Goal: Information Seeking & Learning: Check status

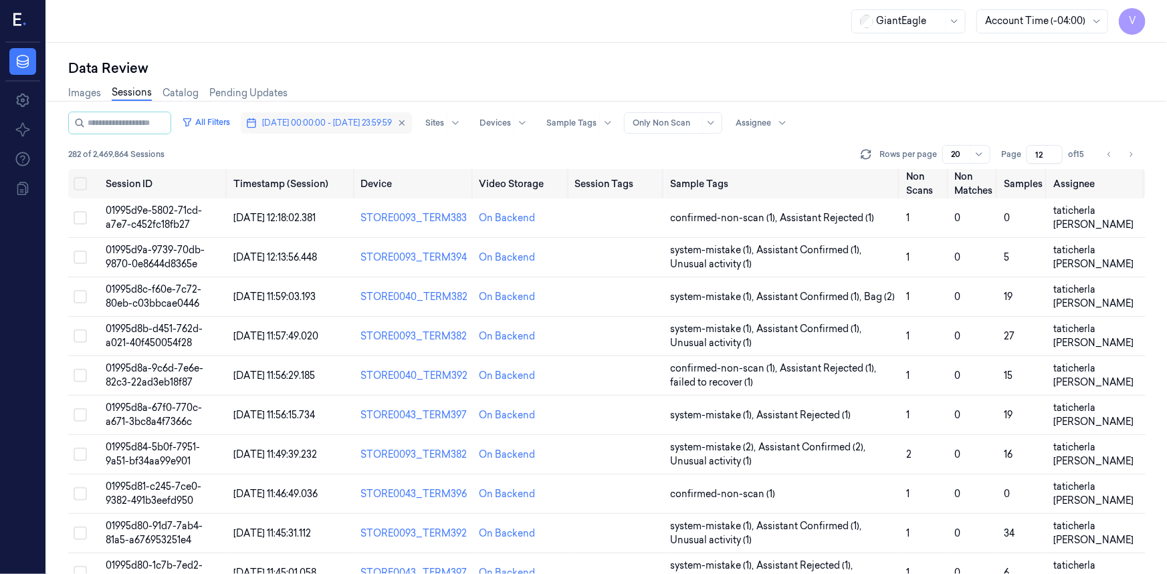
click at [327, 124] on span "[DATE] 00:00:00 - [DATE] 23:59:59" at bounding box center [327, 123] width 130 height 12
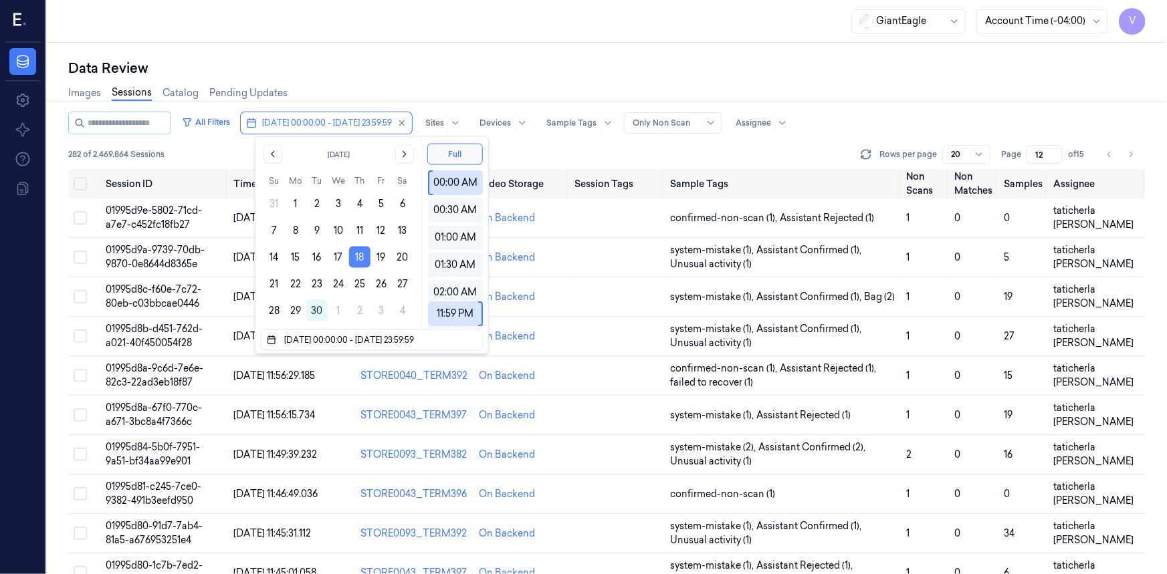
click at [364, 254] on button "18" at bounding box center [359, 257] width 21 height 21
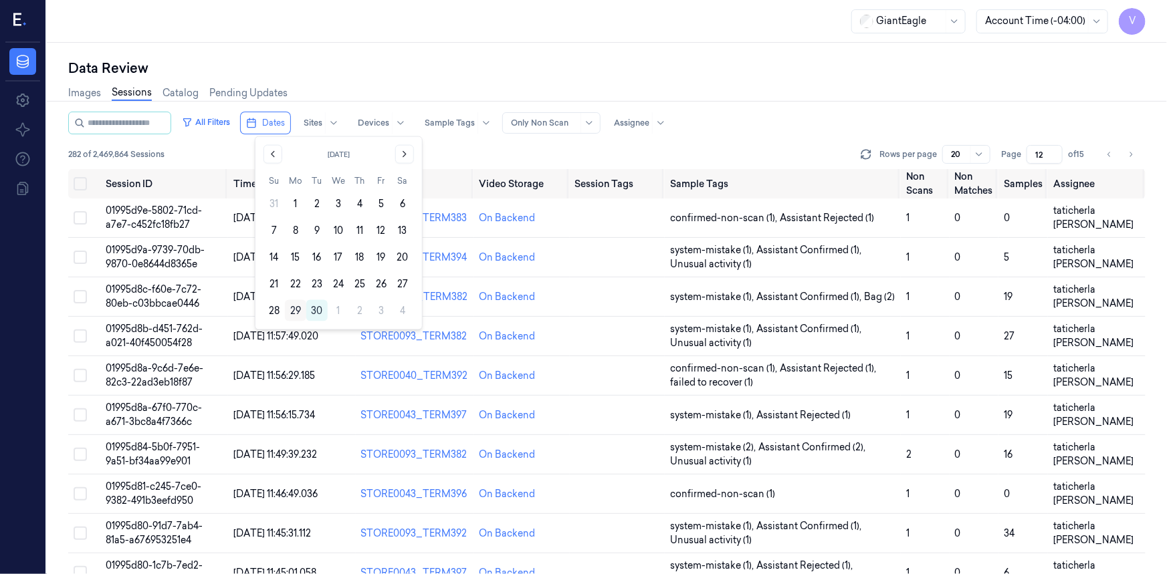
click at [293, 306] on button "29" at bounding box center [295, 310] width 21 height 21
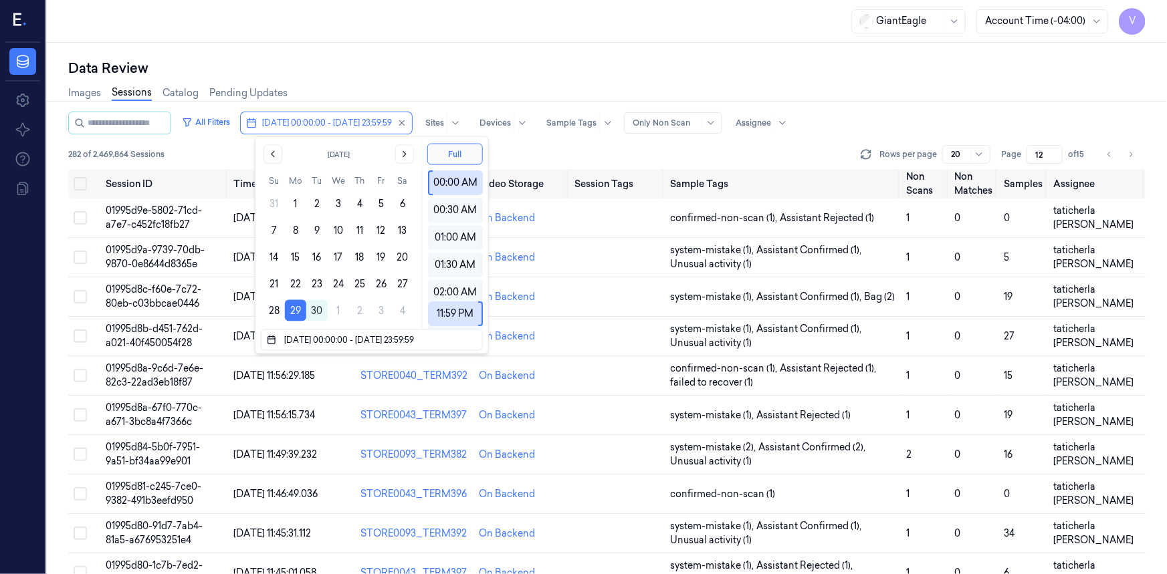
click at [495, 64] on div "Data Review" at bounding box center [606, 68] width 1077 height 19
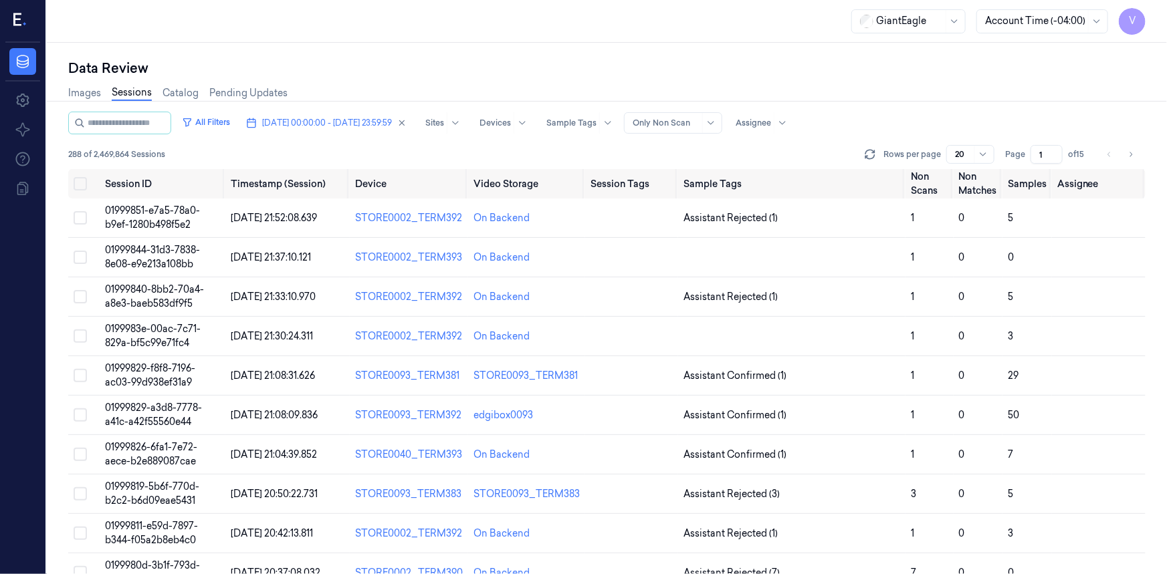
drag, startPoint x: 1044, startPoint y: 154, endPoint x: 1030, endPoint y: 160, distance: 15.6
click at [1030, 160] on div "Page 1 of 15" at bounding box center [1047, 154] width 84 height 19
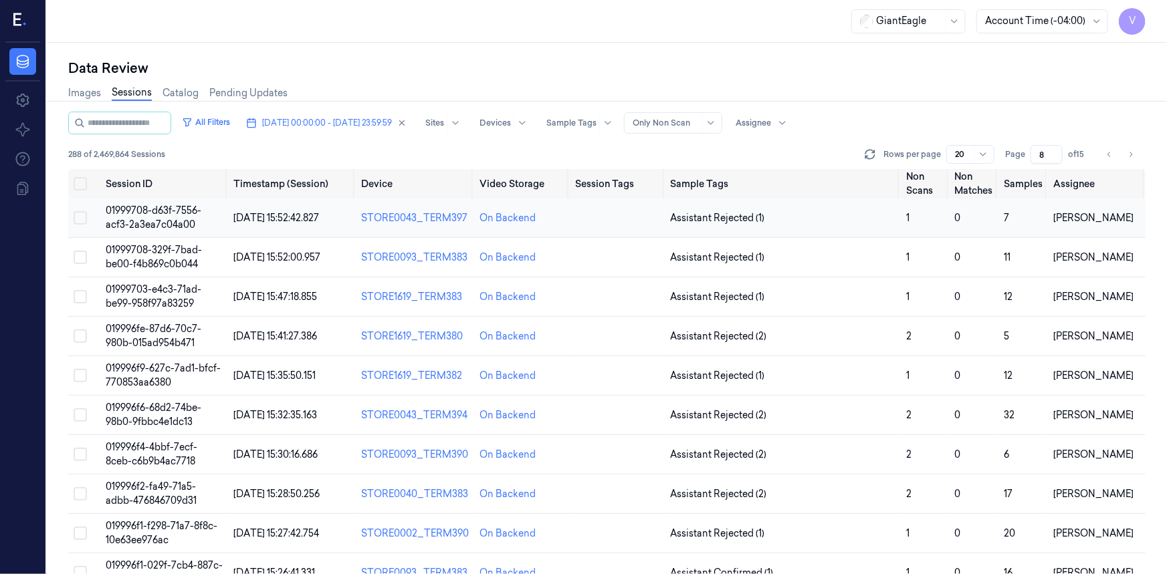
type input "8"
click at [166, 212] on span "01999708-d63f-7556-acf3-2a3ea7c04a00" at bounding box center [154, 218] width 96 height 26
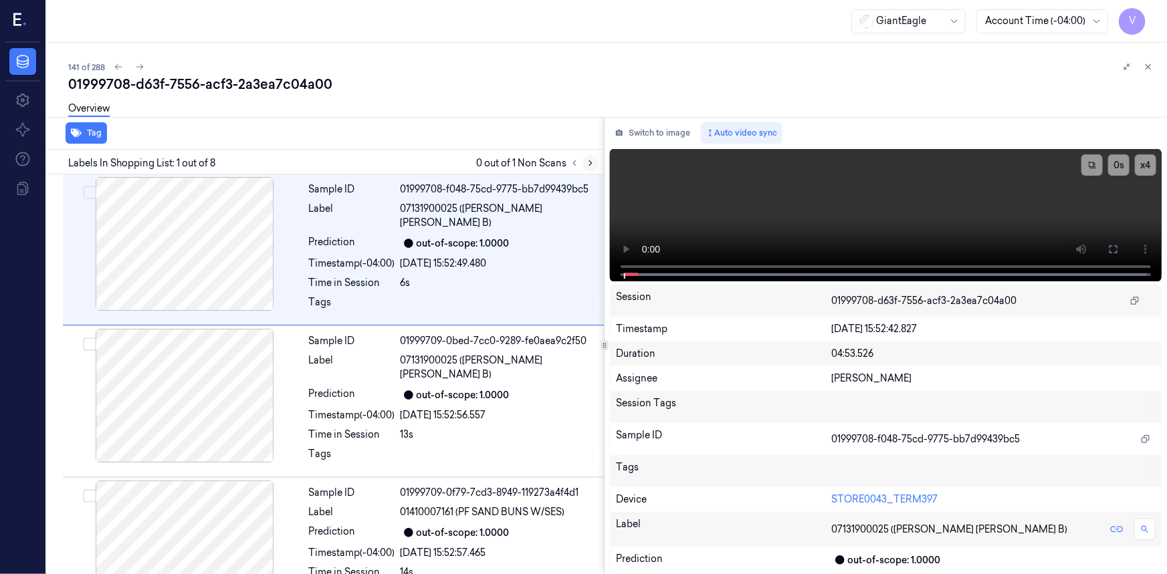
click at [591, 163] on icon at bounding box center [590, 163] width 3 height 5
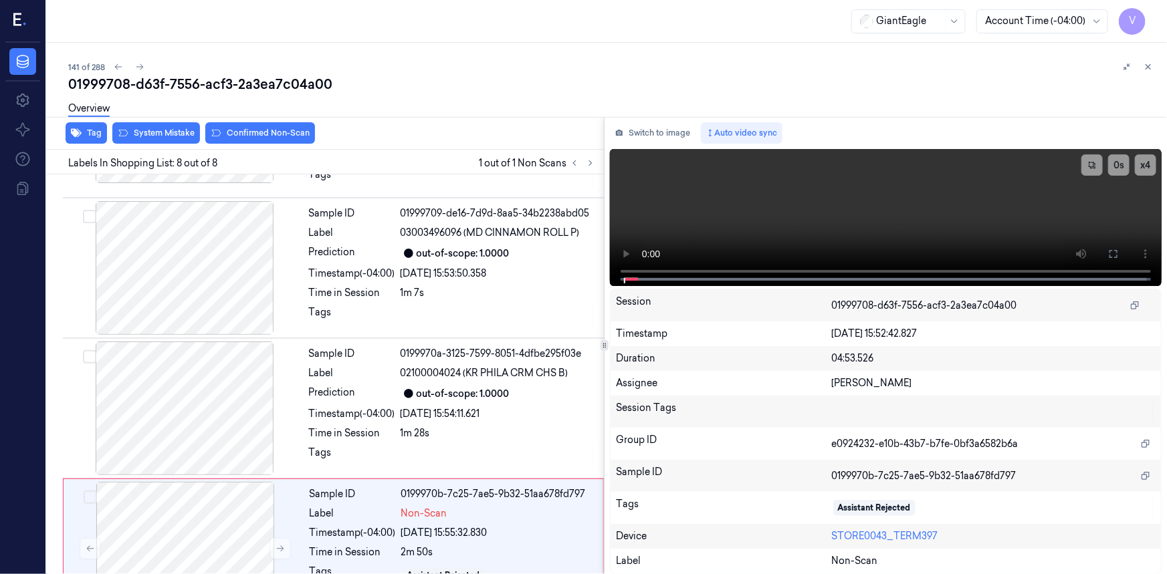
scroll to position [726, 0]
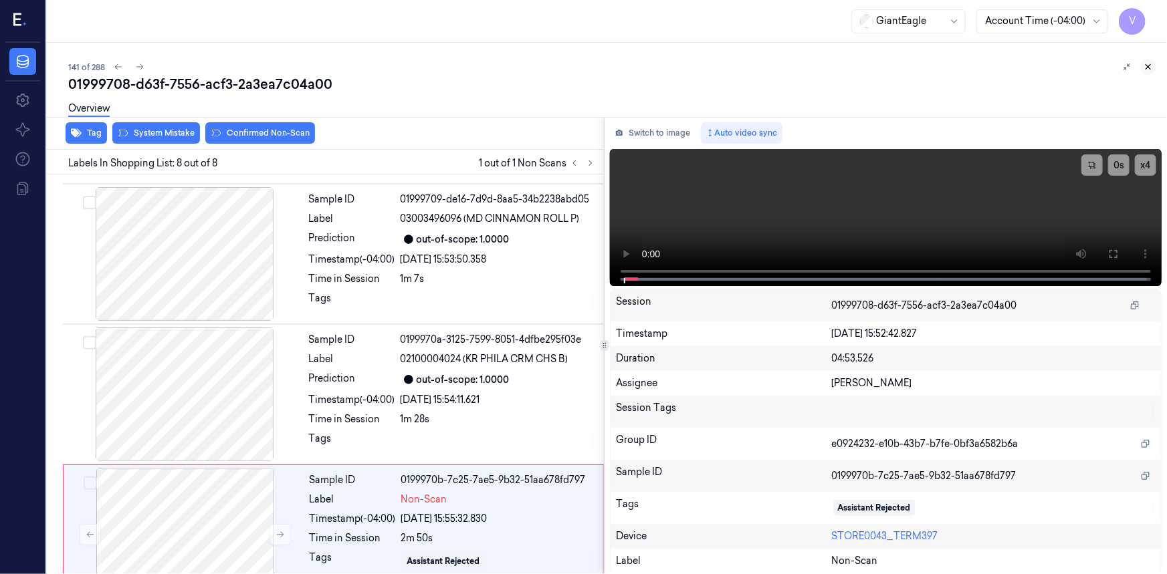
click at [1149, 66] on icon at bounding box center [1147, 66] width 9 height 9
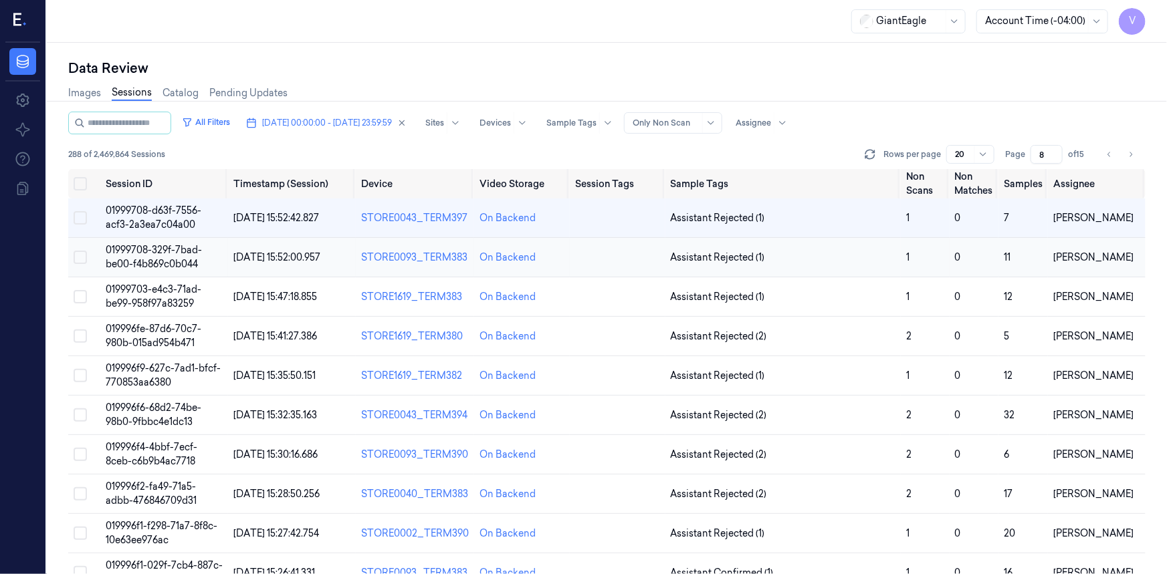
click at [147, 259] on span "01999708-329f-7bad-be00-f4b869c0b044" at bounding box center [154, 257] width 96 height 26
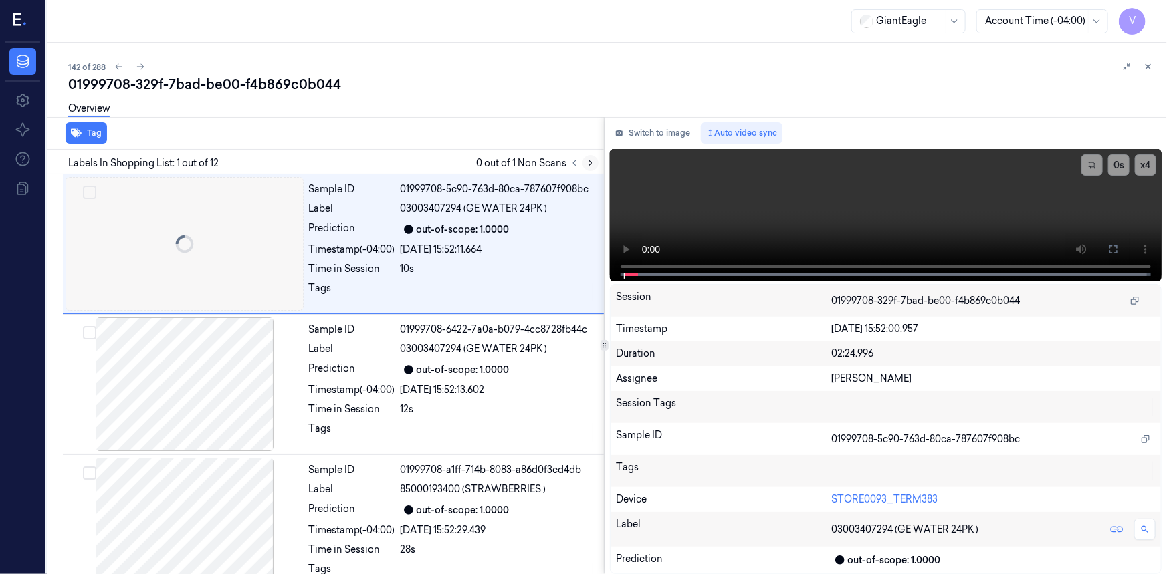
click at [592, 162] on icon at bounding box center [590, 162] width 9 height 9
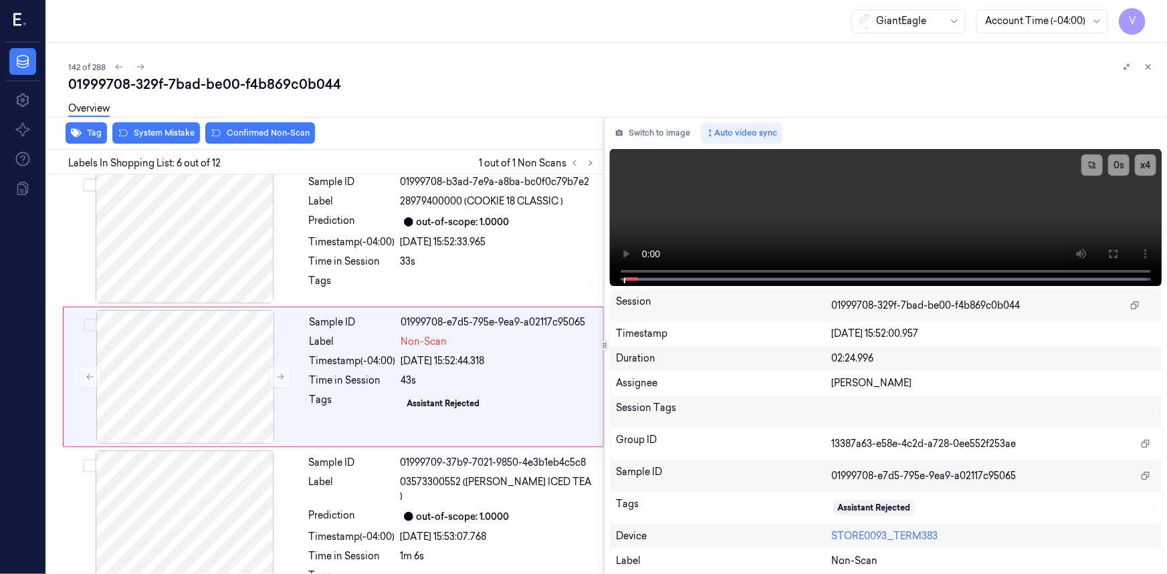
scroll to position [570, 0]
click at [276, 372] on icon at bounding box center [279, 375] width 9 height 9
click at [280, 374] on icon at bounding box center [279, 375] width 9 height 9
click at [279, 374] on icon at bounding box center [280, 376] width 7 height 6
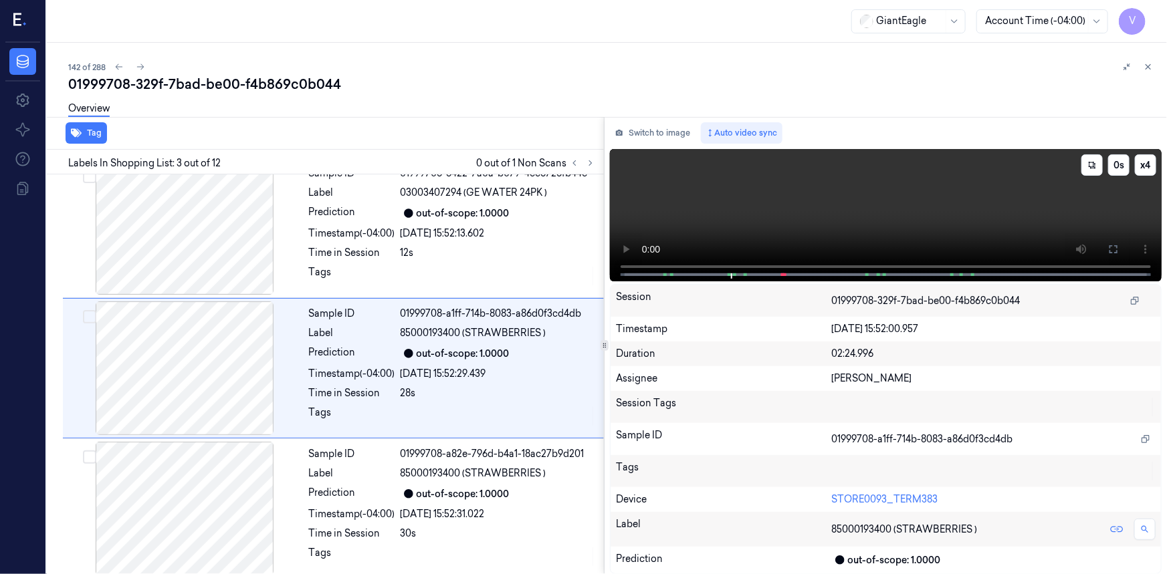
scroll to position [150, 0]
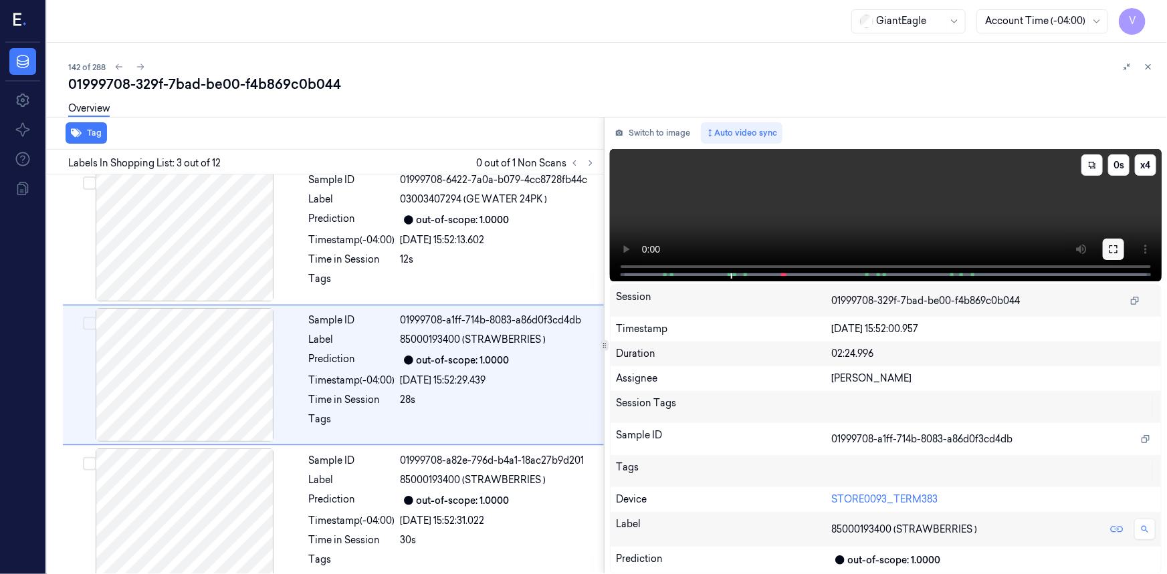
click at [1112, 246] on icon at bounding box center [1113, 249] width 8 height 8
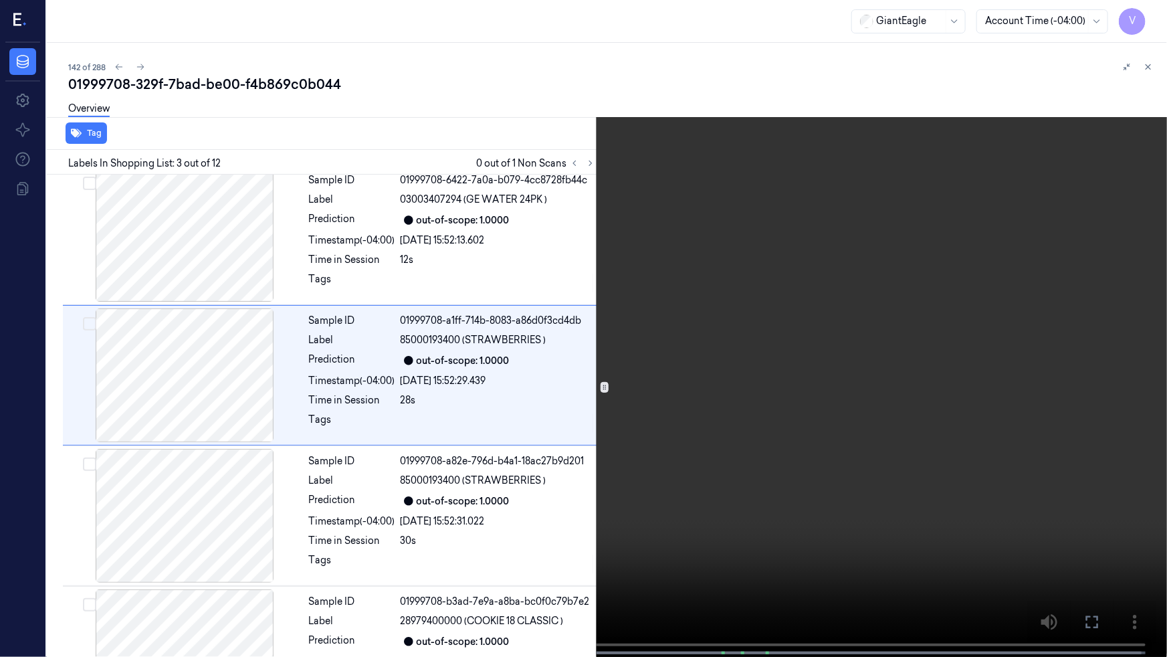
drag, startPoint x: 1080, startPoint y: 622, endPoint x: 1080, endPoint y: 570, distance: 52.8
click at [0, 0] on button at bounding box center [0, 0] width 0 height 0
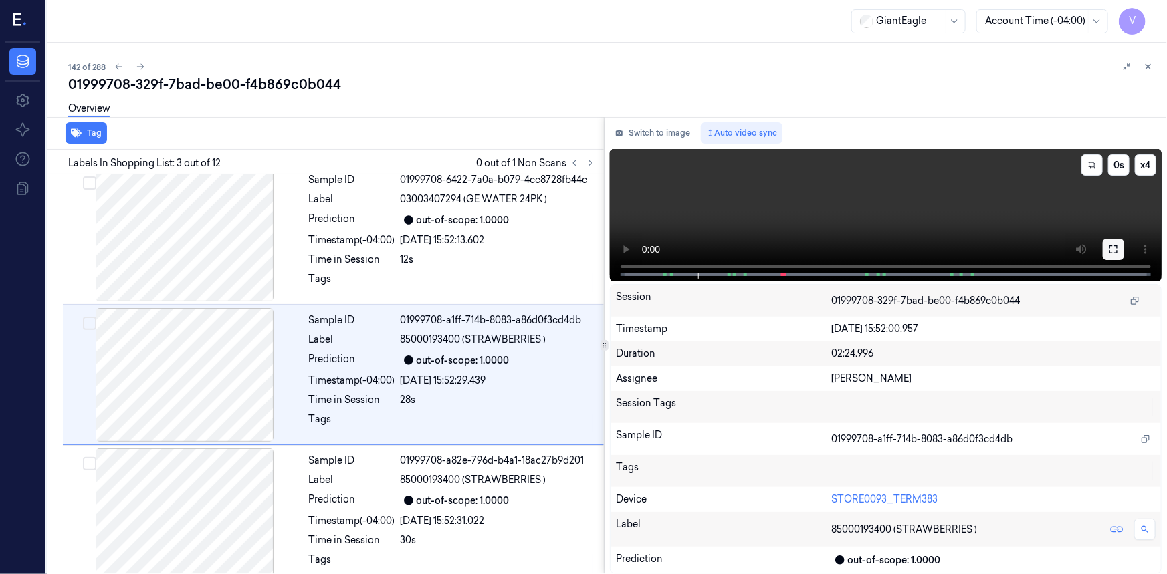
click at [1112, 250] on icon at bounding box center [1113, 249] width 11 height 11
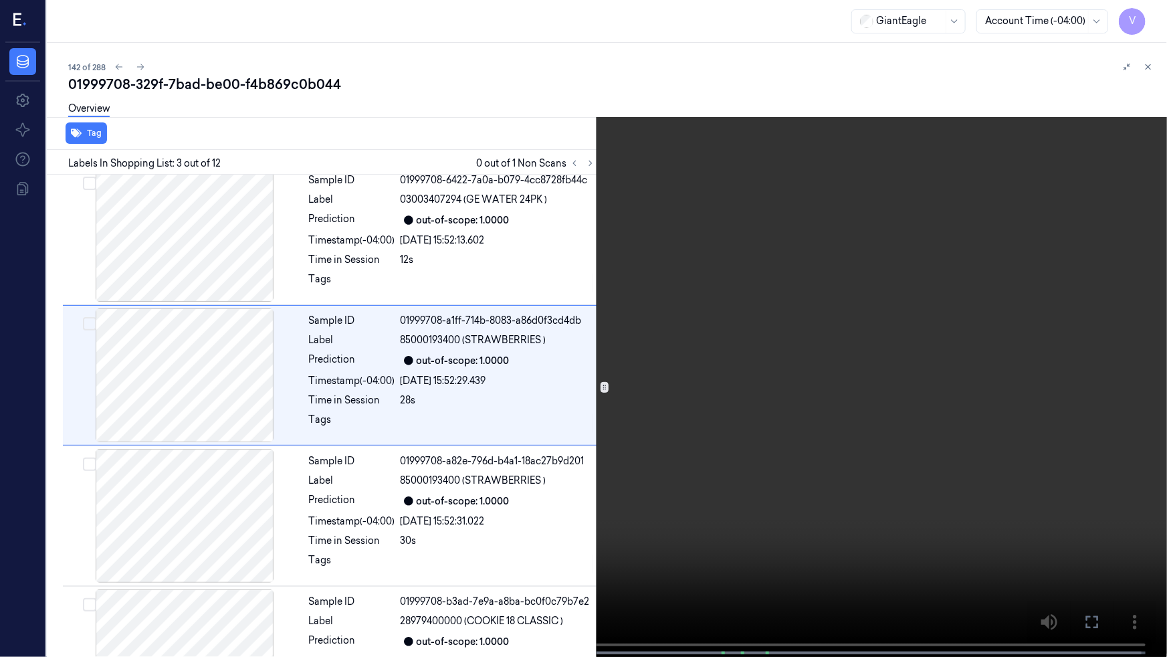
scroll to position [108, 0]
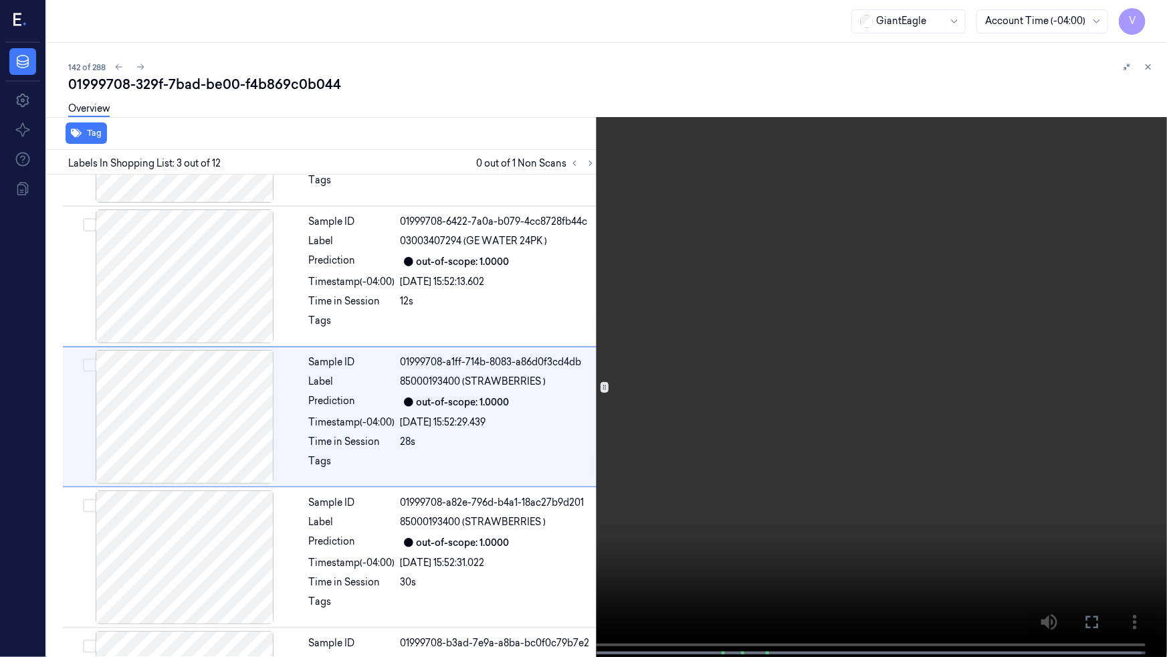
click at [704, 402] on video at bounding box center [583, 329] width 1167 height 659
click at [1154, 19] on button "x 4" at bounding box center [1150, 15] width 21 height 21
click at [1154, 19] on button "x 1" at bounding box center [1150, 15] width 21 height 21
click at [540, 398] on video at bounding box center [583, 329] width 1167 height 659
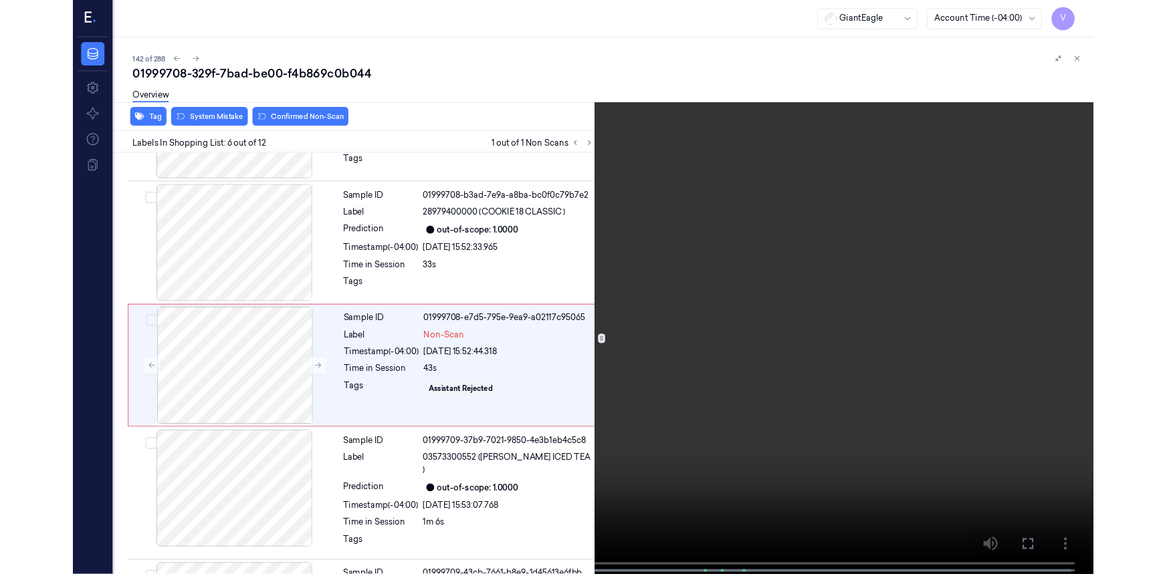
scroll to position [530, 0]
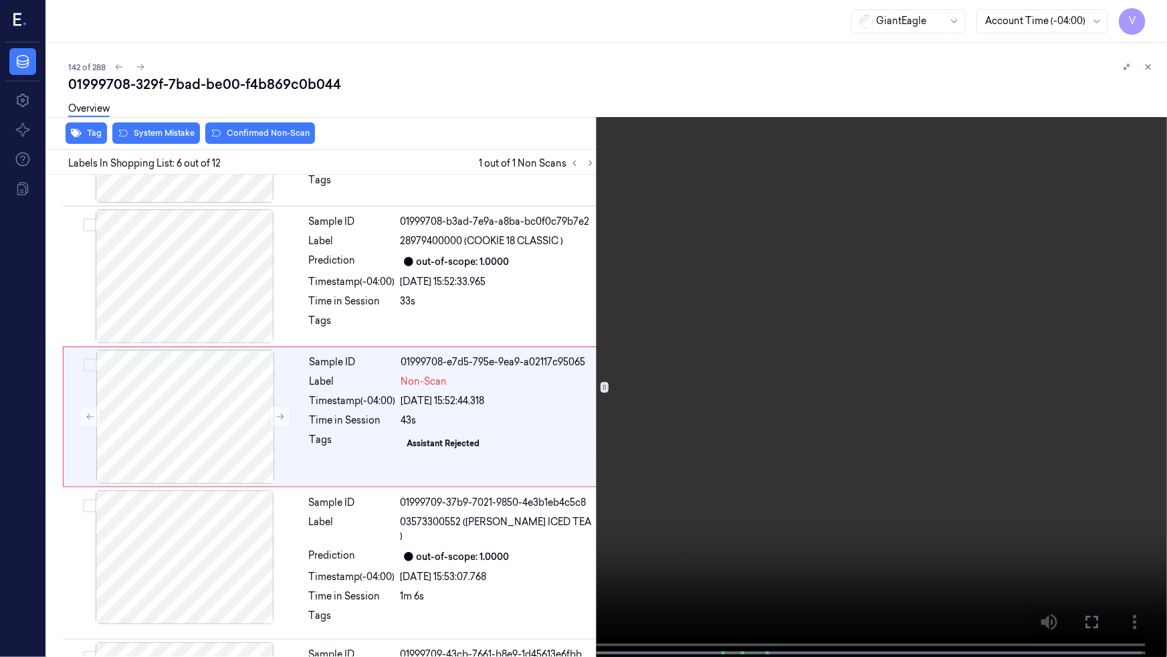
click at [0, 0] on button at bounding box center [0, 0] width 0 height 0
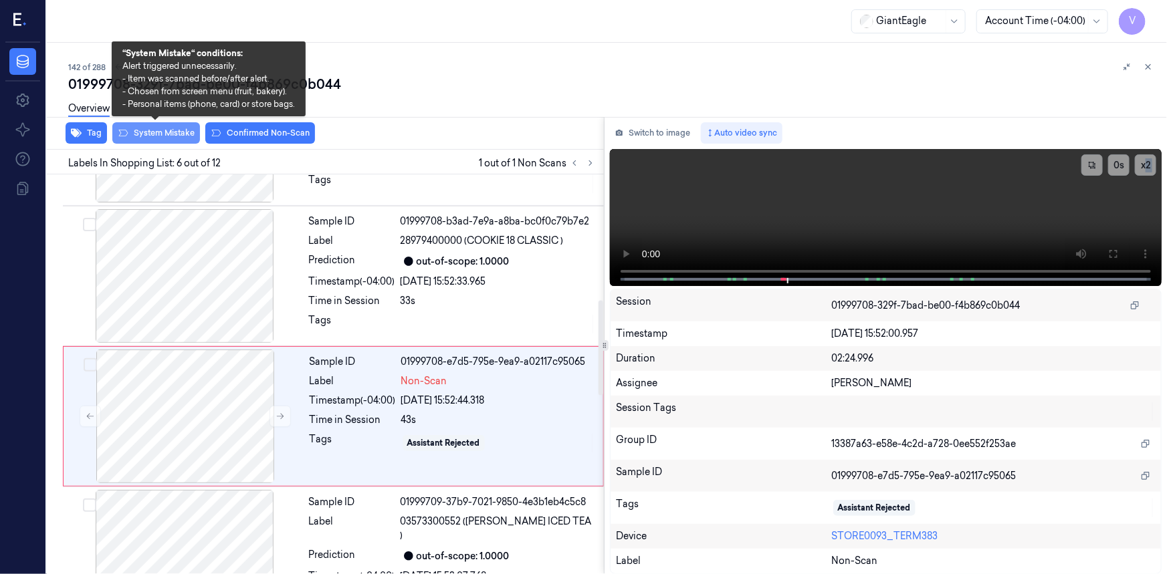
click at [170, 129] on button "System Mistake" at bounding box center [156, 132] width 88 height 21
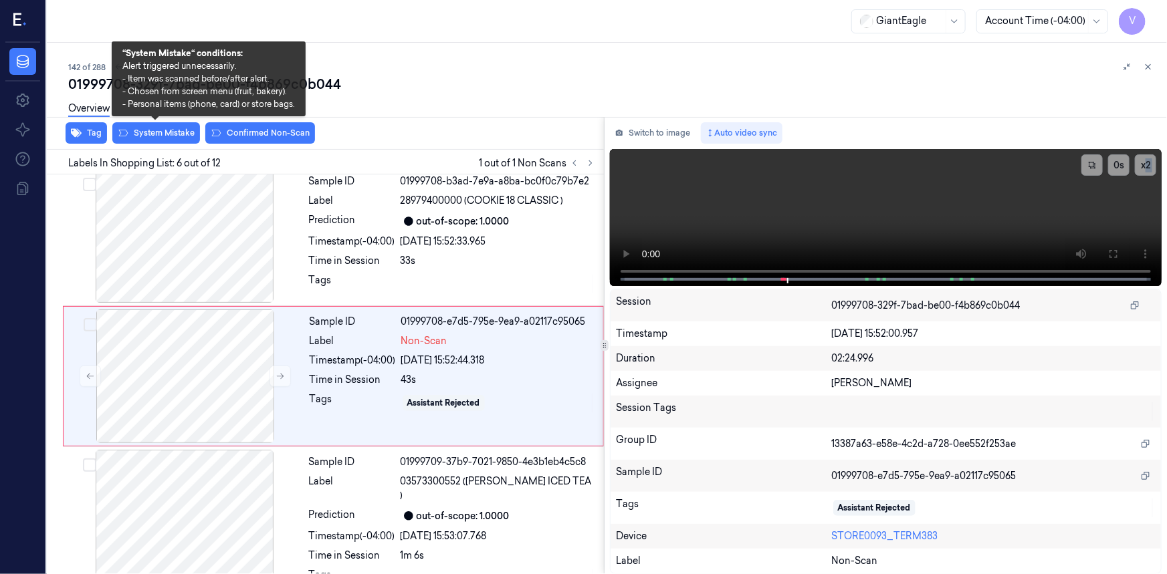
scroll to position [570, 0]
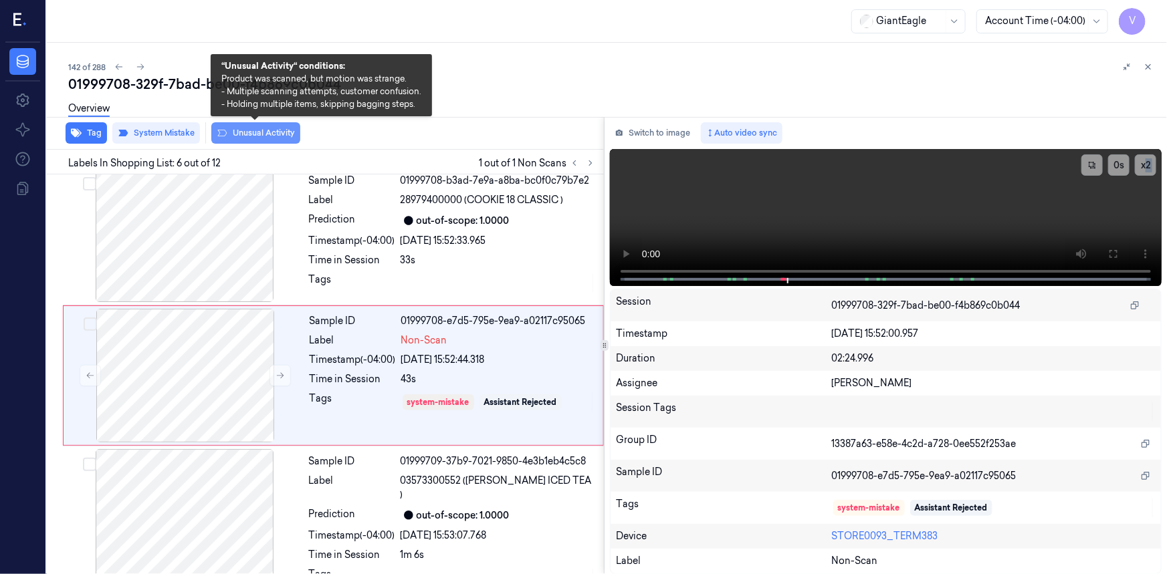
click at [260, 134] on button "Unusual Activity" at bounding box center [255, 132] width 89 height 21
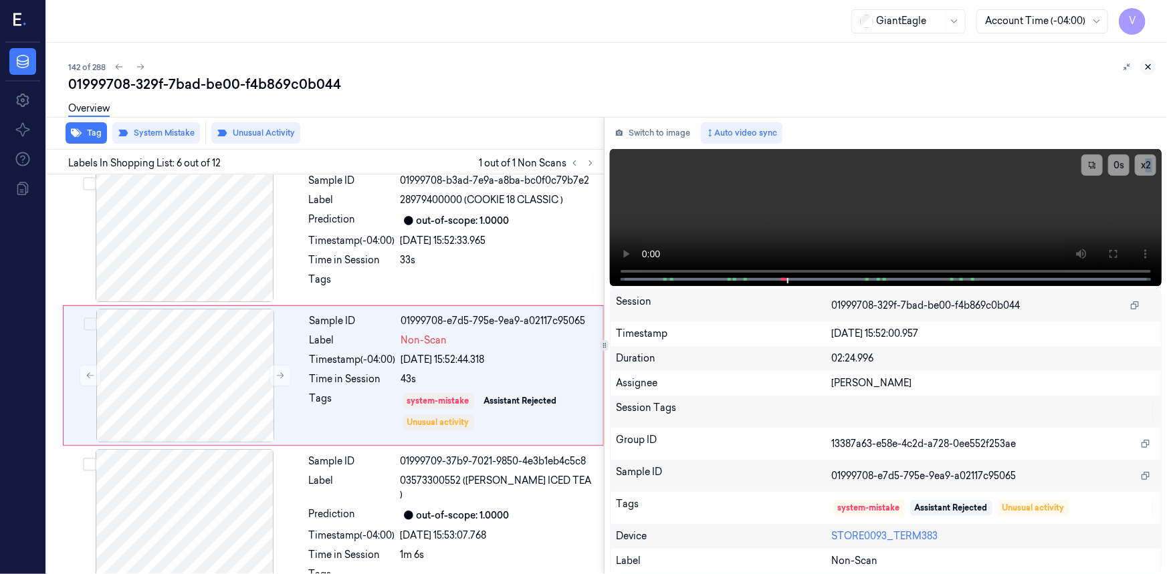
click at [1147, 66] on icon at bounding box center [1148, 67] width 5 height 5
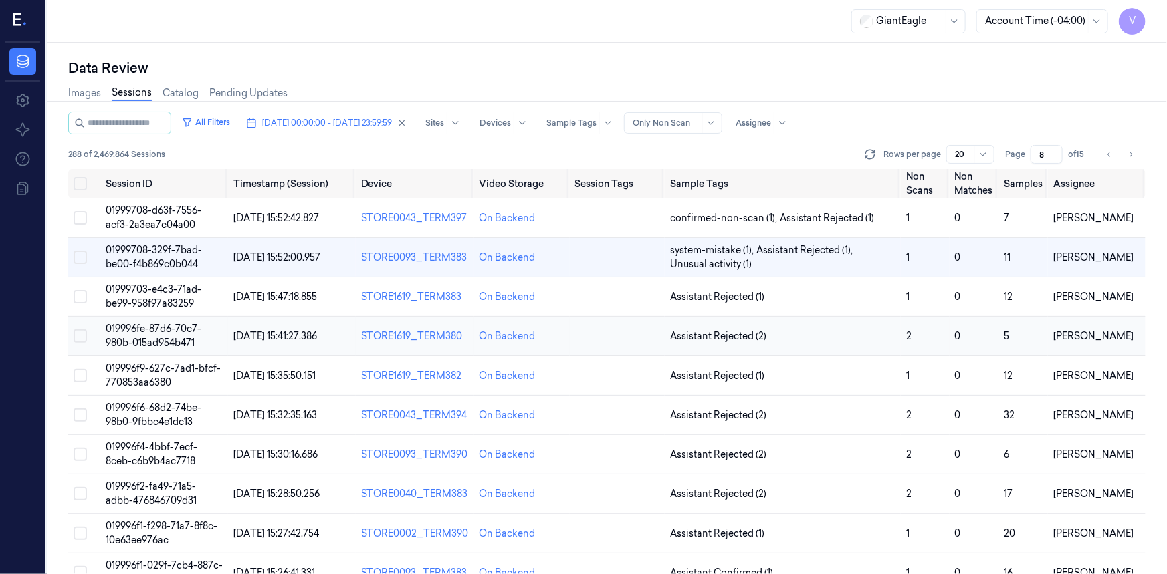
click at [167, 328] on span "019996fe-87d6-70c7-980b-015ad954b471" at bounding box center [154, 336] width 96 height 26
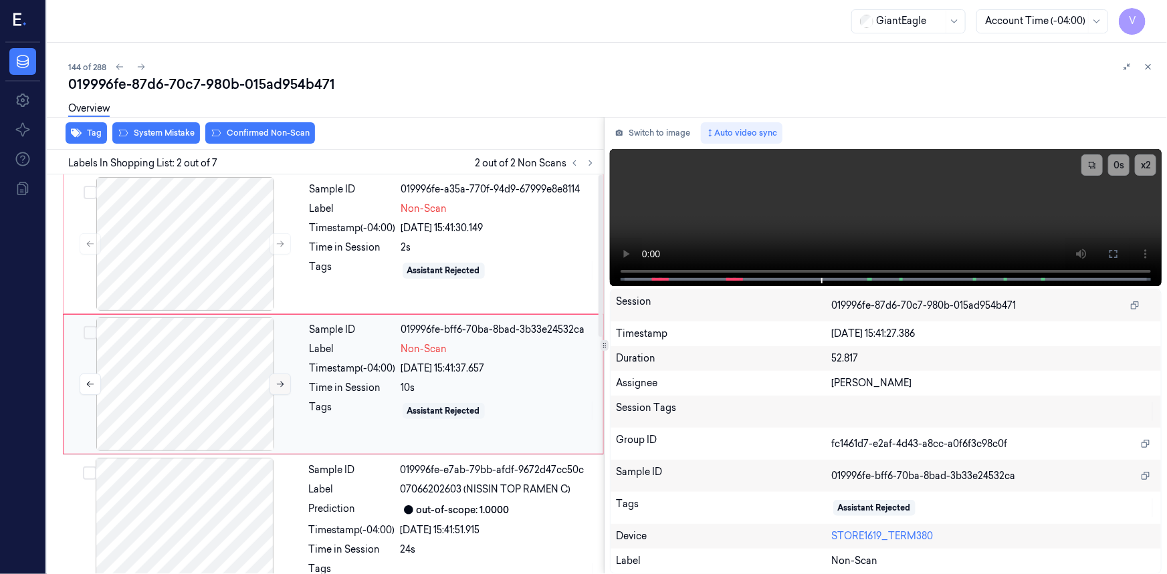
click at [275, 380] on icon at bounding box center [279, 384] width 9 height 9
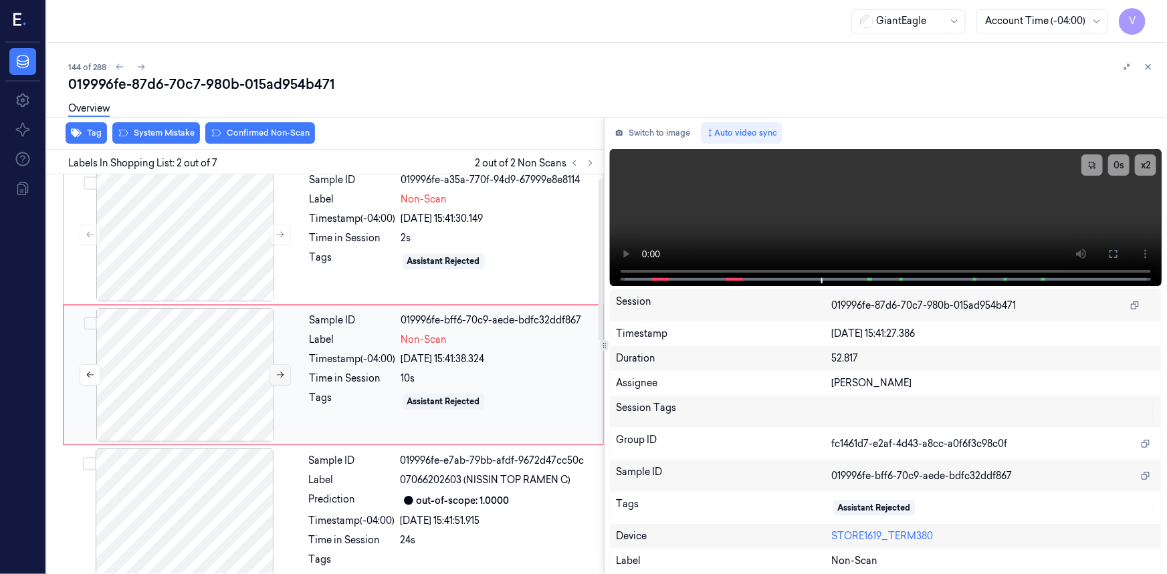
click at [278, 378] on icon at bounding box center [279, 374] width 9 height 9
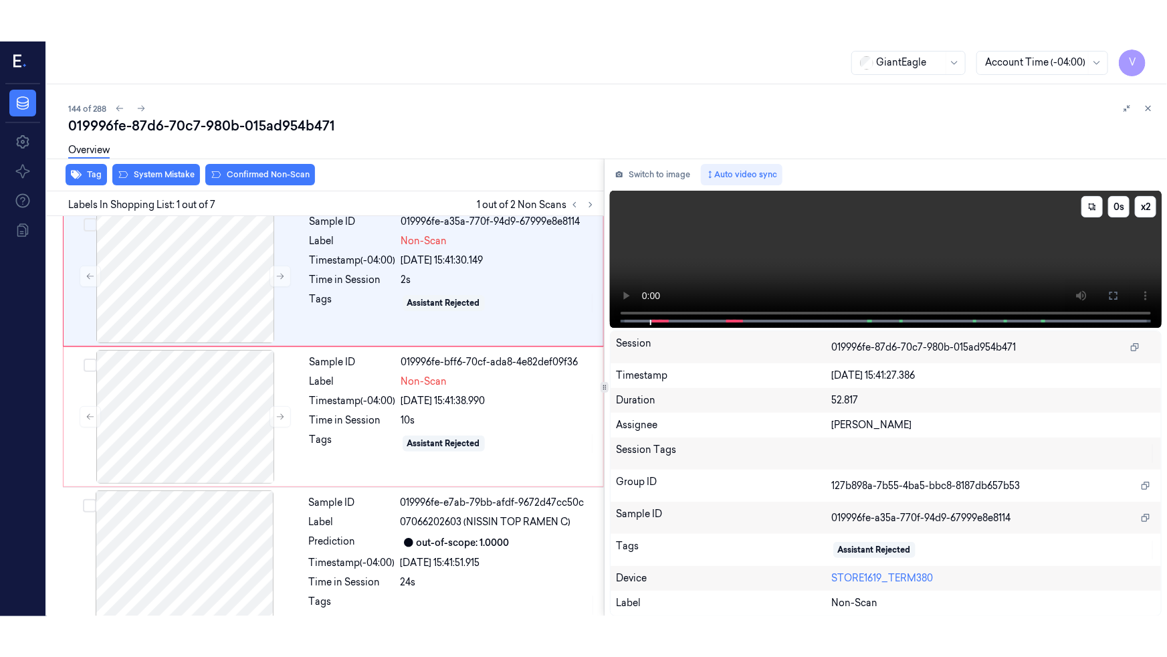
scroll to position [0, 0]
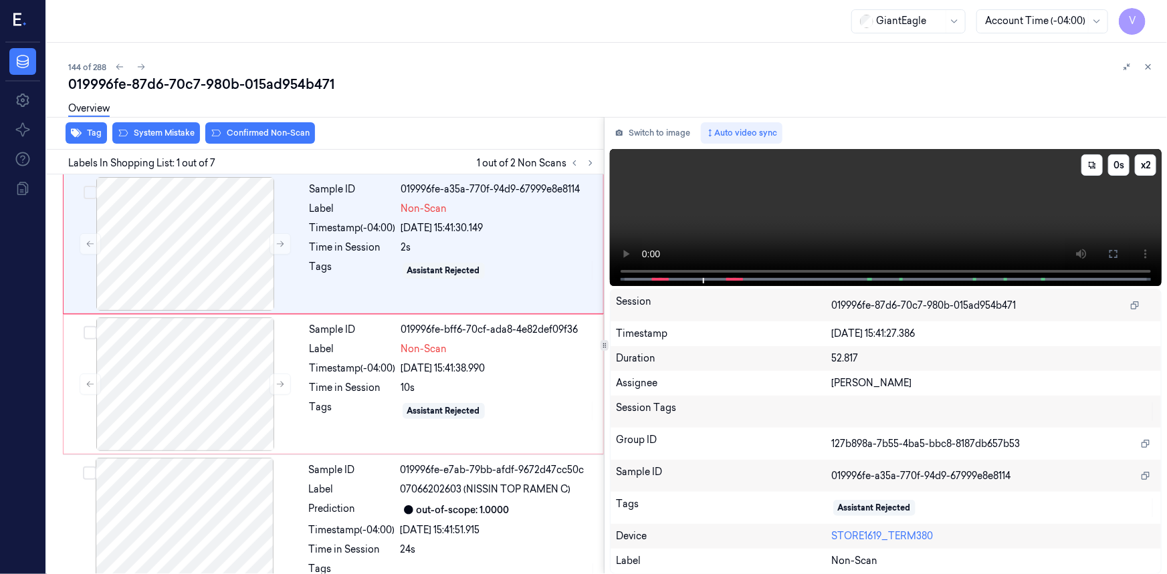
click at [928, 207] on video at bounding box center [886, 217] width 552 height 137
click at [1104, 252] on button at bounding box center [1112, 253] width 21 height 21
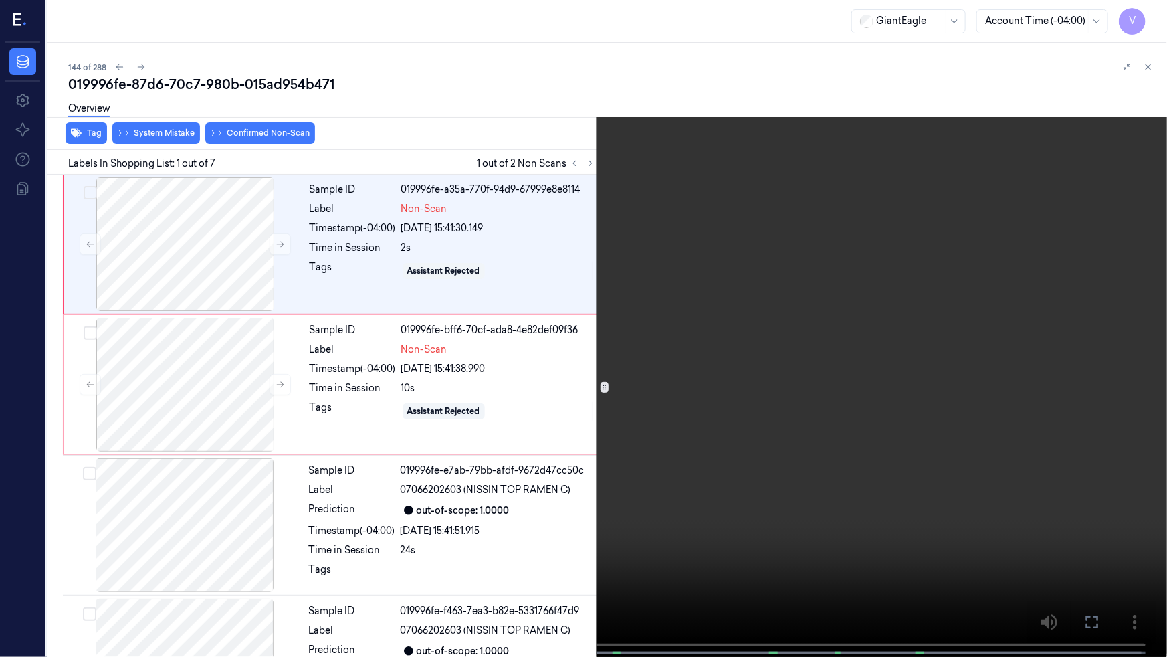
drag, startPoint x: 836, startPoint y: 346, endPoint x: 852, endPoint y: 348, distance: 15.6
click at [838, 346] on video at bounding box center [583, 329] width 1167 height 659
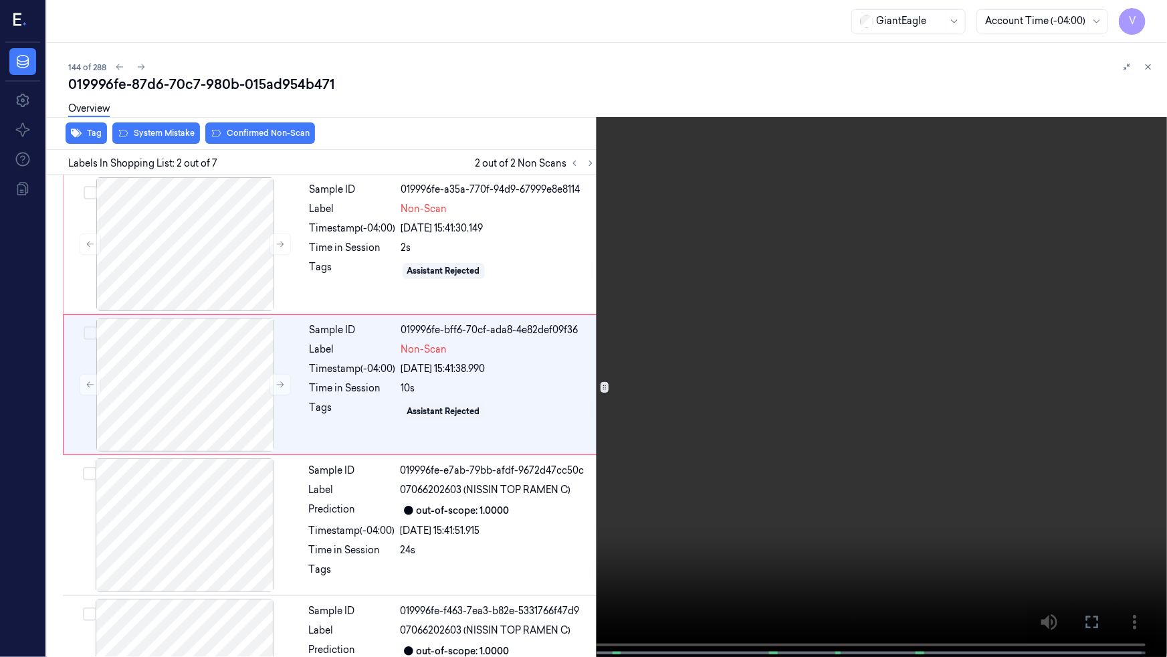
click at [850, 341] on video at bounding box center [583, 329] width 1167 height 659
drag, startPoint x: 1083, startPoint y: 613, endPoint x: 1080, endPoint y: 556, distance: 57.6
click at [0, 0] on button at bounding box center [0, 0] width 0 height 0
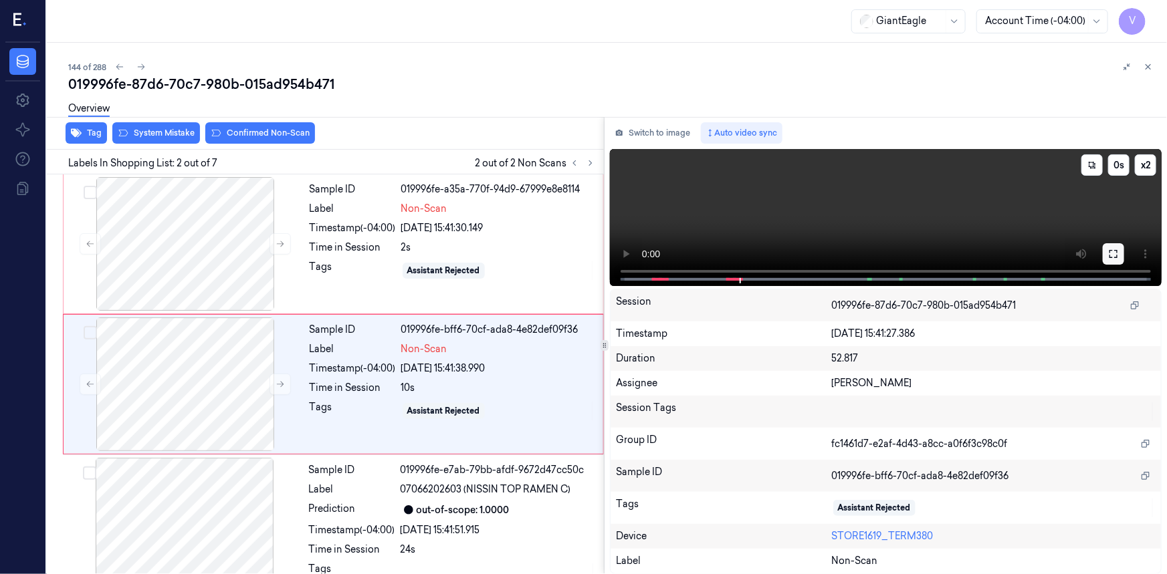
click at [1118, 254] on icon at bounding box center [1113, 254] width 11 height 11
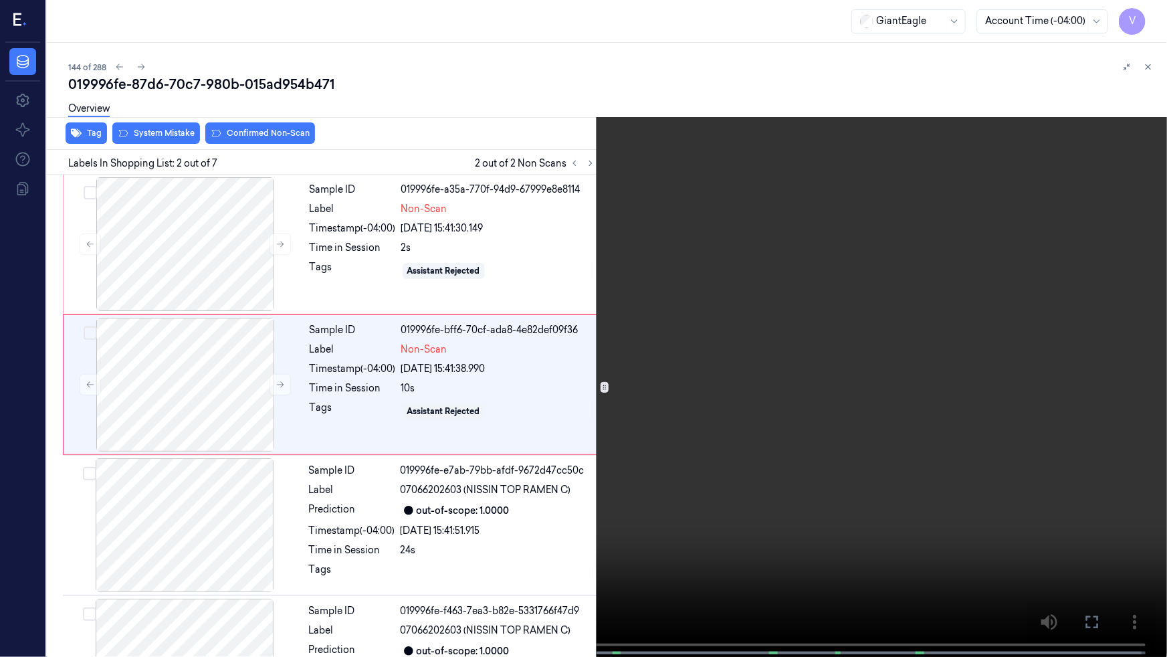
click at [1052, 312] on video at bounding box center [583, 329] width 1167 height 659
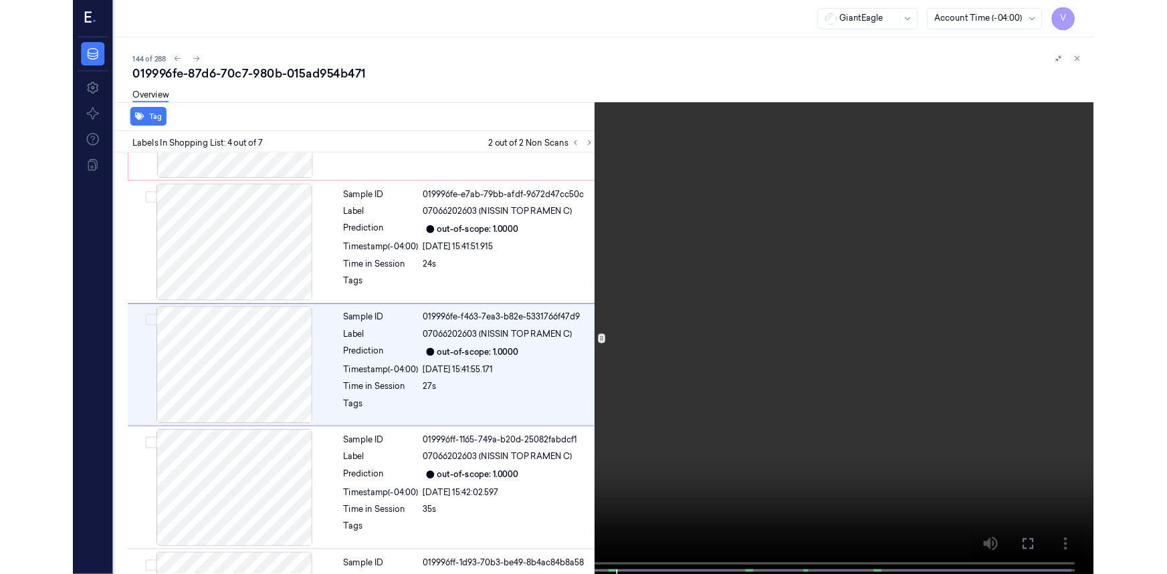
scroll to position [249, 0]
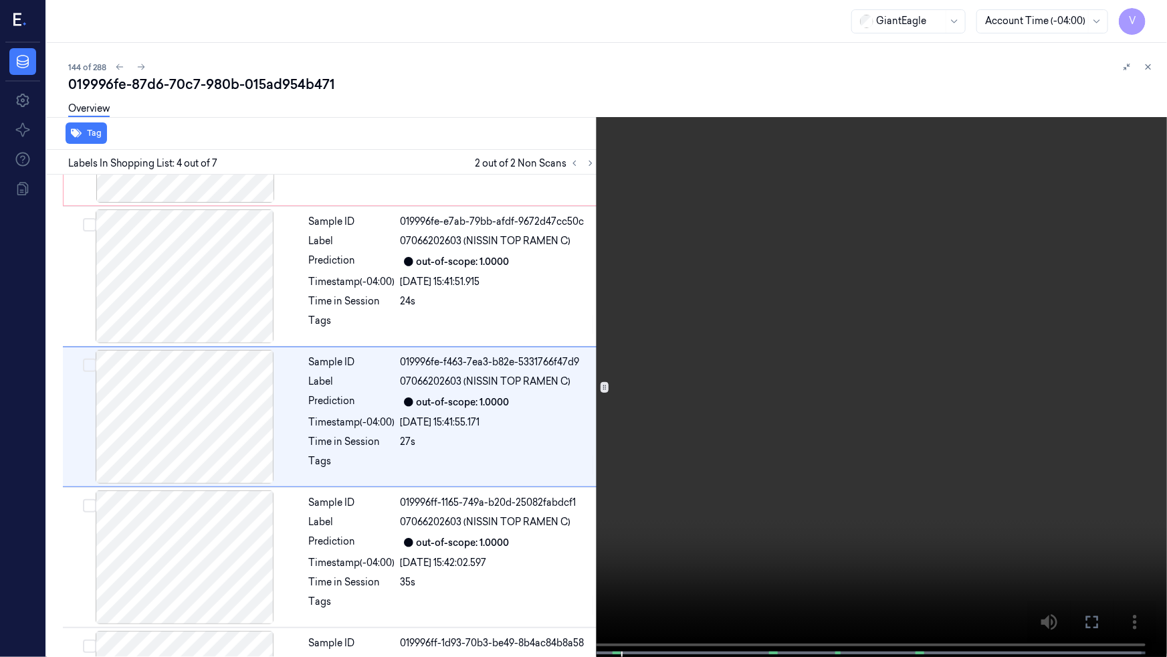
click at [848, 358] on video at bounding box center [583, 329] width 1167 height 659
click at [0, 0] on icon at bounding box center [0, 0] width 0 height 0
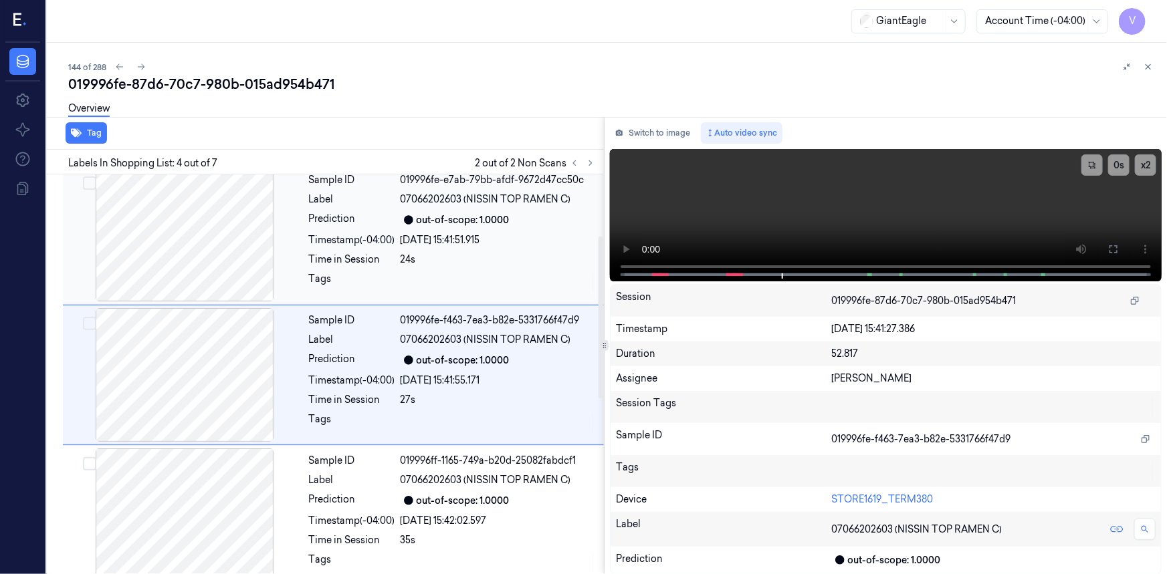
scroll to position [0, 0]
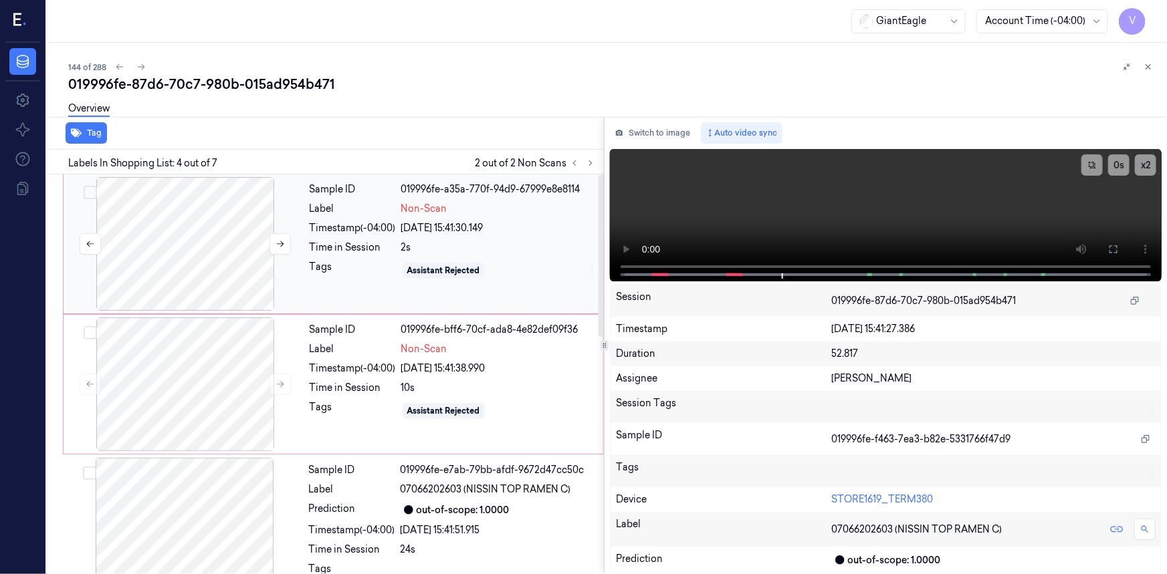
click at [247, 221] on div at bounding box center [185, 244] width 238 height 134
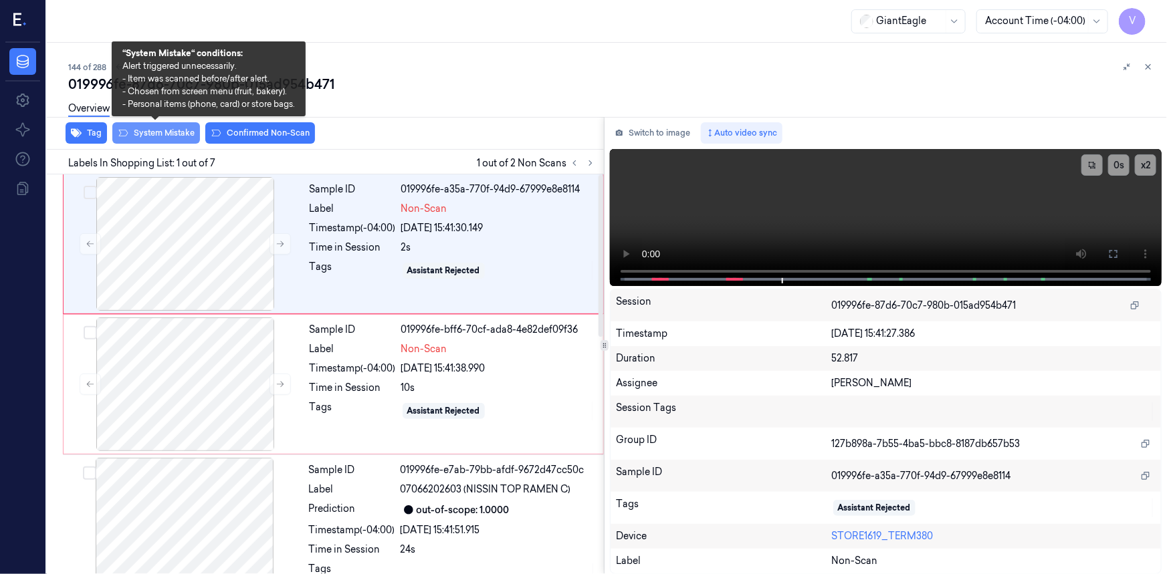
click at [181, 136] on button "System Mistake" at bounding box center [156, 132] width 88 height 21
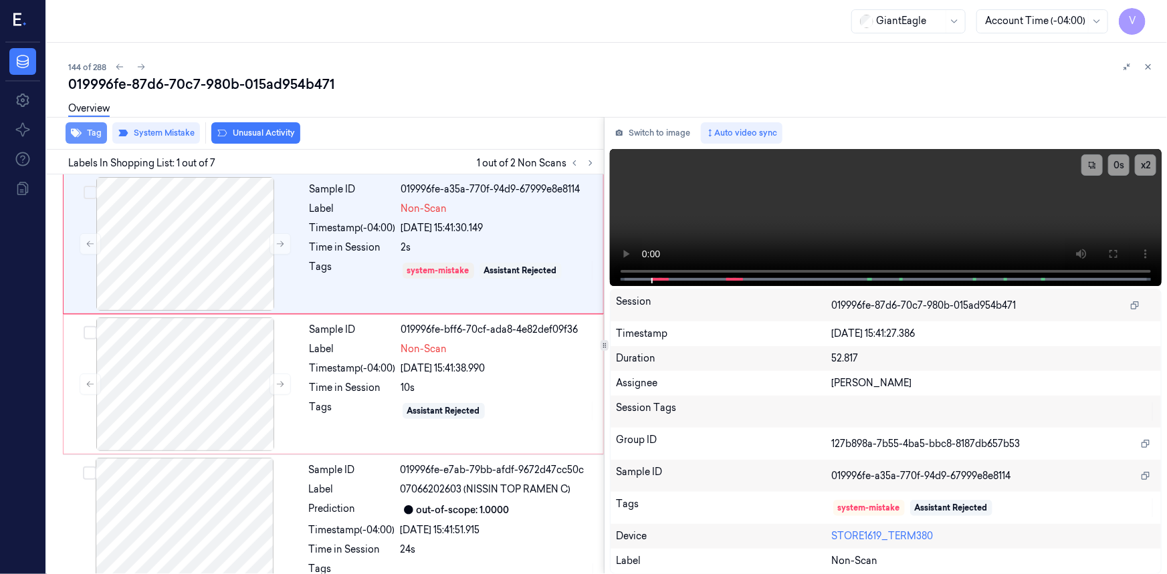
click at [94, 132] on button "Tag" at bounding box center [86, 132] width 41 height 21
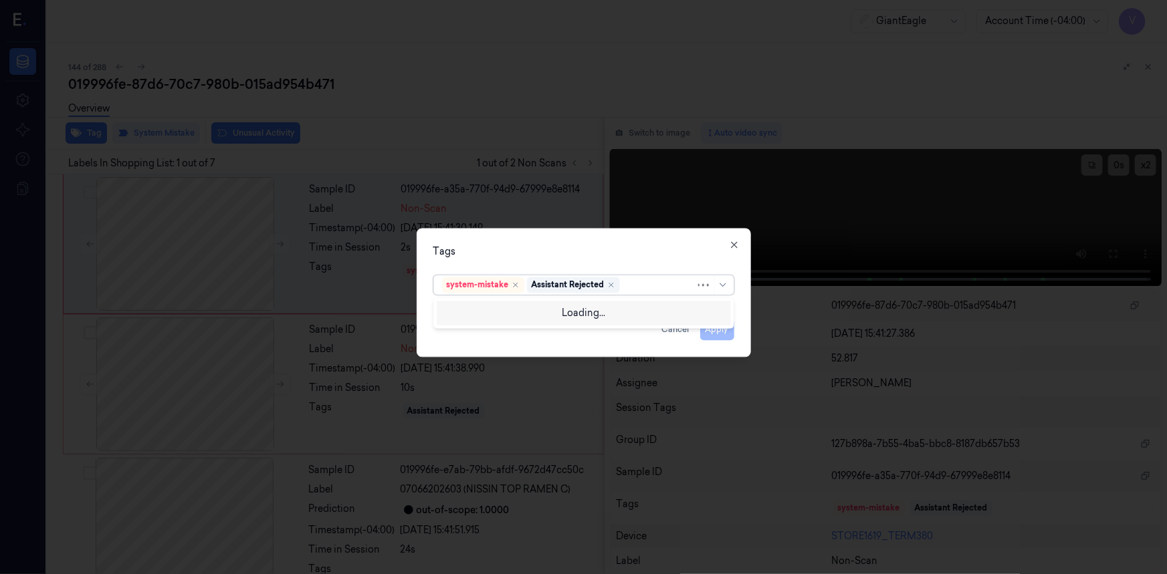
click at [634, 284] on div at bounding box center [658, 285] width 73 height 14
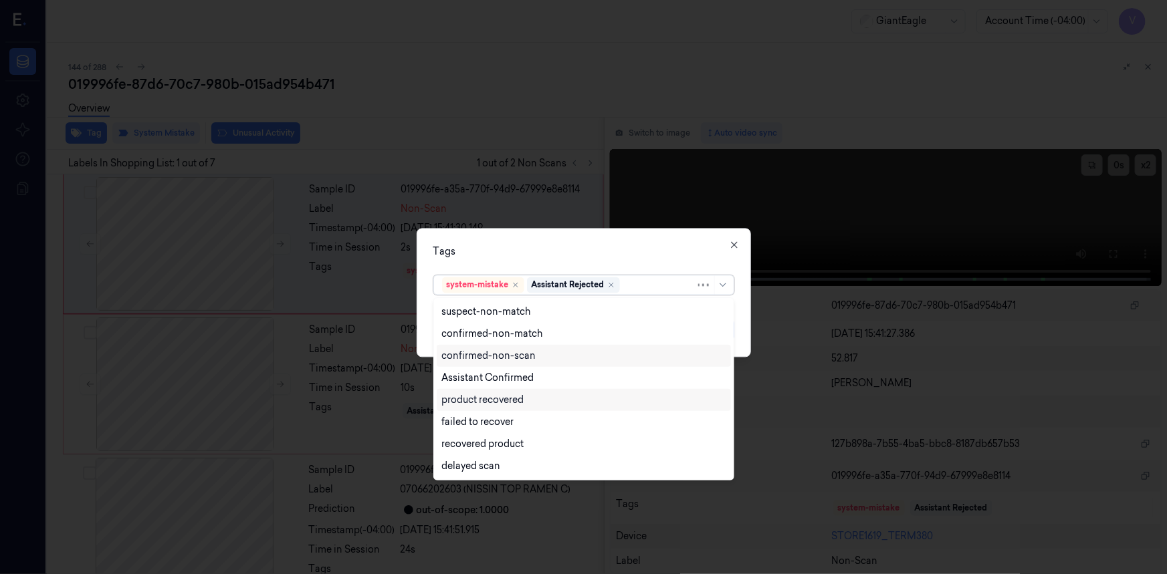
scroll to position [108, 0]
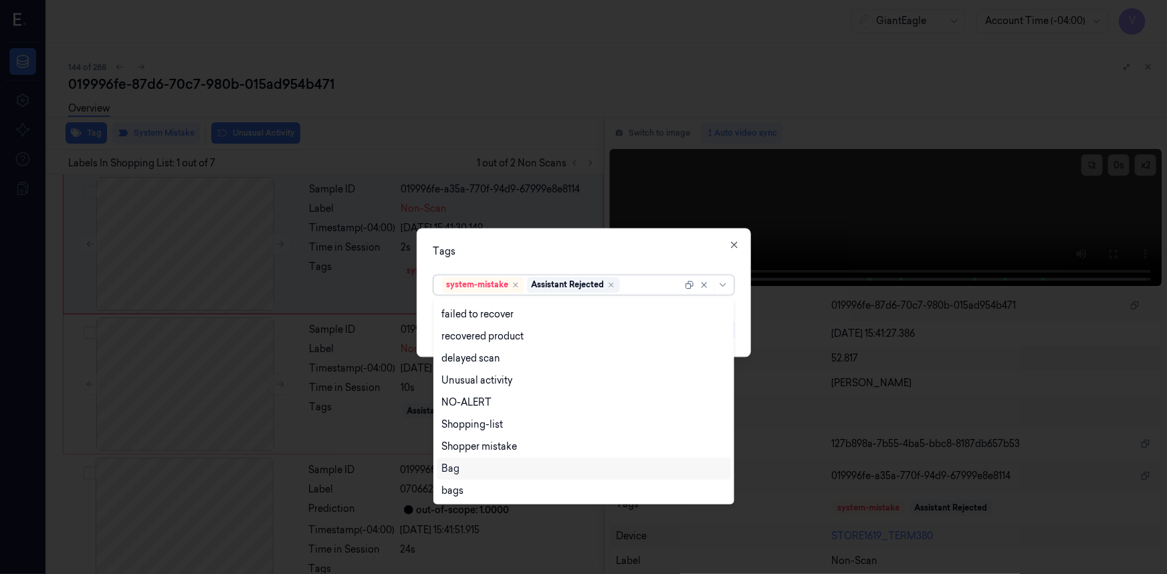
click at [464, 466] on div "Bag" at bounding box center [583, 469] width 283 height 14
click at [566, 235] on div "Tags option Bag, selected. 13 results available. Use Up and Down to choose opti…" at bounding box center [584, 292] width 334 height 129
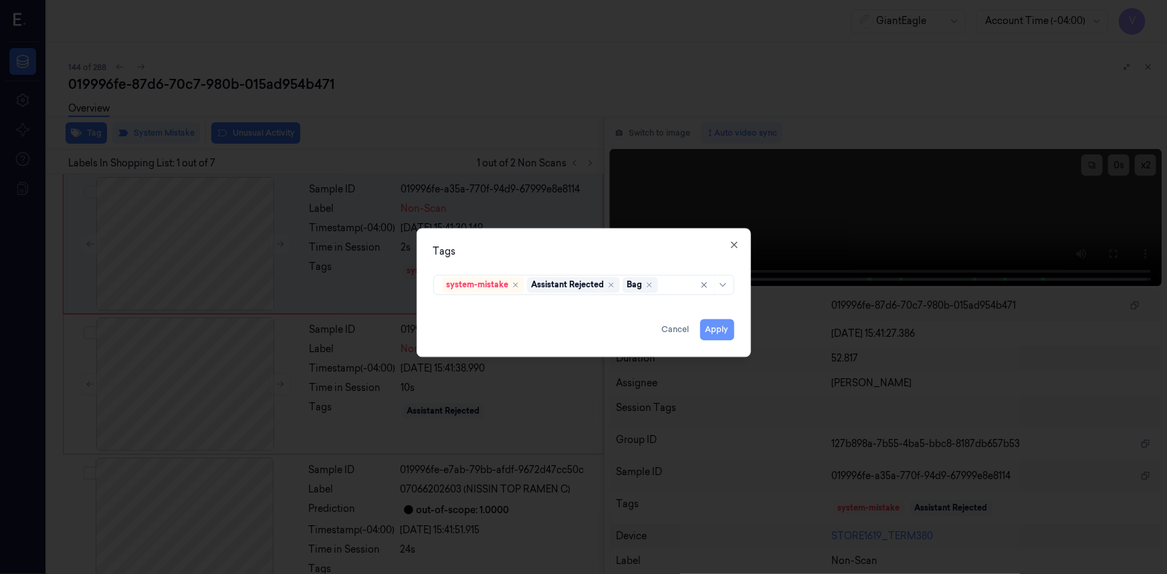
click at [717, 331] on button "Apply" at bounding box center [717, 329] width 34 height 21
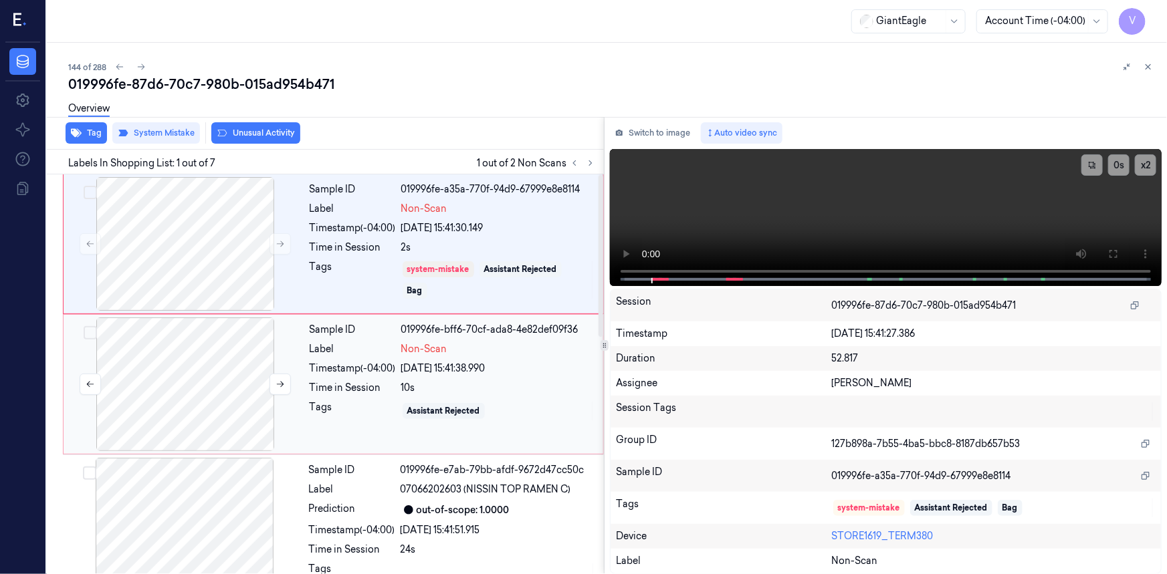
drag, startPoint x: 223, startPoint y: 336, endPoint x: 241, endPoint y: 330, distance: 19.7
click at [226, 336] on div at bounding box center [185, 385] width 238 height 134
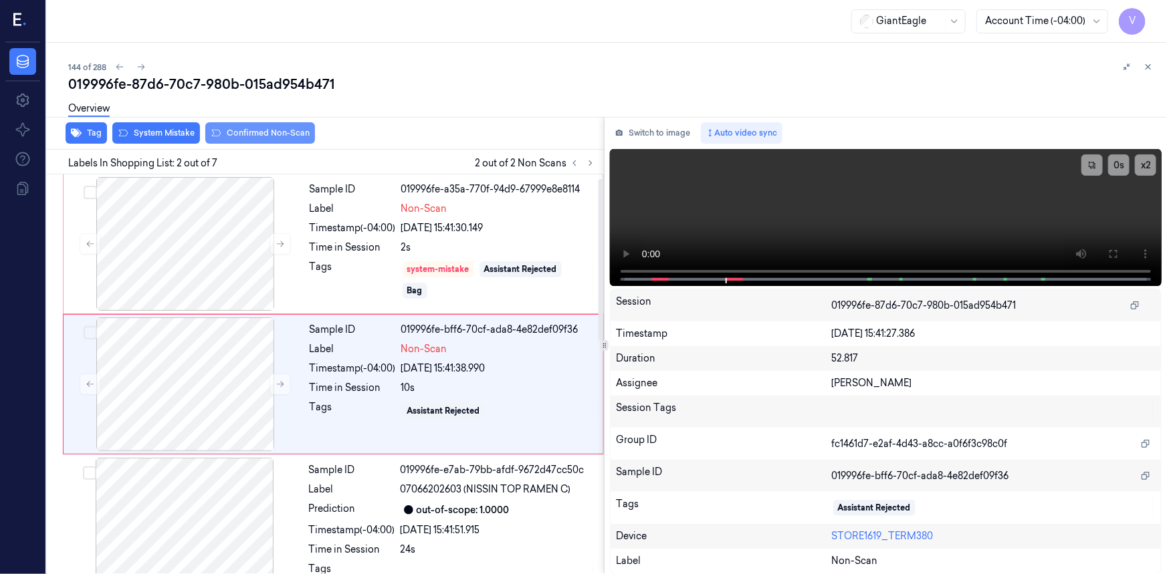
scroll to position [9, 0]
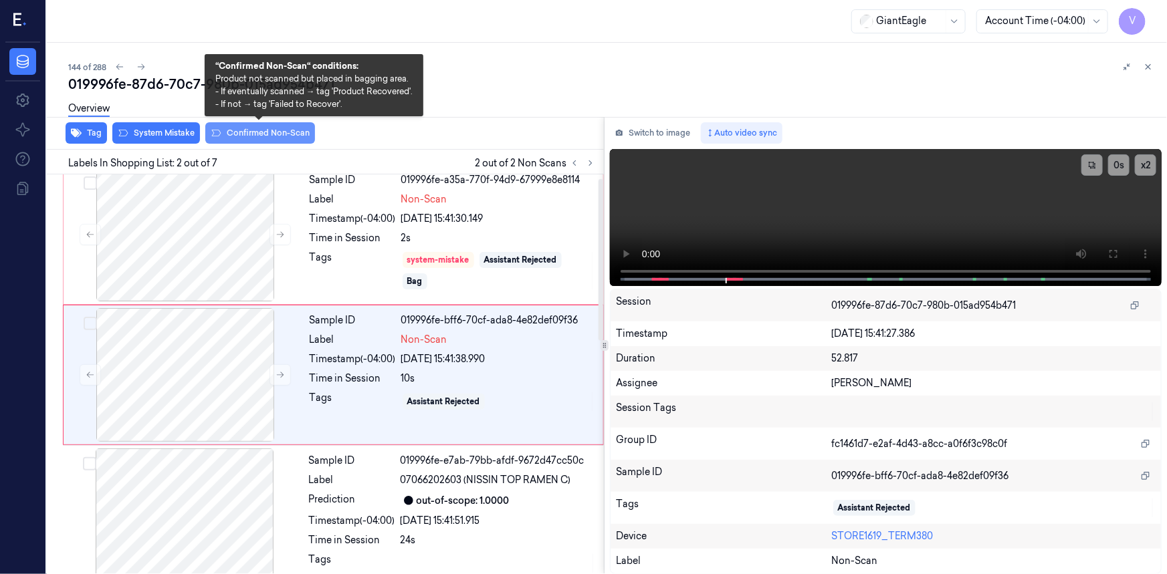
click at [239, 132] on button "Confirmed Non-Scan" at bounding box center [260, 132] width 110 height 21
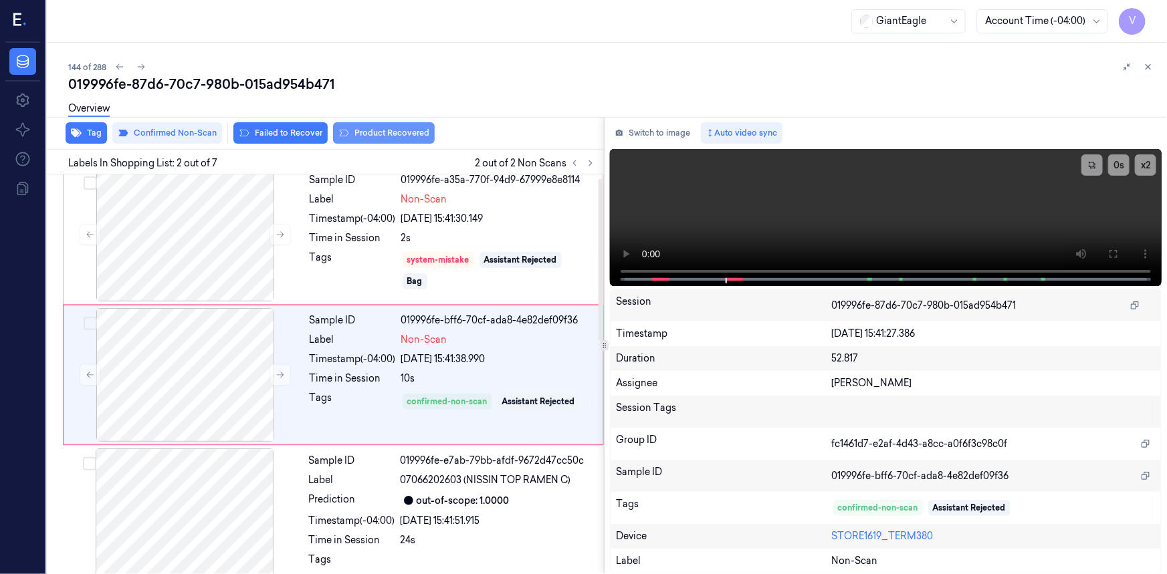
click at [399, 132] on button "Product Recovered" at bounding box center [384, 132] width 102 height 21
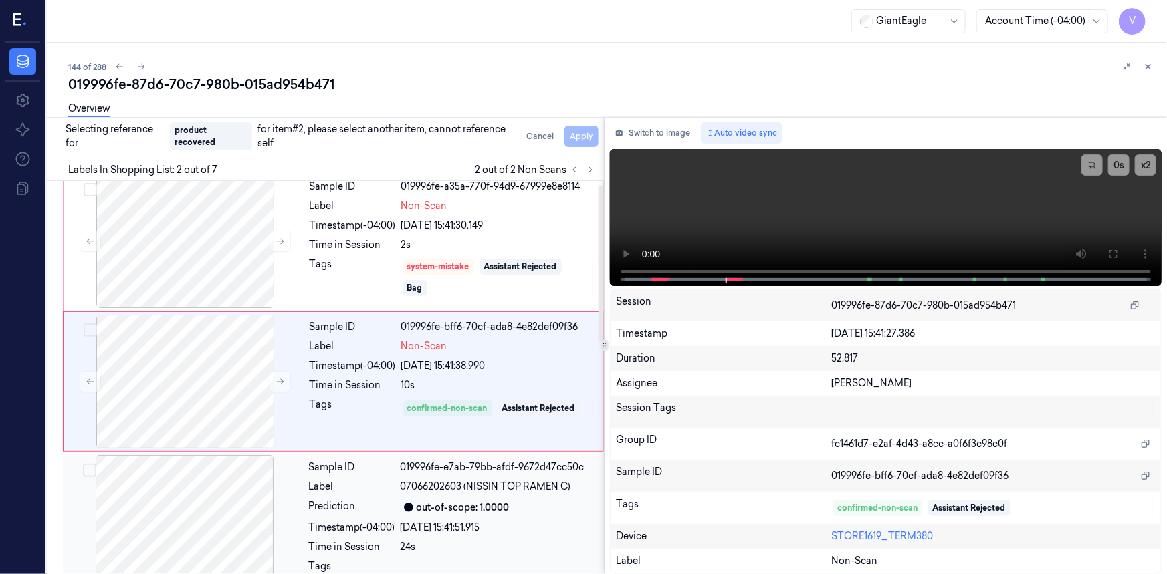
click at [283, 484] on div at bounding box center [185, 522] width 238 height 134
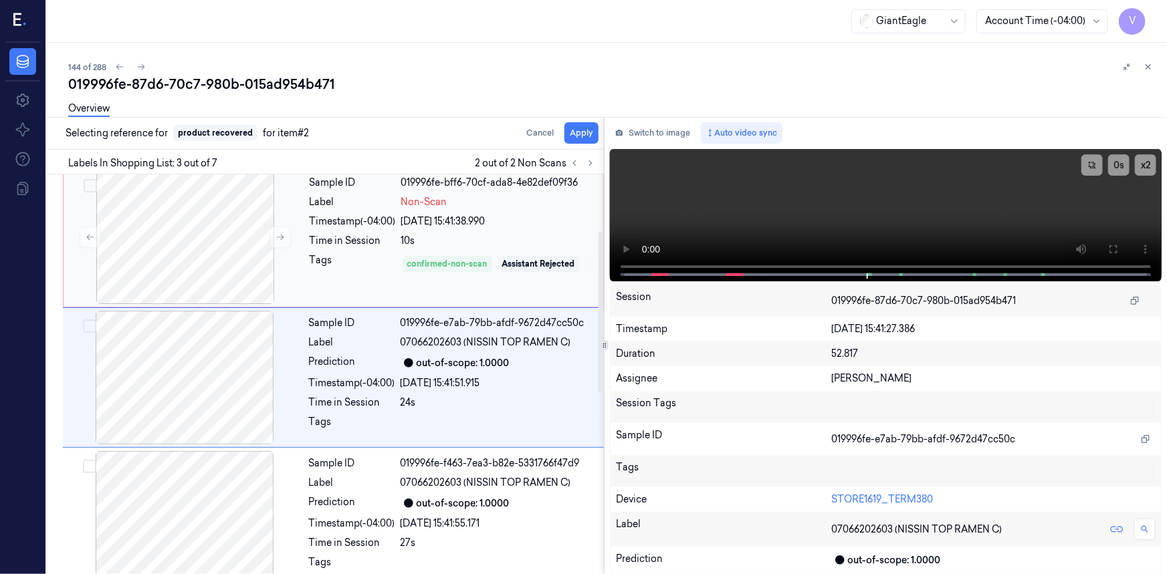
scroll to position [150, 0]
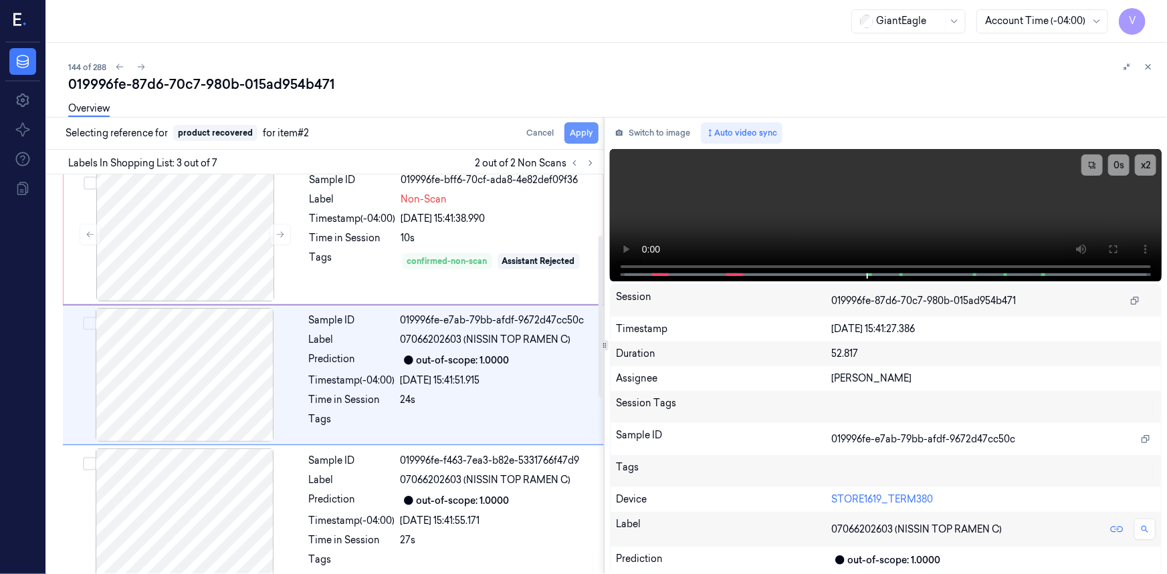
click at [580, 132] on button "Apply" at bounding box center [581, 132] width 34 height 21
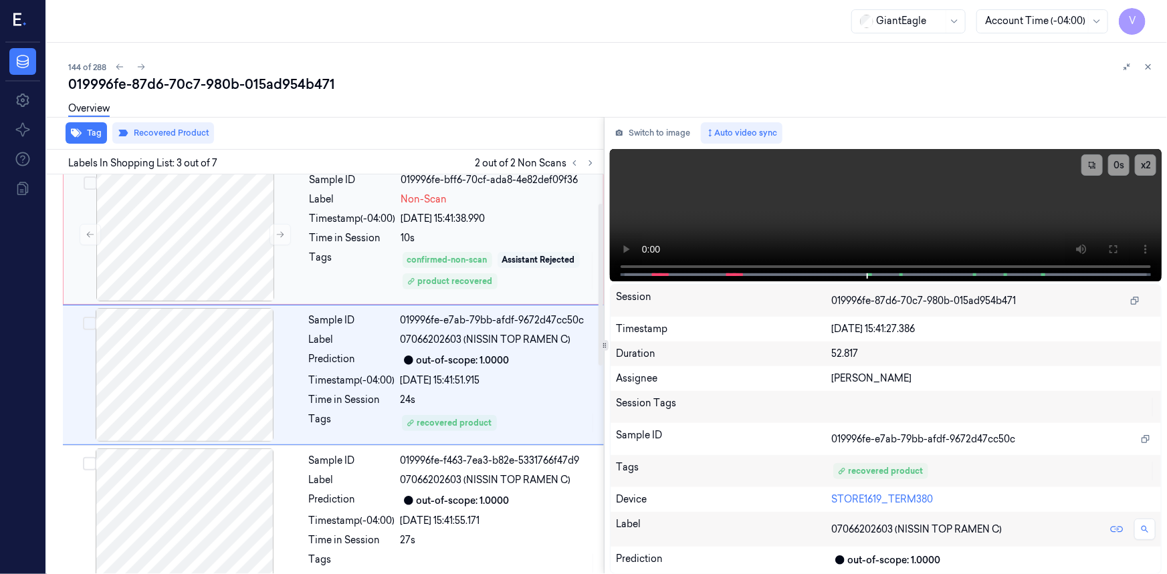
scroll to position [0, 0]
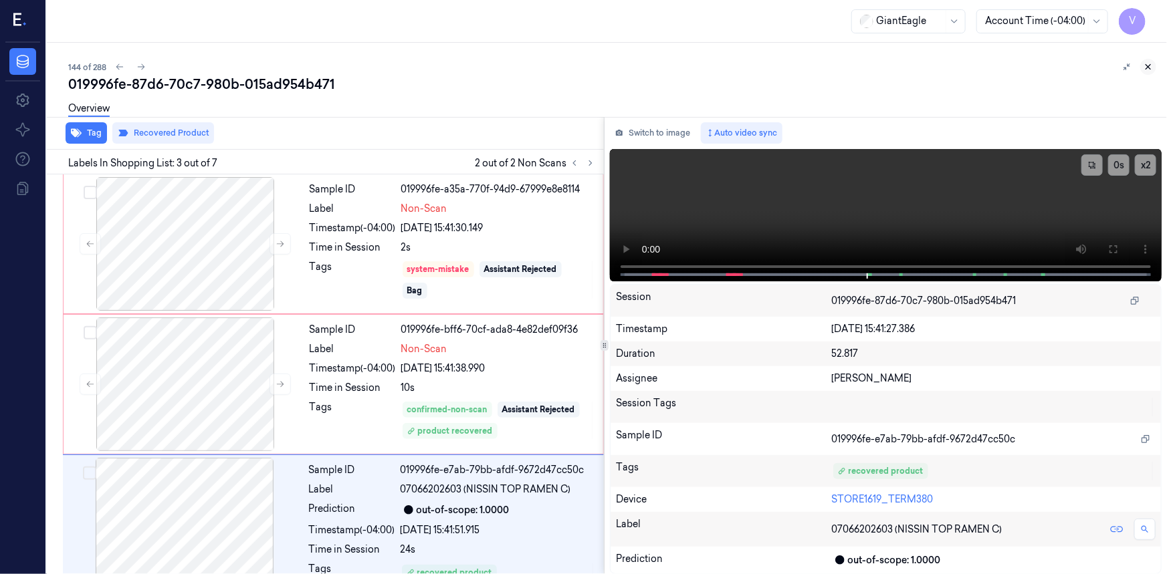
click at [1143, 69] on button at bounding box center [1148, 67] width 16 height 16
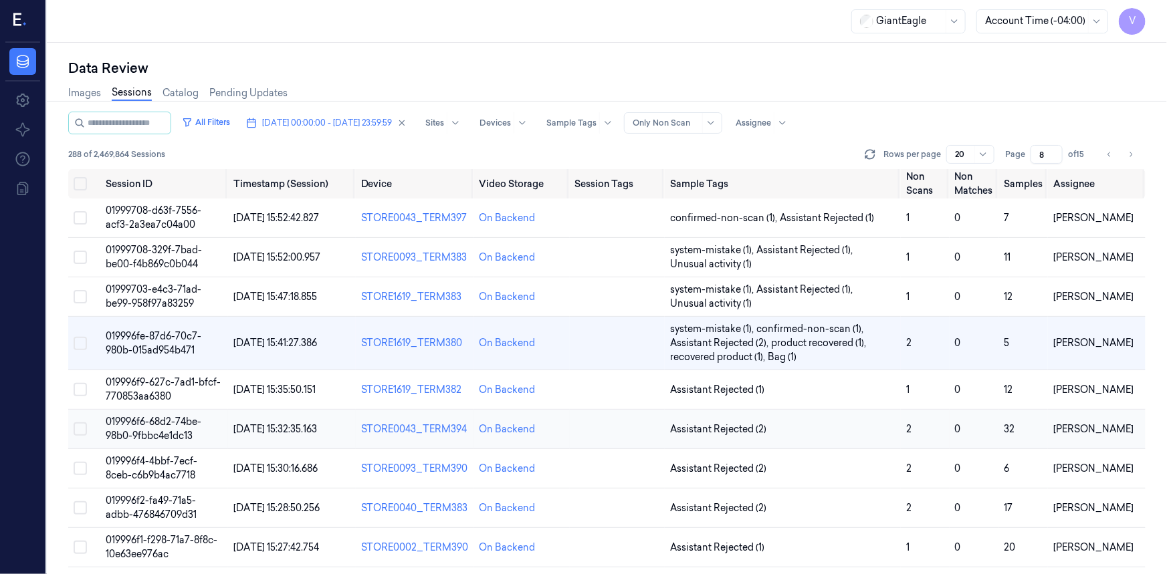
click at [159, 426] on span "019996f6-68d2-74be-98b0-9fbbc4e1dc13" at bounding box center [154, 429] width 96 height 26
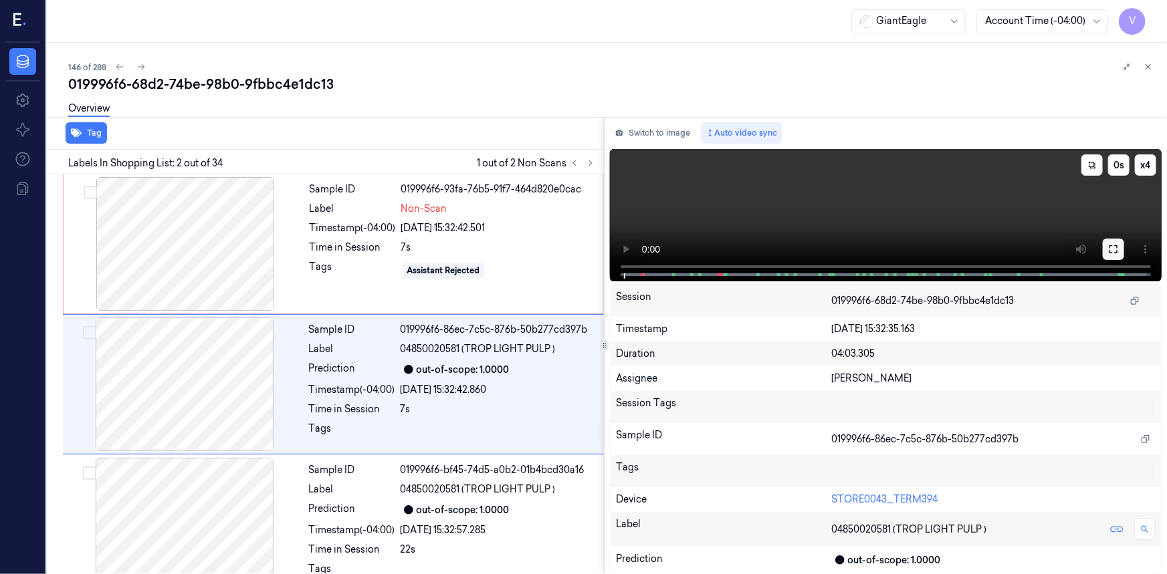
click at [1115, 253] on icon at bounding box center [1113, 249] width 8 height 8
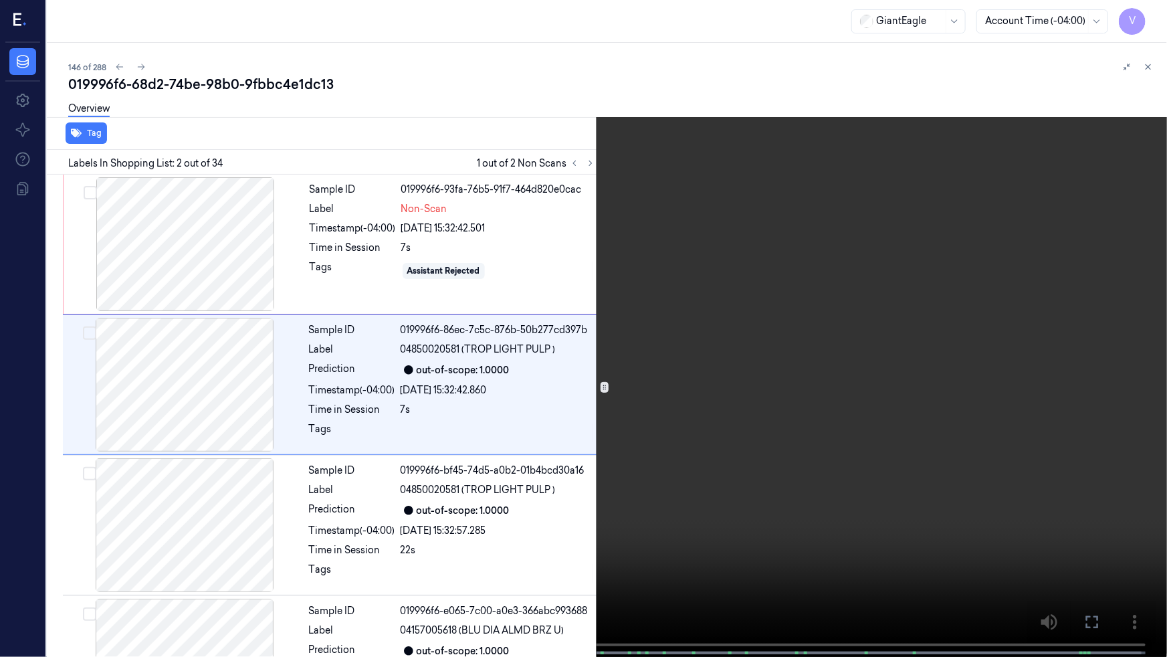
click at [773, 384] on video at bounding box center [583, 329] width 1167 height 659
click at [889, 368] on video at bounding box center [583, 329] width 1167 height 659
click at [1156, 20] on button "x 4" at bounding box center [1150, 15] width 21 height 21
click at [1156, 19] on button "x 1" at bounding box center [1150, 15] width 21 height 21
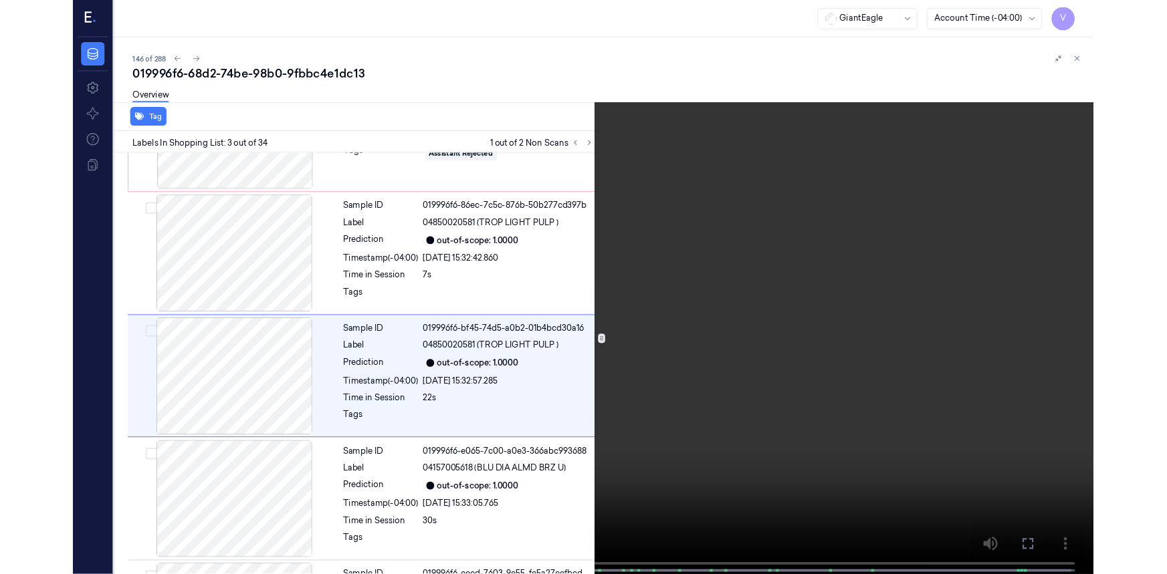
scroll to position [108, 0]
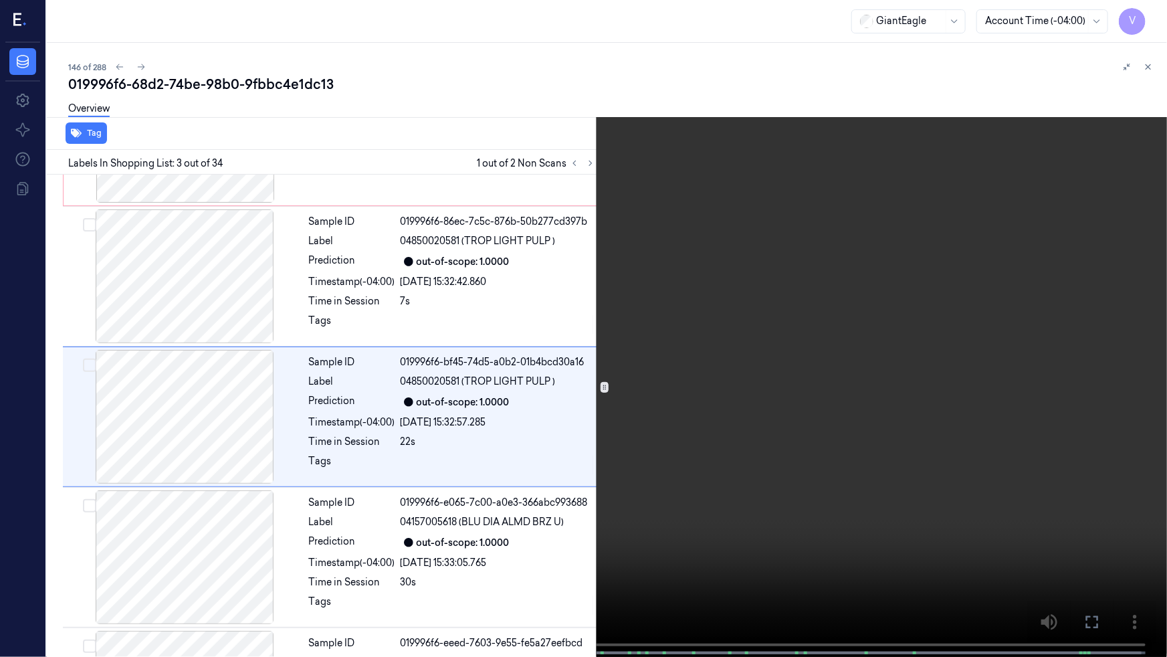
click at [394, 415] on video at bounding box center [583, 329] width 1167 height 659
click at [0, 0] on icon at bounding box center [0, 0] width 0 height 0
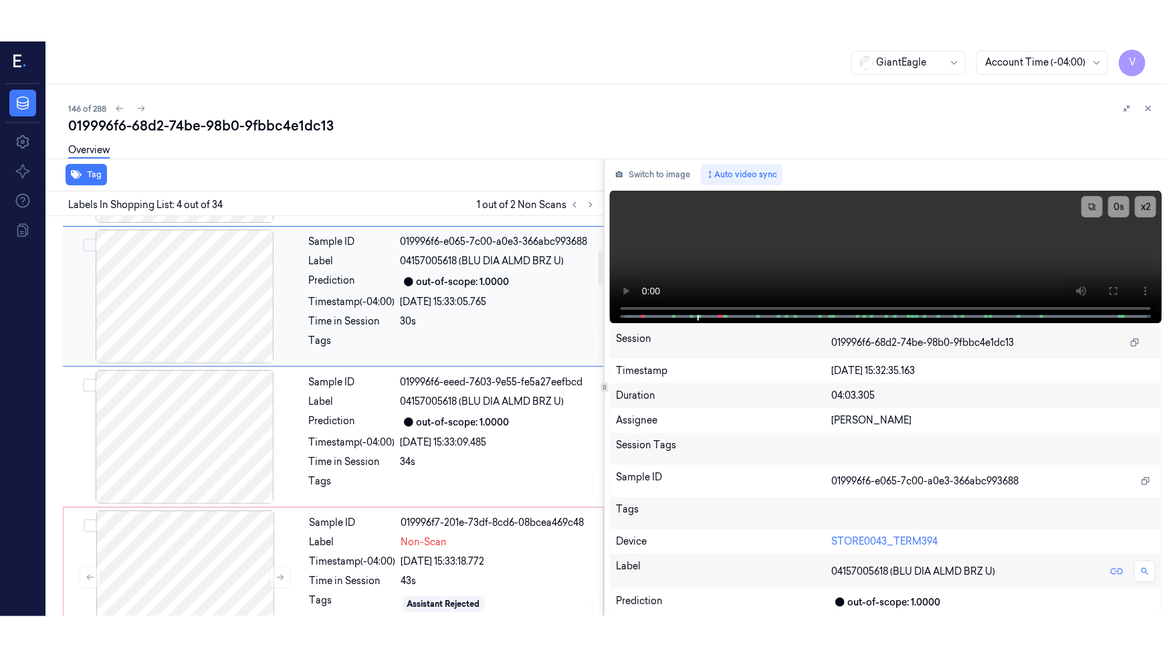
scroll to position [412, 0]
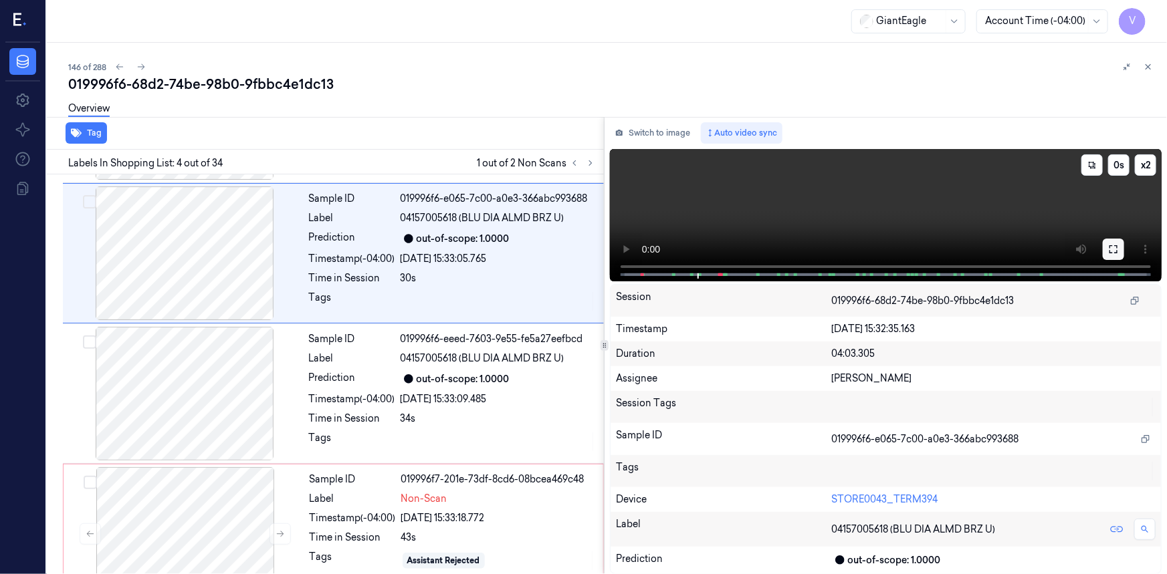
click at [1113, 250] on icon at bounding box center [1113, 249] width 11 height 11
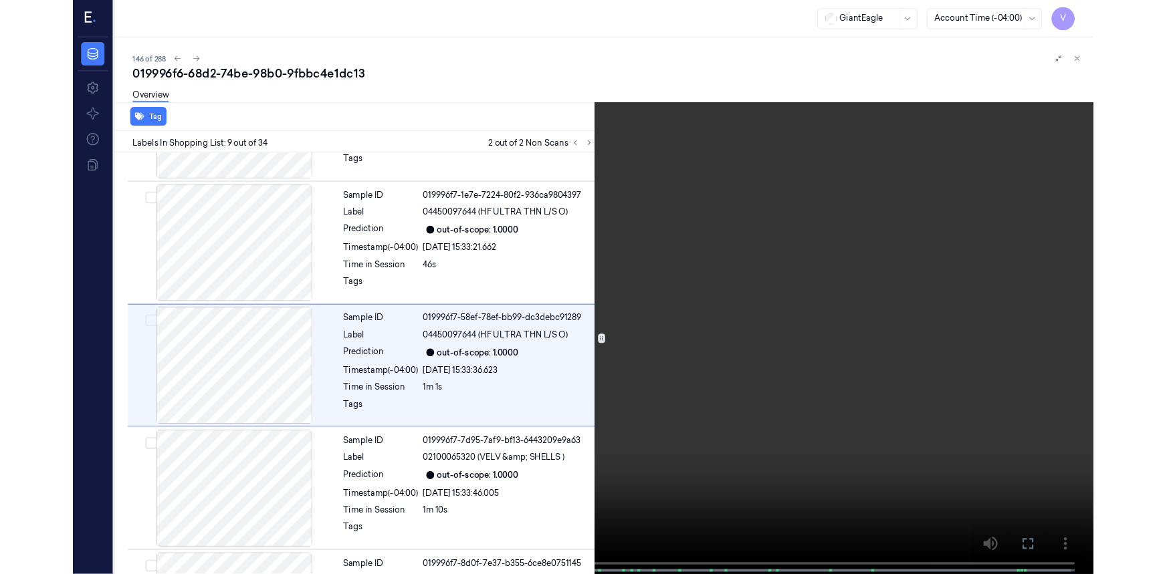
scroll to position [950, 0]
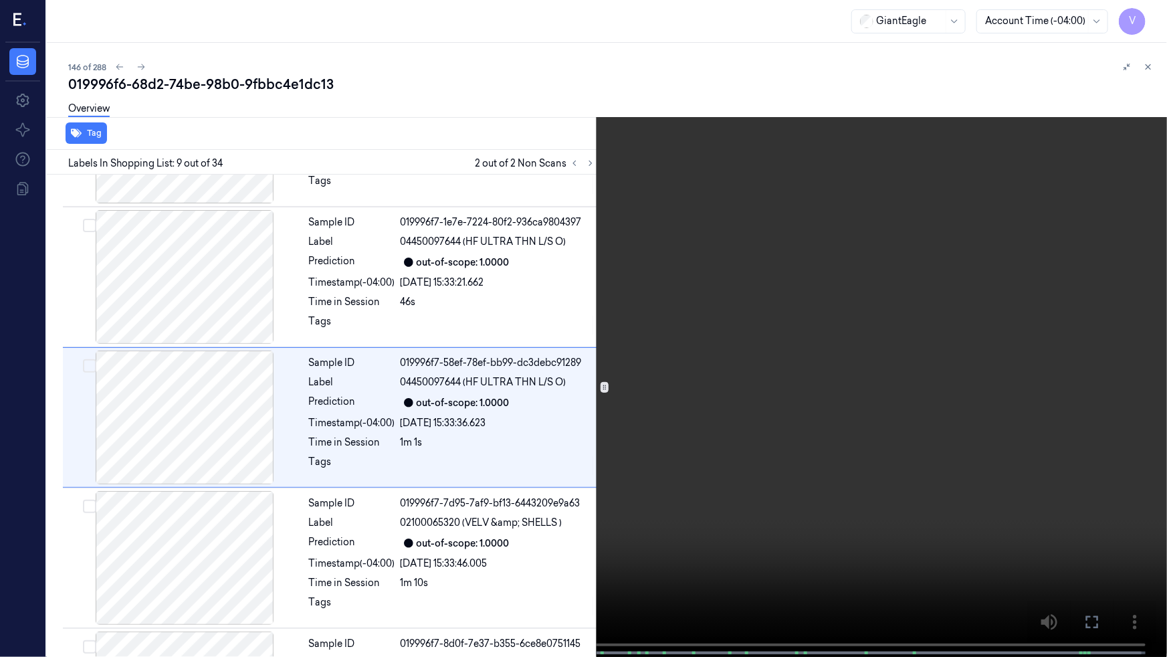
click at [0, 0] on icon at bounding box center [0, 0] width 0 height 0
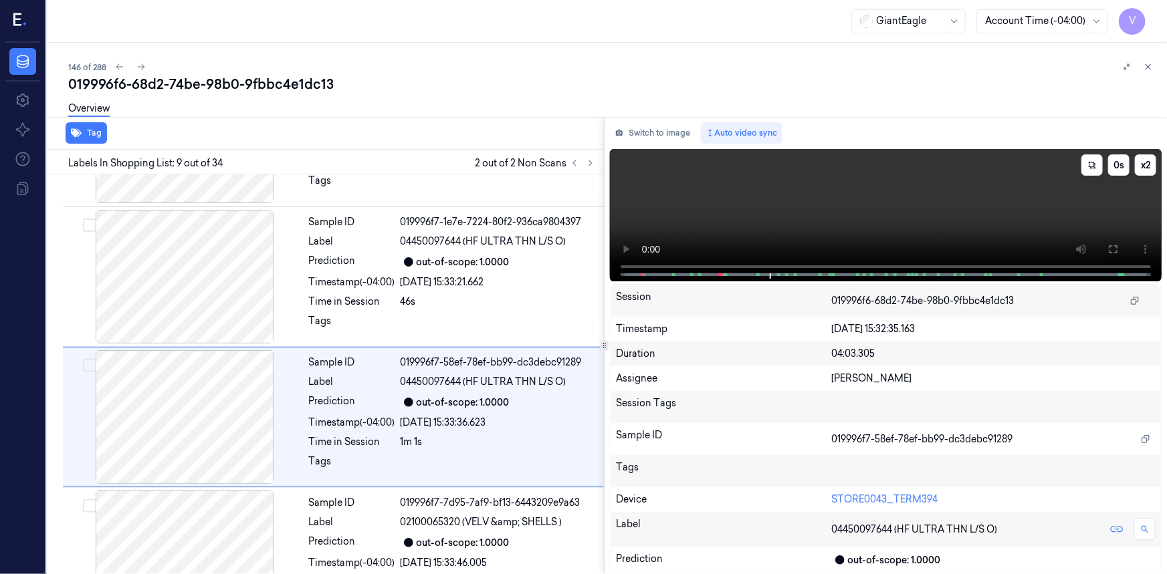
click at [743, 209] on video at bounding box center [886, 215] width 552 height 132
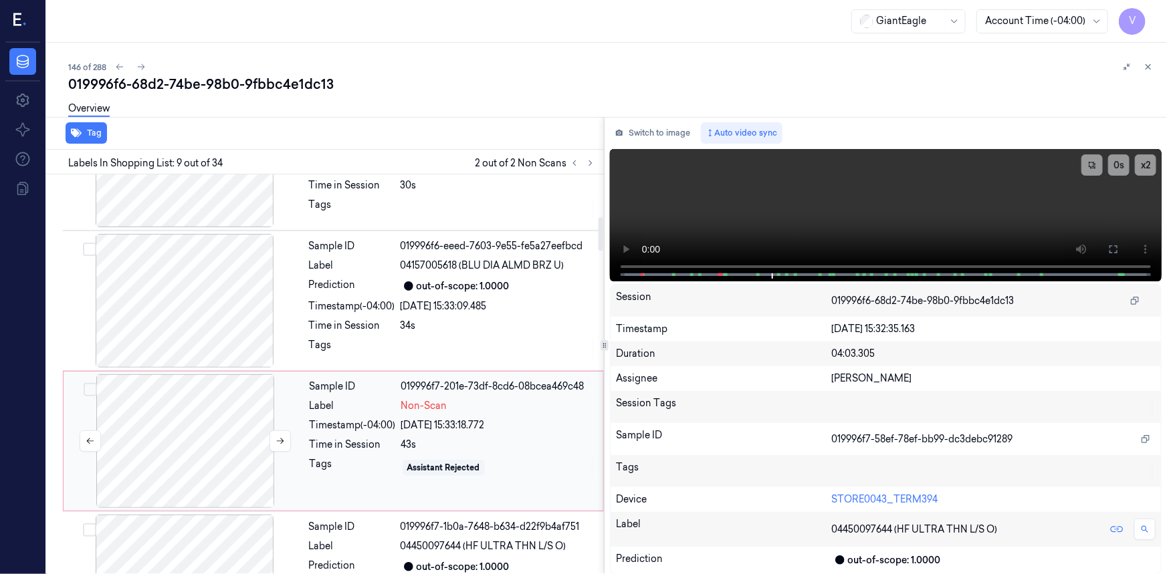
click at [219, 411] on div at bounding box center [185, 441] width 238 height 134
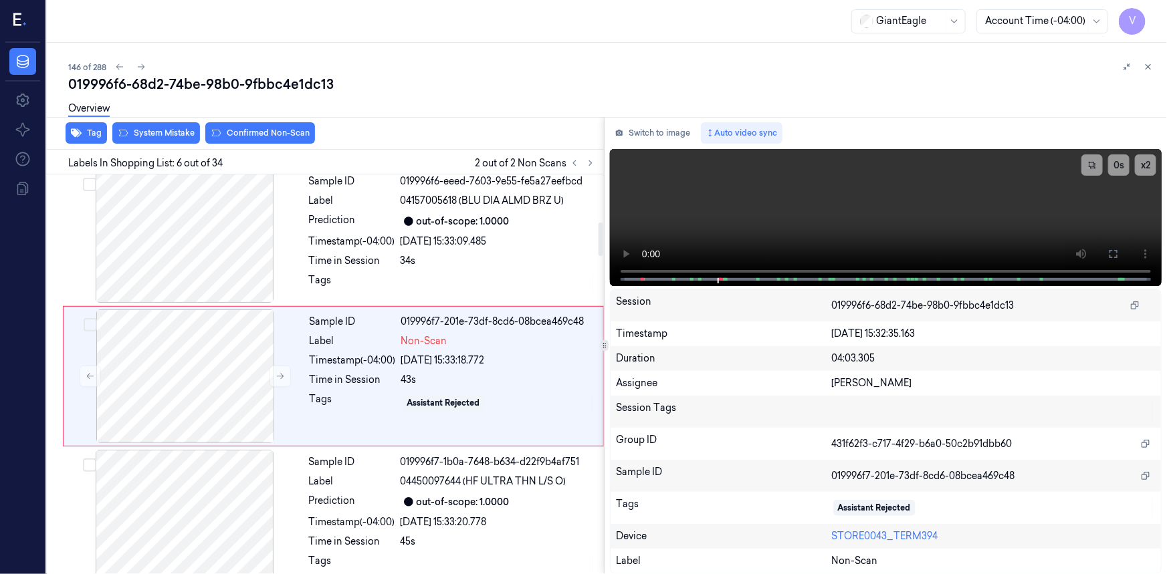
scroll to position [570, 0]
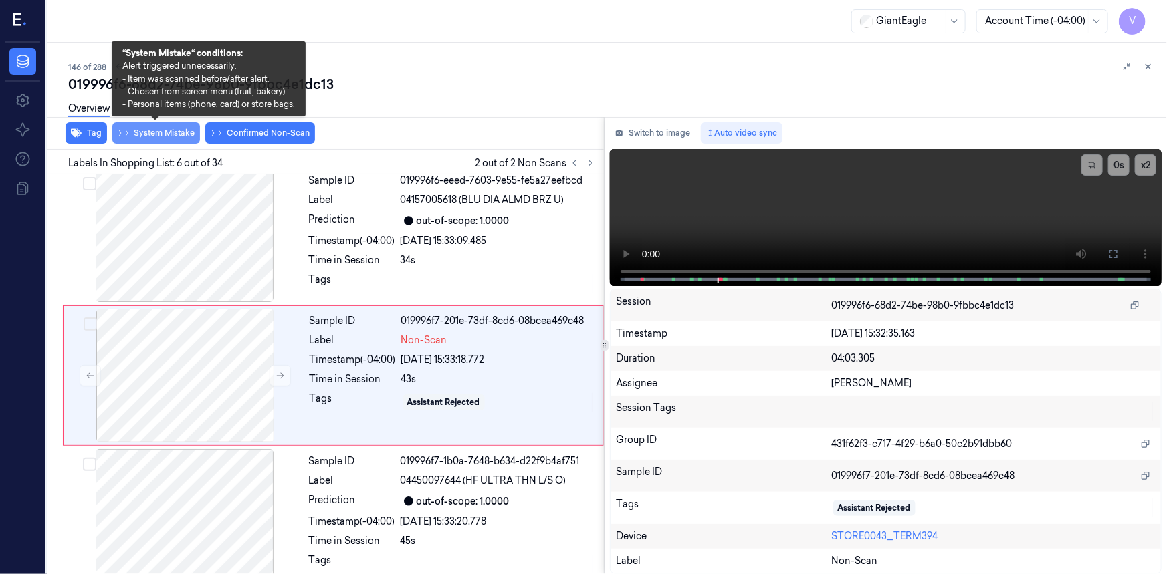
click at [168, 129] on button "System Mistake" at bounding box center [156, 132] width 88 height 21
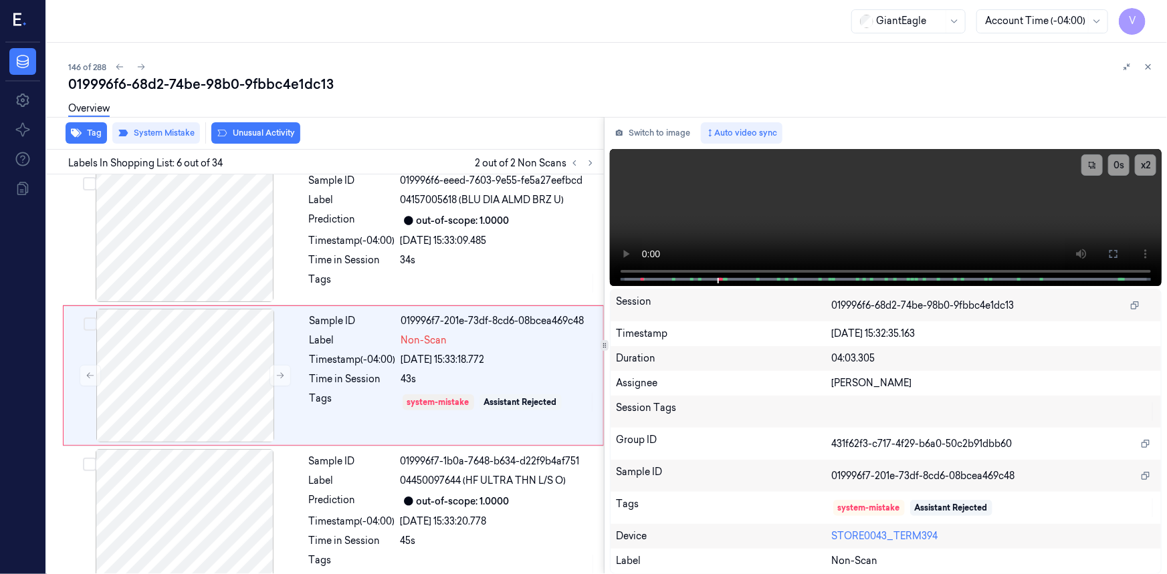
click at [247, 134] on button "Unusual Activity" at bounding box center [255, 132] width 89 height 21
click at [573, 163] on icon at bounding box center [574, 162] width 9 height 9
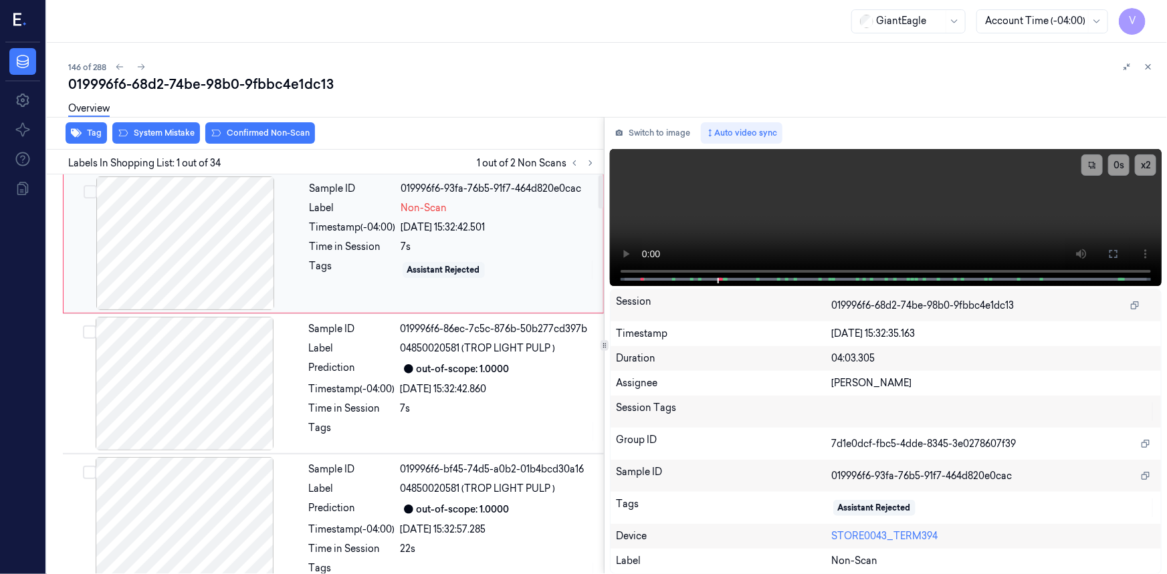
scroll to position [0, 0]
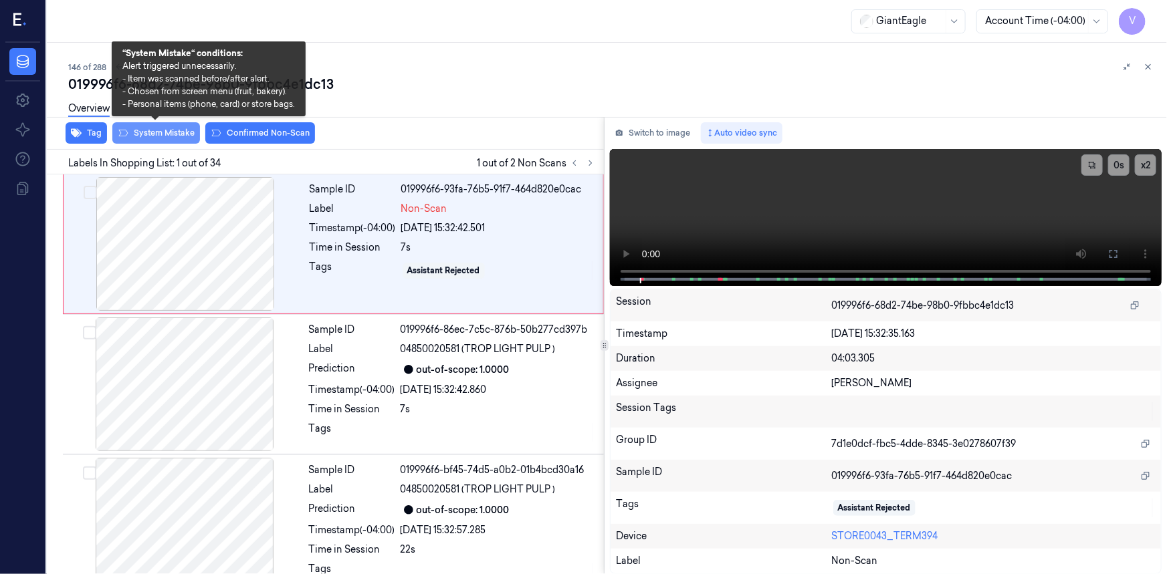
click at [178, 132] on button "System Mistake" at bounding box center [156, 132] width 88 height 21
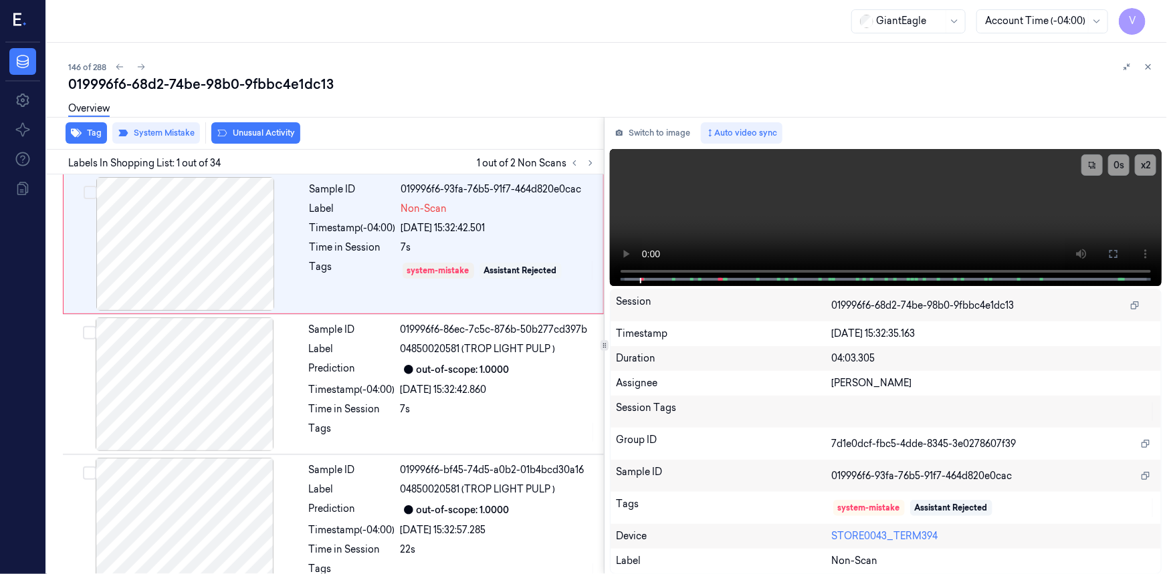
click at [1146, 65] on icon at bounding box center [1148, 67] width 5 height 5
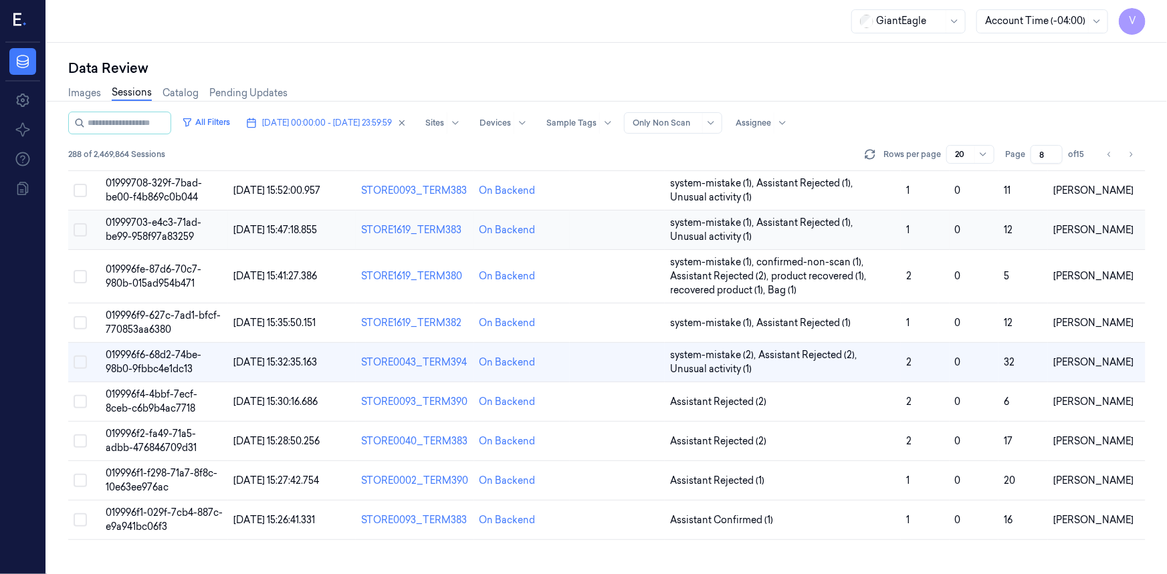
scroll to position [85, 0]
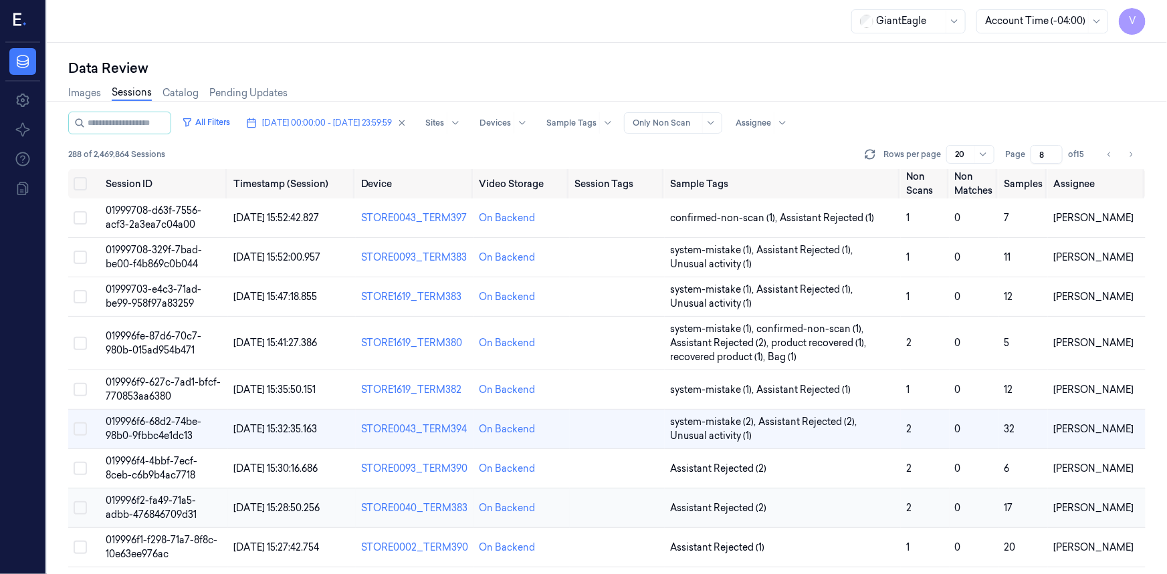
click at [164, 503] on span "019996f2-fa49-71a5-adbb-476846709d31" at bounding box center [151, 508] width 91 height 26
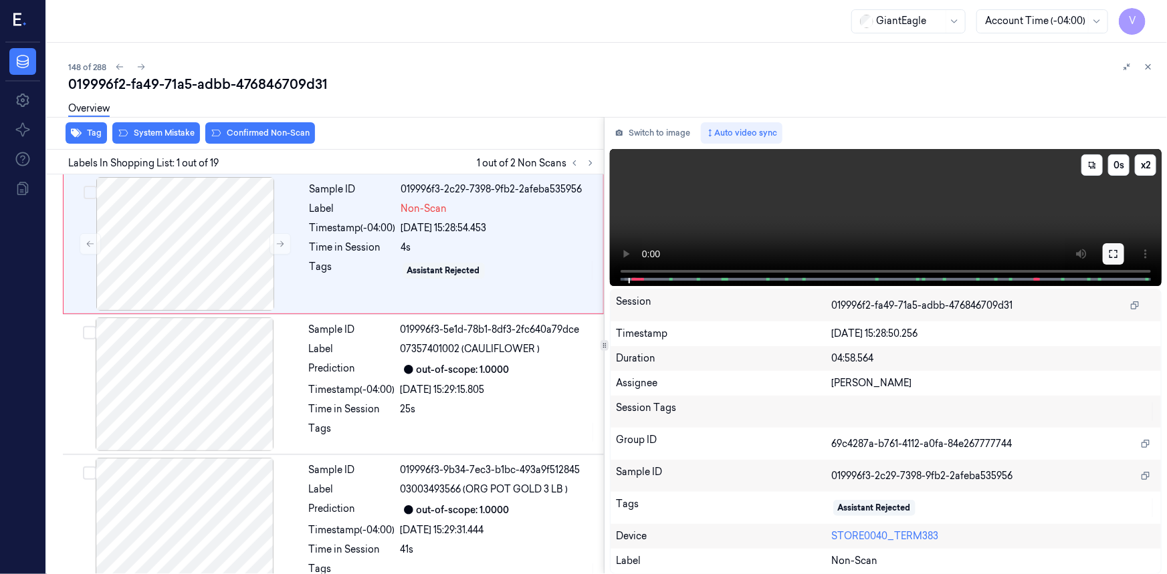
click at [1120, 254] on button at bounding box center [1112, 253] width 21 height 21
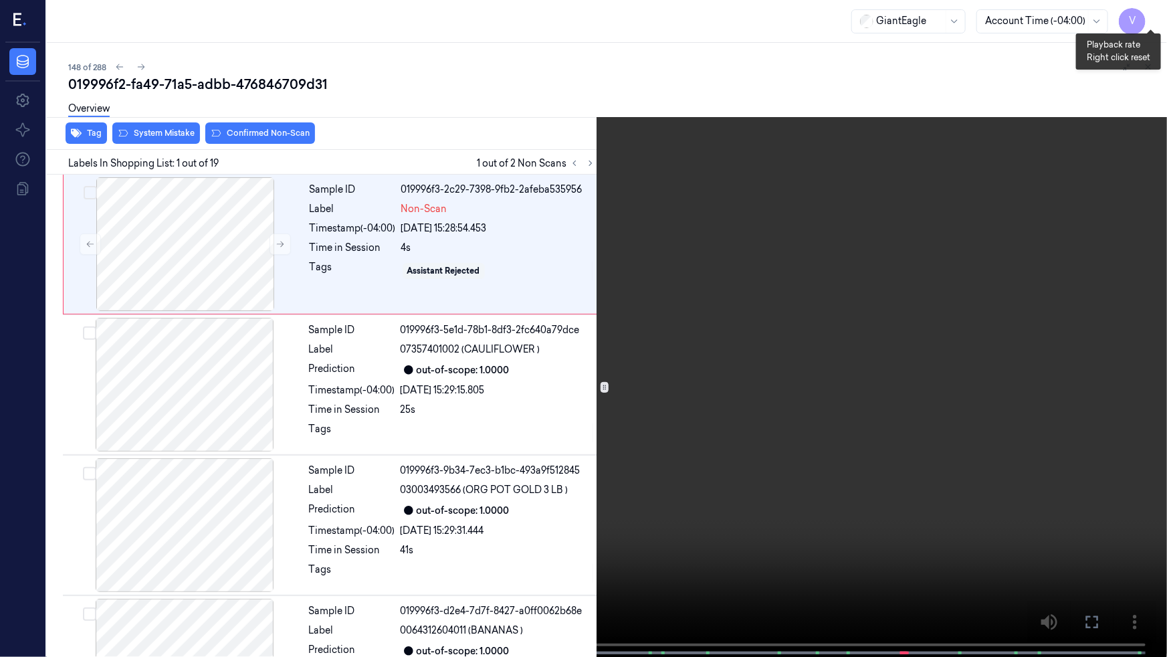
click at [1146, 14] on button "x 2" at bounding box center [1150, 15] width 21 height 21
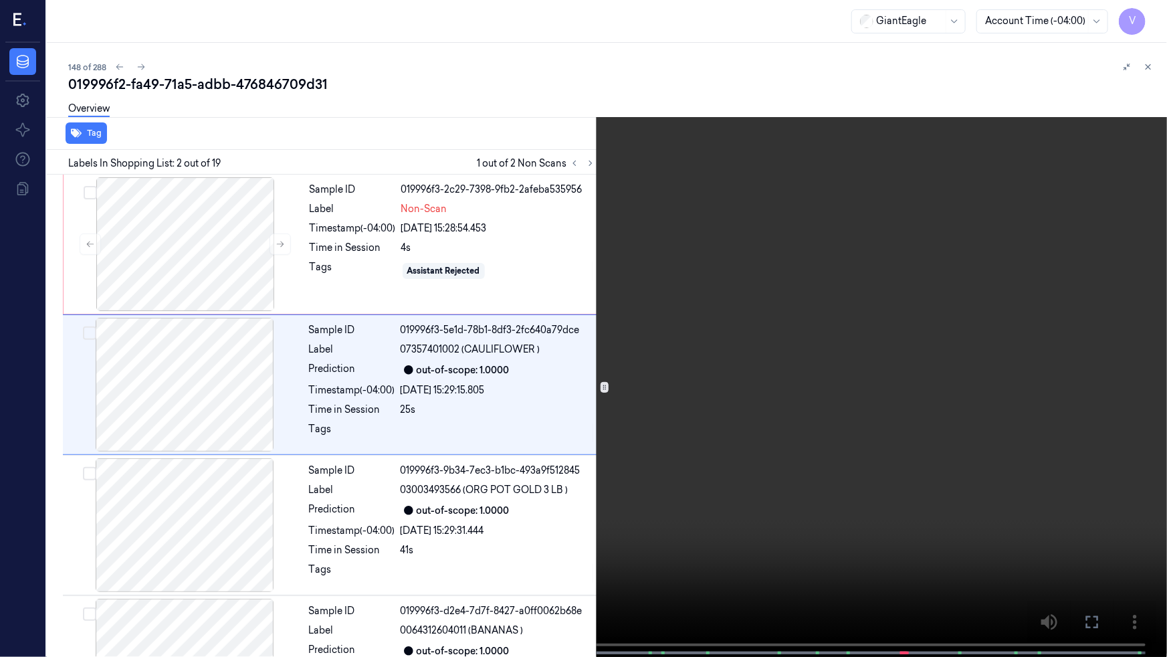
click at [457, 485] on video at bounding box center [583, 329] width 1167 height 659
click at [0, 0] on icon at bounding box center [0, 0] width 0 height 0
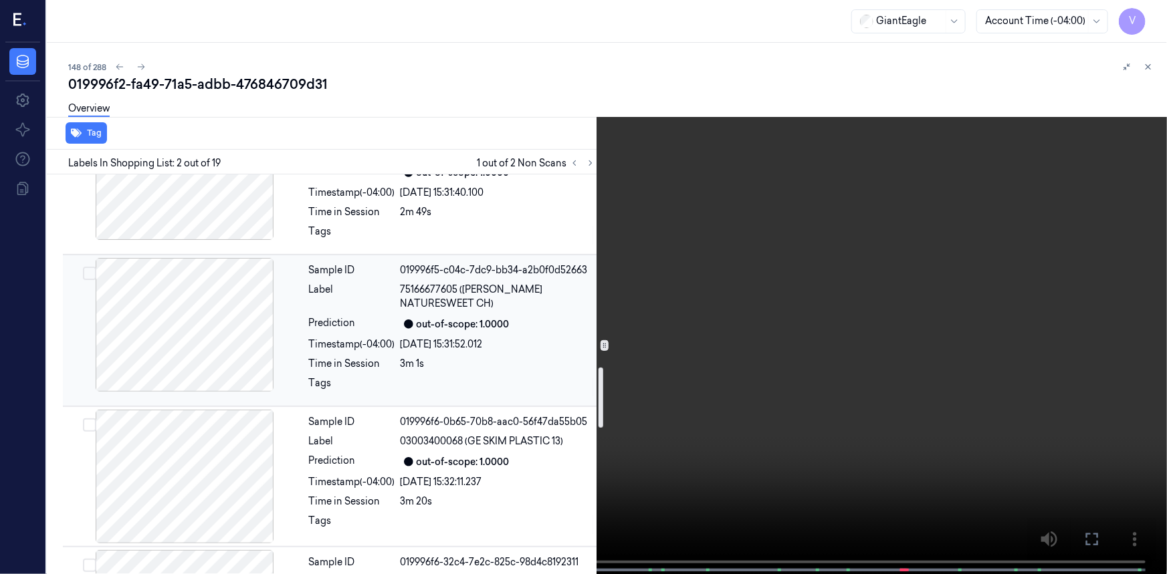
scroll to position [1397, 0]
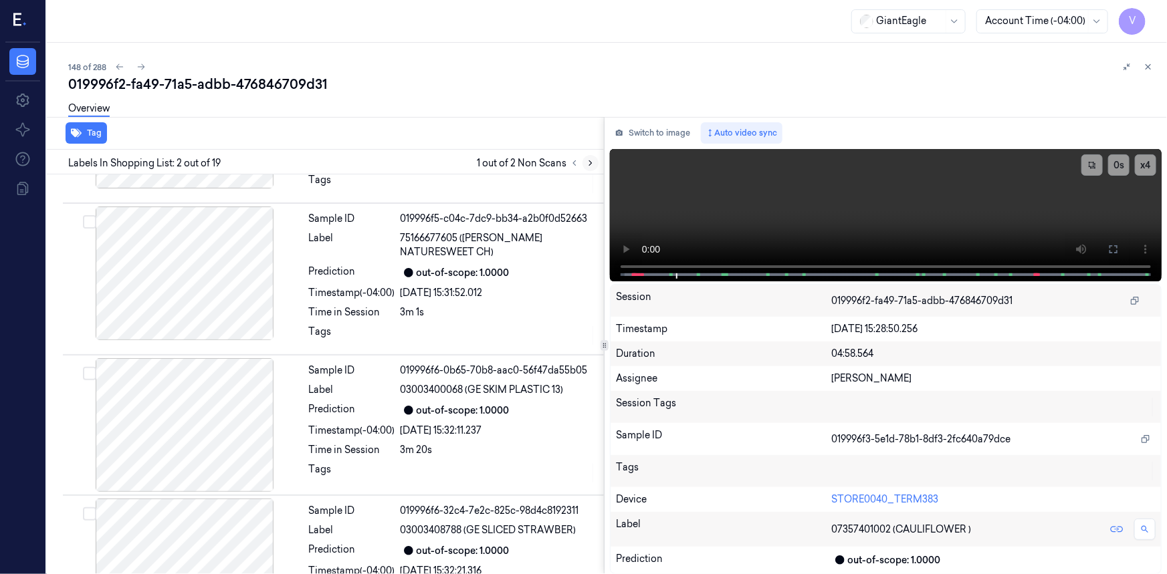
click at [591, 164] on icon at bounding box center [590, 162] width 9 height 9
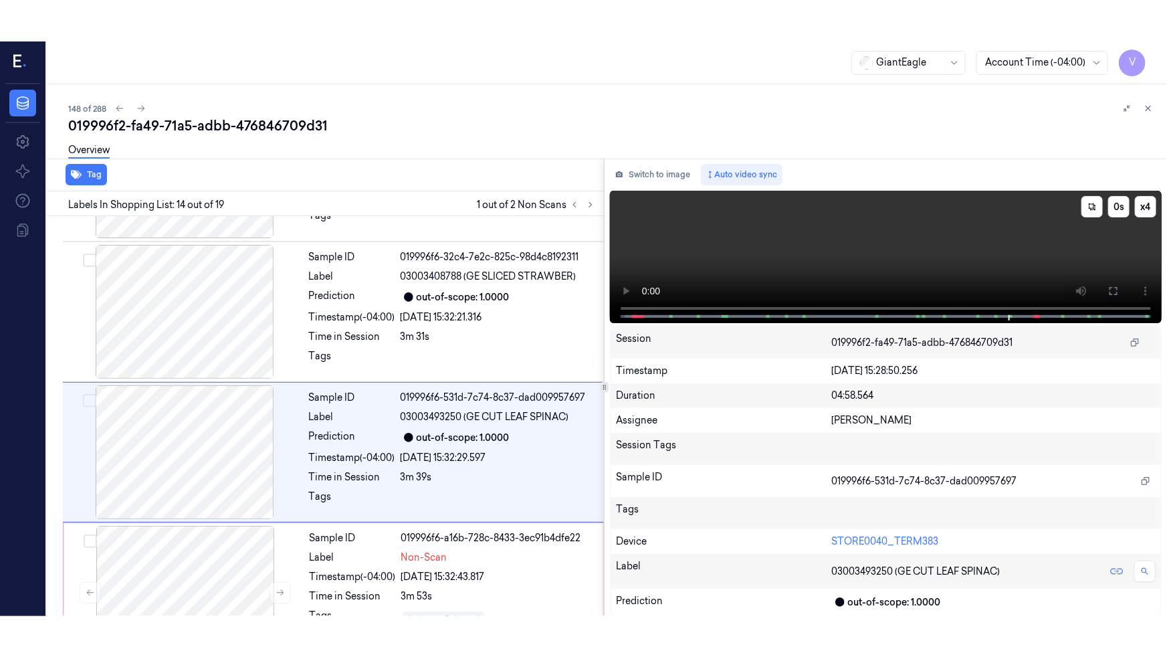
scroll to position [1692, 0]
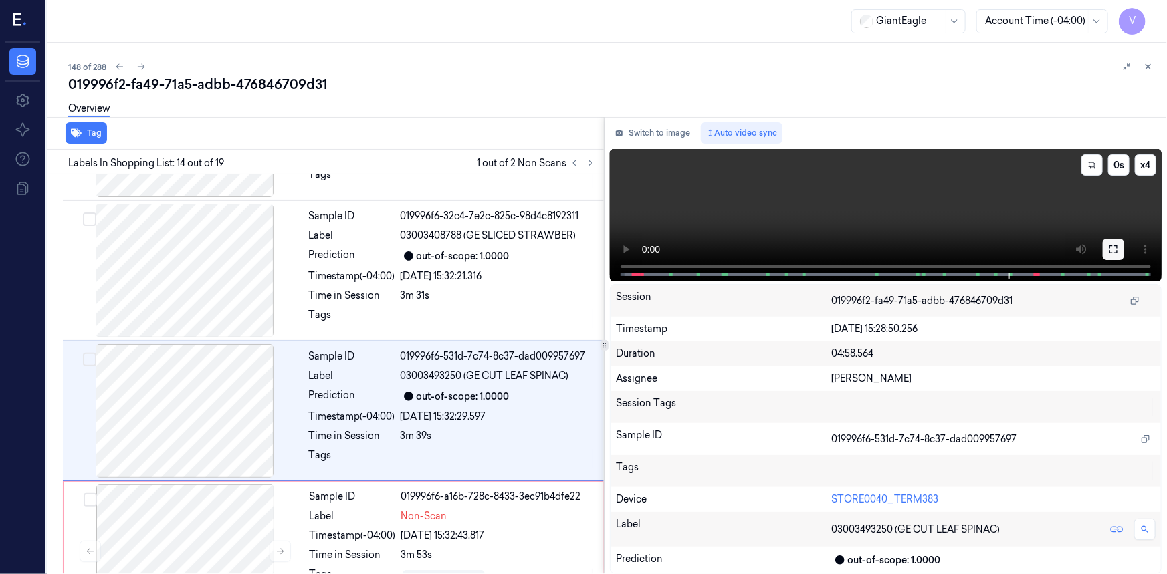
click at [1113, 248] on icon at bounding box center [1113, 249] width 11 height 11
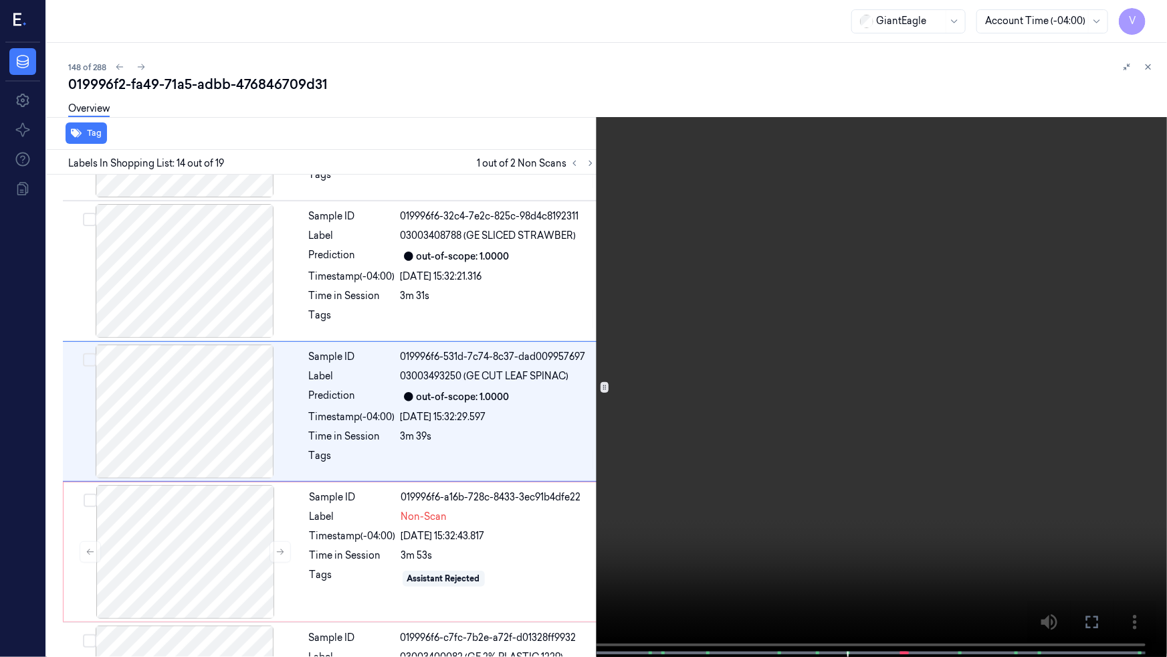
click at [898, 334] on video at bounding box center [583, 329] width 1167 height 659
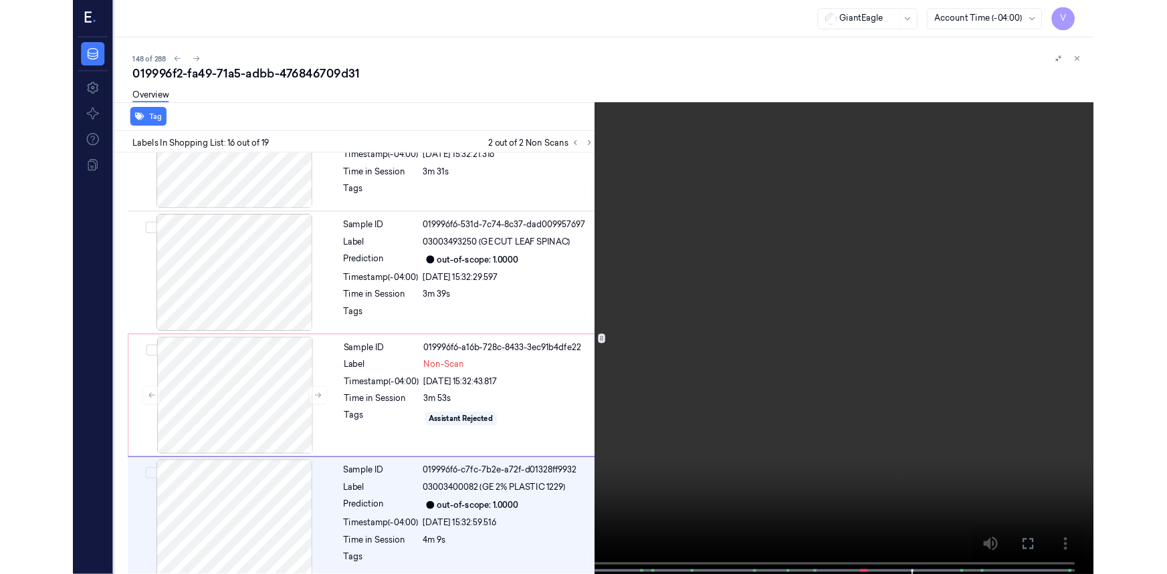
scroll to position [1932, 0]
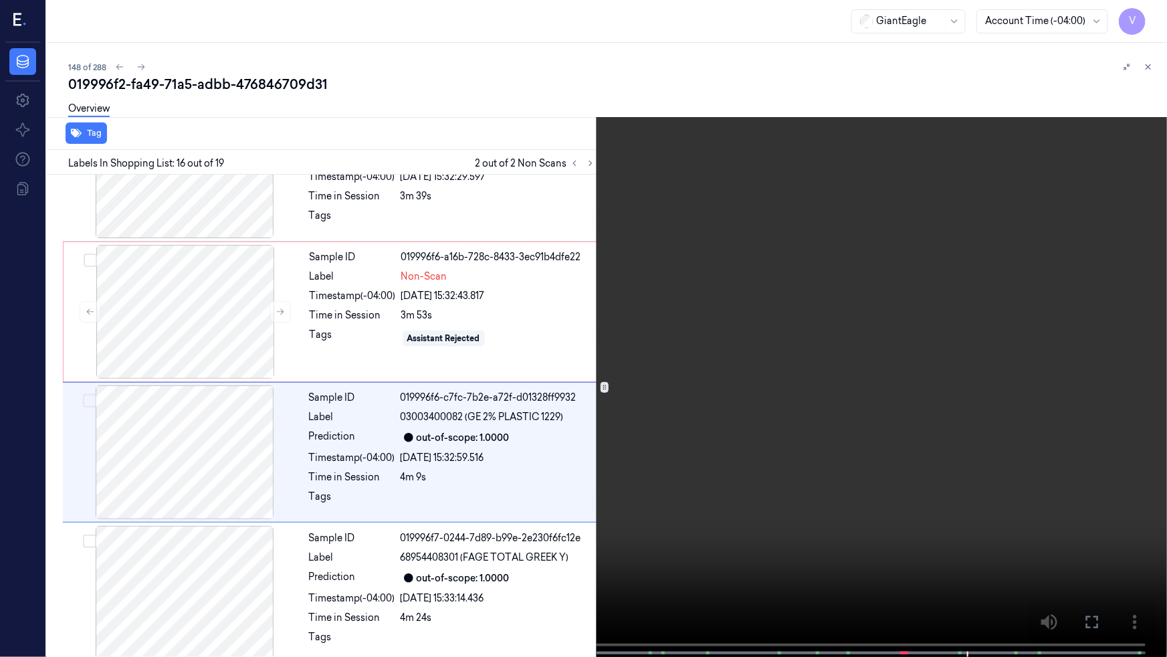
click at [865, 523] on video at bounding box center [583, 329] width 1167 height 659
click at [0, 0] on icon at bounding box center [0, 0] width 0 height 0
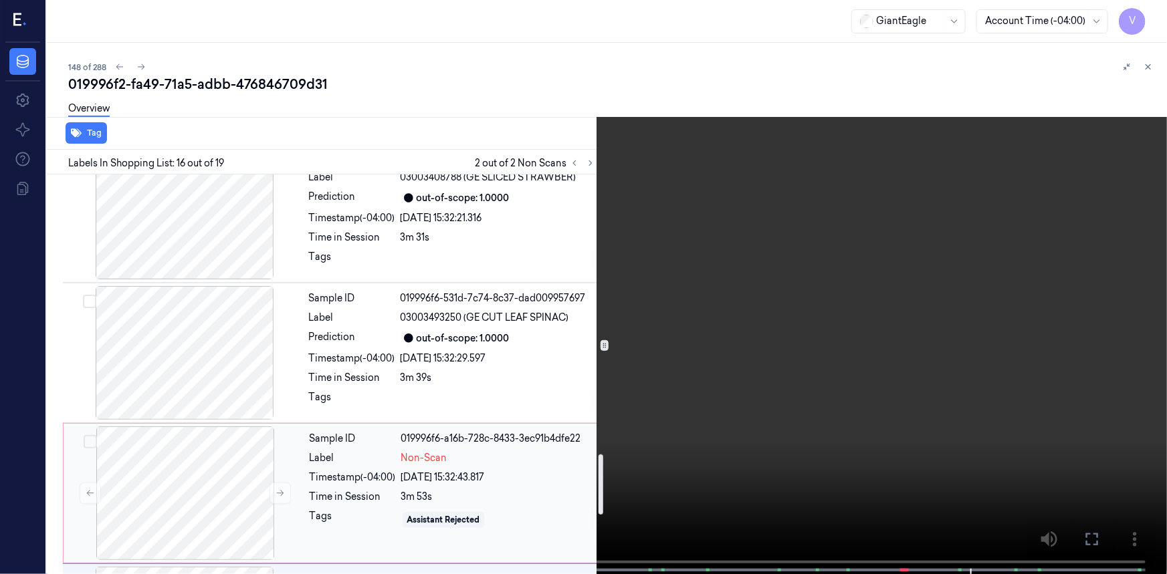
scroll to position [1871, 0]
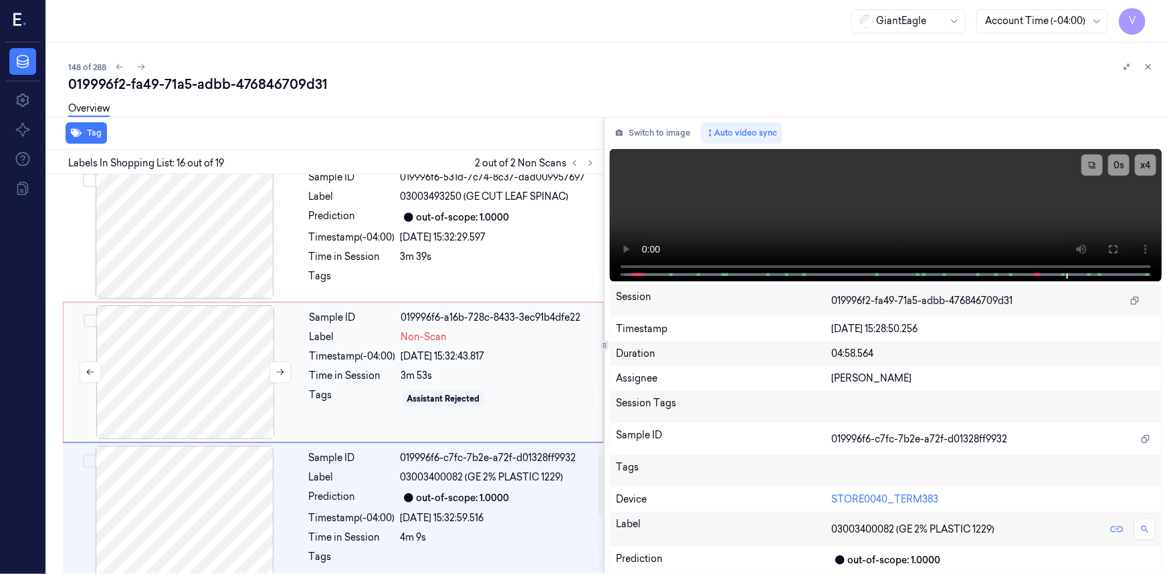
click at [208, 306] on div at bounding box center [185, 373] width 238 height 134
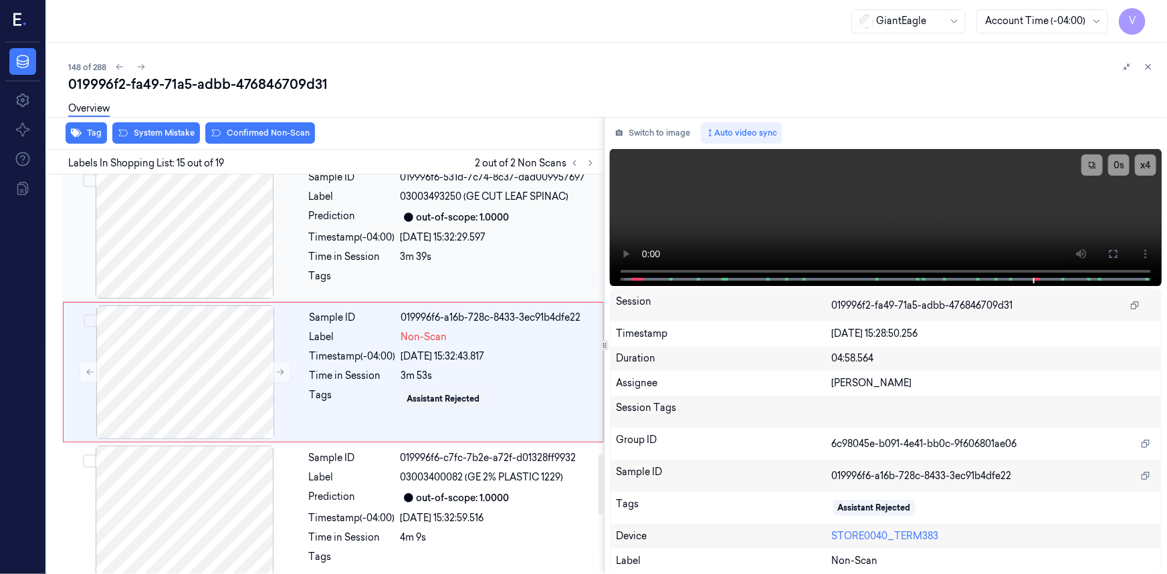
scroll to position [1833, 0]
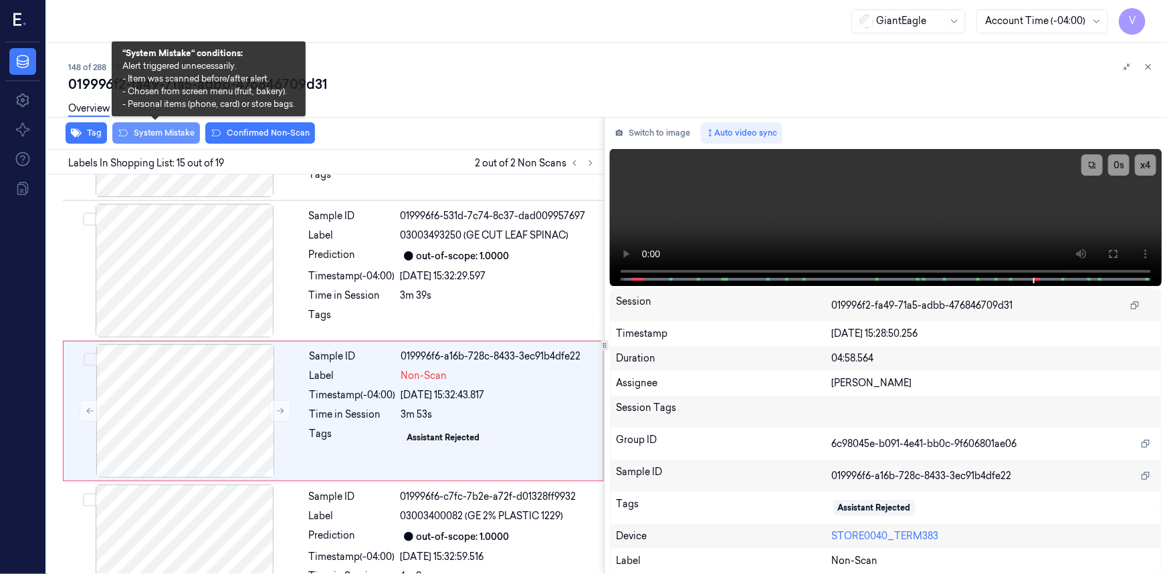
click at [174, 134] on button "System Mistake" at bounding box center [156, 132] width 88 height 21
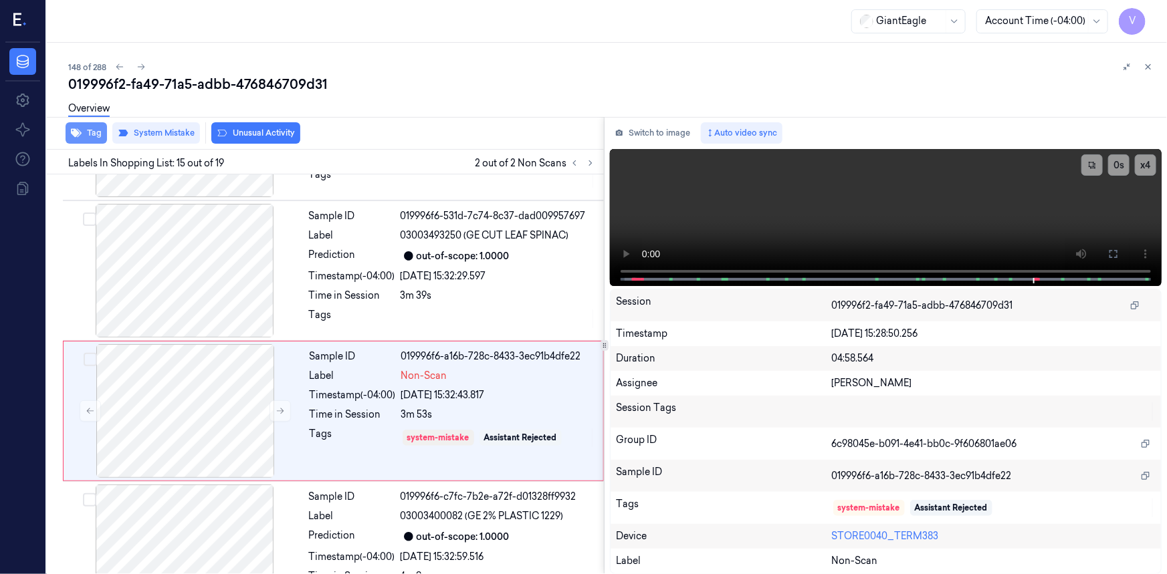
click at [93, 134] on button "Tag" at bounding box center [86, 132] width 41 height 21
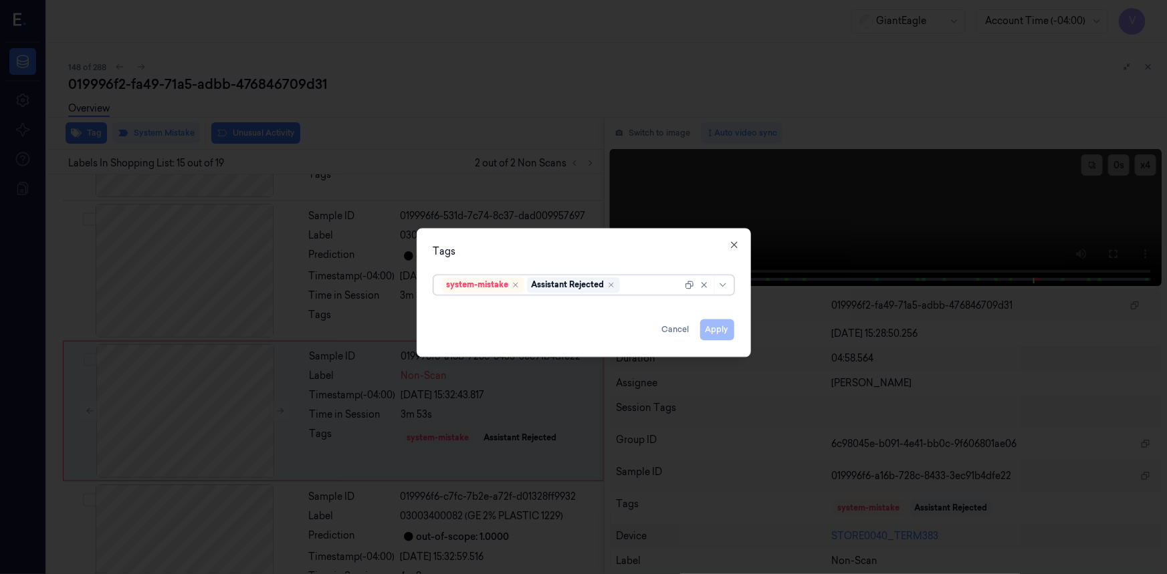
click at [644, 284] on div at bounding box center [652, 285] width 60 height 14
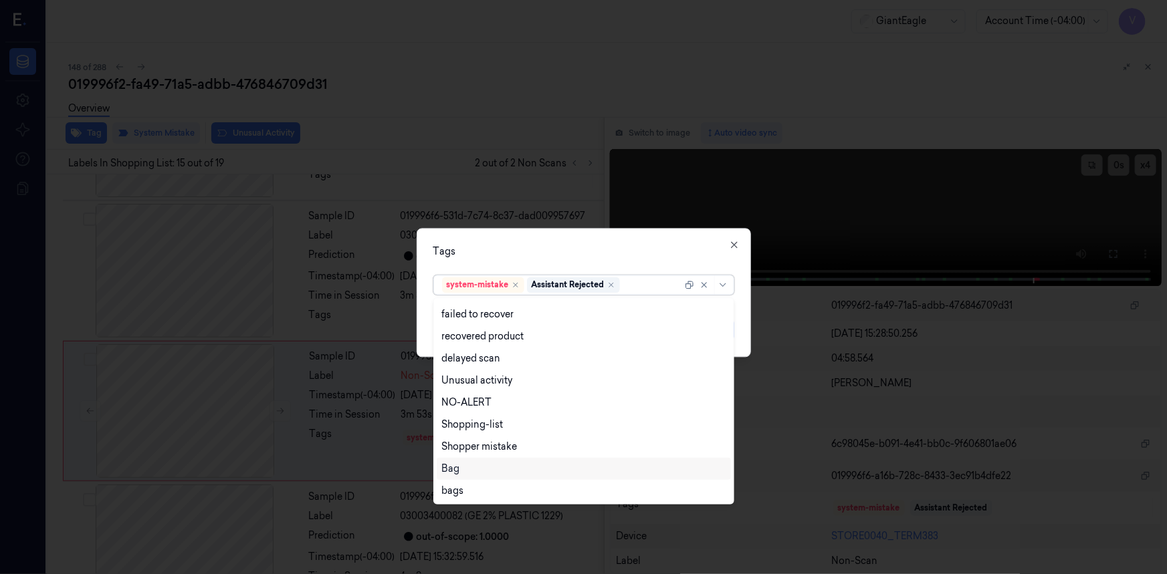
click at [459, 468] on div "Bag" at bounding box center [583, 469] width 283 height 14
click at [551, 255] on div "Tags" at bounding box center [583, 252] width 301 height 14
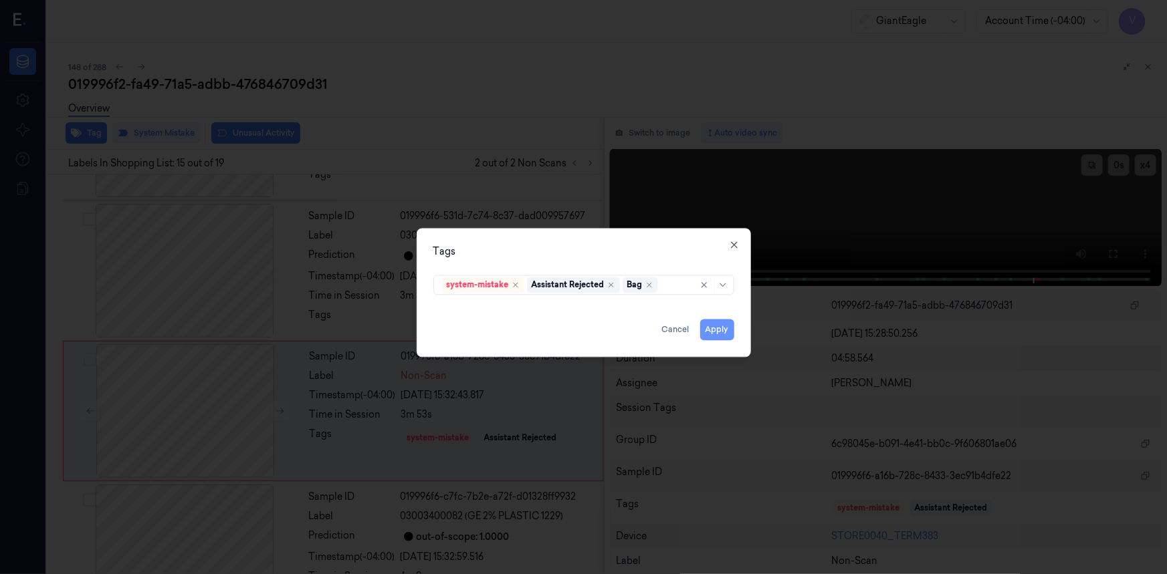
click at [715, 334] on button "Apply" at bounding box center [717, 329] width 34 height 21
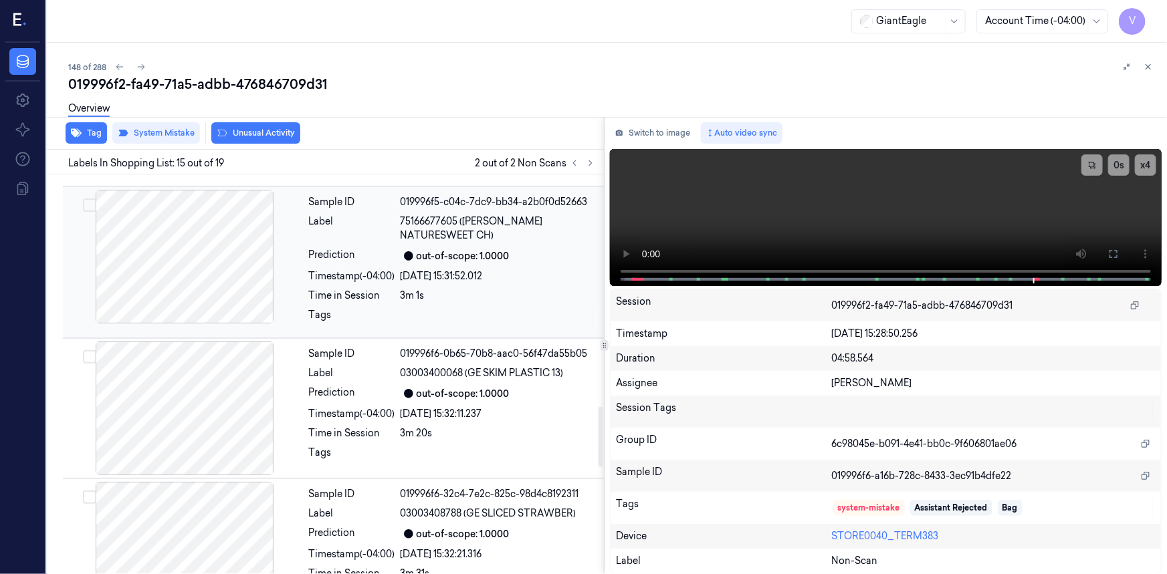
scroll to position [1407, 0]
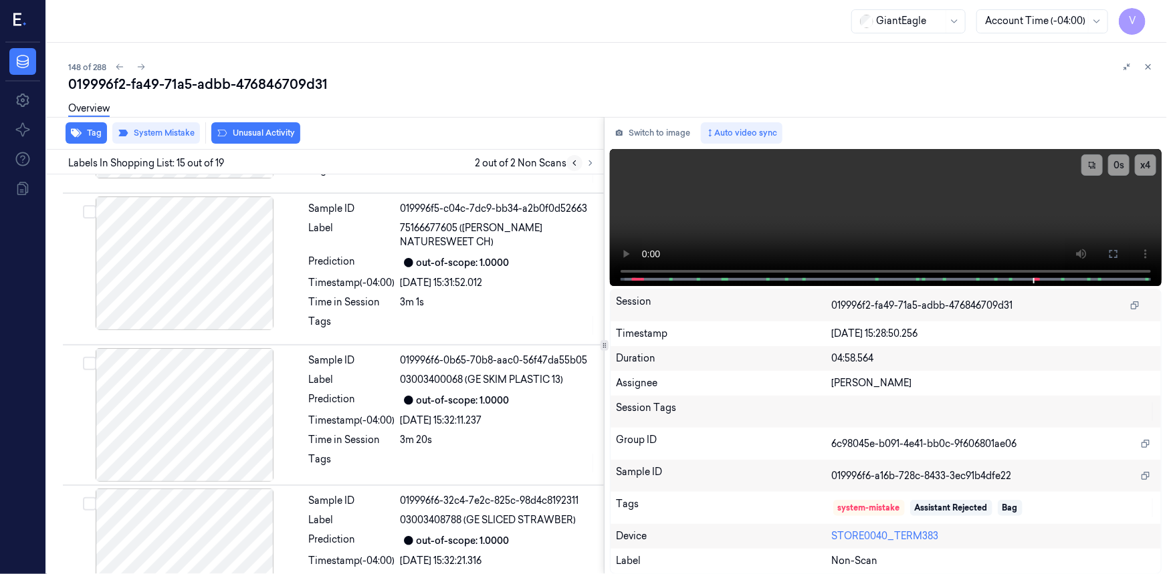
click at [572, 163] on icon at bounding box center [574, 162] width 9 height 9
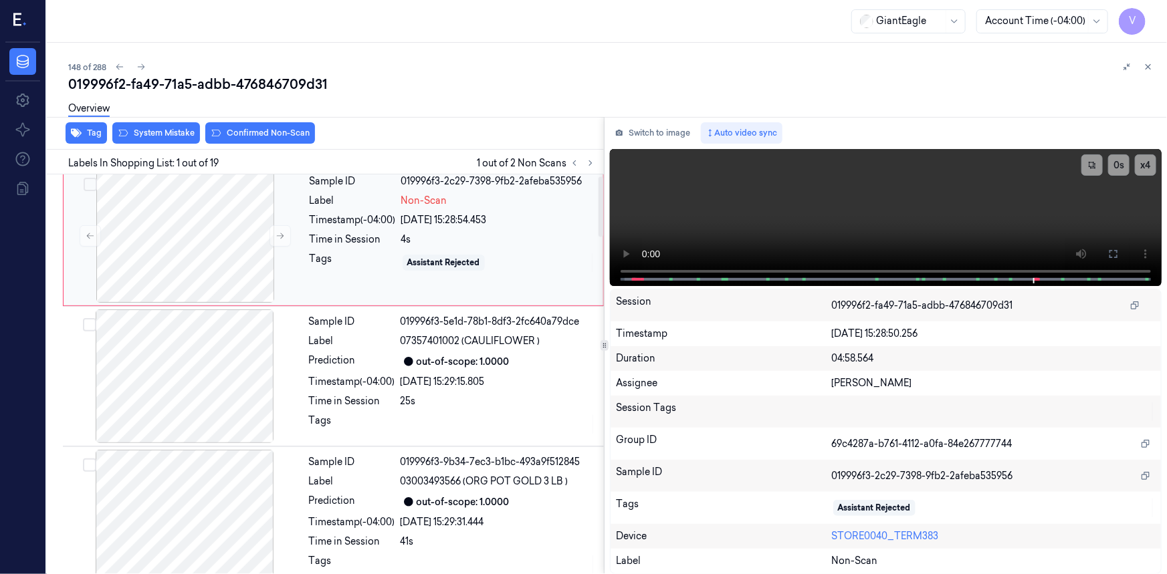
scroll to position [0, 0]
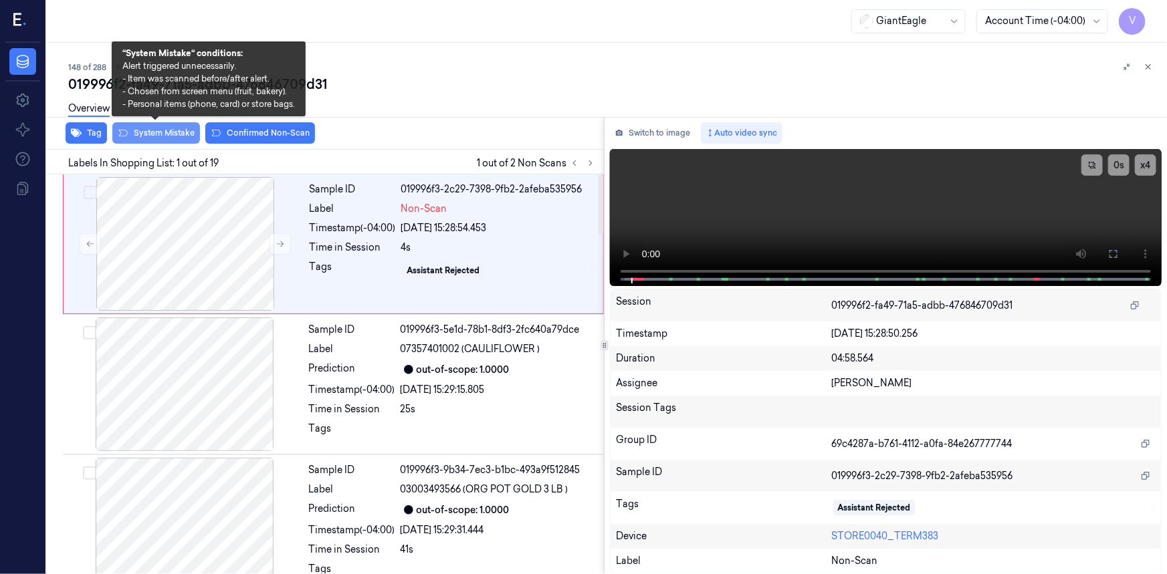
click at [181, 131] on button "System Mistake" at bounding box center [156, 132] width 88 height 21
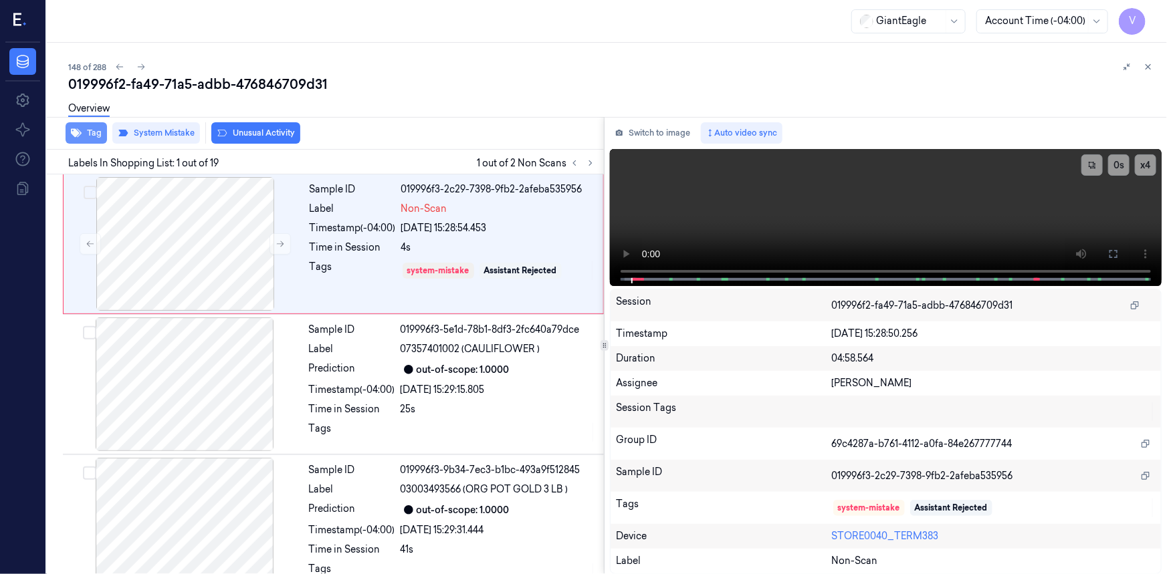
click at [100, 132] on button "Tag" at bounding box center [86, 132] width 41 height 21
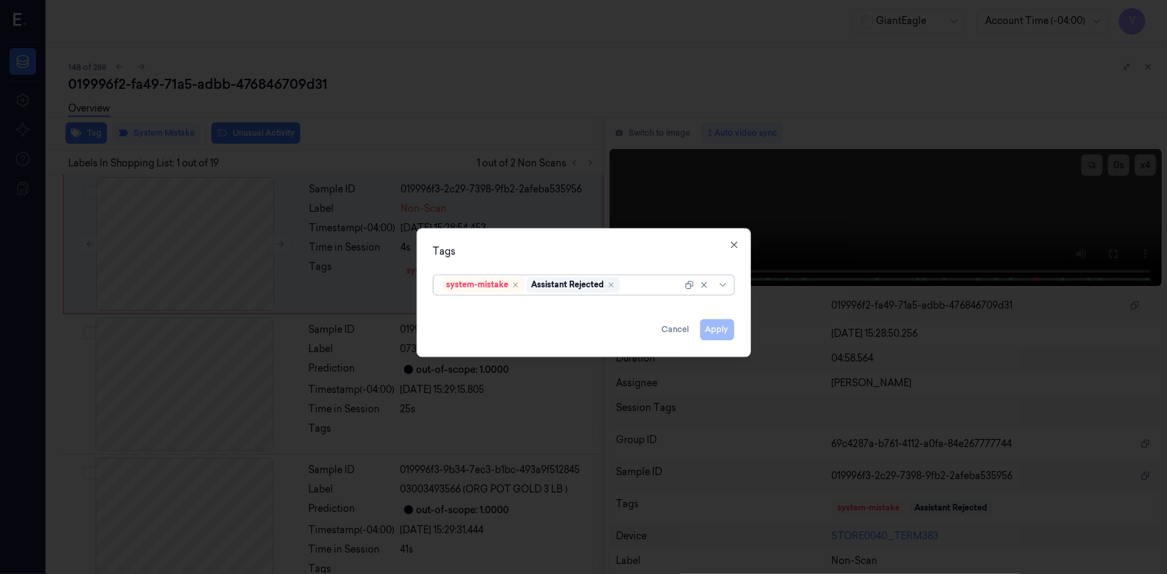
click at [647, 285] on div at bounding box center [652, 285] width 60 height 14
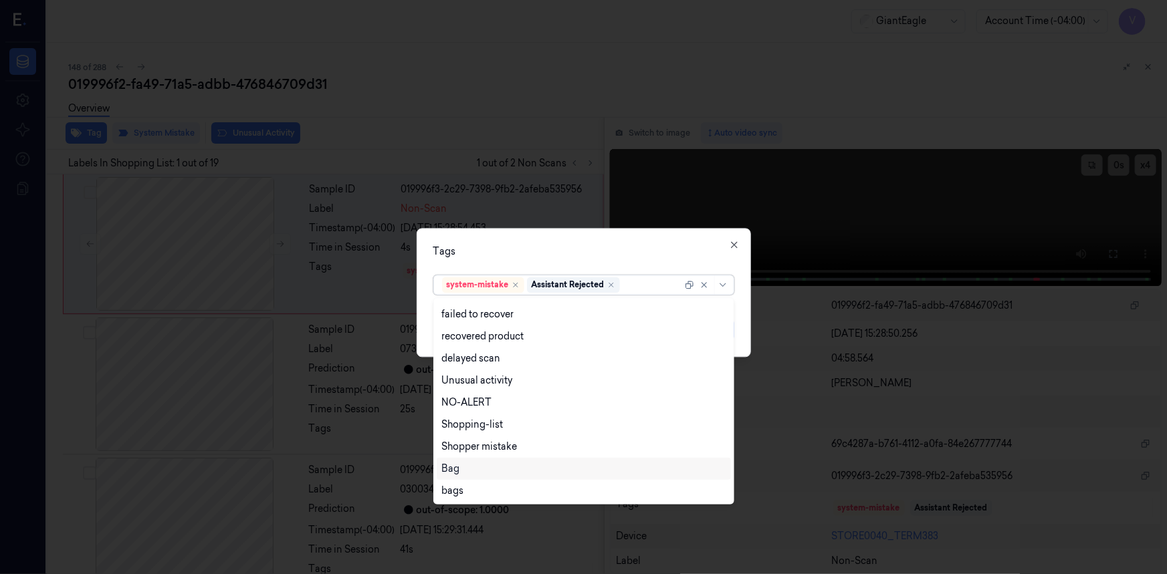
click at [475, 471] on div "Bag" at bounding box center [583, 469] width 283 height 14
click at [569, 262] on div "Tags option Bag, selected. 13 results available. Use Up and Down to choose opti…" at bounding box center [584, 292] width 334 height 129
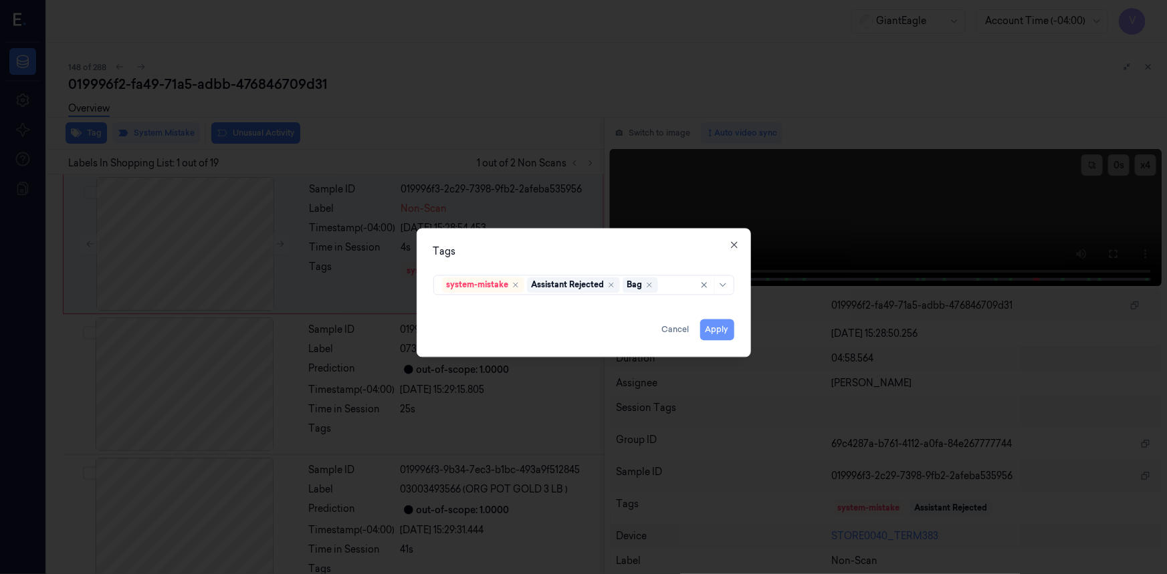
click at [709, 327] on button "Apply" at bounding box center [717, 329] width 34 height 21
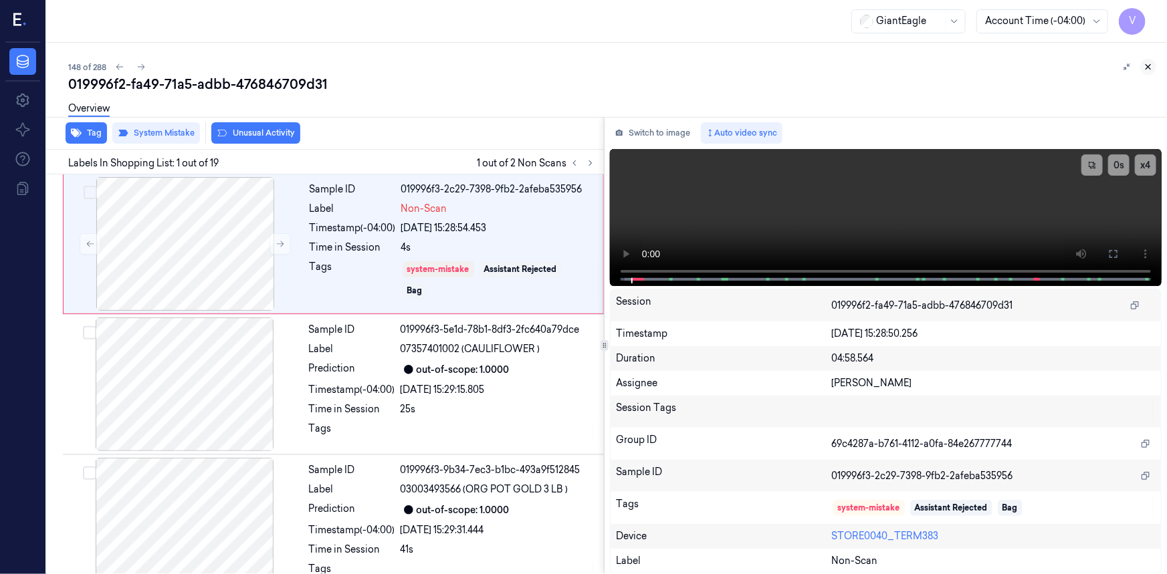
click at [1146, 66] on icon at bounding box center [1147, 66] width 9 height 9
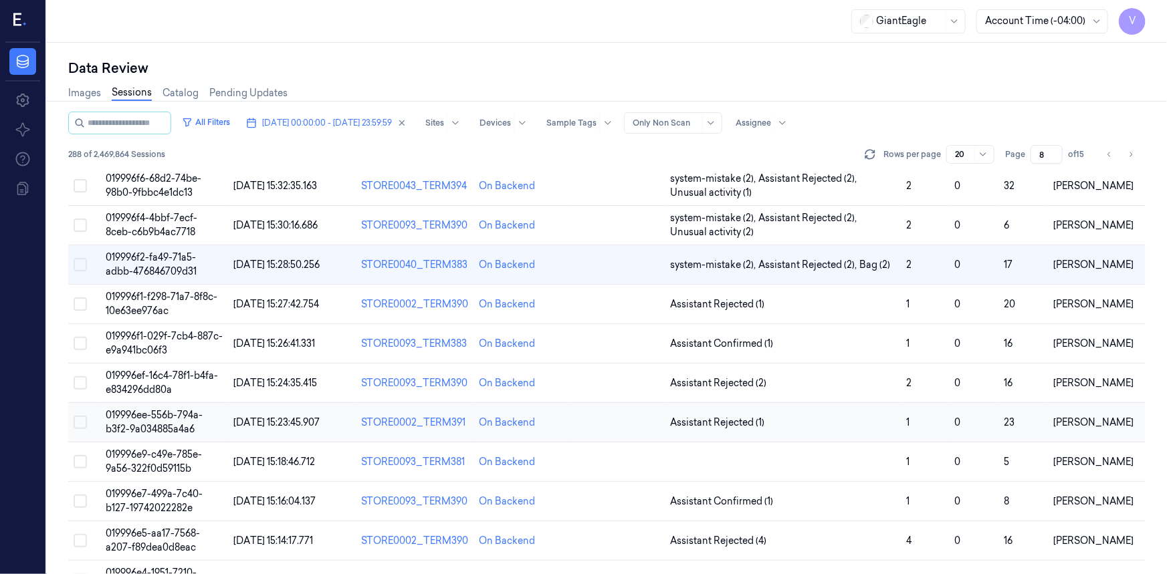
scroll to position [243, 0]
click at [156, 346] on span "019996f1-029f-7cb4-887c-e9a941bc06f3" at bounding box center [164, 344] width 117 height 26
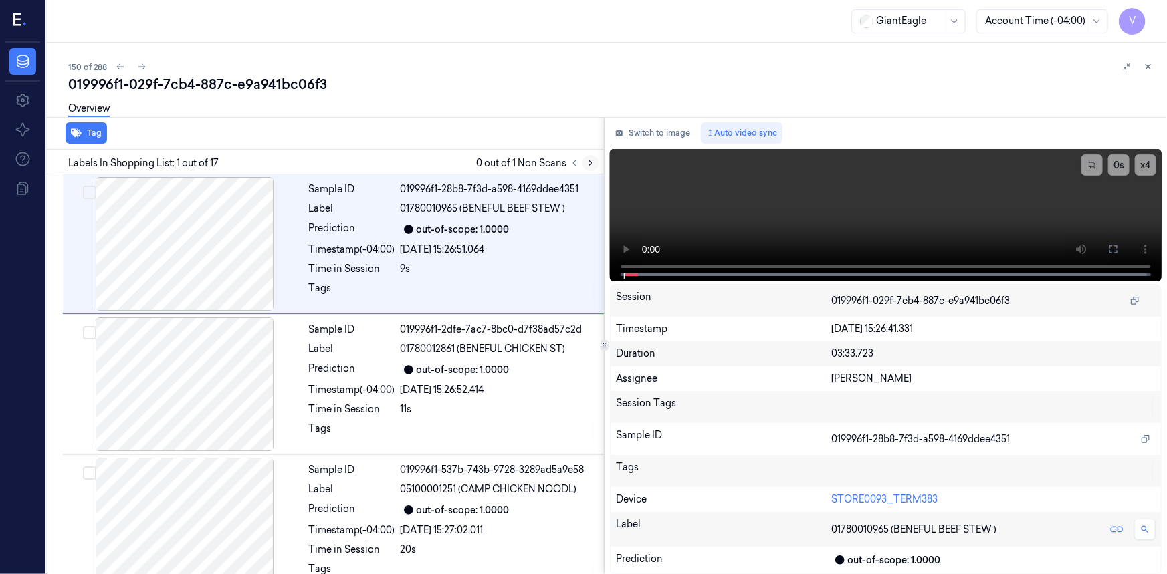
click at [593, 165] on icon at bounding box center [590, 162] width 9 height 9
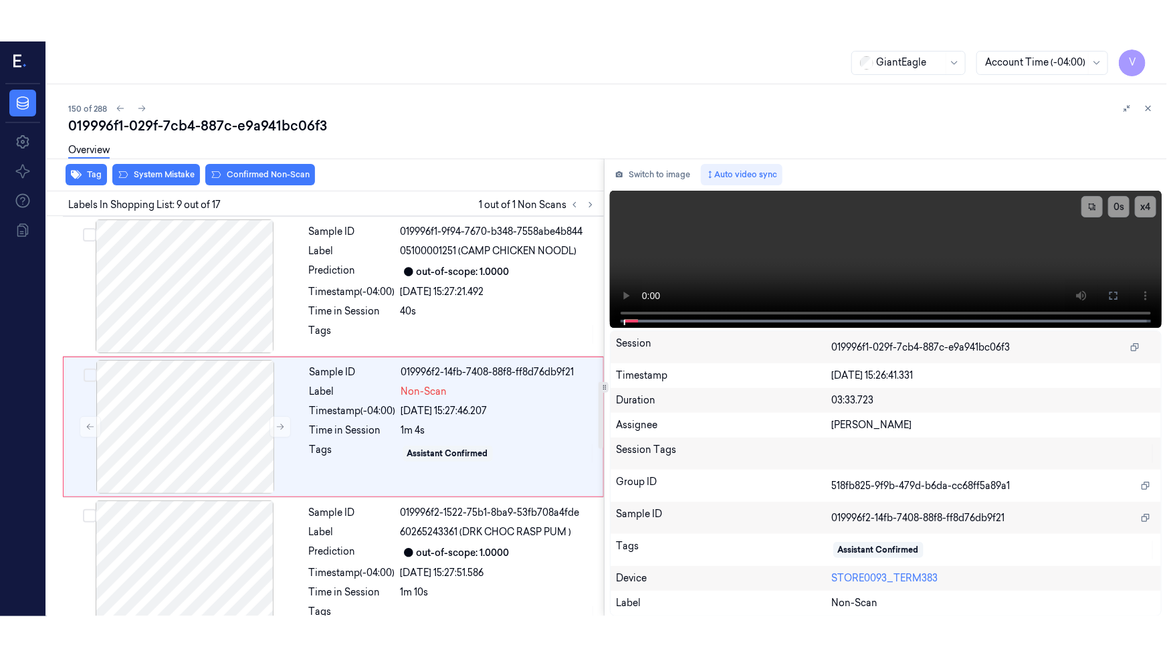
scroll to position [991, 0]
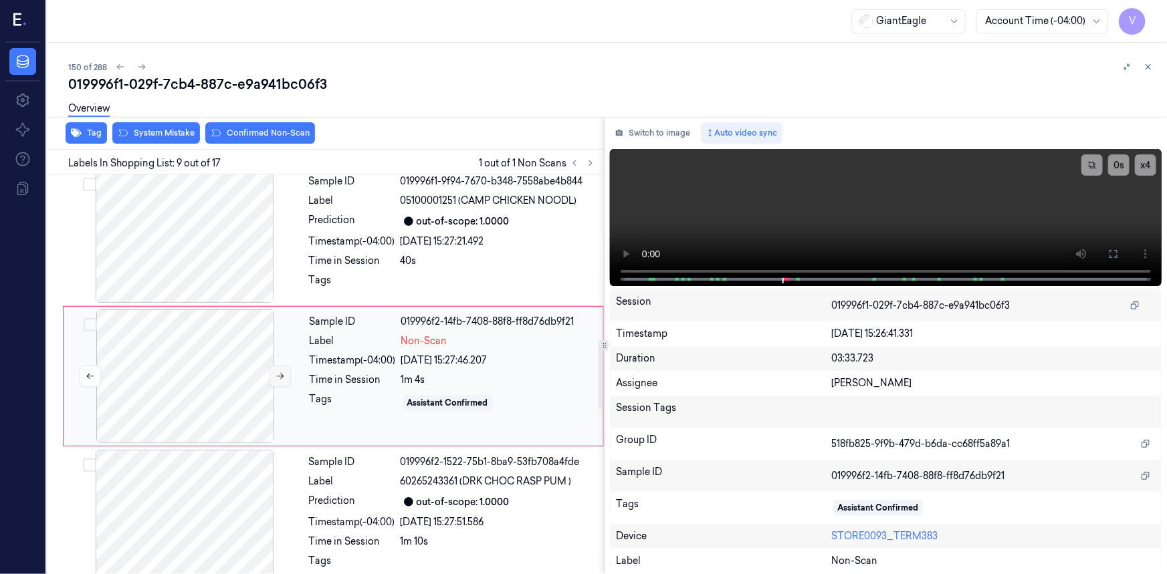
click at [283, 375] on icon at bounding box center [279, 376] width 9 height 9
click at [279, 375] on icon at bounding box center [279, 376] width 9 height 9
click at [1112, 254] on icon at bounding box center [1113, 254] width 11 height 11
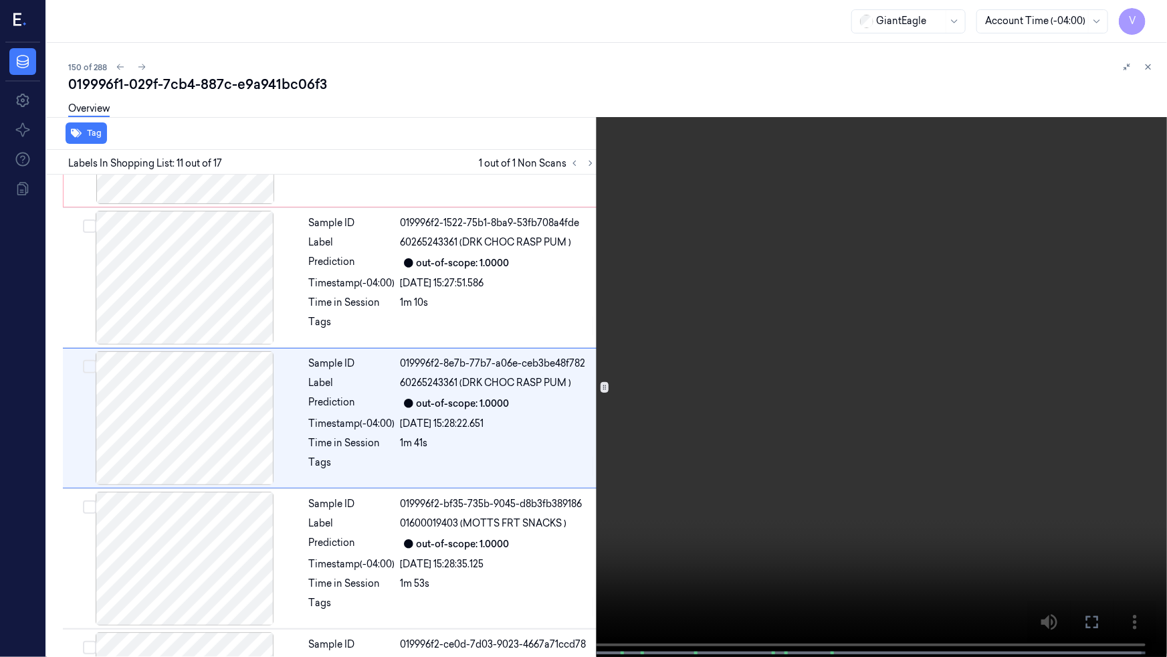
scroll to position [1231, 0]
click at [721, 497] on video at bounding box center [583, 329] width 1167 height 659
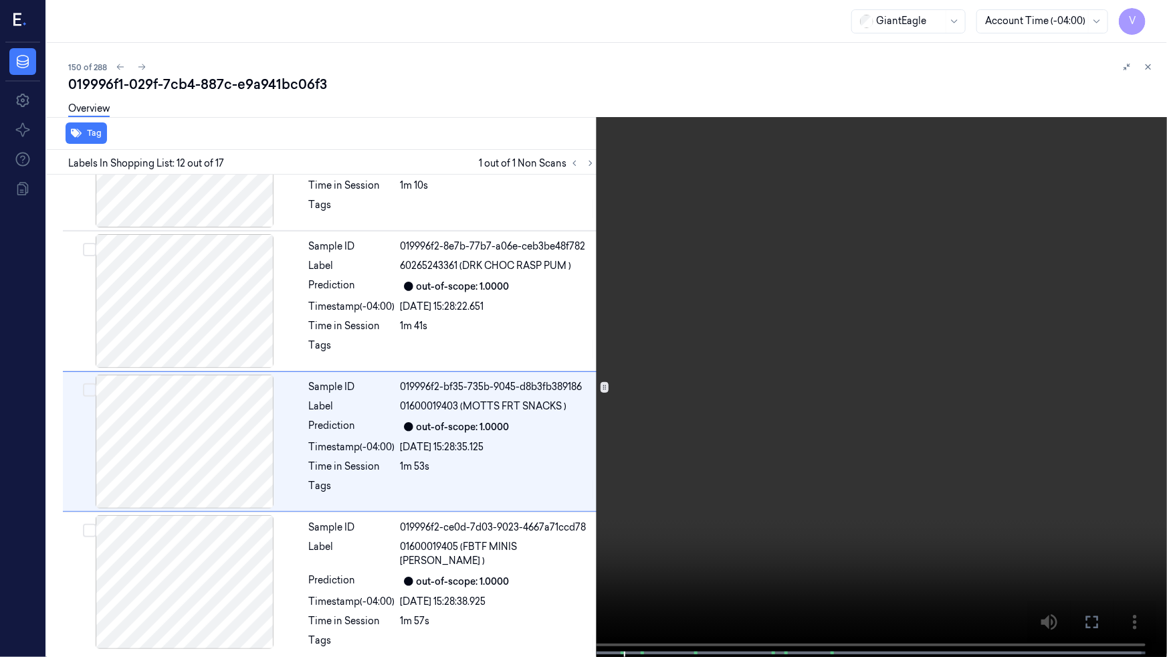
scroll to position [1371, 0]
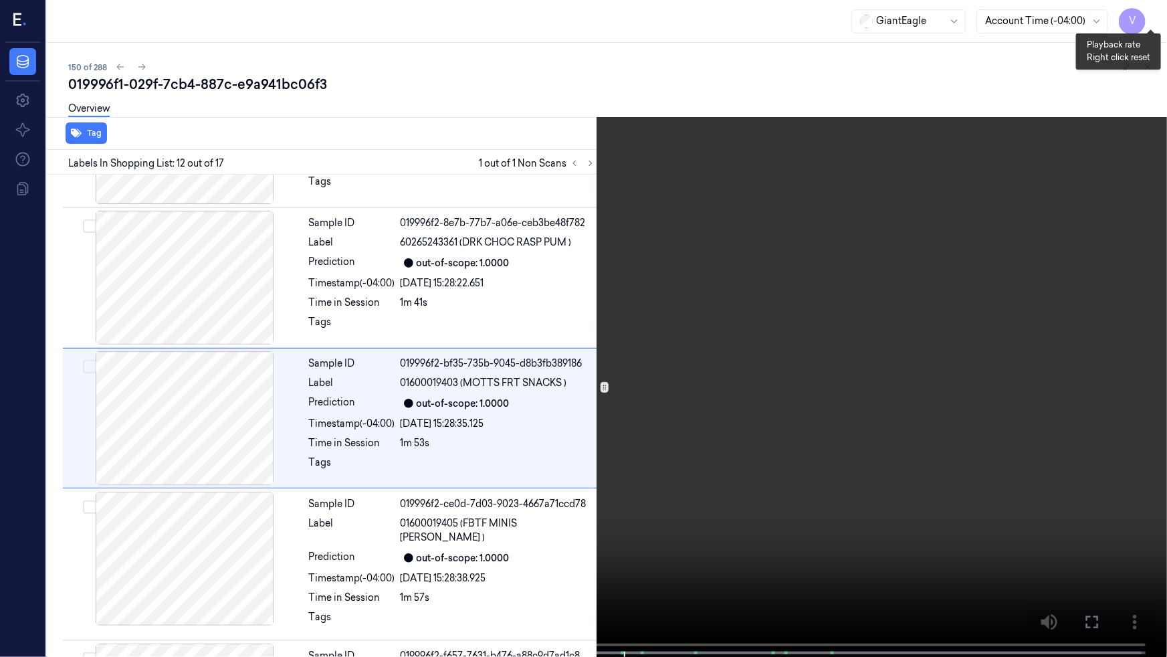
click at [1155, 15] on button "x 4" at bounding box center [1150, 15] width 21 height 21
click at [1153, 16] on button "x 1" at bounding box center [1150, 15] width 21 height 21
drag, startPoint x: 404, startPoint y: 574, endPoint x: 413, endPoint y: 586, distance: 15.0
click at [408, 574] on video at bounding box center [583, 329] width 1167 height 659
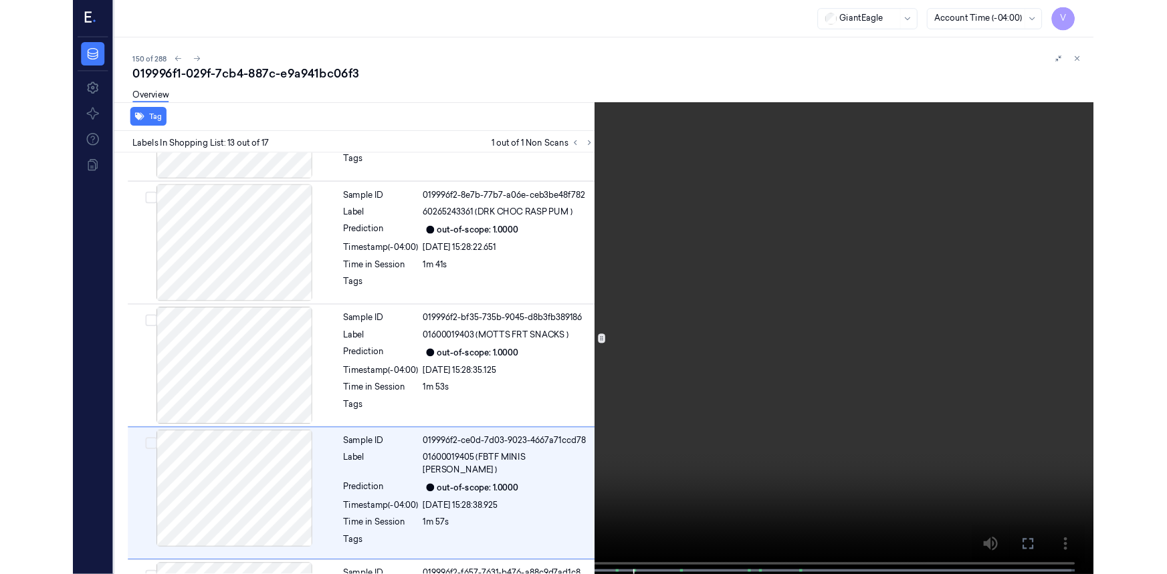
scroll to position [1511, 0]
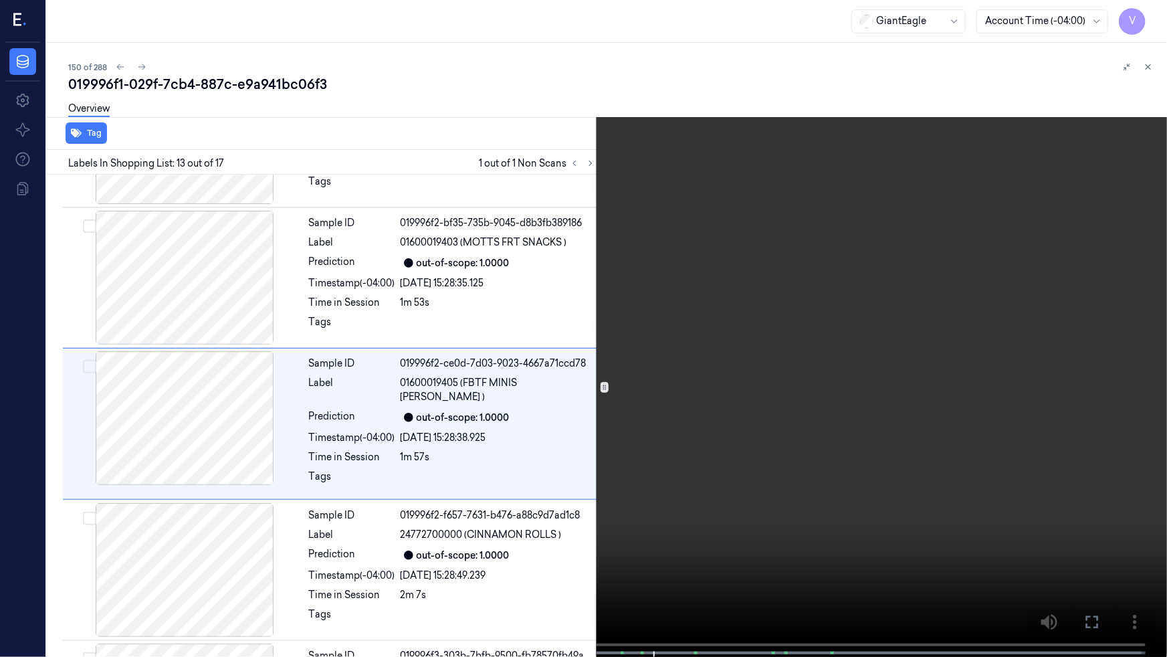
click at [0, 0] on icon at bounding box center [0, 0] width 0 height 0
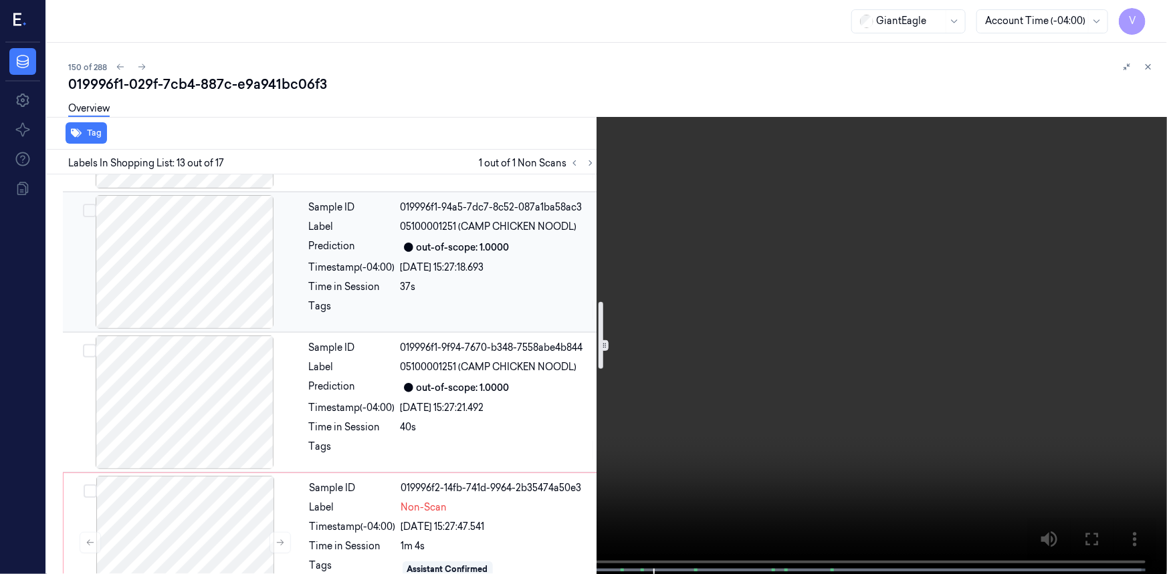
scroll to position [1016, 0]
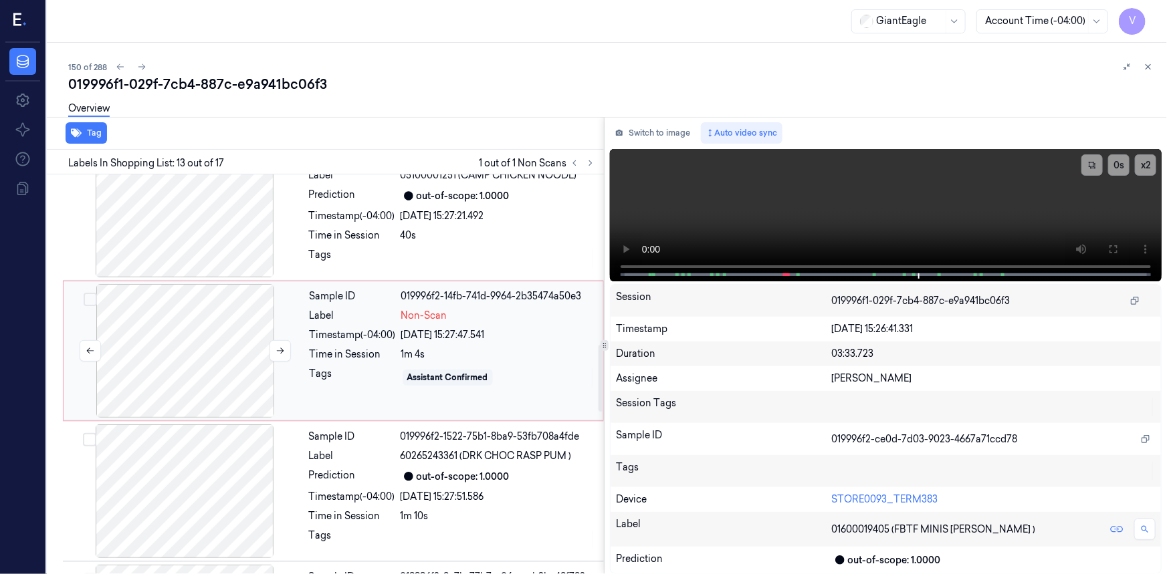
click at [181, 310] on div at bounding box center [185, 351] width 238 height 134
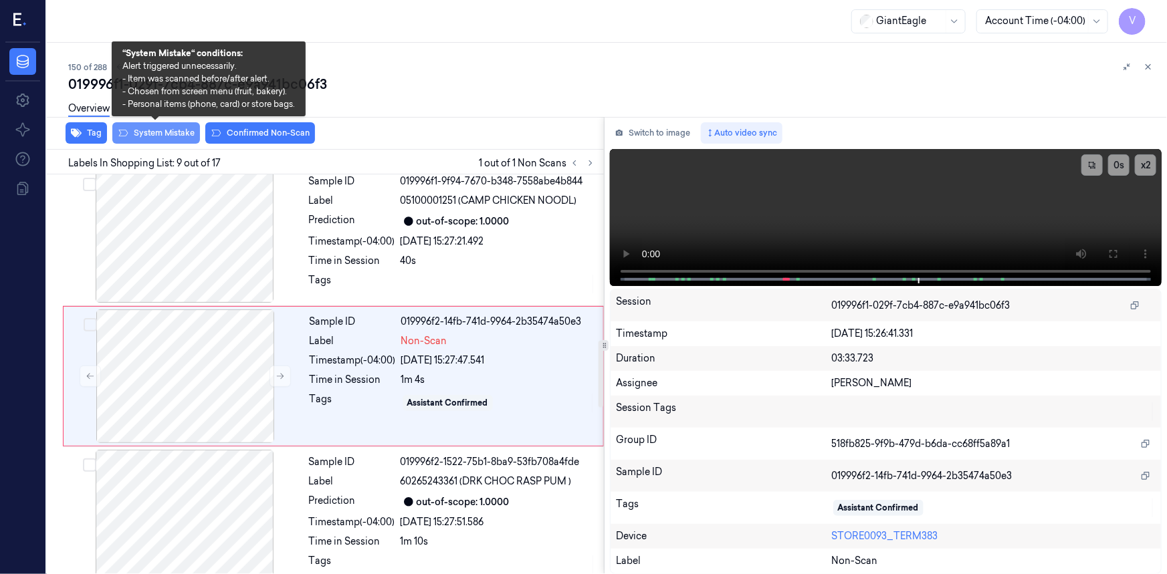
click at [177, 133] on button "System Mistake" at bounding box center [156, 132] width 88 height 21
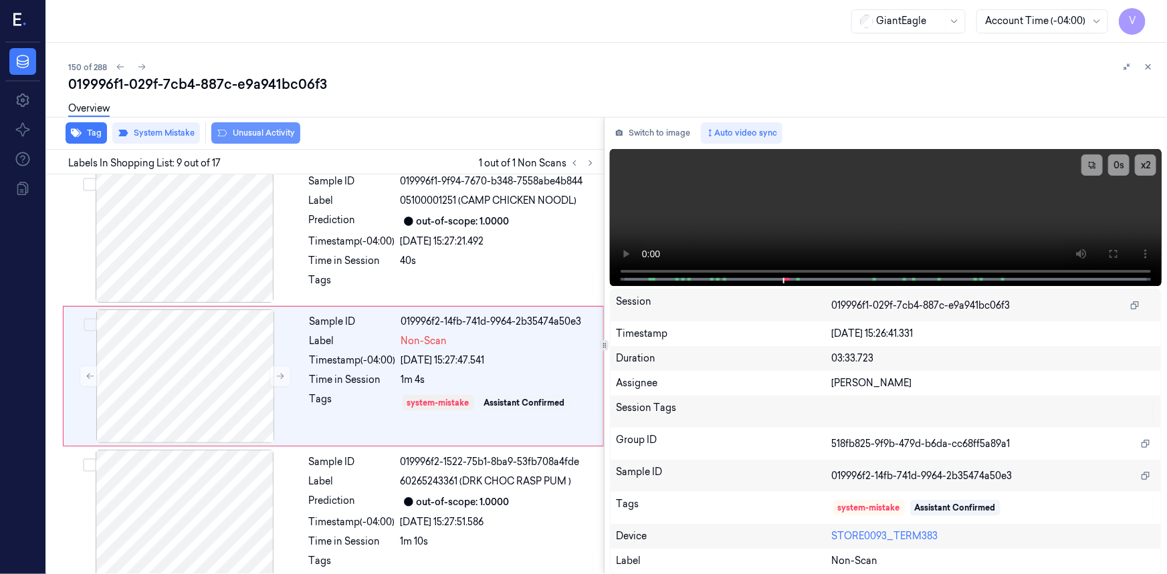
click at [244, 134] on button "Unusual Activity" at bounding box center [255, 132] width 89 height 21
click at [1145, 62] on icon at bounding box center [1147, 66] width 9 height 9
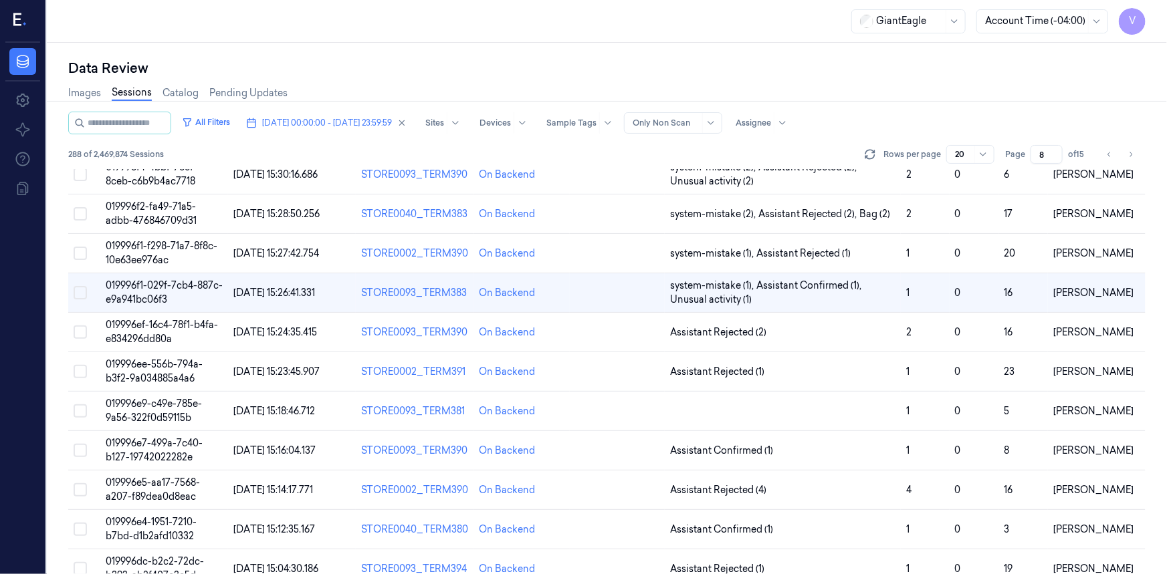
scroll to position [304, 0]
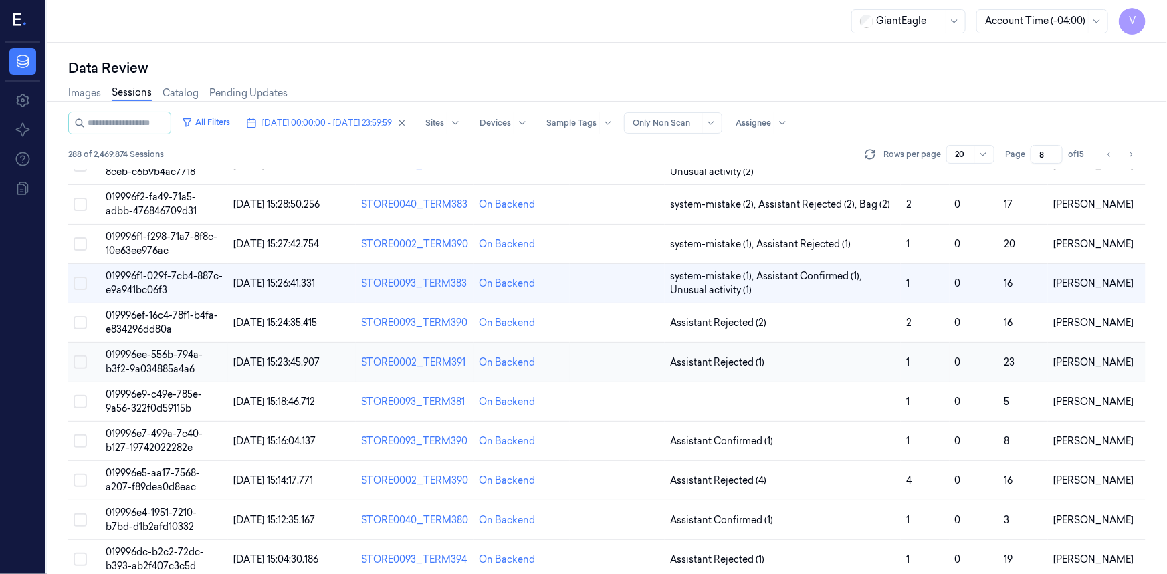
click at [159, 351] on span "019996ee-556b-794a-b3f2-9a034885a4a6" at bounding box center [154, 362] width 97 height 26
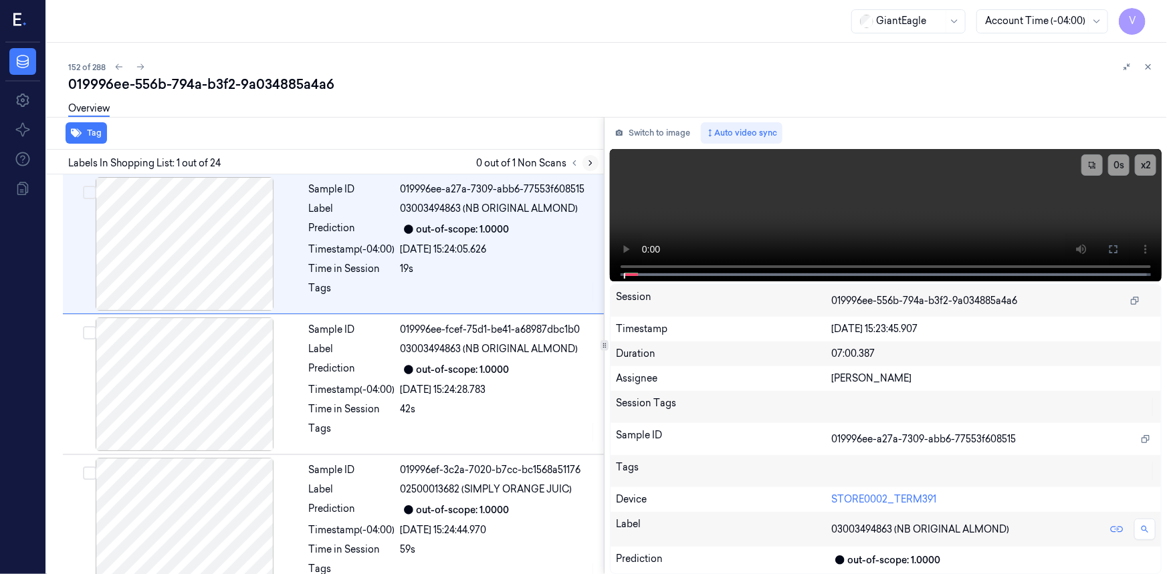
click at [593, 163] on icon at bounding box center [590, 162] width 9 height 9
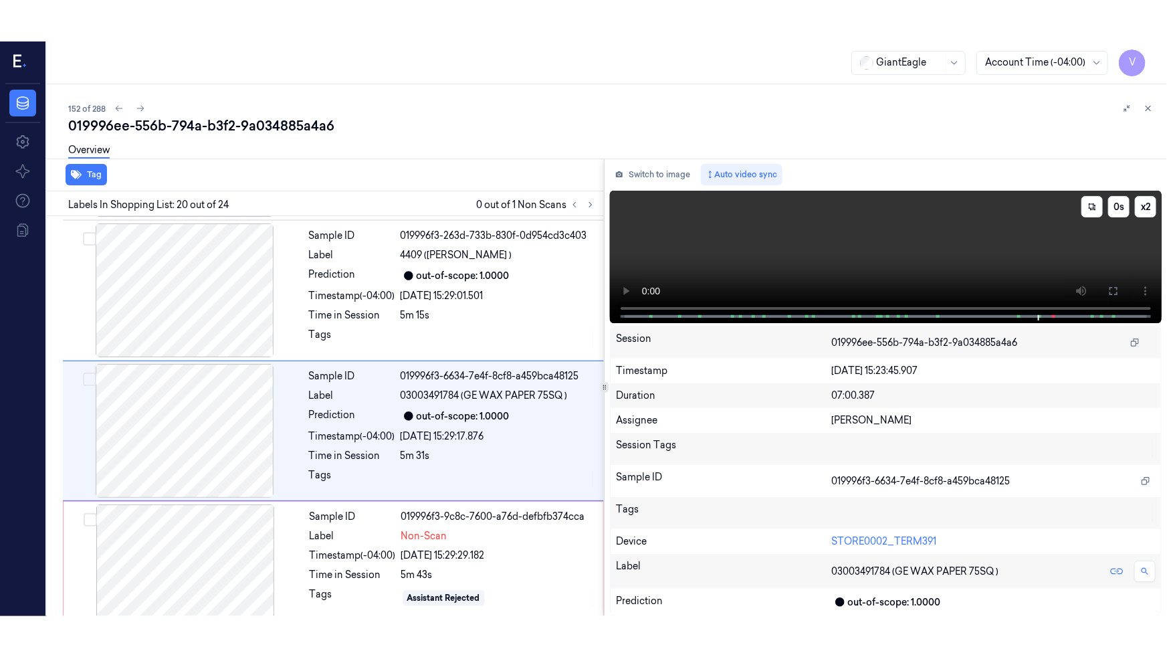
scroll to position [2534, 0]
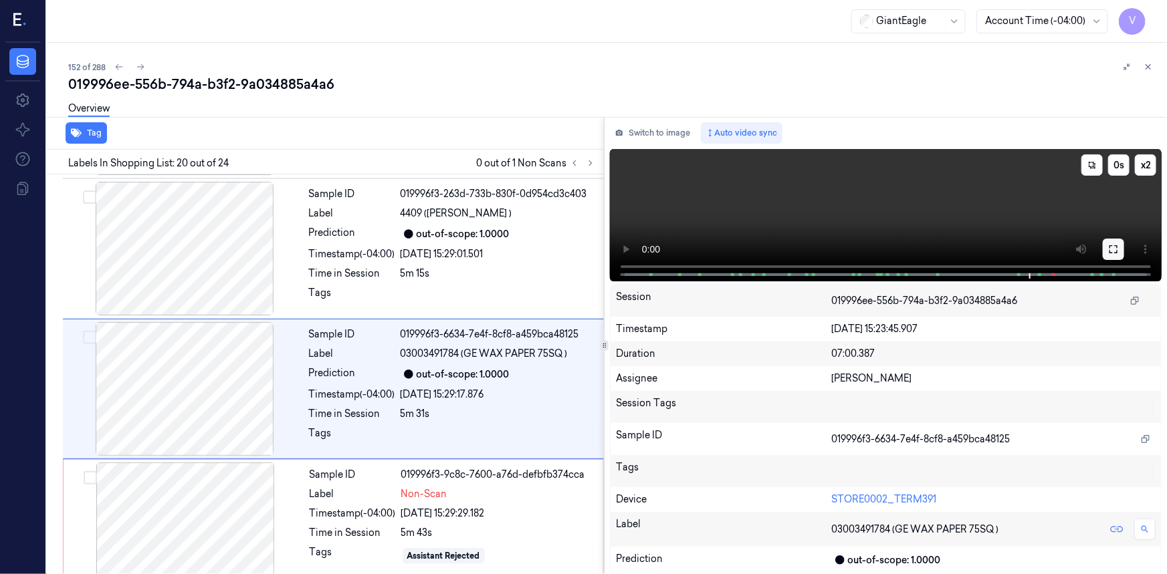
click at [1119, 251] on button at bounding box center [1112, 249] width 21 height 21
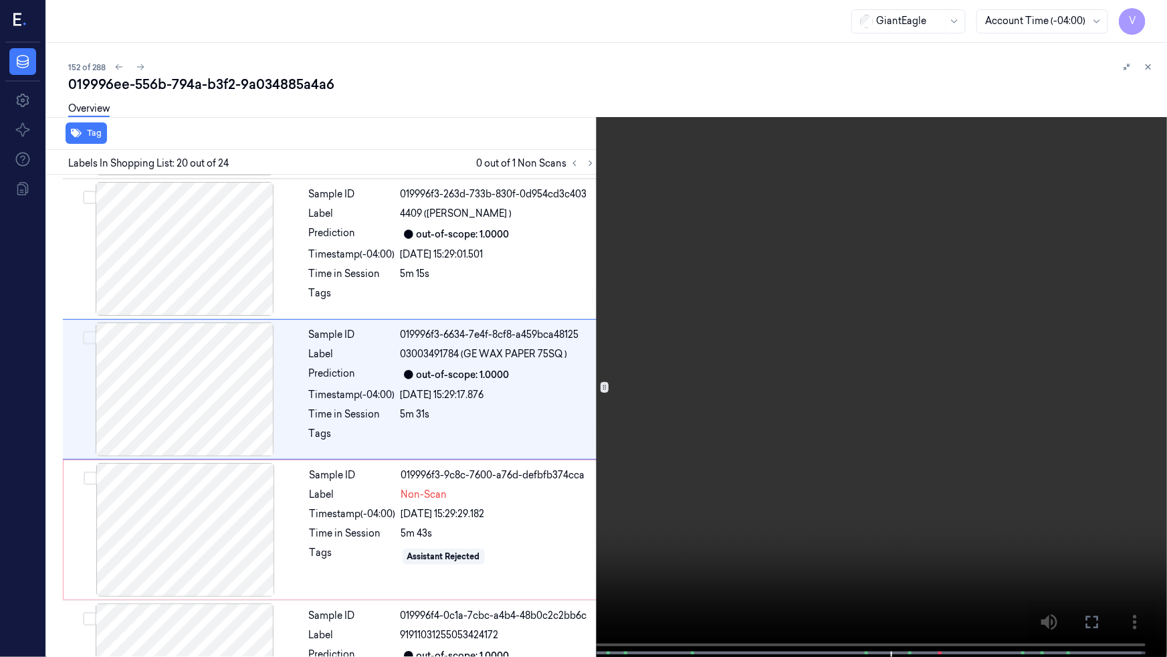
click at [987, 336] on video at bounding box center [583, 329] width 1167 height 659
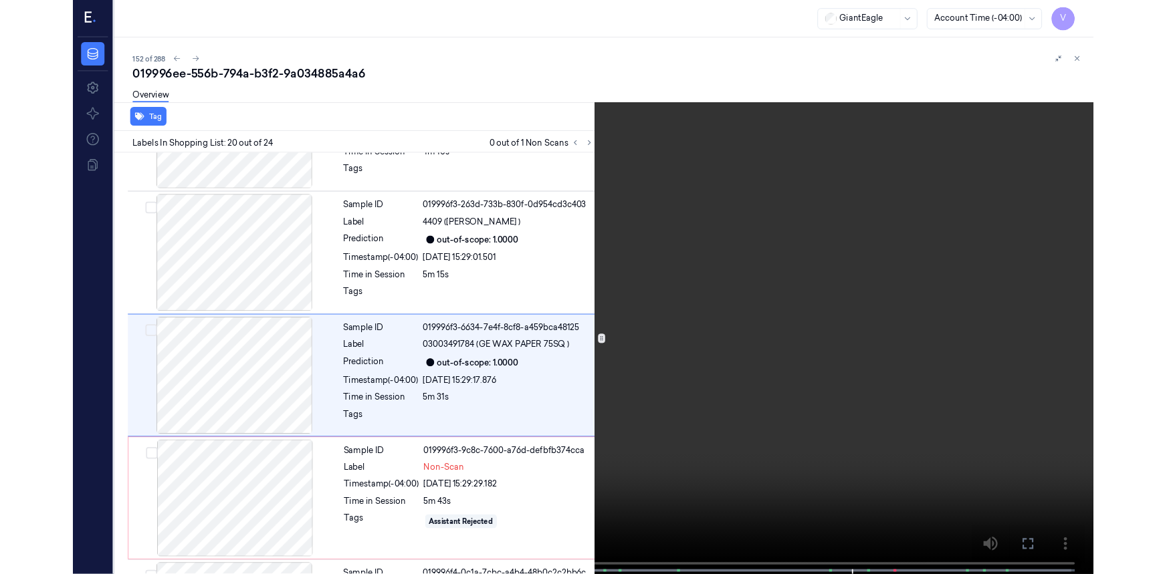
scroll to position [2494, 0]
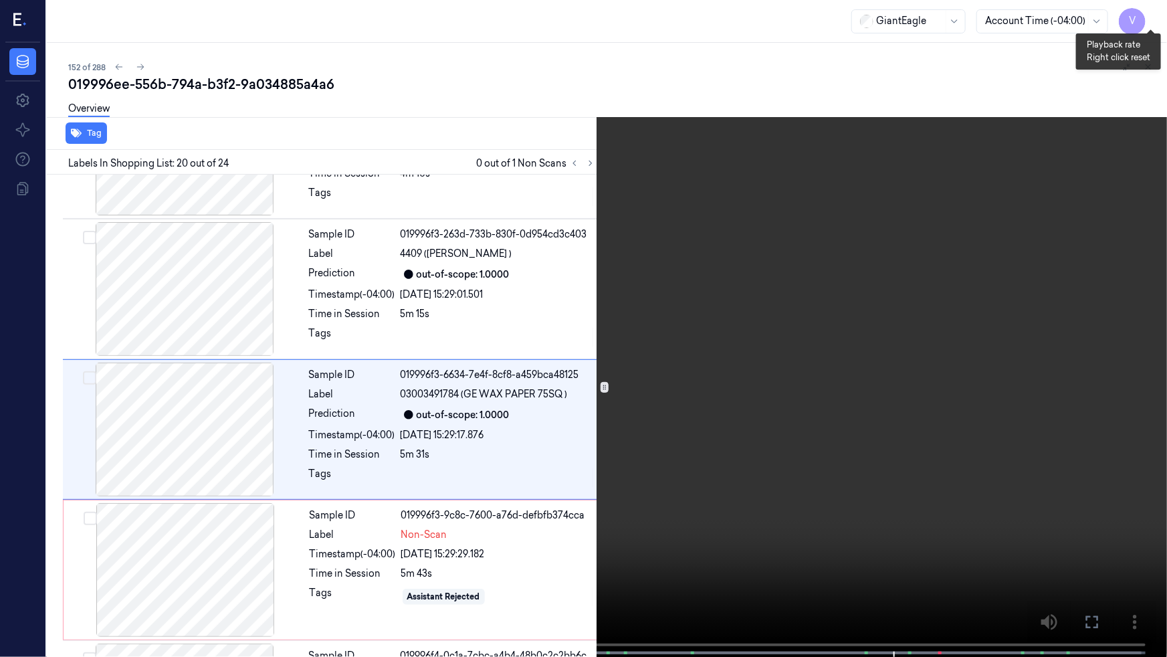
click at [1153, 17] on button "x 2" at bounding box center [1150, 15] width 21 height 21
click at [770, 481] on video at bounding box center [583, 329] width 1167 height 659
click at [837, 482] on video at bounding box center [583, 329] width 1167 height 659
click at [820, 489] on video at bounding box center [583, 329] width 1167 height 659
click at [838, 488] on video at bounding box center [583, 329] width 1167 height 659
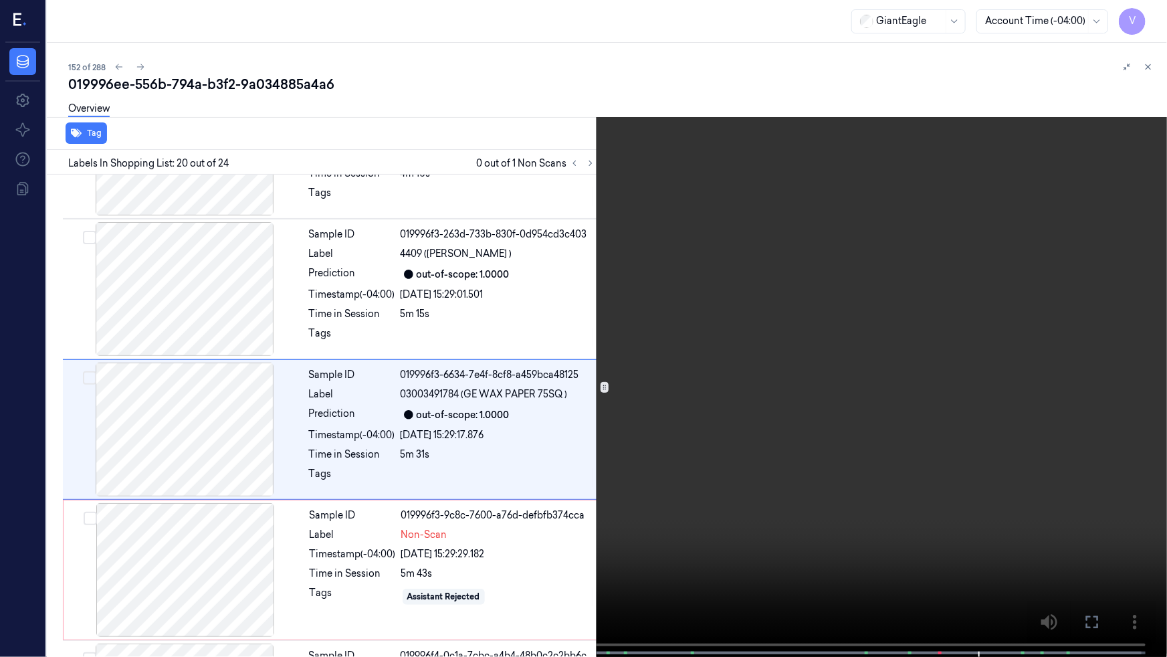
click at [836, 487] on video at bounding box center [583, 329] width 1167 height 659
click at [830, 574] on video at bounding box center [583, 329] width 1167 height 659
click at [843, 480] on video at bounding box center [583, 329] width 1167 height 659
click at [0, 0] on icon at bounding box center [0, 0] width 0 height 0
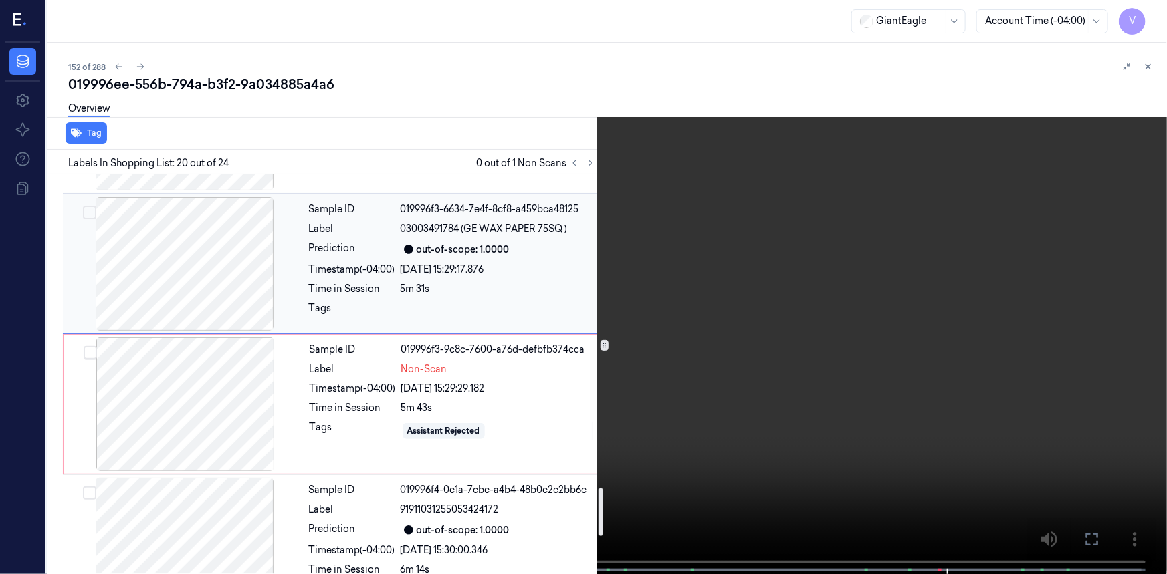
scroll to position [2676, 0]
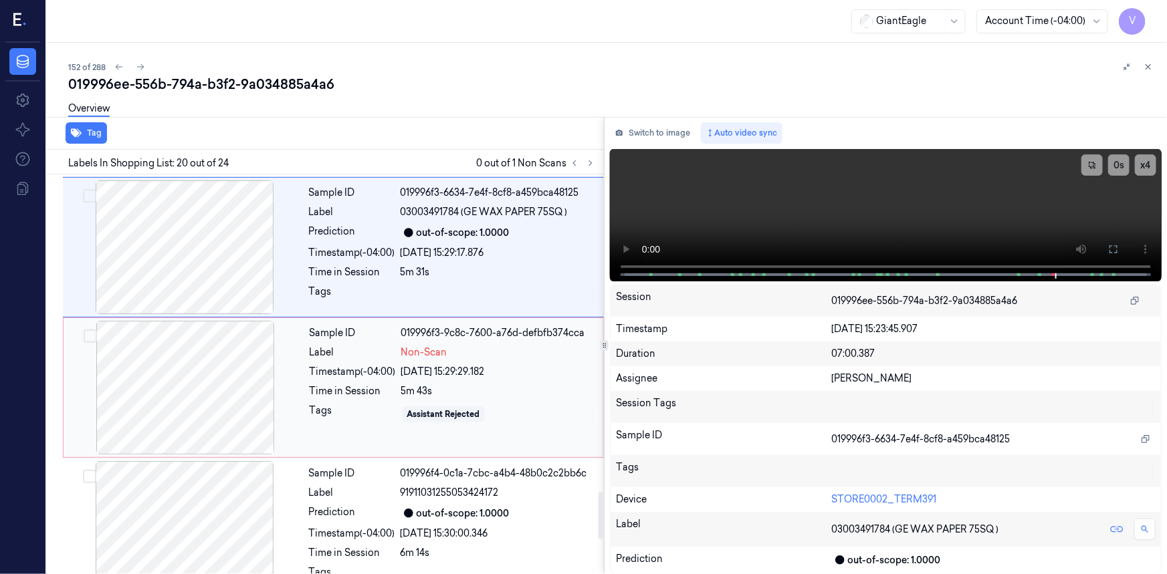
click at [194, 340] on div at bounding box center [185, 388] width 238 height 134
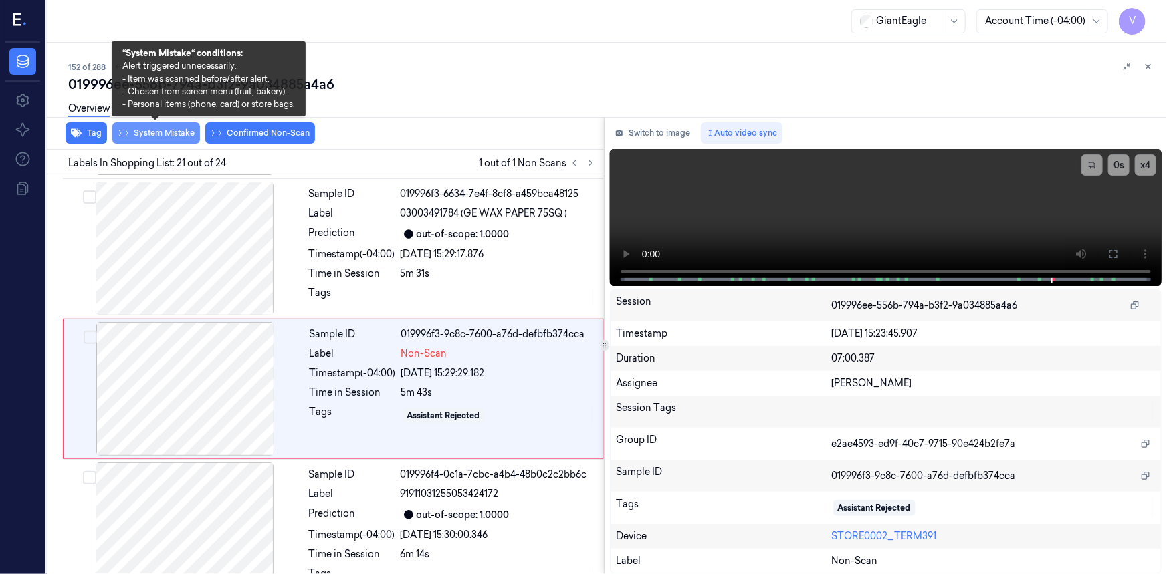
click at [162, 127] on button "System Mistake" at bounding box center [156, 132] width 88 height 21
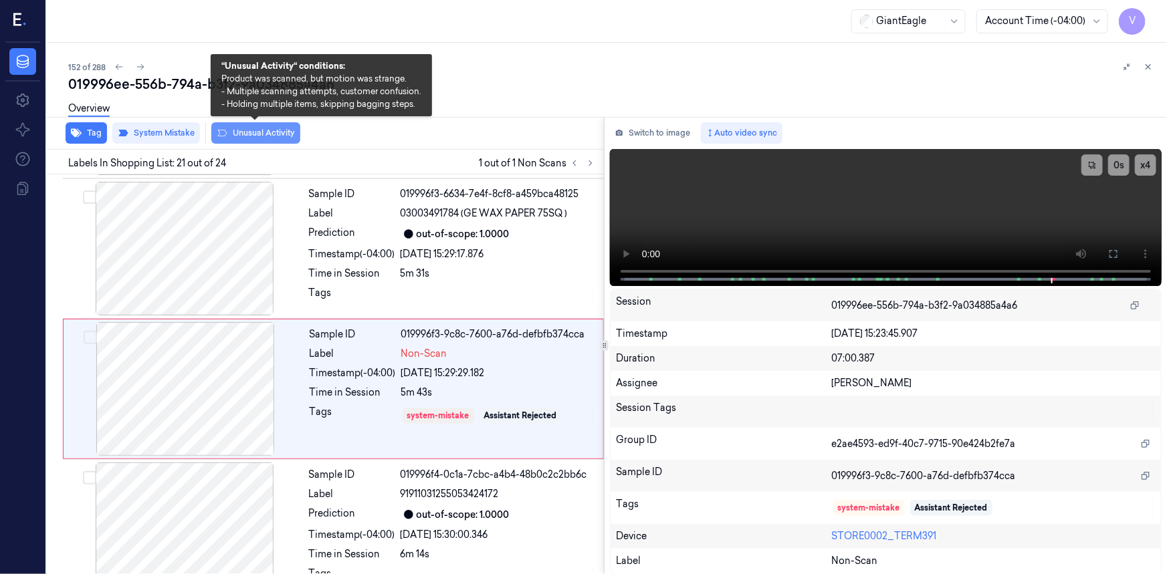
click at [258, 132] on button "Unusual Activity" at bounding box center [255, 132] width 89 height 21
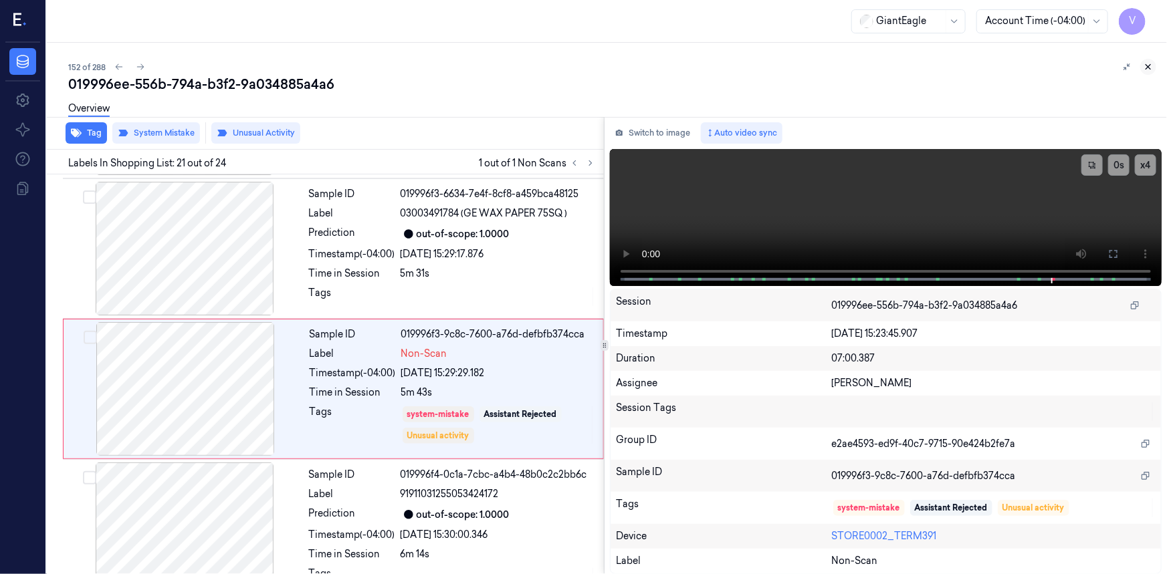
click at [1149, 65] on icon at bounding box center [1147, 66] width 9 height 9
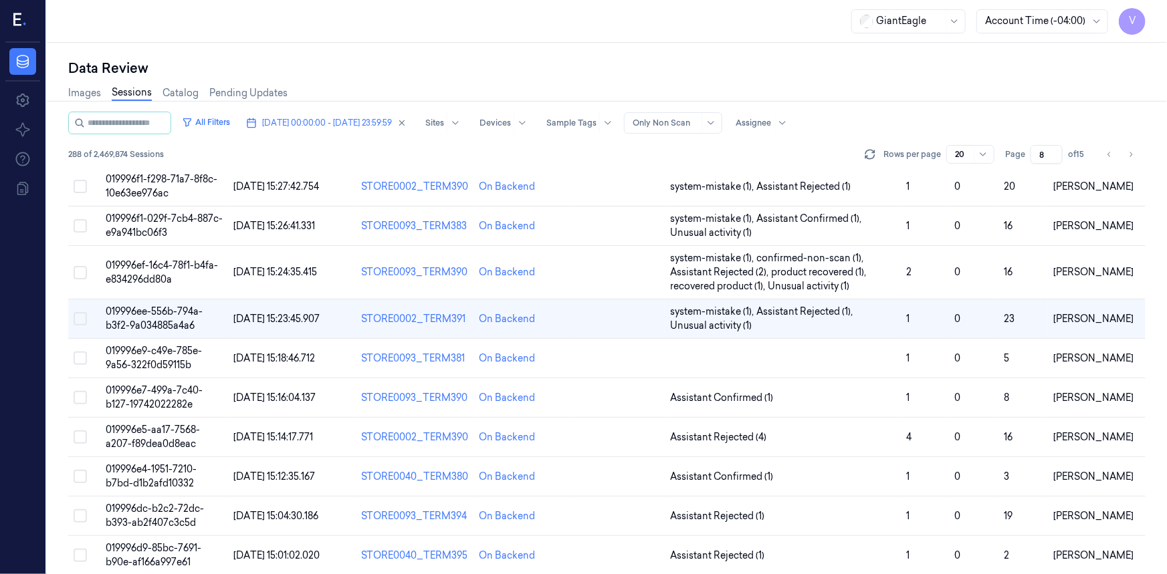
scroll to position [364, 0]
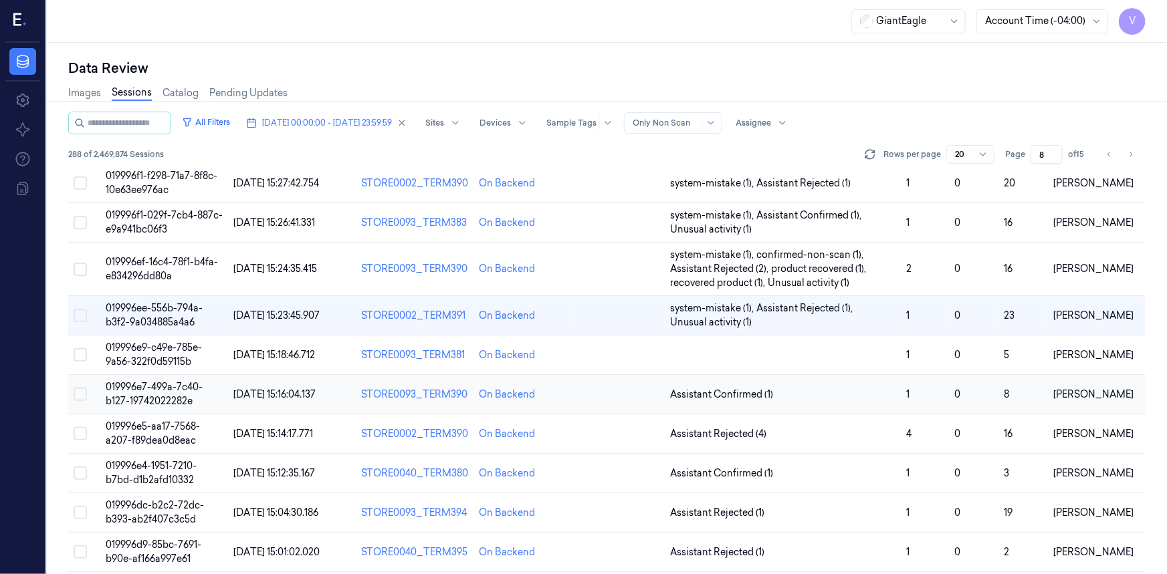
click at [160, 385] on span "019996e7-499a-7c40-b127-19742022282e" at bounding box center [154, 394] width 97 height 26
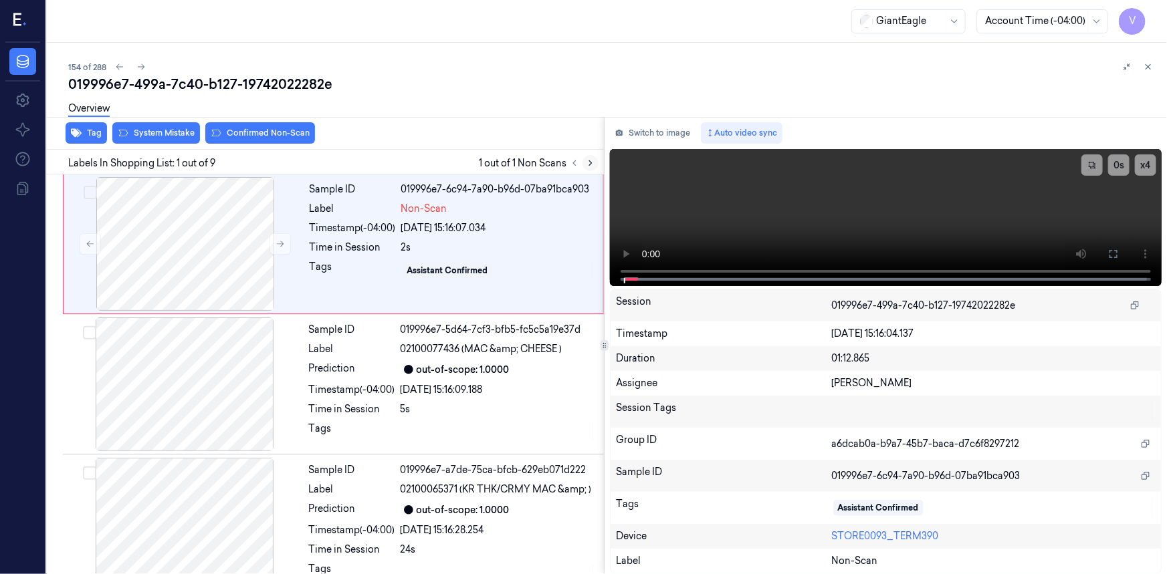
click at [584, 160] on button at bounding box center [590, 163] width 16 height 16
click at [280, 241] on icon at bounding box center [279, 243] width 9 height 9
click at [277, 243] on icon at bounding box center [280, 244] width 7 height 6
click at [280, 241] on icon at bounding box center [279, 243] width 9 height 9
click at [1119, 257] on button at bounding box center [1112, 253] width 21 height 21
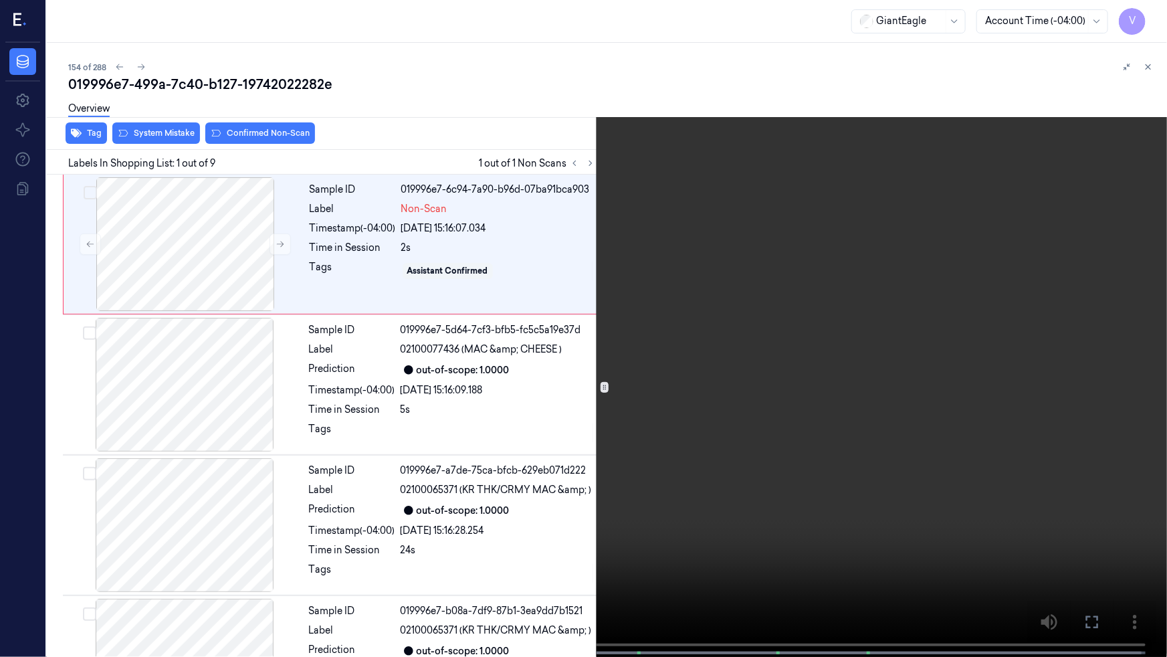
click at [840, 326] on video at bounding box center [583, 329] width 1167 height 659
click at [837, 320] on video at bounding box center [583, 329] width 1167 height 659
click at [0, 0] on icon at bounding box center [0, 0] width 0 height 0
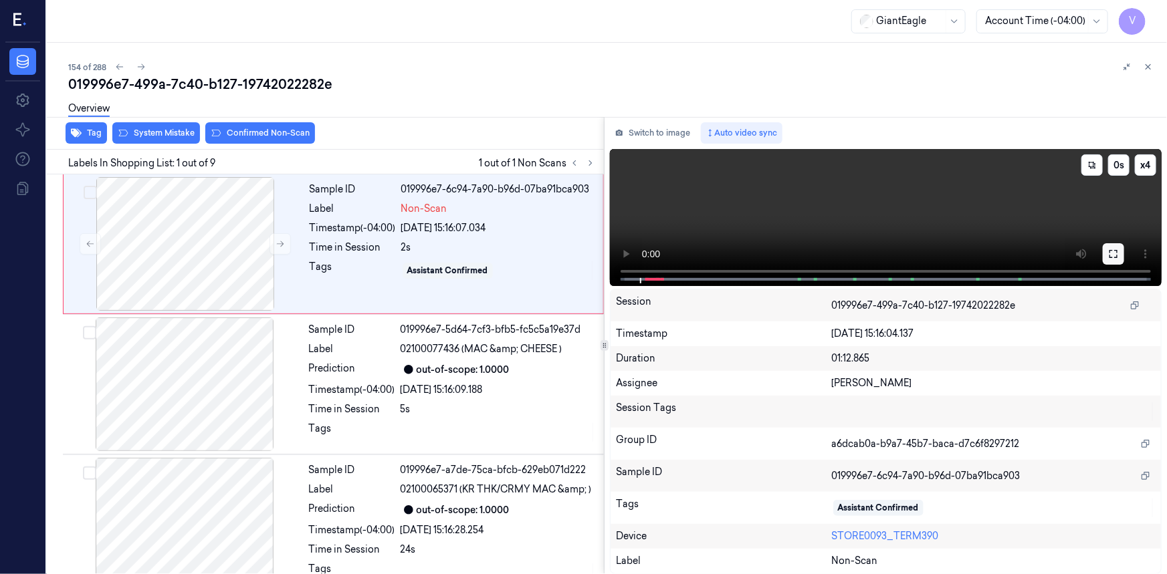
click at [1119, 250] on button at bounding box center [1112, 253] width 21 height 21
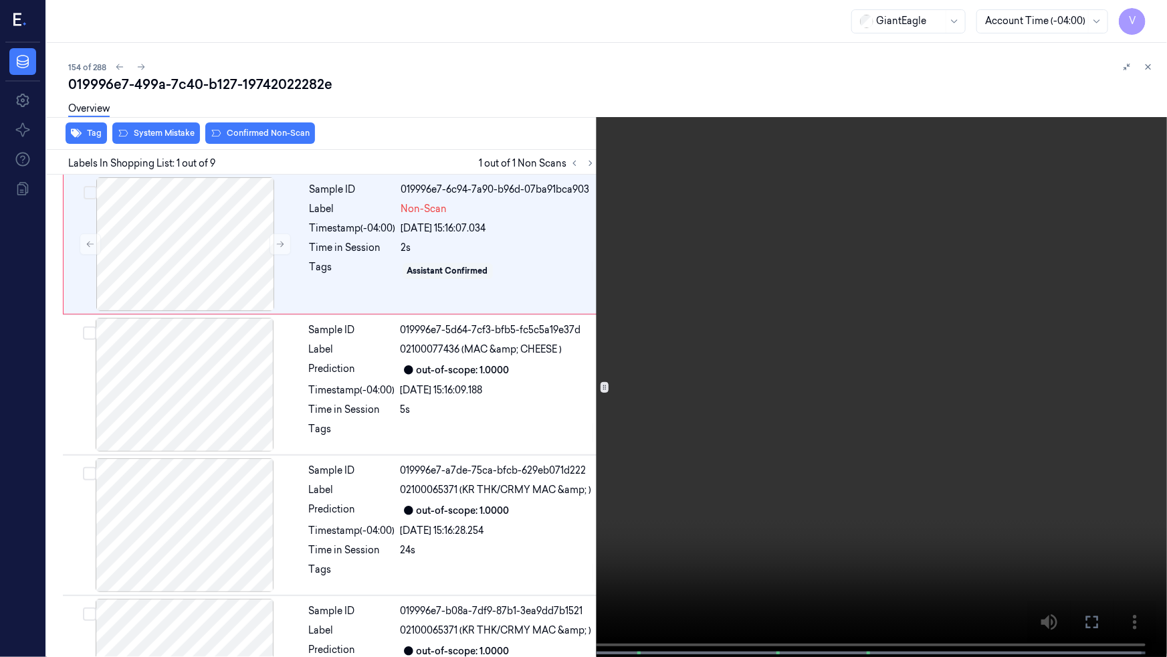
click at [818, 334] on video at bounding box center [583, 329] width 1167 height 659
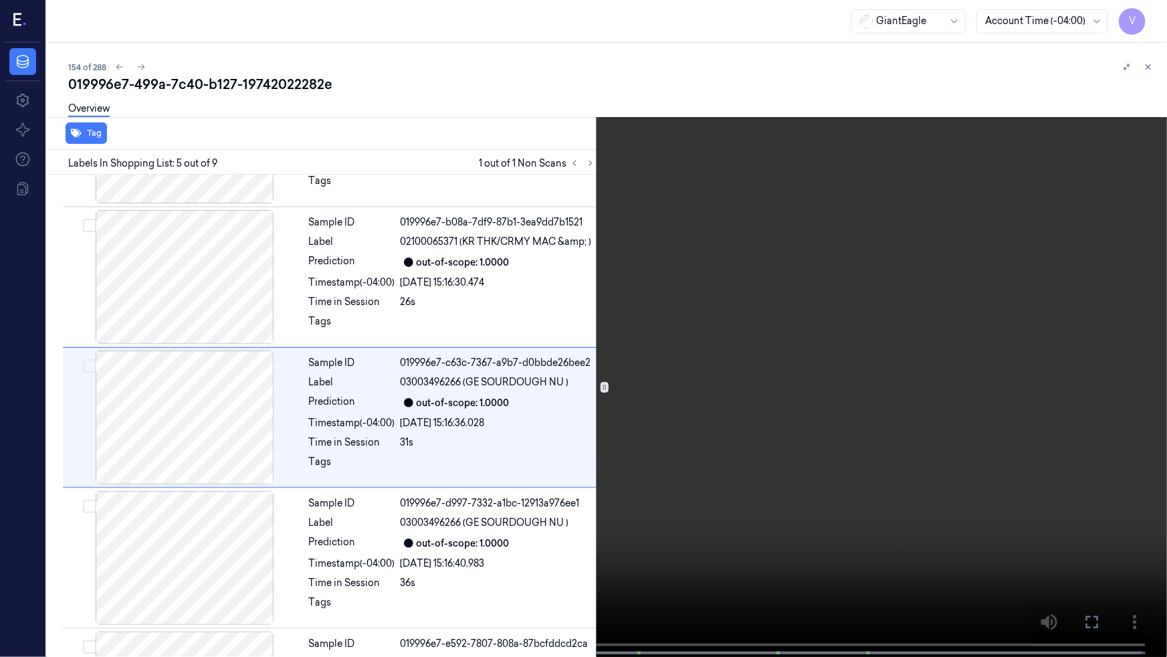
scroll to position [389, 0]
click at [151, 474] on video at bounding box center [583, 329] width 1167 height 659
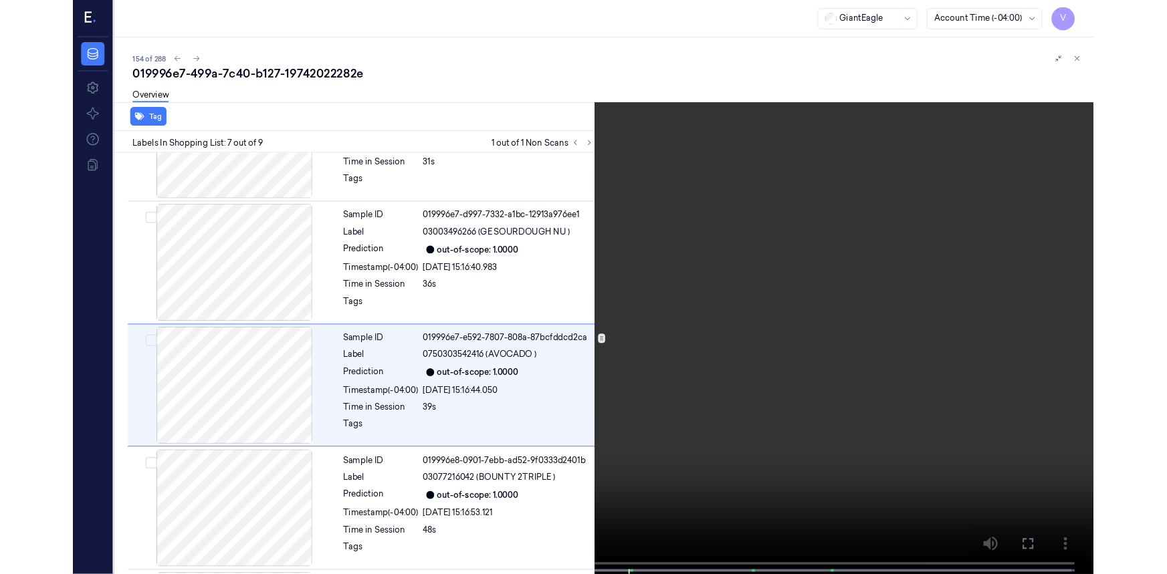
scroll to position [669, 0]
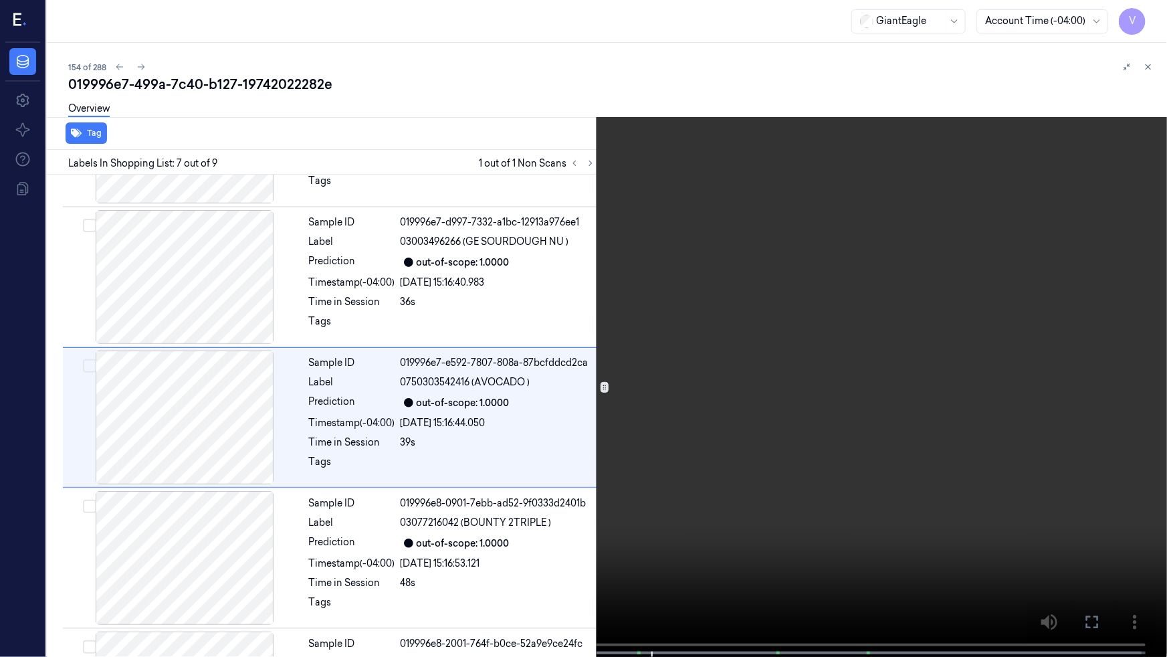
click at [0, 0] on icon at bounding box center [0, 0] width 0 height 0
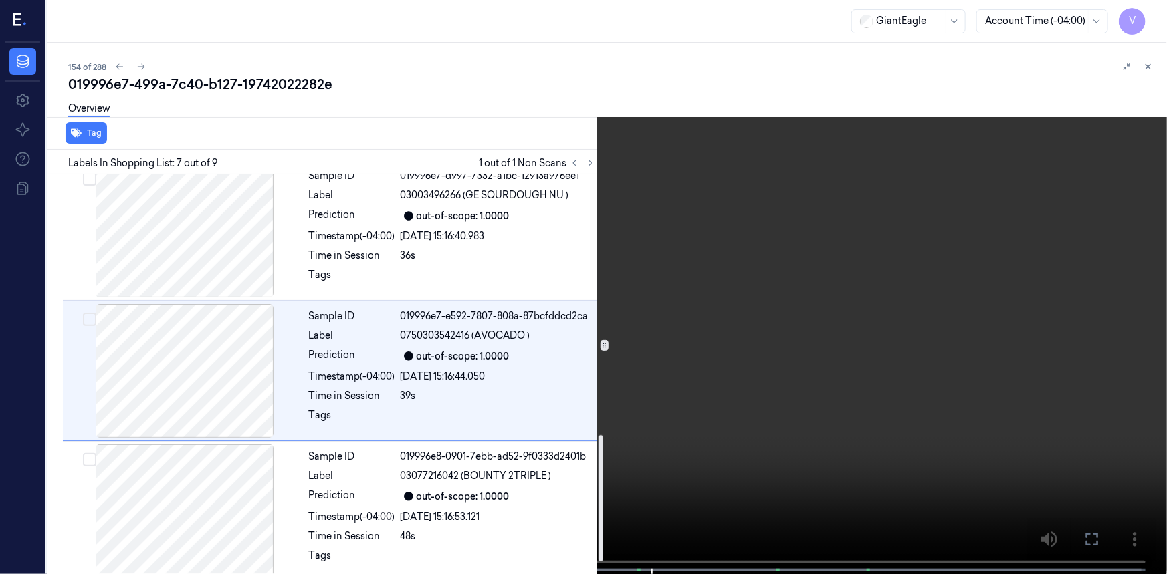
scroll to position [866, 0]
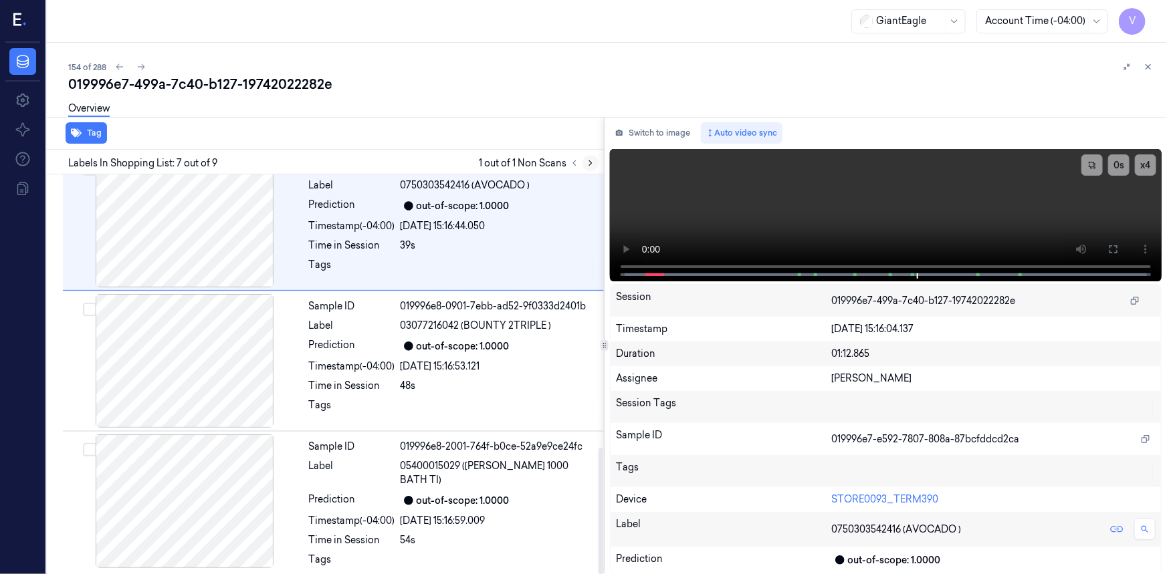
click at [592, 163] on icon at bounding box center [590, 162] width 9 height 9
click at [574, 164] on icon at bounding box center [574, 162] width 9 height 9
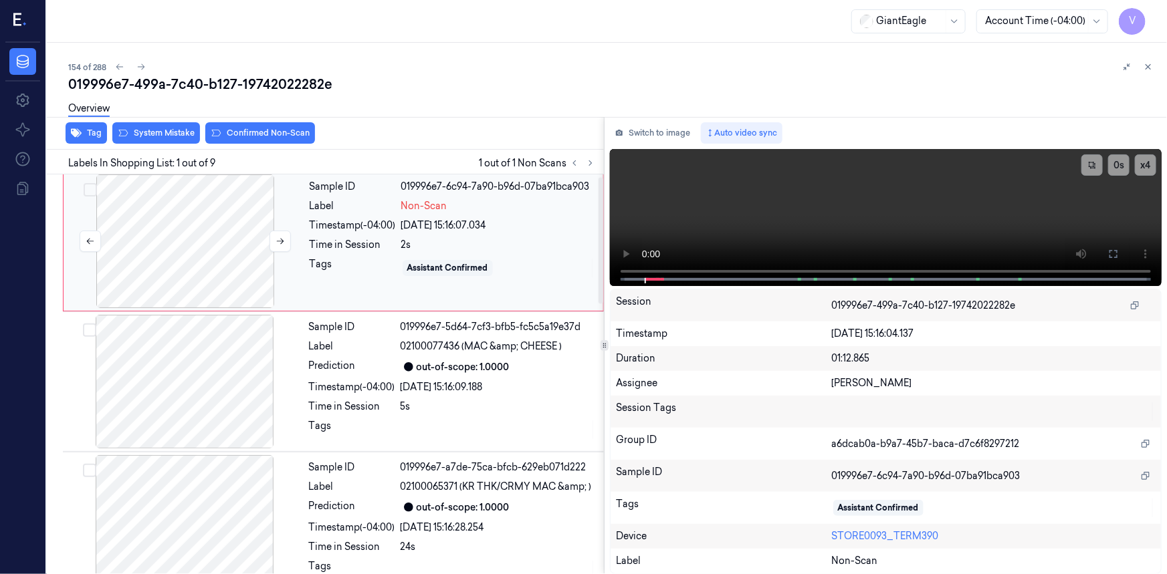
scroll to position [0, 0]
click at [192, 226] on div at bounding box center [185, 244] width 238 height 134
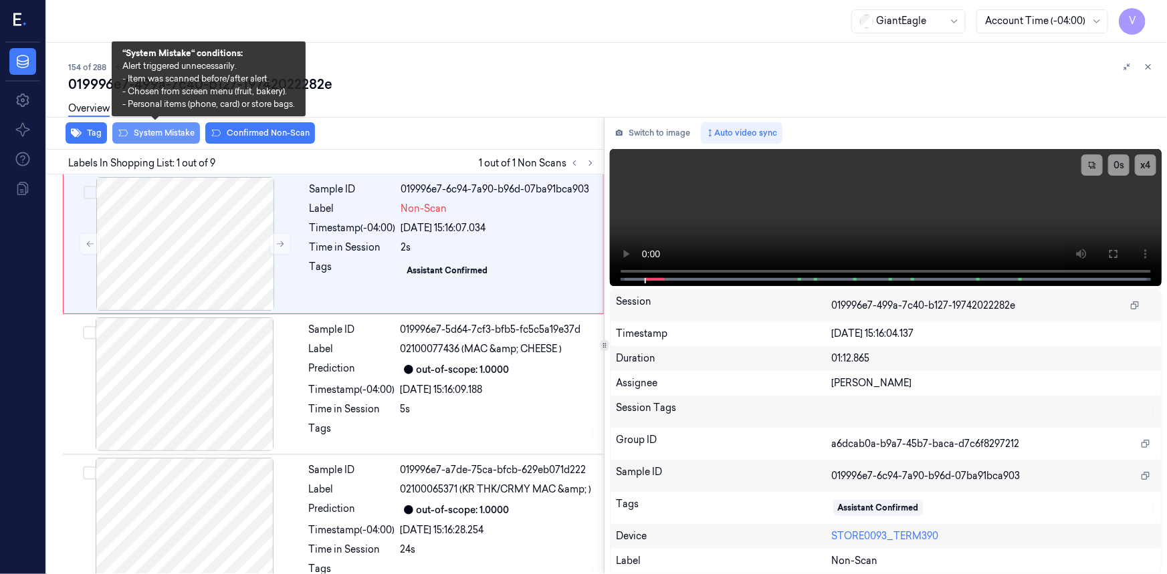
click at [175, 134] on button "System Mistake" at bounding box center [156, 132] width 88 height 21
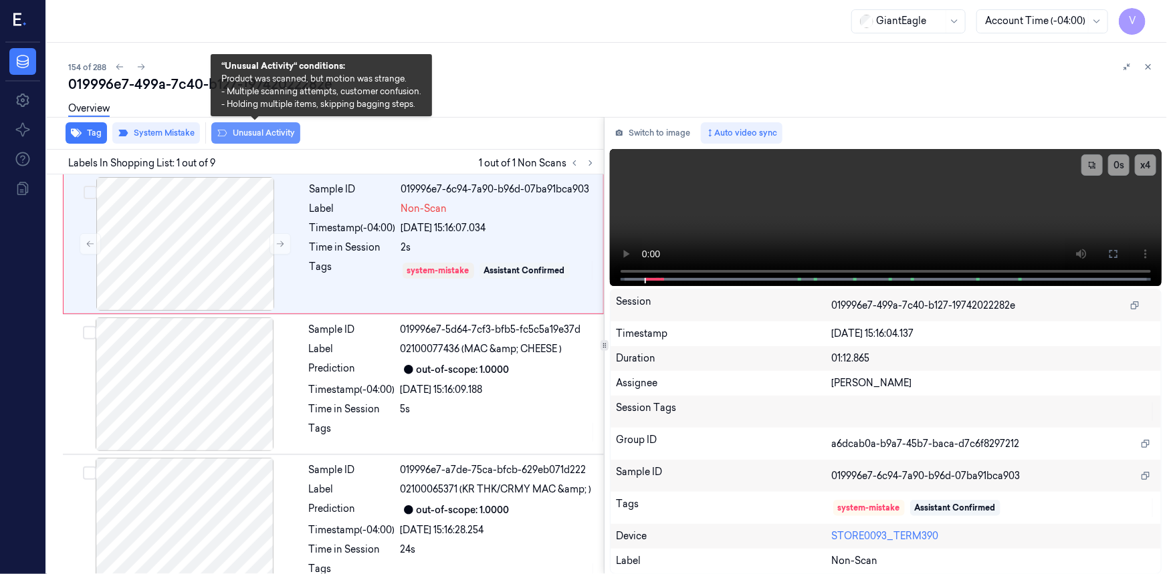
click at [274, 132] on button "Unusual Activity" at bounding box center [255, 132] width 89 height 21
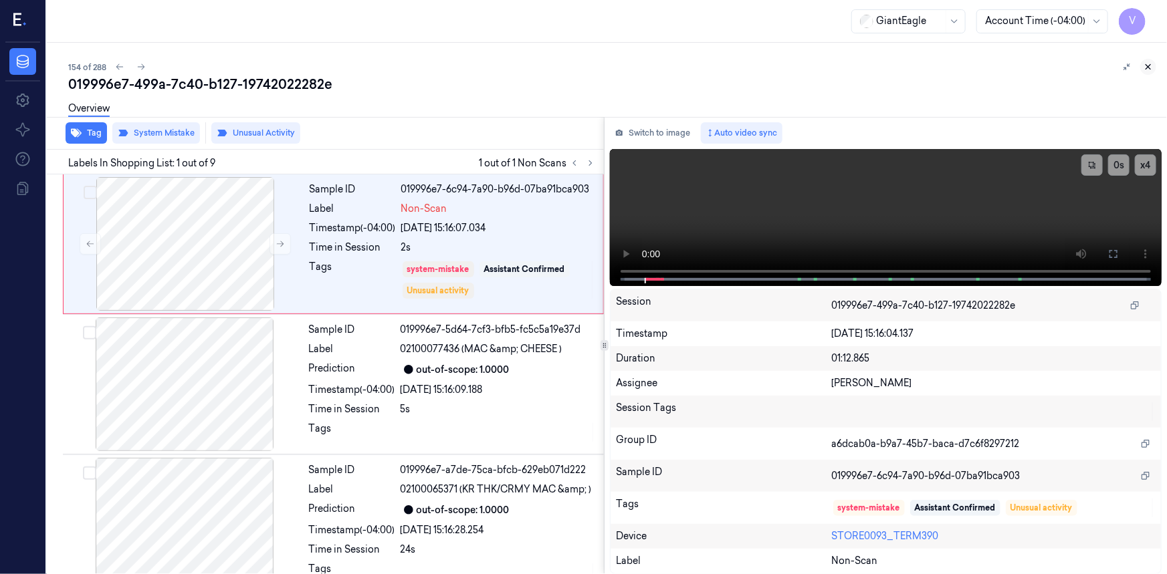
click at [1146, 69] on icon at bounding box center [1148, 67] width 5 height 5
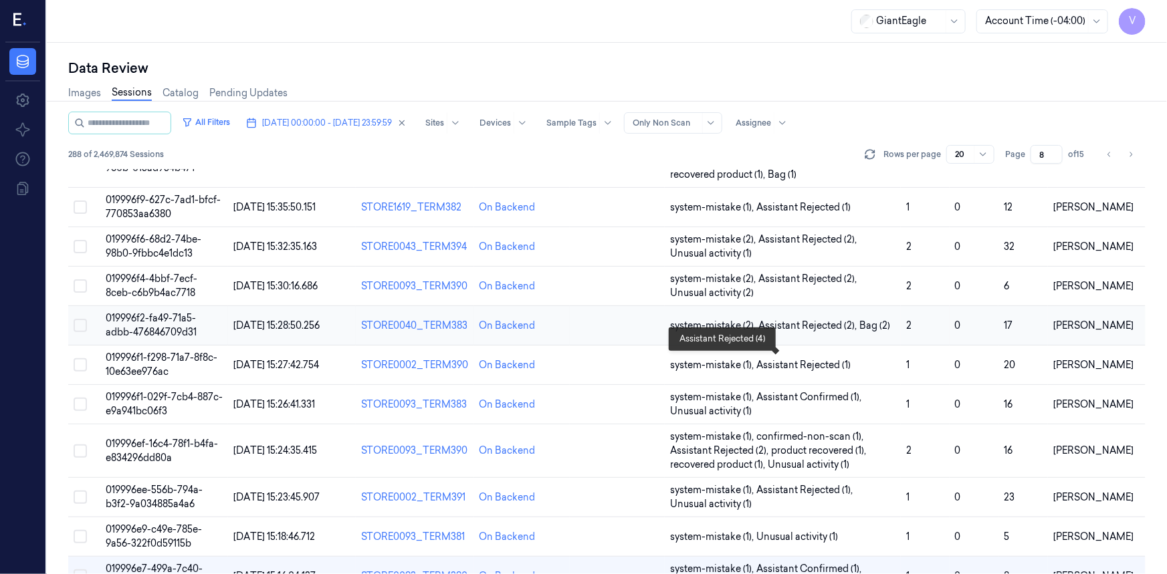
scroll to position [425, 0]
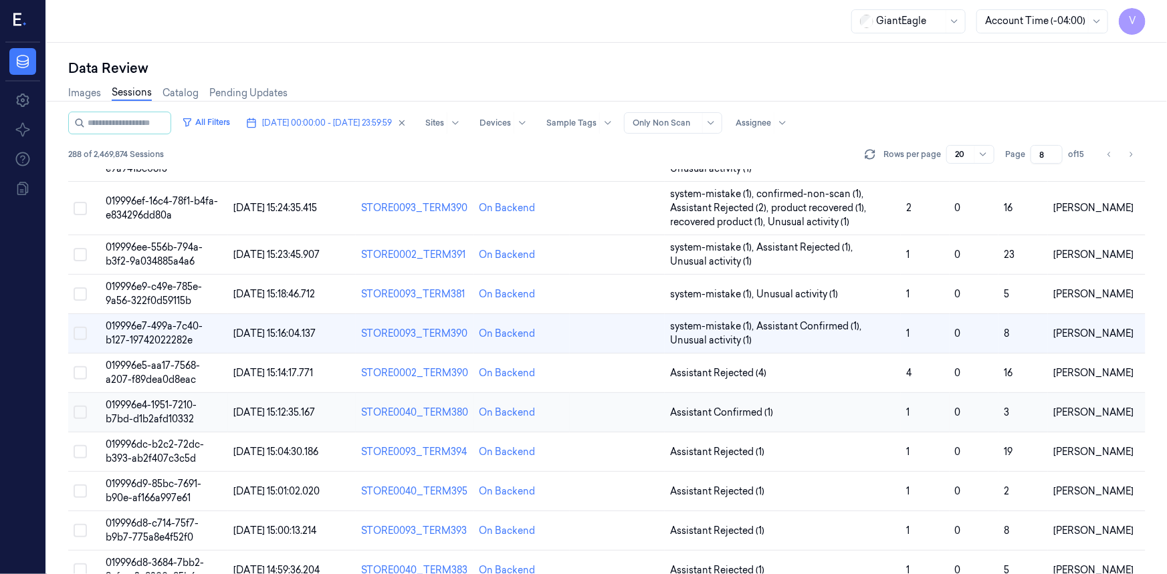
click at [160, 416] on span "019996e4-1951-7210-b7bd-d1b2afd10332" at bounding box center [151, 412] width 91 height 26
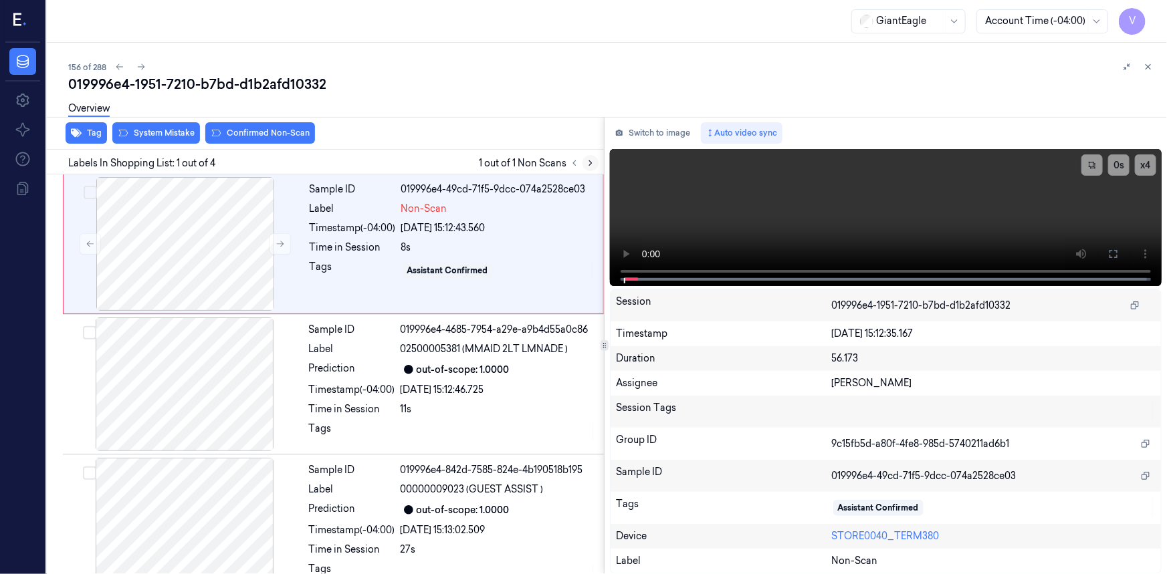
click at [583, 163] on button at bounding box center [590, 163] width 16 height 16
click at [275, 244] on icon at bounding box center [279, 243] width 9 height 9
click at [1112, 254] on icon at bounding box center [1113, 254] width 11 height 11
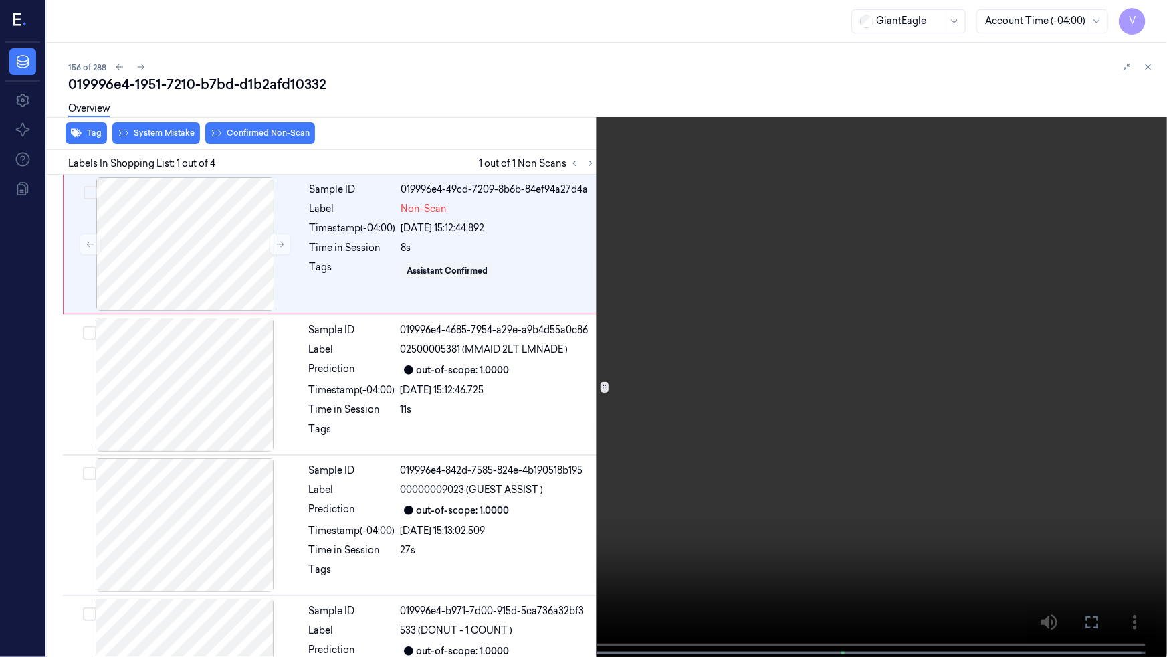
click at [655, 329] on video at bounding box center [583, 329] width 1167 height 659
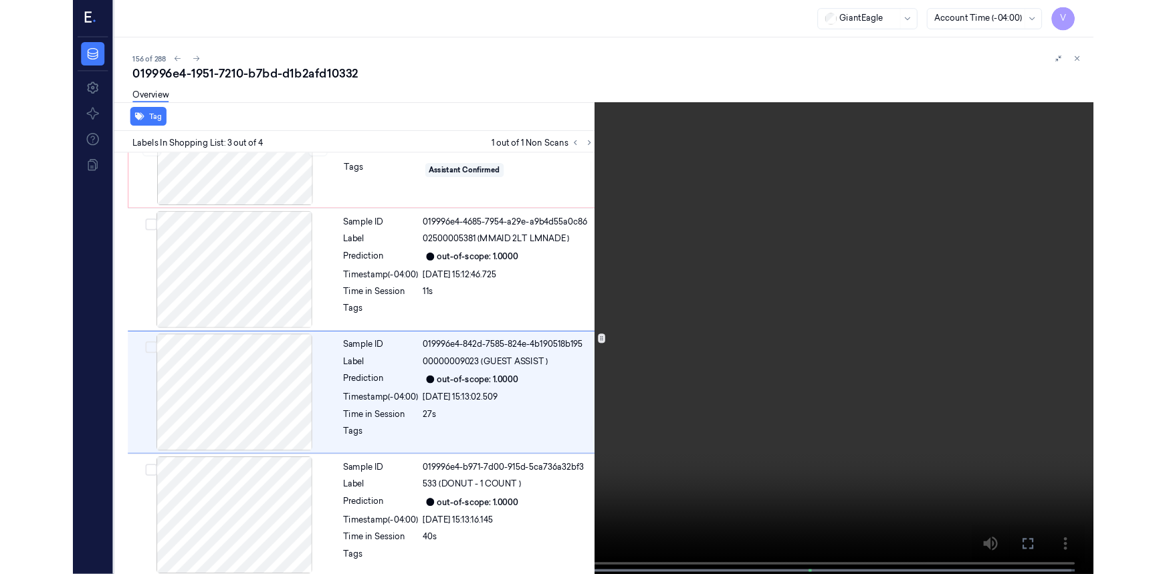
scroll to position [83, 0]
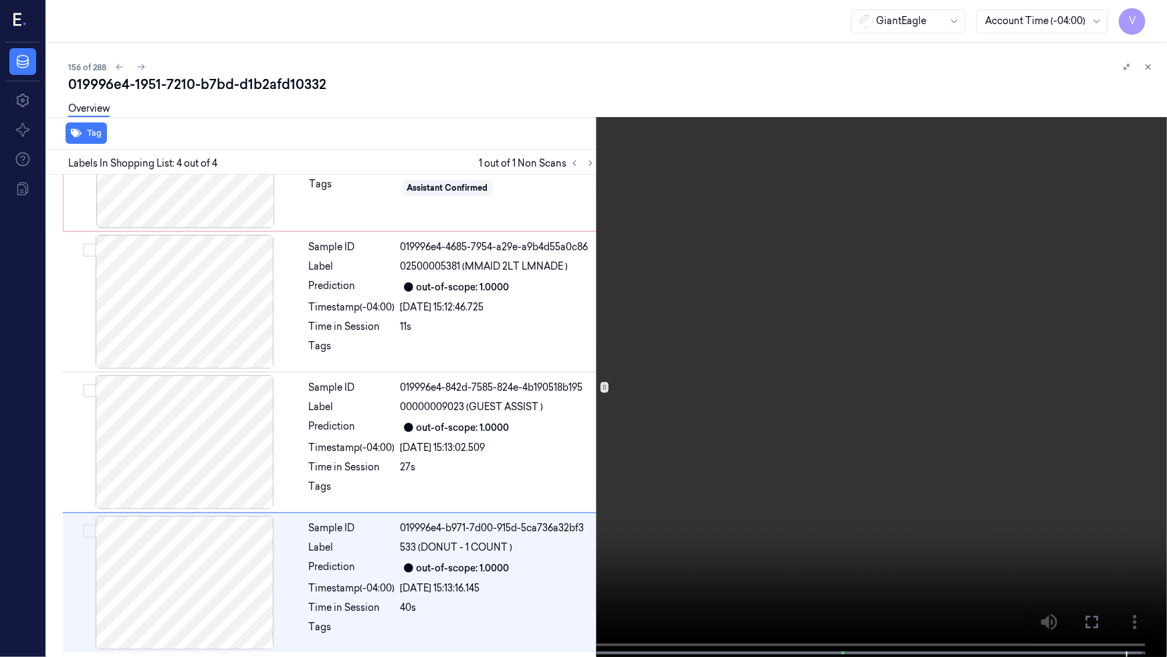
click at [0, 0] on icon at bounding box center [0, 0] width 0 height 0
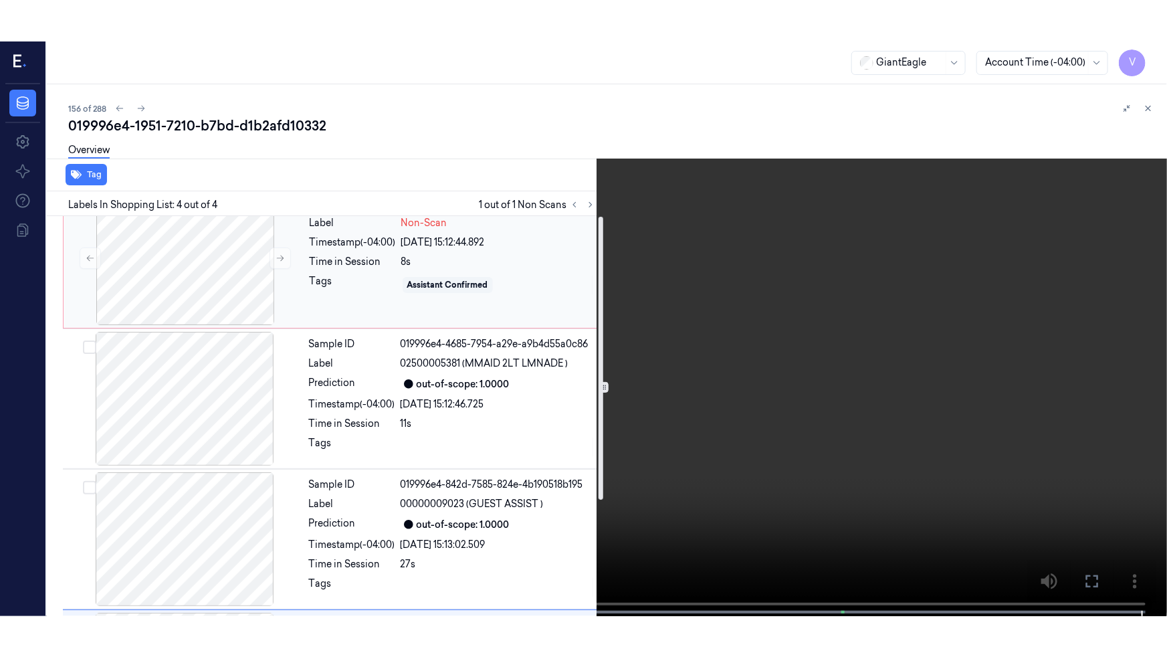
scroll to position [0, 0]
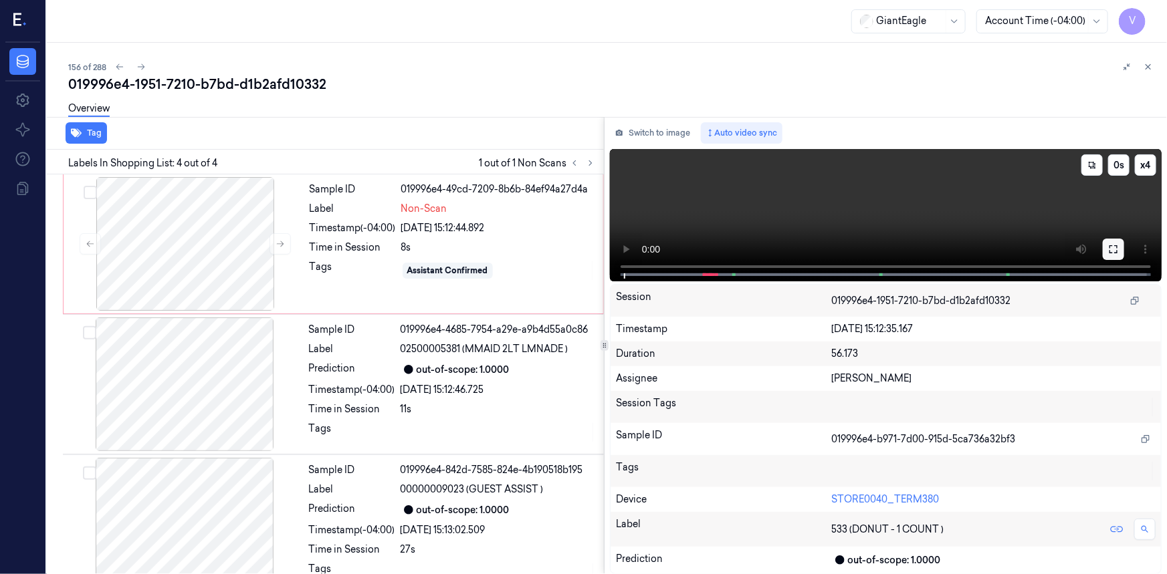
click at [1117, 254] on icon at bounding box center [1113, 249] width 11 height 11
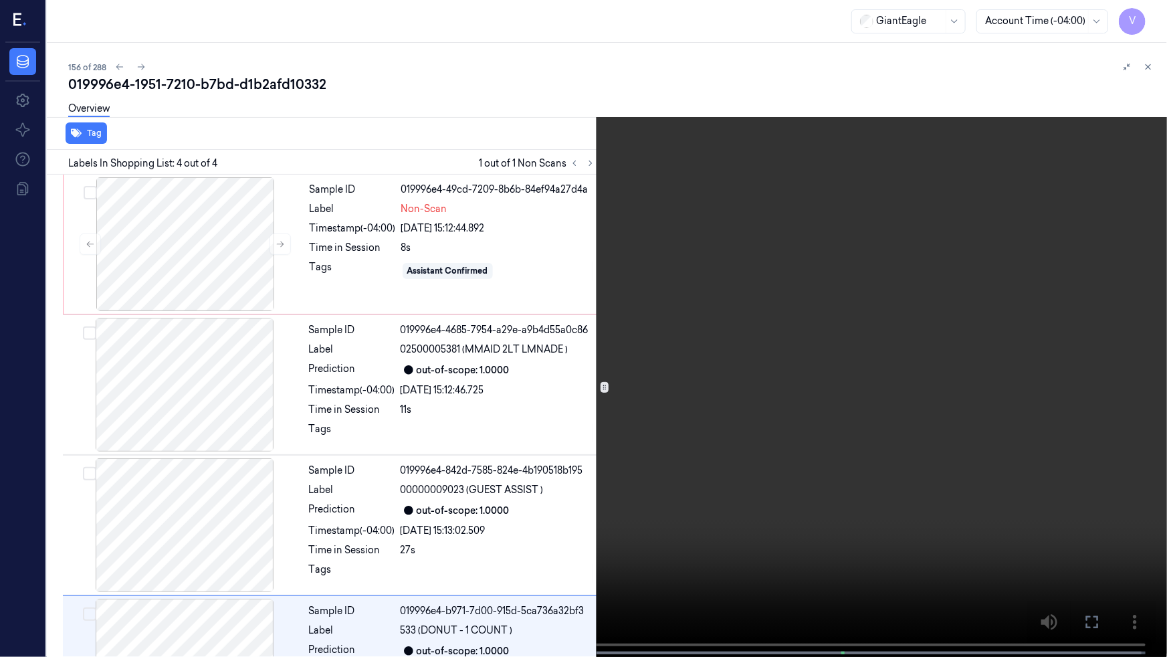
click at [741, 318] on video at bounding box center [583, 329] width 1167 height 659
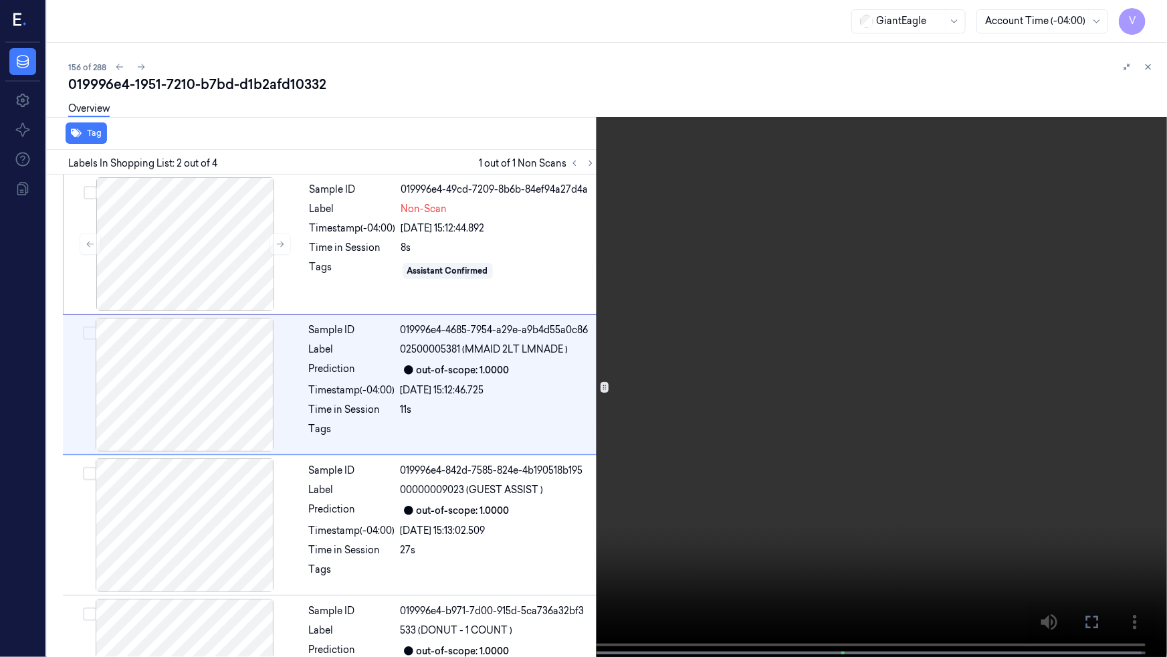
click at [576, 387] on video at bounding box center [583, 329] width 1167 height 659
click at [361, 515] on video at bounding box center [583, 329] width 1167 height 659
click at [361, 514] on video at bounding box center [583, 329] width 1167 height 659
click at [0, 0] on icon at bounding box center [0, 0] width 0 height 0
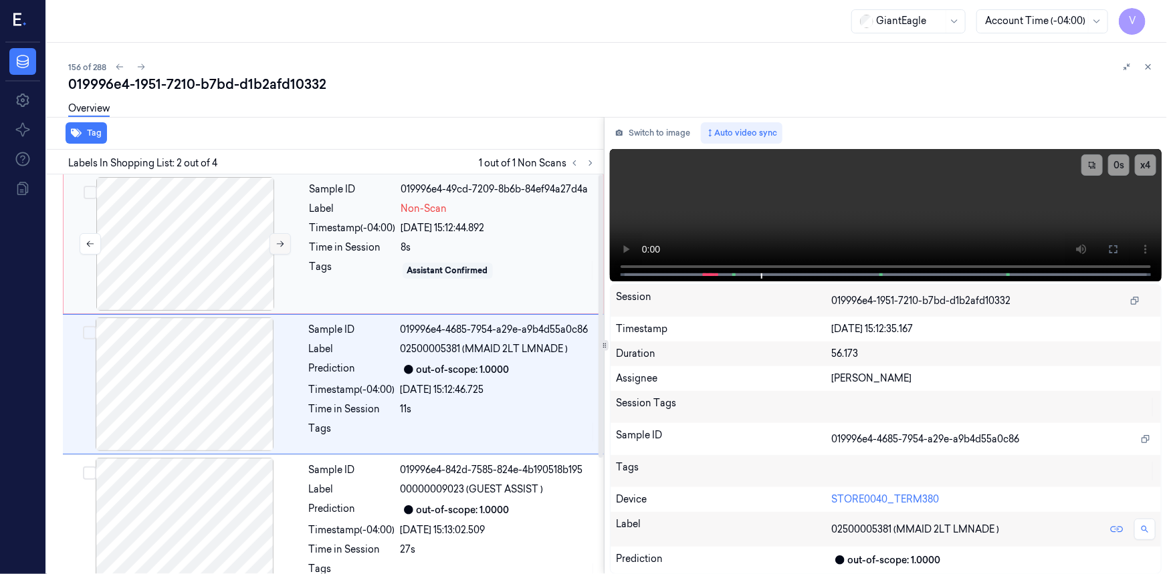
click at [273, 241] on button at bounding box center [279, 243] width 21 height 21
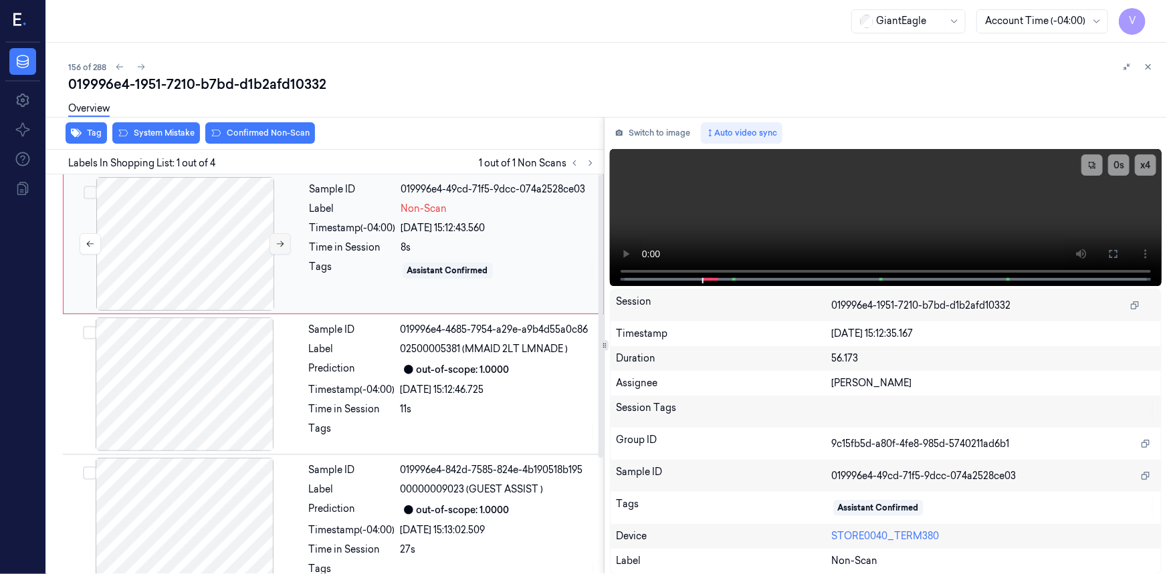
click at [277, 241] on icon at bounding box center [279, 243] width 9 height 9
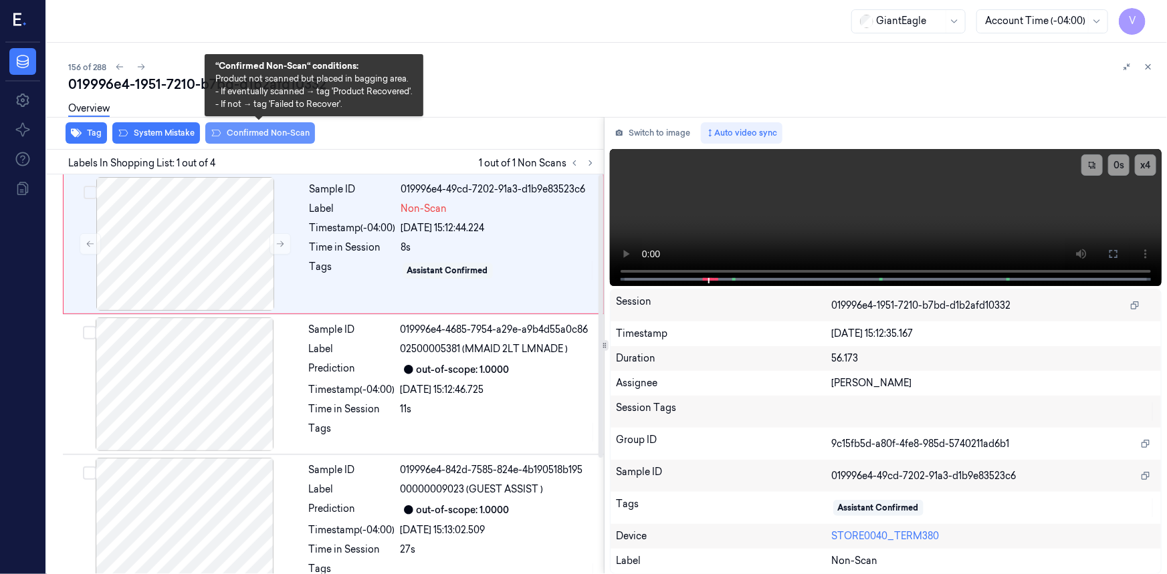
click at [269, 130] on button "Confirmed Non-Scan" at bounding box center [260, 132] width 110 height 21
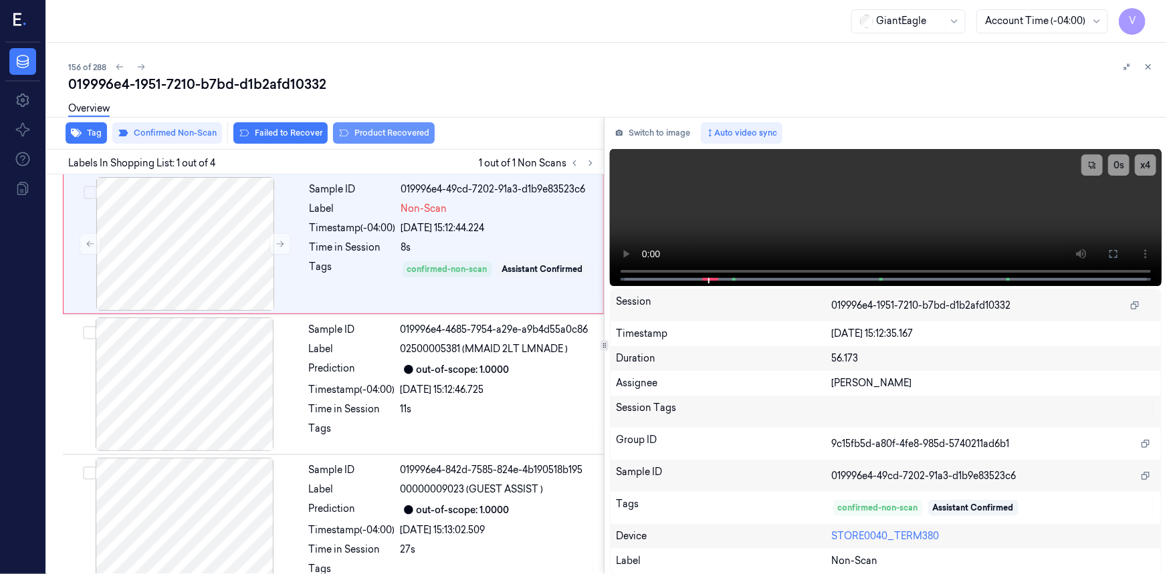
click at [390, 132] on button "Product Recovered" at bounding box center [384, 132] width 102 height 21
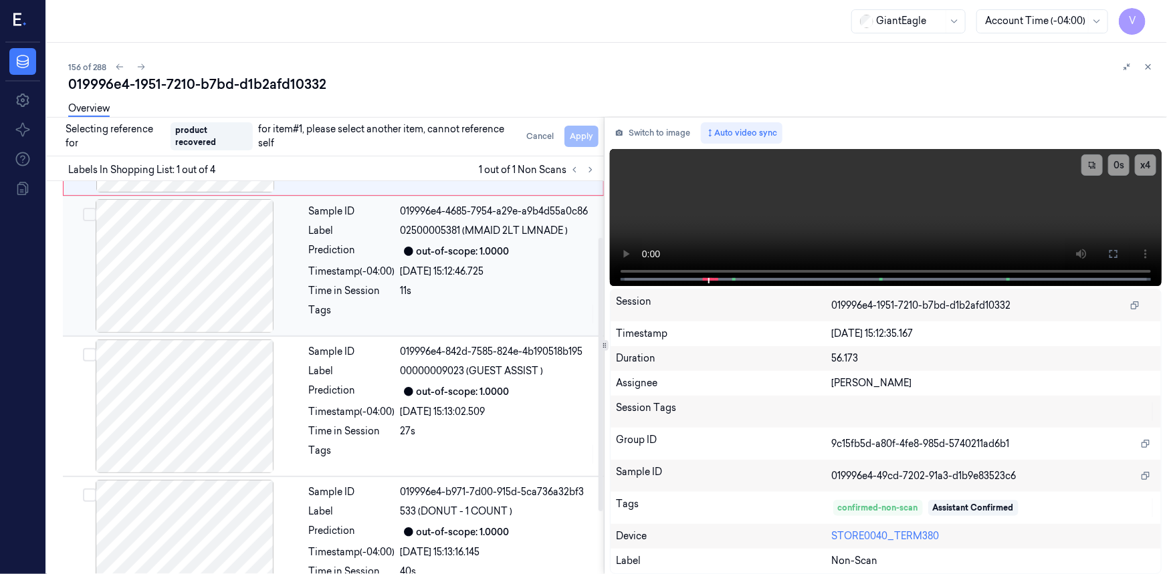
scroll to position [172, 0]
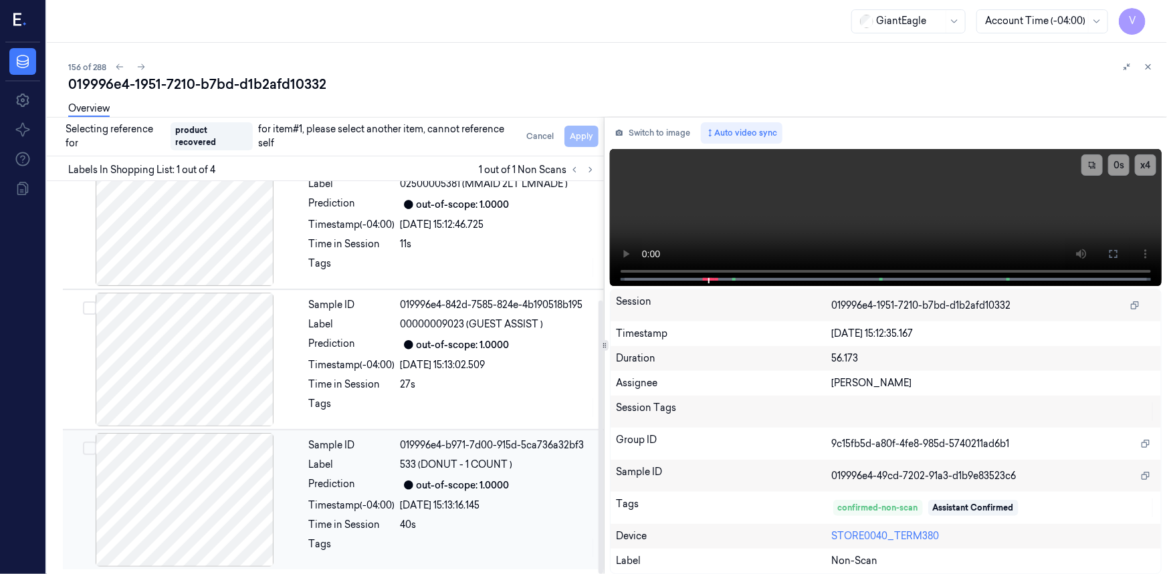
click at [227, 473] on div at bounding box center [185, 500] width 238 height 134
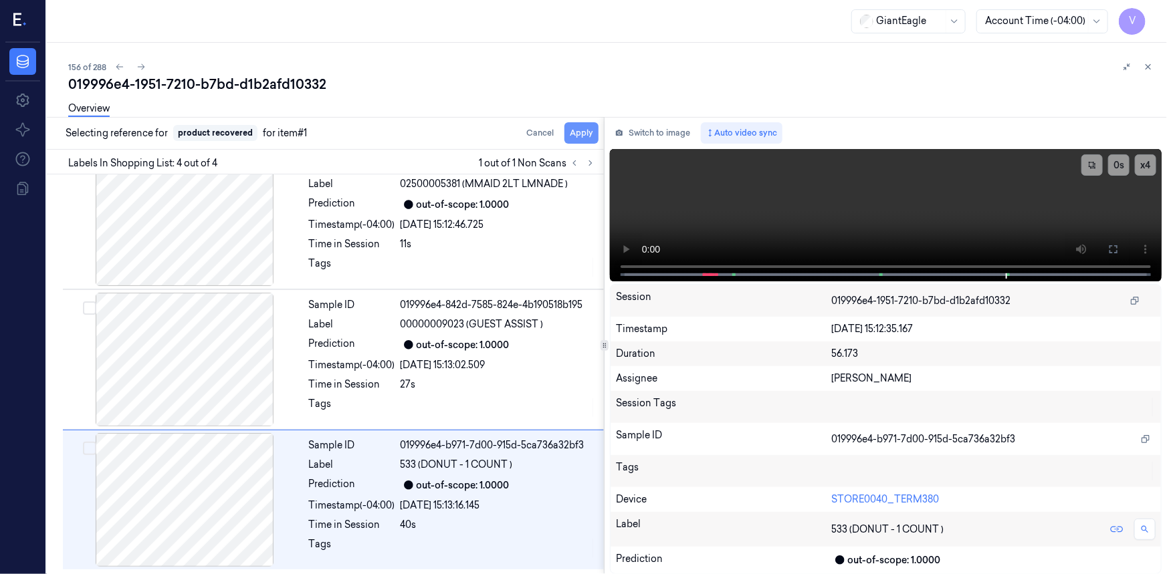
click at [574, 130] on button "Apply" at bounding box center [581, 132] width 34 height 21
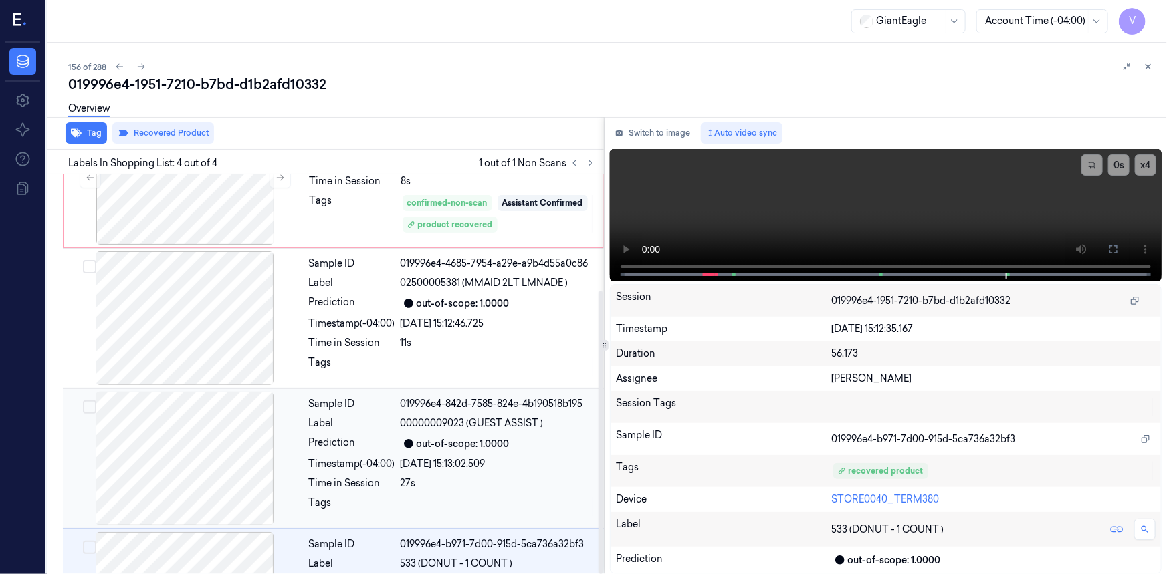
scroll to position [0, 0]
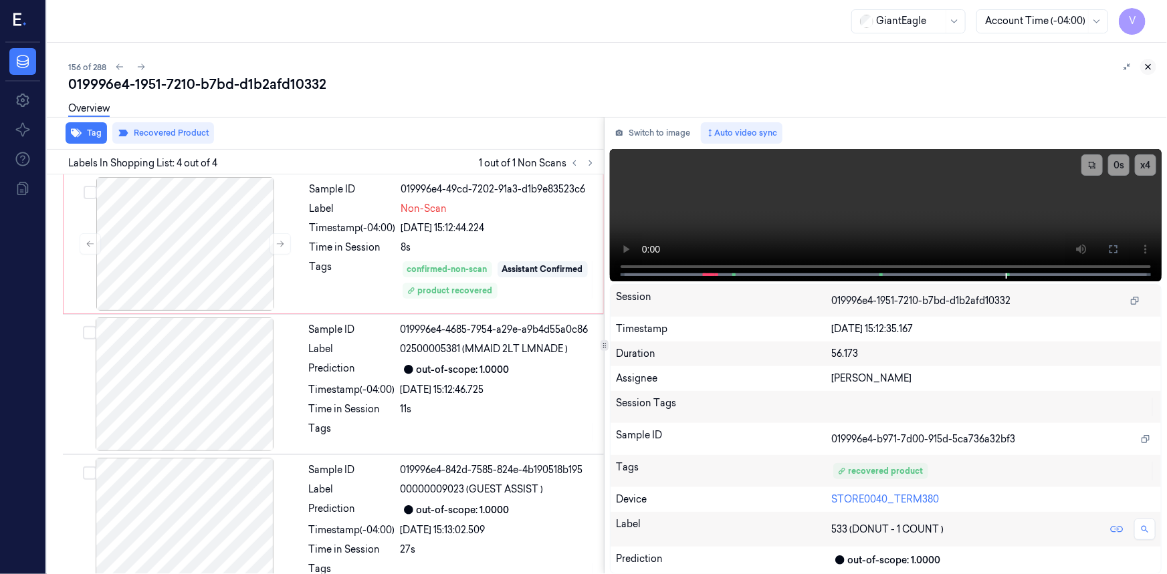
click at [1149, 66] on icon at bounding box center [1148, 67] width 5 height 5
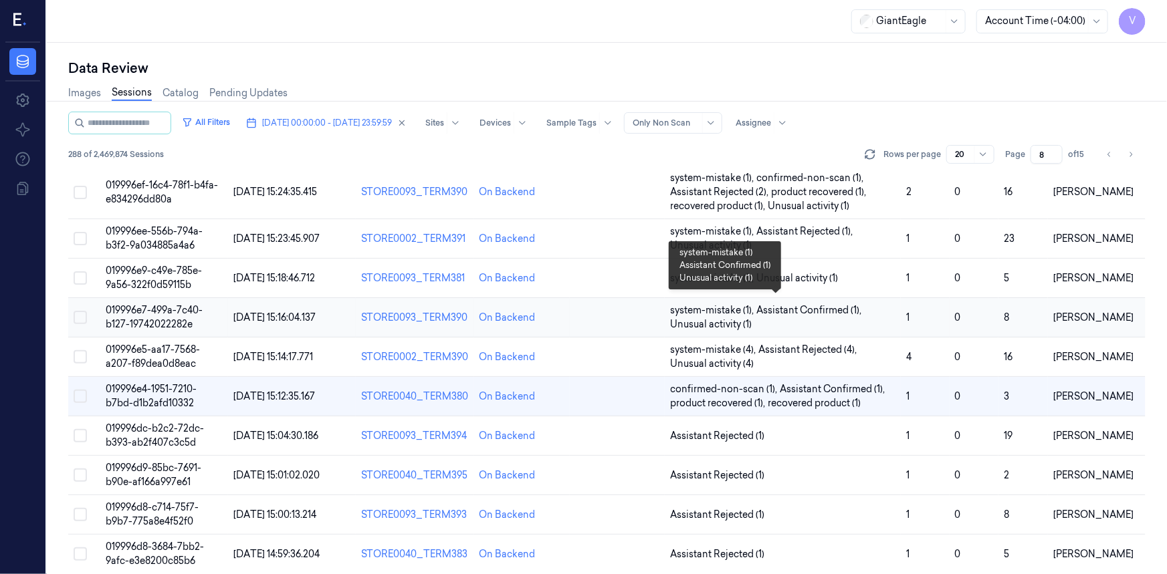
scroll to position [449, 0]
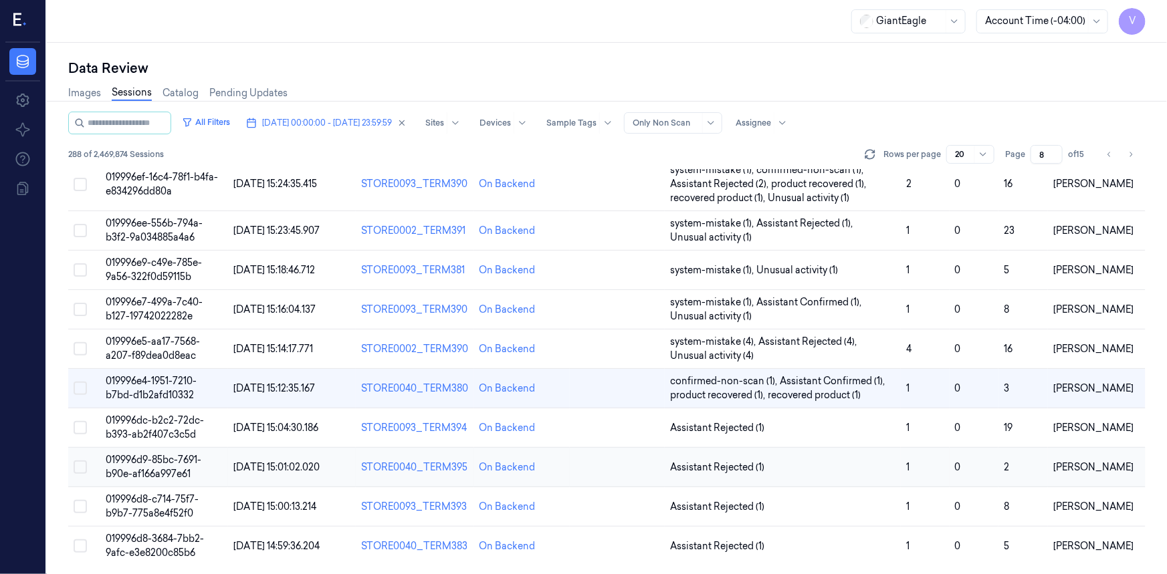
click at [167, 465] on td "019996d9-85bc-7691-b90e-af166a997e61" at bounding box center [164, 467] width 128 height 39
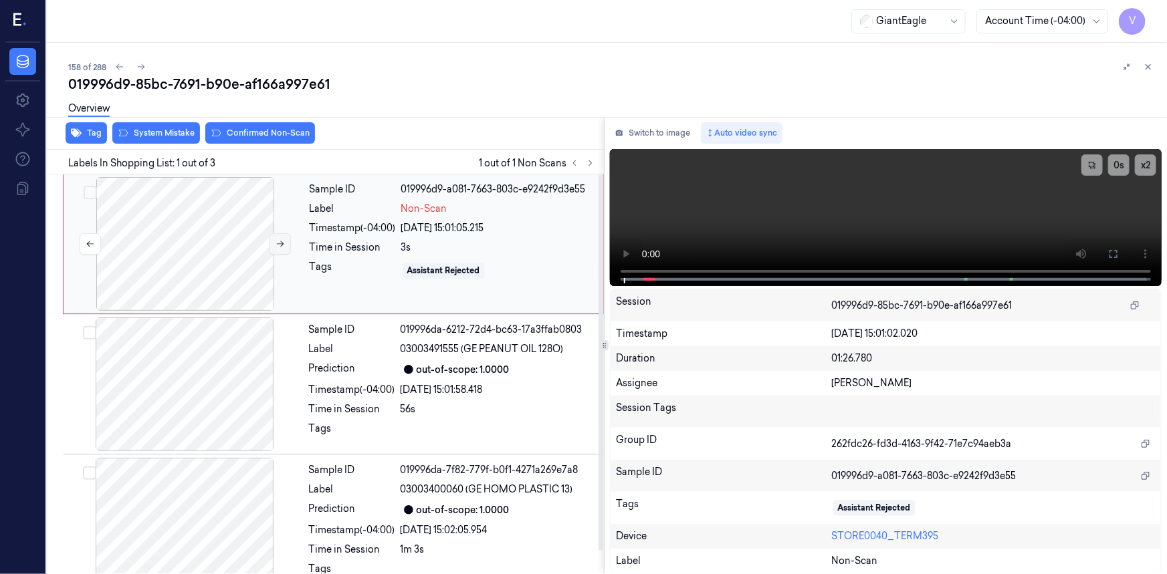
click at [277, 241] on icon at bounding box center [279, 243] width 9 height 9
click at [278, 241] on icon at bounding box center [279, 243] width 9 height 9
click at [280, 241] on icon at bounding box center [279, 243] width 9 height 9
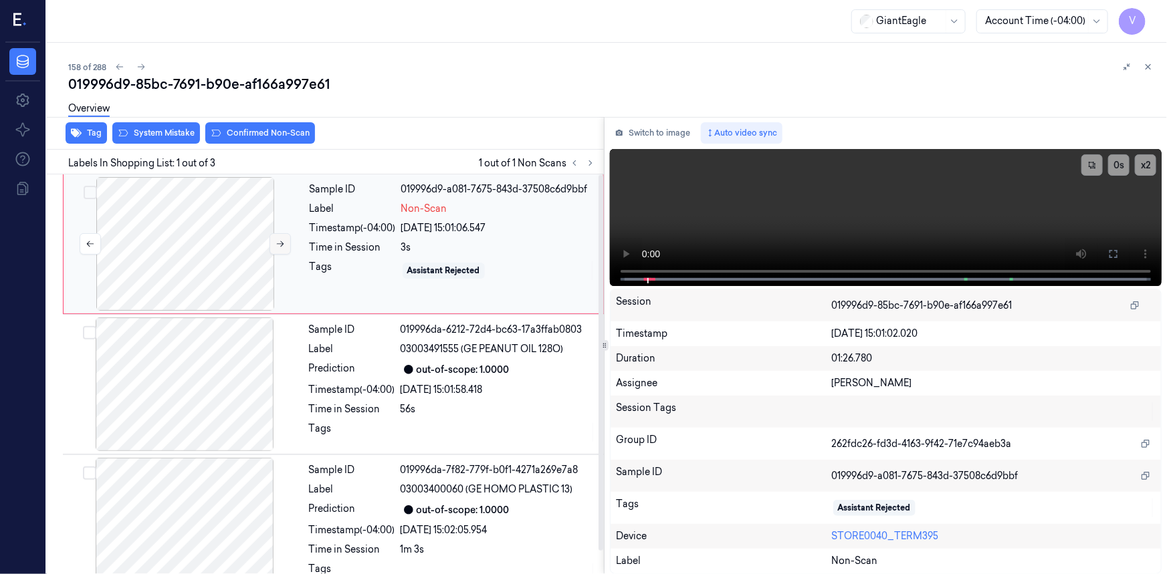
click at [280, 241] on icon at bounding box center [279, 243] width 9 height 9
click at [1115, 258] on icon at bounding box center [1113, 254] width 8 height 8
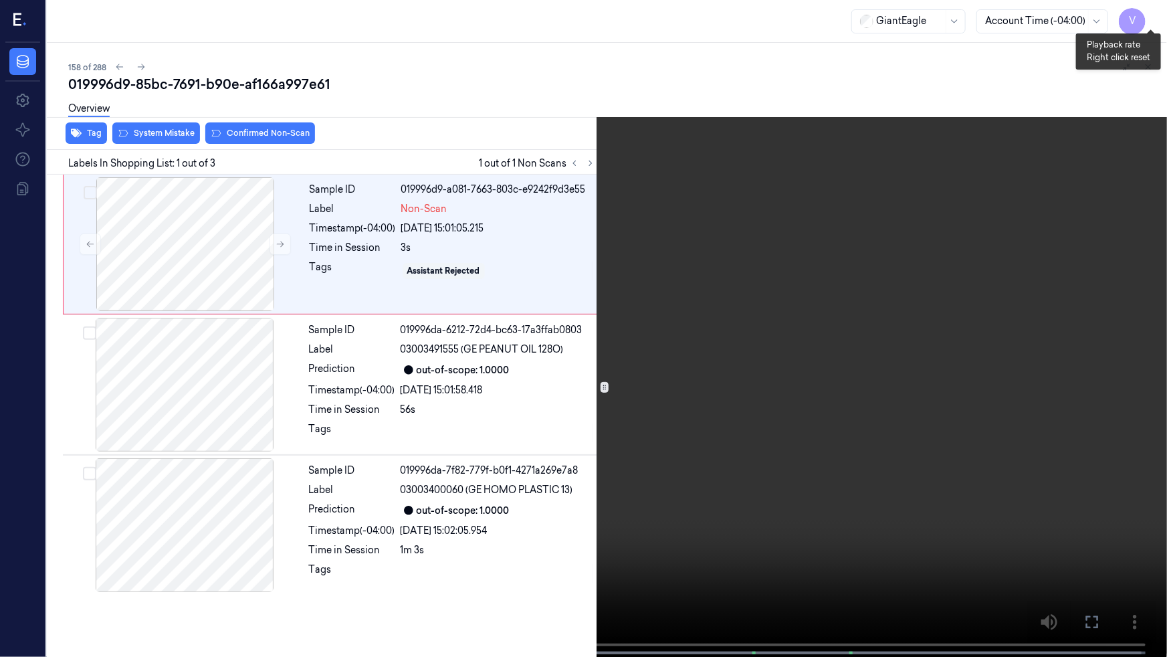
click at [1153, 12] on button "x 2" at bounding box center [1150, 15] width 21 height 21
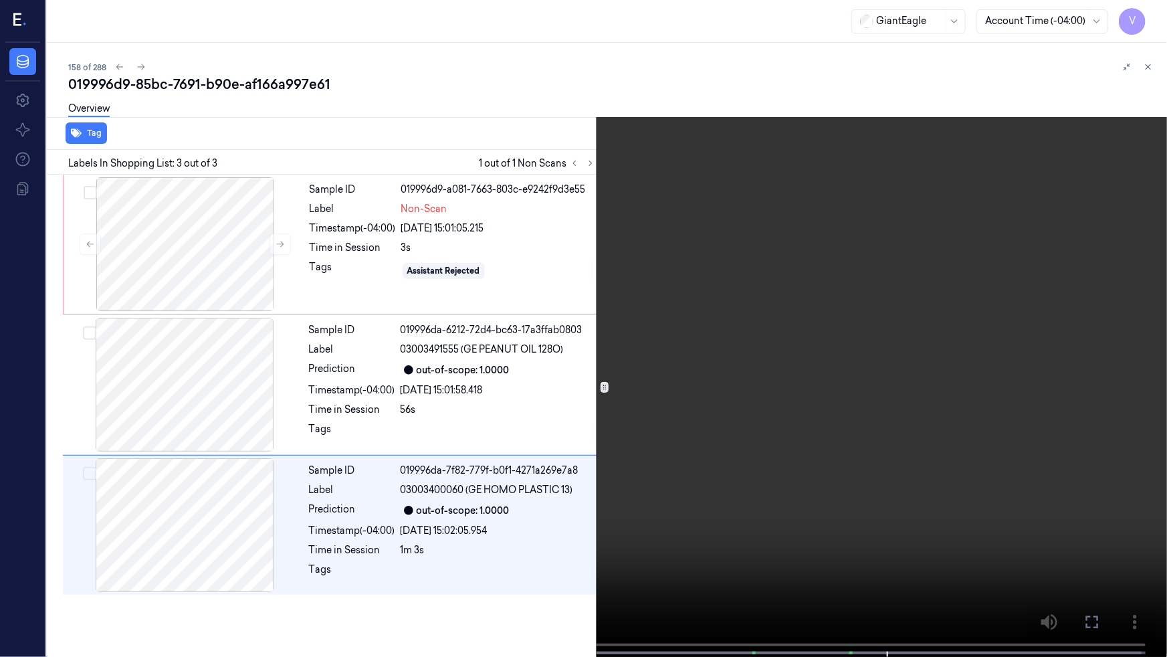
click at [508, 450] on video at bounding box center [583, 329] width 1167 height 659
click at [0, 0] on button at bounding box center [0, 0] width 0 height 0
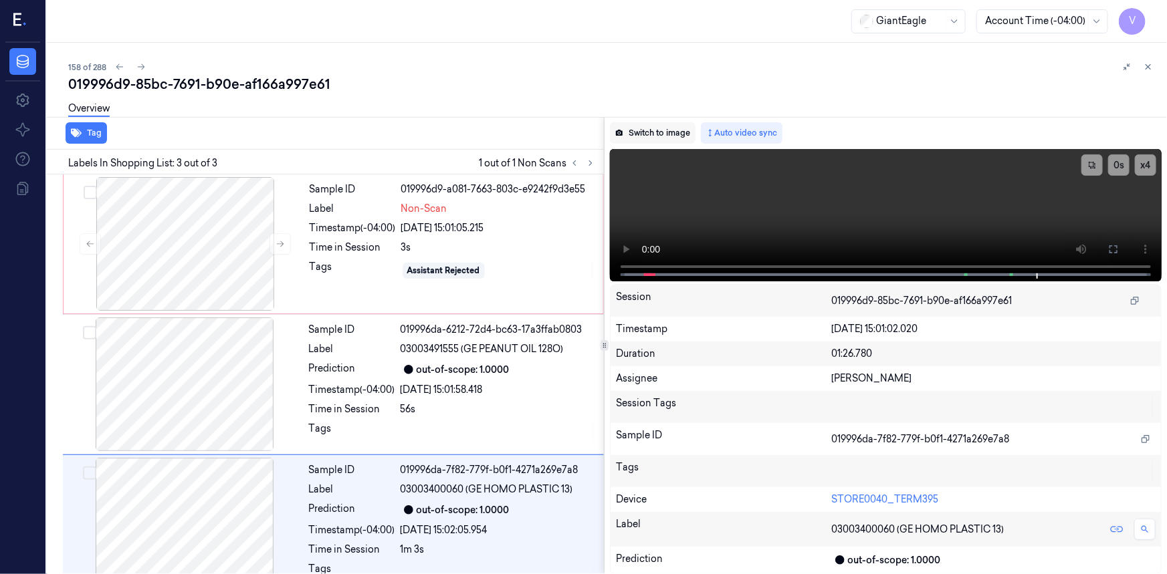
click at [647, 131] on button "Switch to image" at bounding box center [653, 132] width 86 height 21
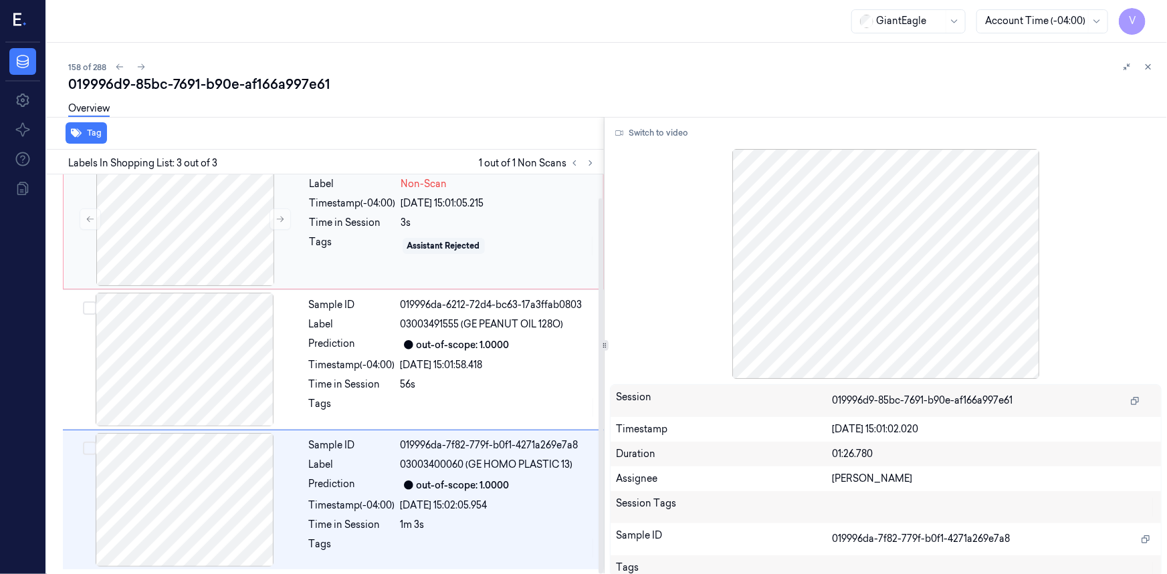
click at [381, 212] on div "Sample ID 019996d9-a081-7663-803c-e9242f9d3e55 Label Non-Scan Timestamp (-04:00…" at bounding box center [452, 219] width 296 height 134
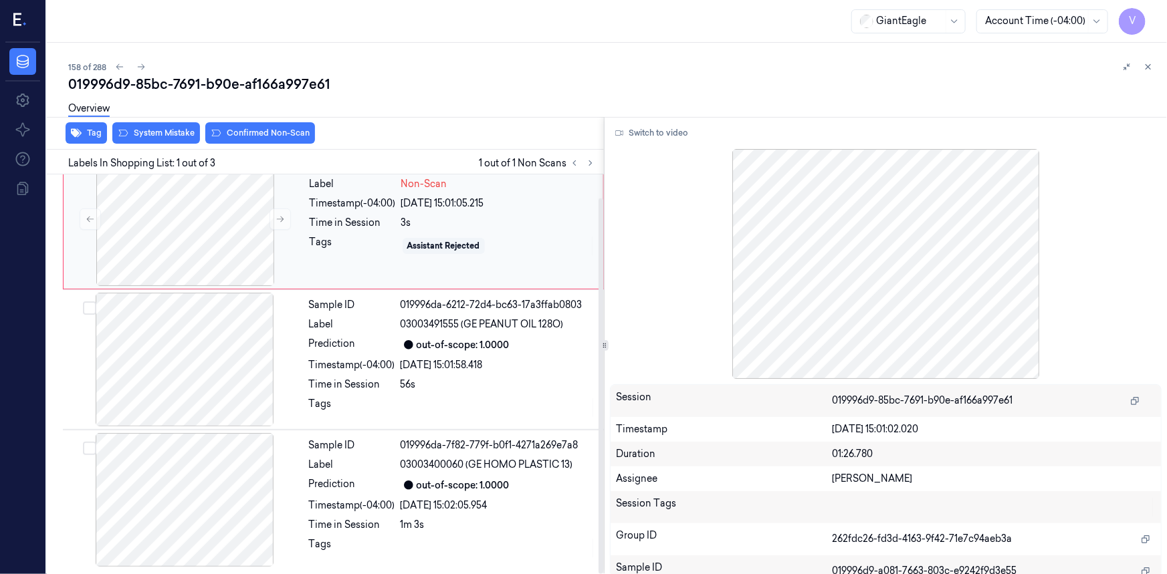
scroll to position [0, 0]
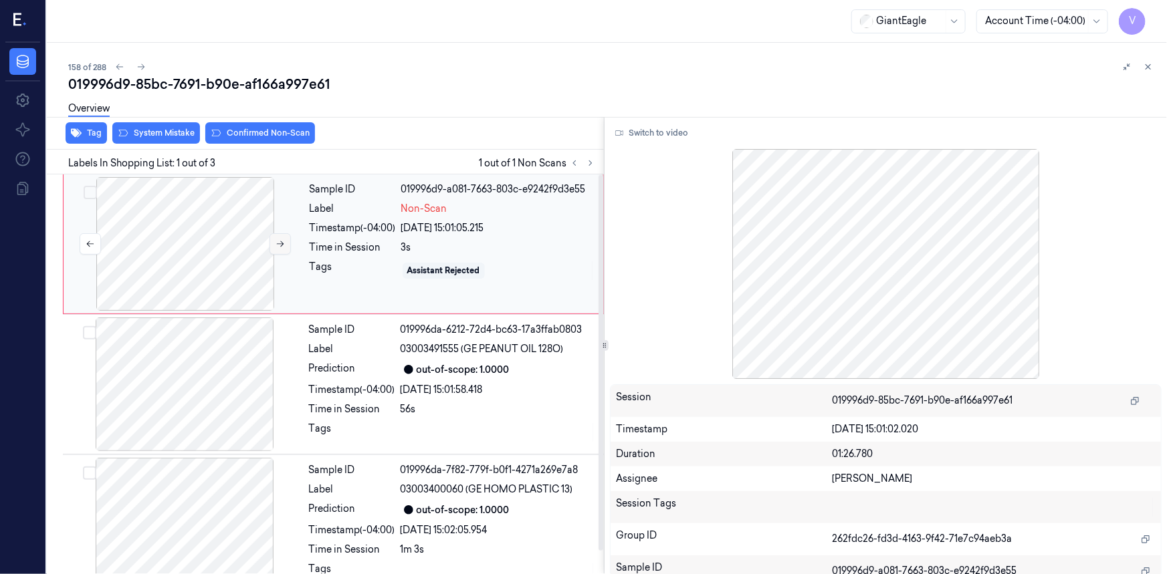
click at [276, 247] on icon at bounding box center [279, 243] width 9 height 9
click at [638, 129] on button "Switch to video" at bounding box center [652, 132] width 84 height 21
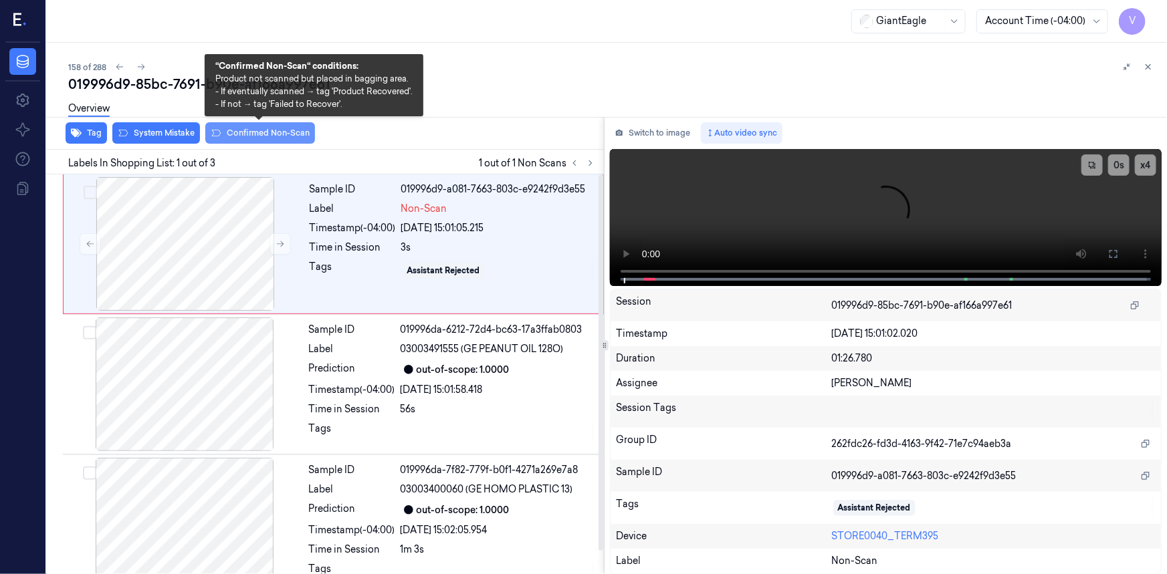
click at [271, 130] on button "Confirmed Non-Scan" at bounding box center [260, 132] width 110 height 21
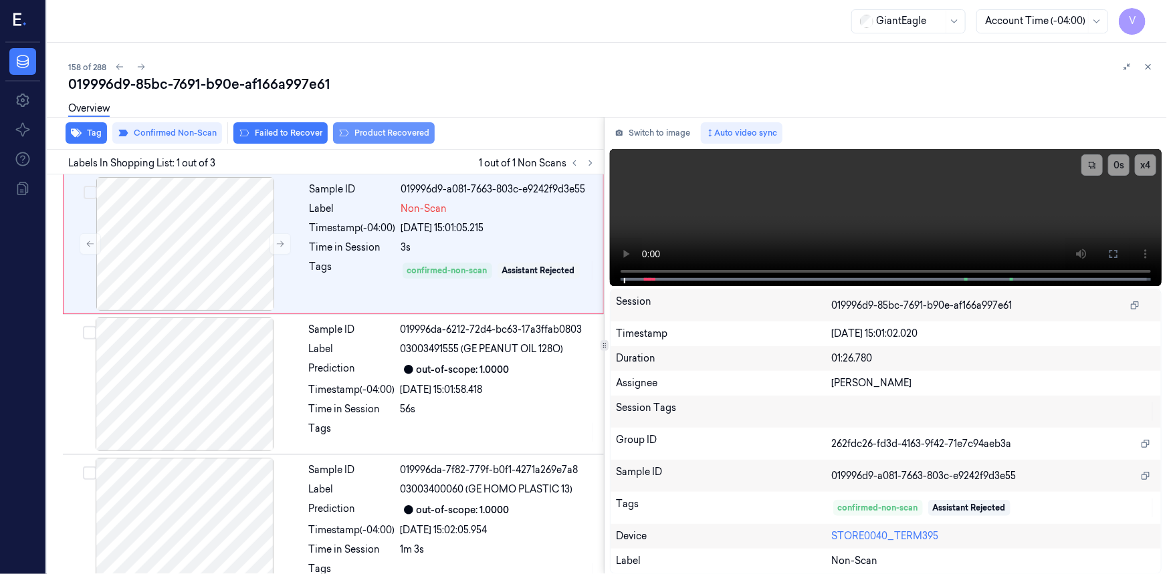
click at [382, 134] on button "Product Recovered" at bounding box center [384, 132] width 102 height 21
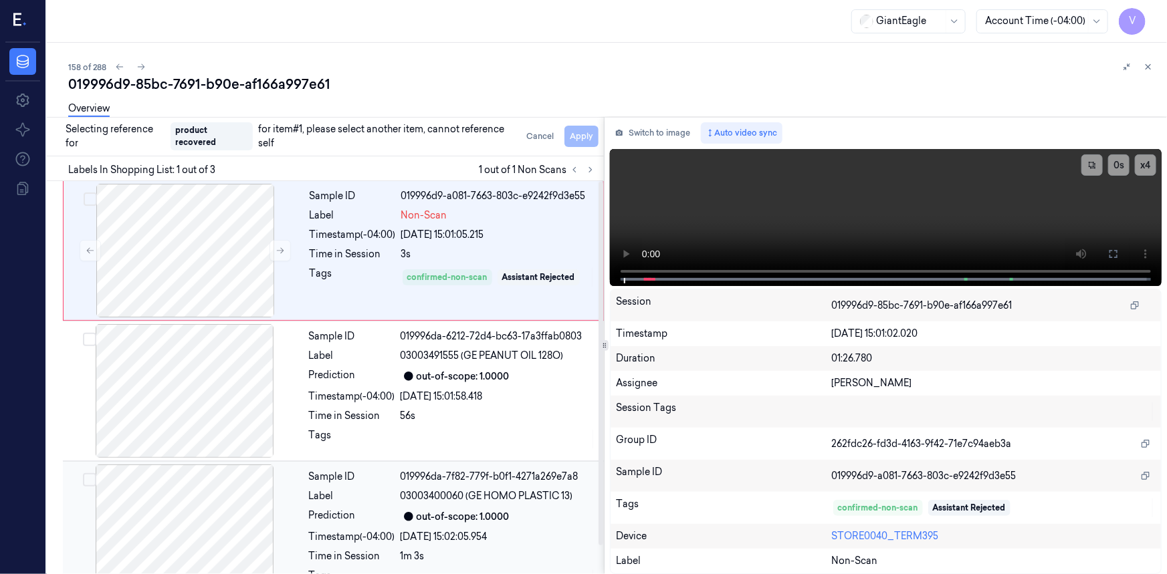
click at [247, 515] on div at bounding box center [185, 532] width 238 height 134
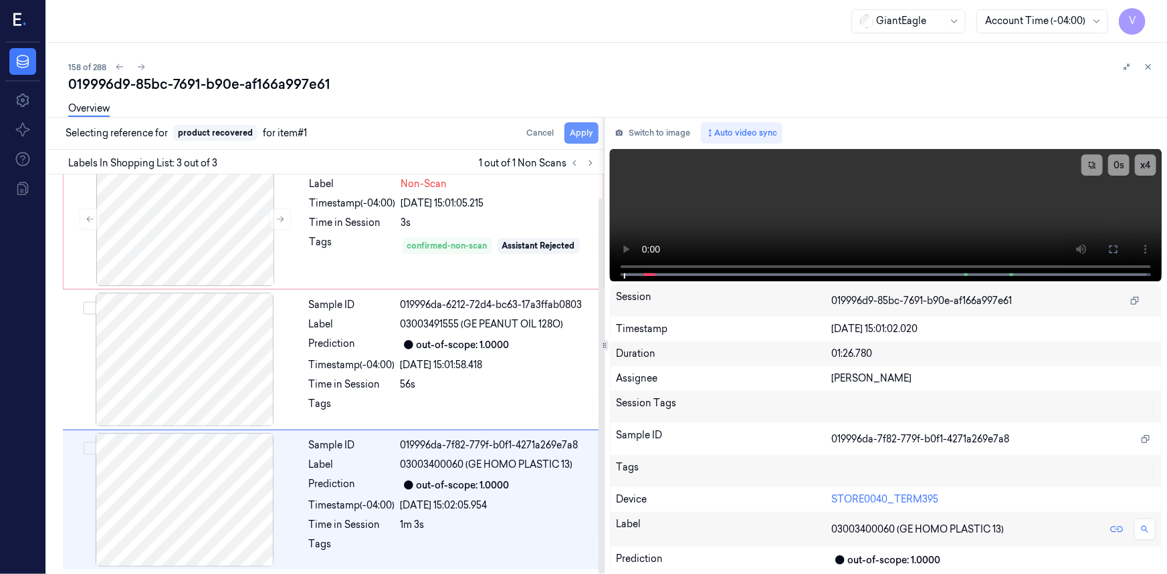
click at [574, 132] on button "Apply" at bounding box center [581, 132] width 34 height 21
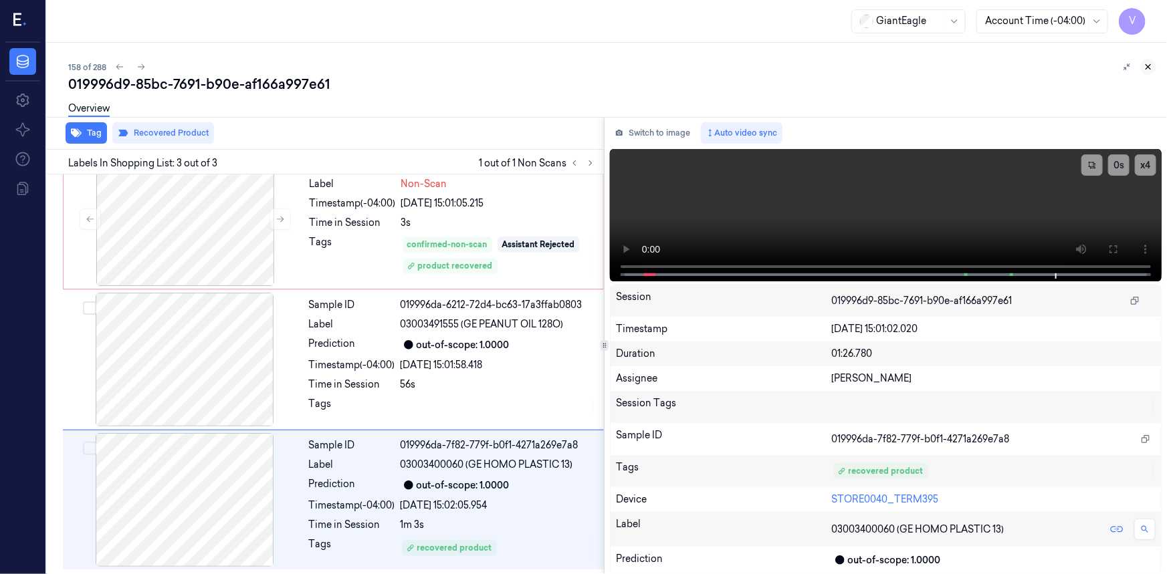
click at [1148, 65] on icon at bounding box center [1147, 66] width 9 height 9
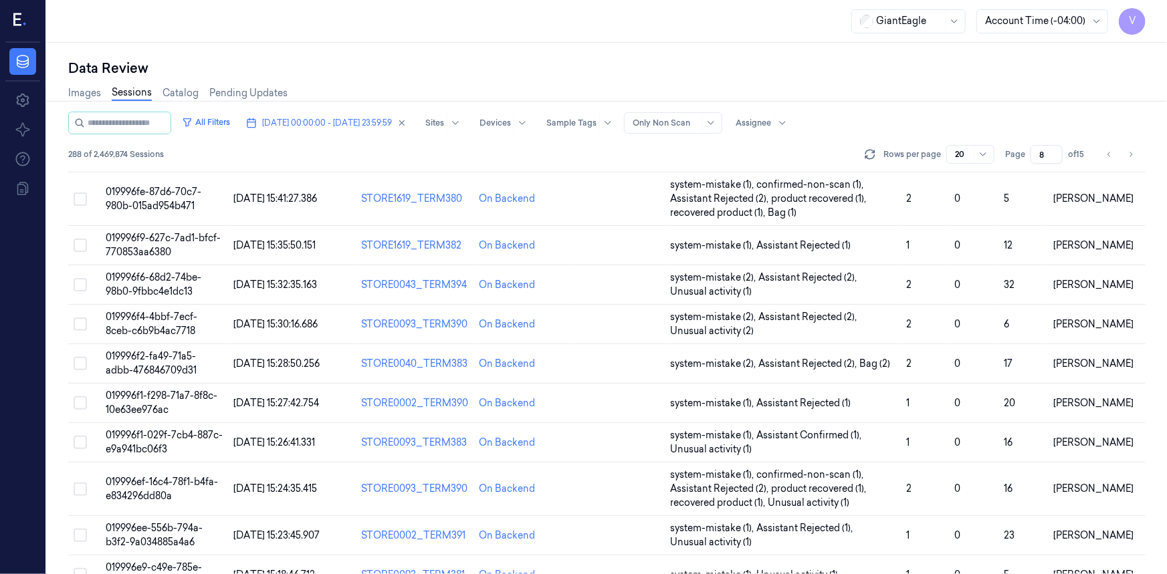
scroll to position [449, 0]
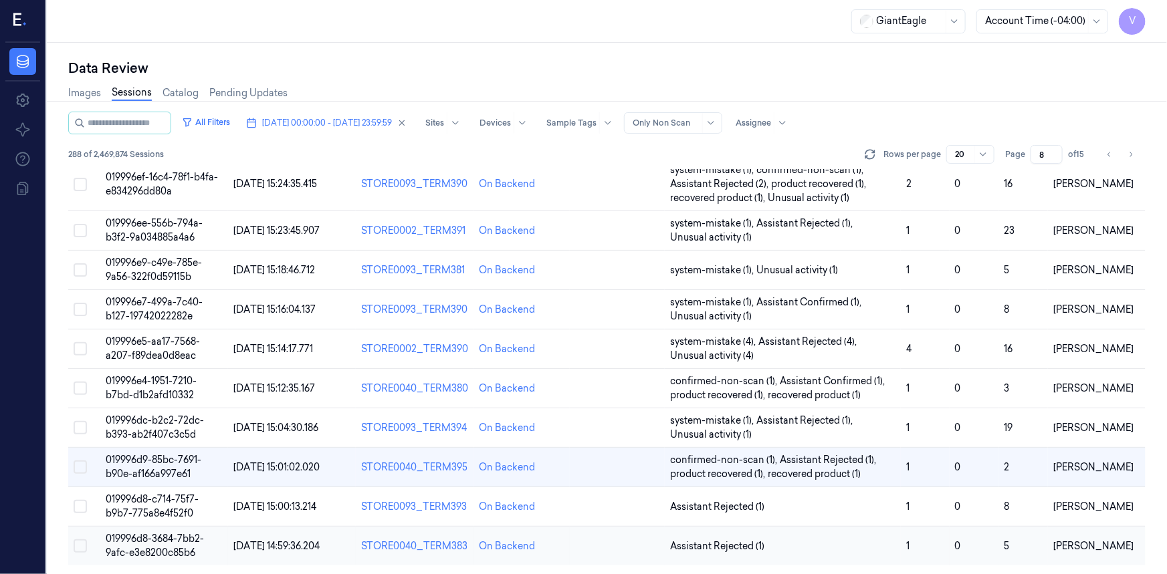
click at [169, 533] on span "019996d8-3684-7bb2-9afc-e3e8200c85b6" at bounding box center [155, 546] width 98 height 26
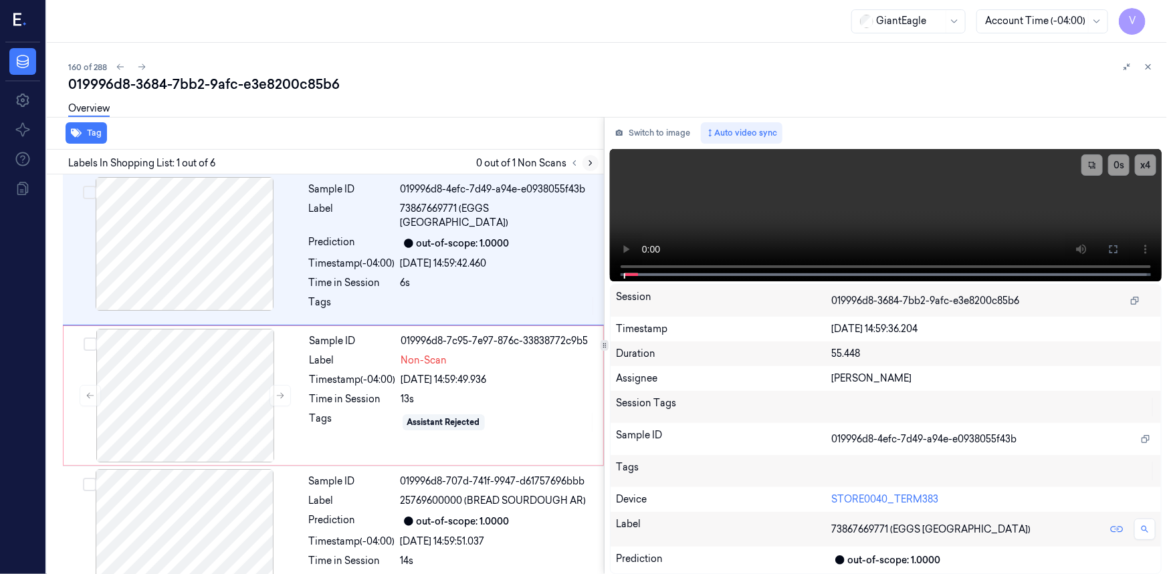
click at [595, 164] on button at bounding box center [590, 163] width 16 height 16
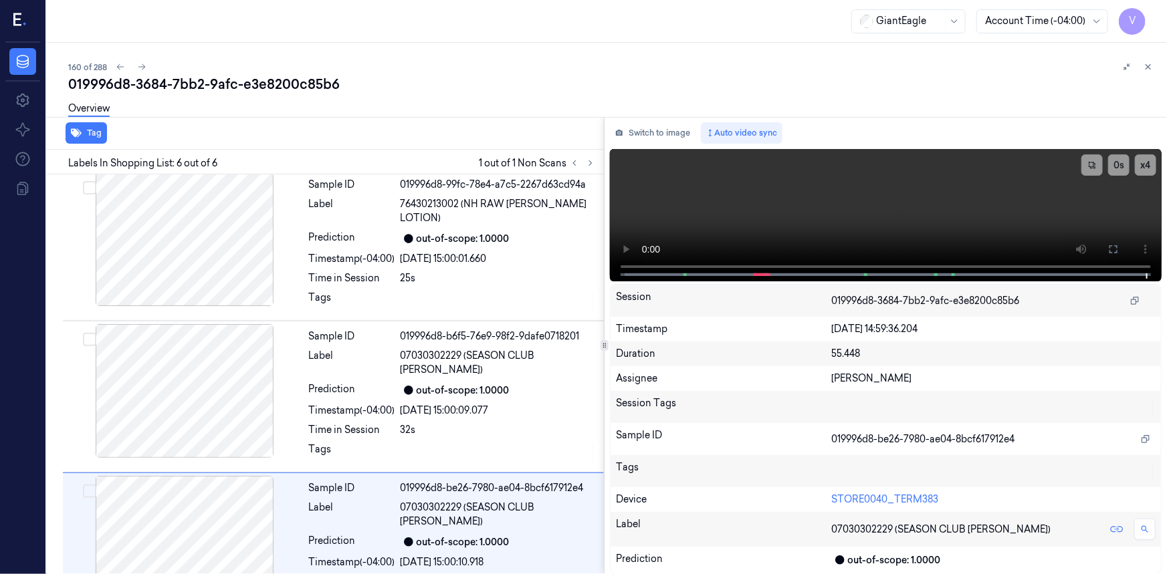
scroll to position [445, 0]
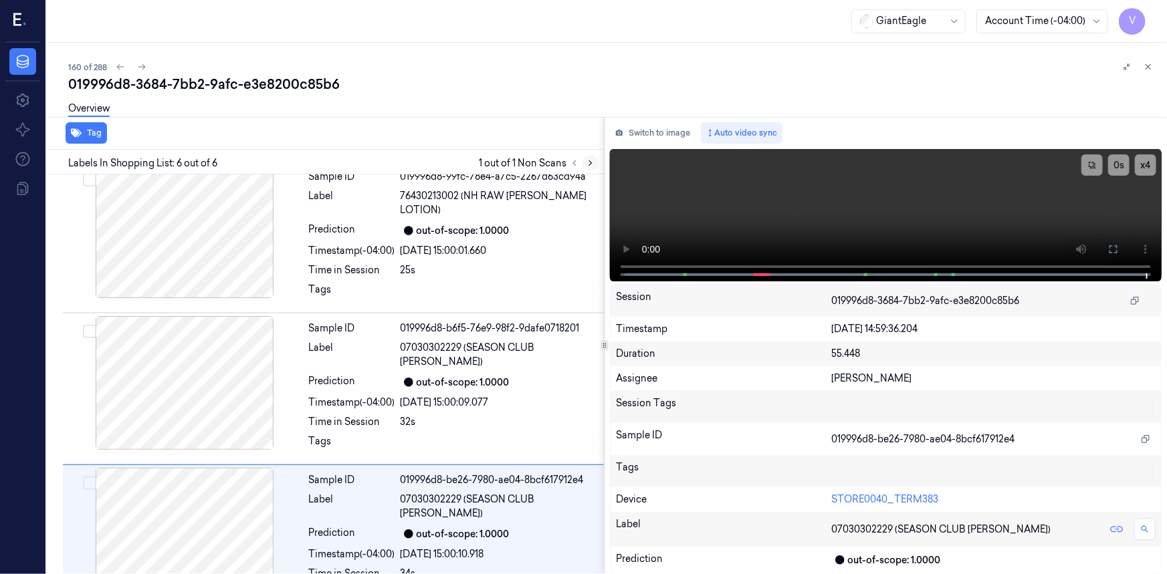
click at [593, 160] on icon at bounding box center [590, 162] width 9 height 9
click at [588, 164] on icon at bounding box center [590, 162] width 9 height 9
click at [594, 160] on icon at bounding box center [590, 162] width 9 height 9
click at [574, 164] on icon at bounding box center [574, 162] width 9 height 9
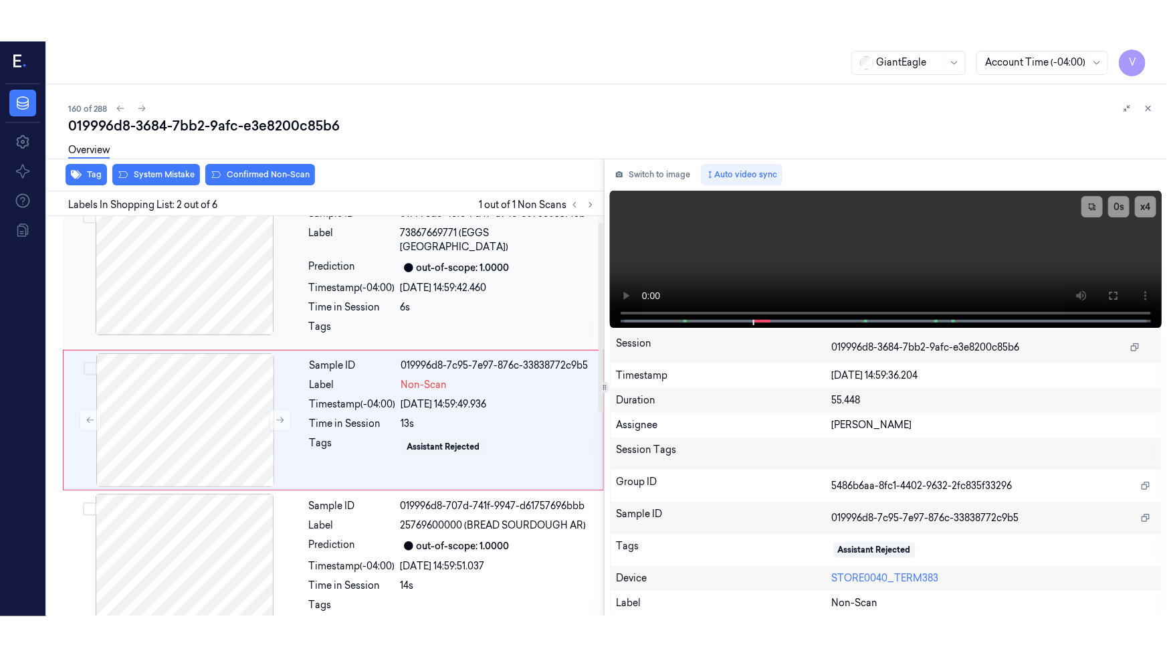
scroll to position [9, 0]
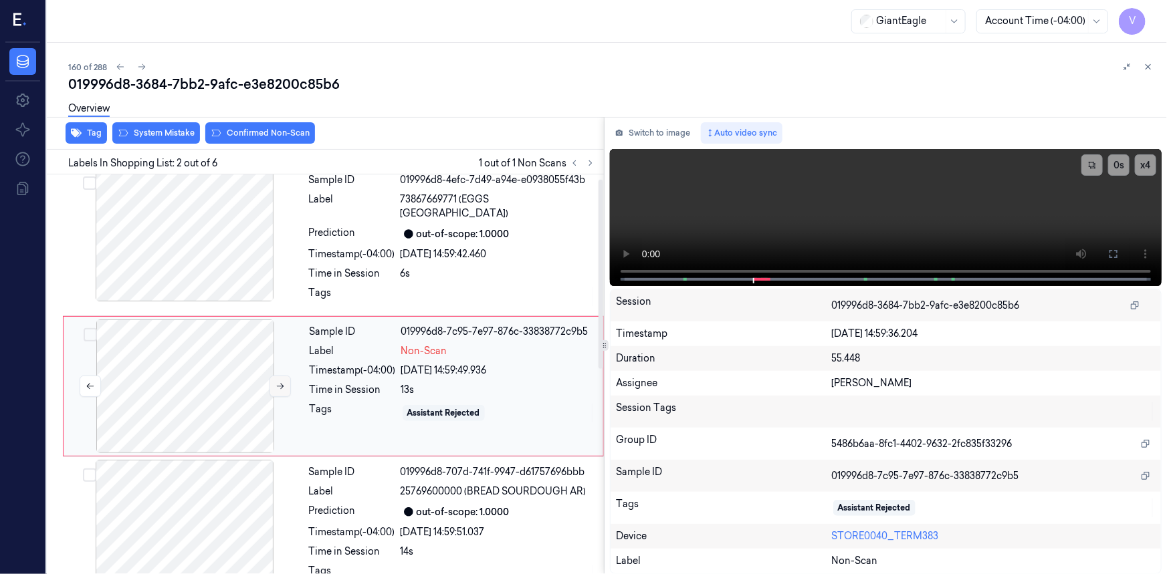
click at [280, 382] on icon at bounding box center [279, 386] width 9 height 9
click at [276, 382] on icon at bounding box center [279, 386] width 9 height 9
click at [1111, 254] on icon at bounding box center [1113, 254] width 11 height 11
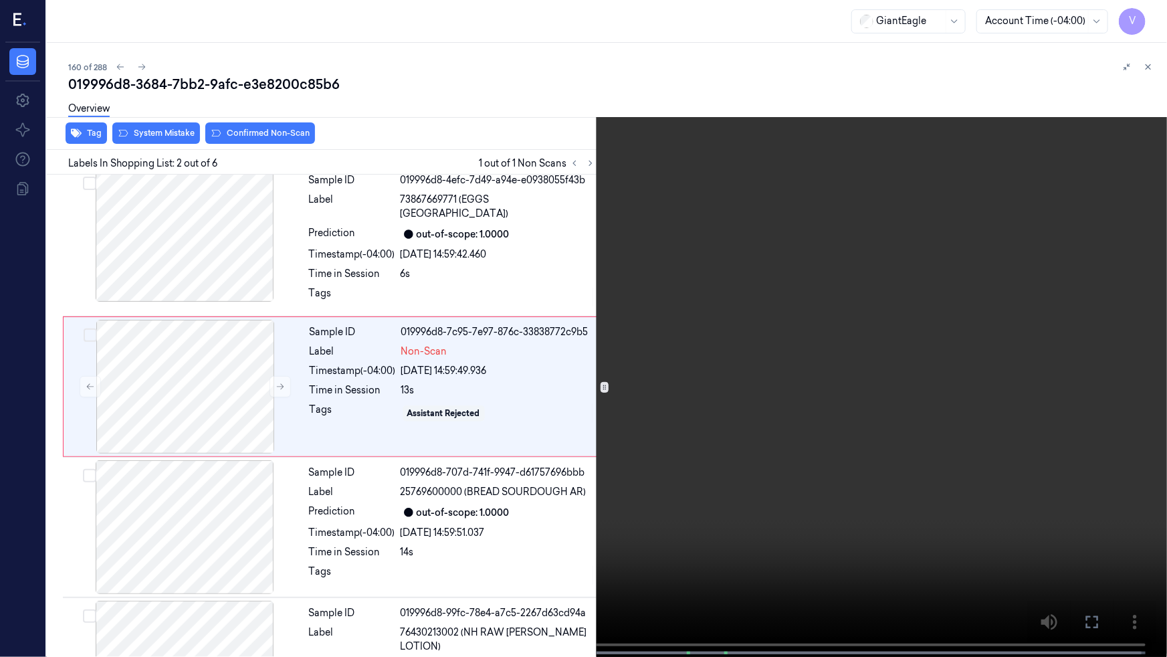
click at [816, 320] on video at bounding box center [583, 329] width 1167 height 659
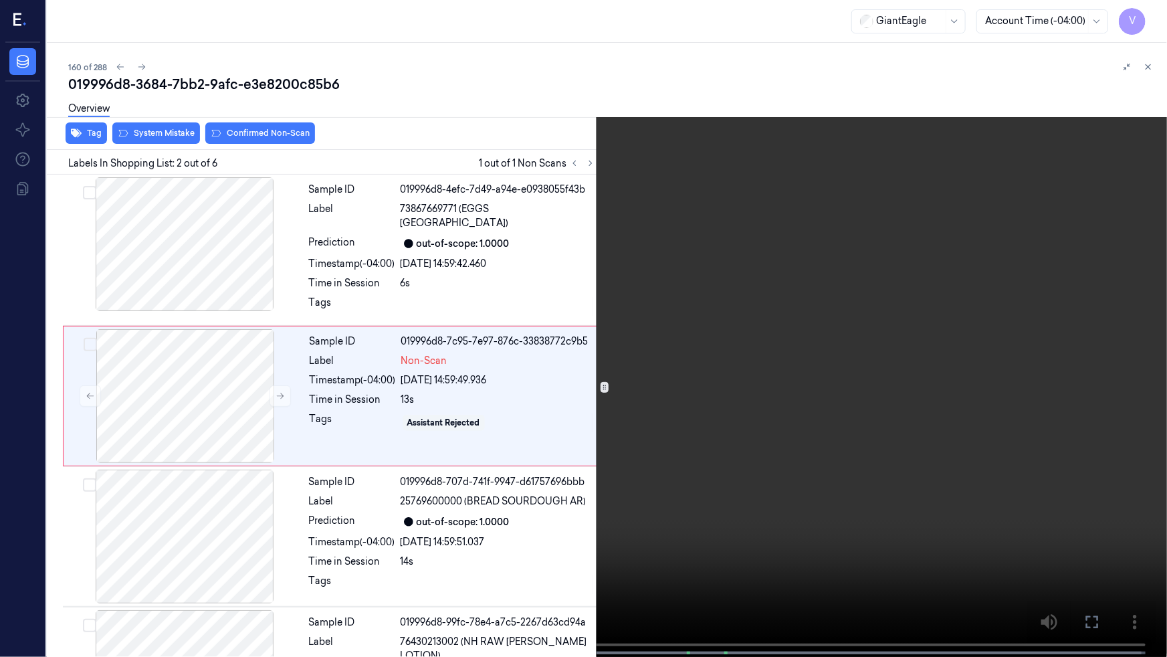
scroll to position [1, 0]
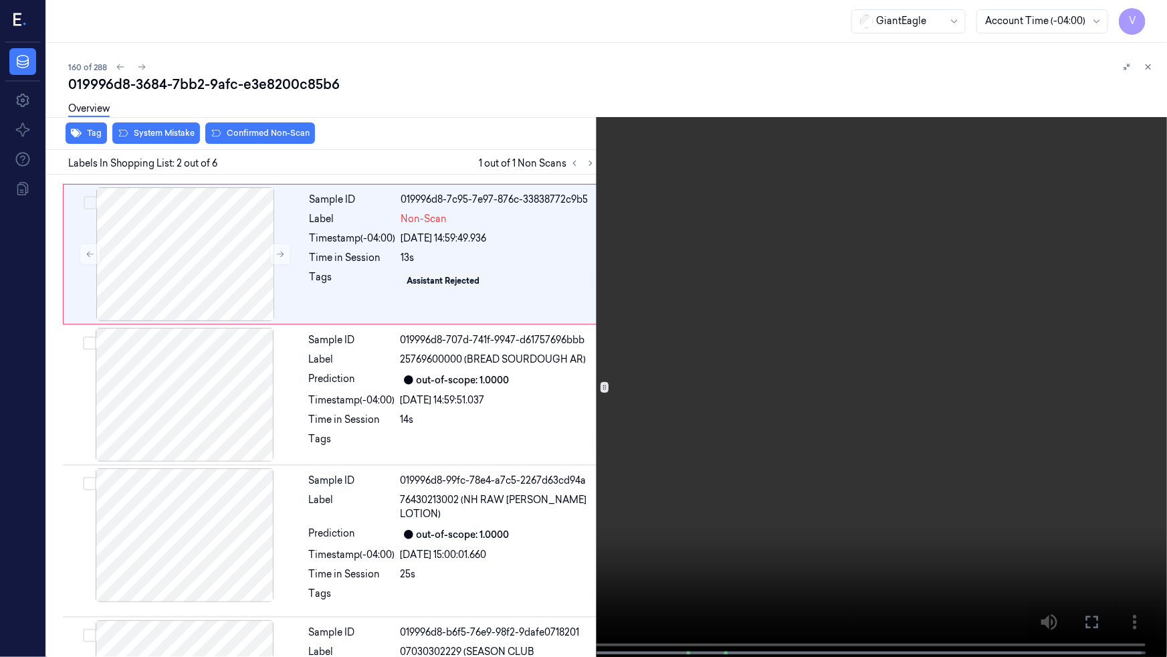
click at [345, 499] on video at bounding box center [583, 329] width 1167 height 659
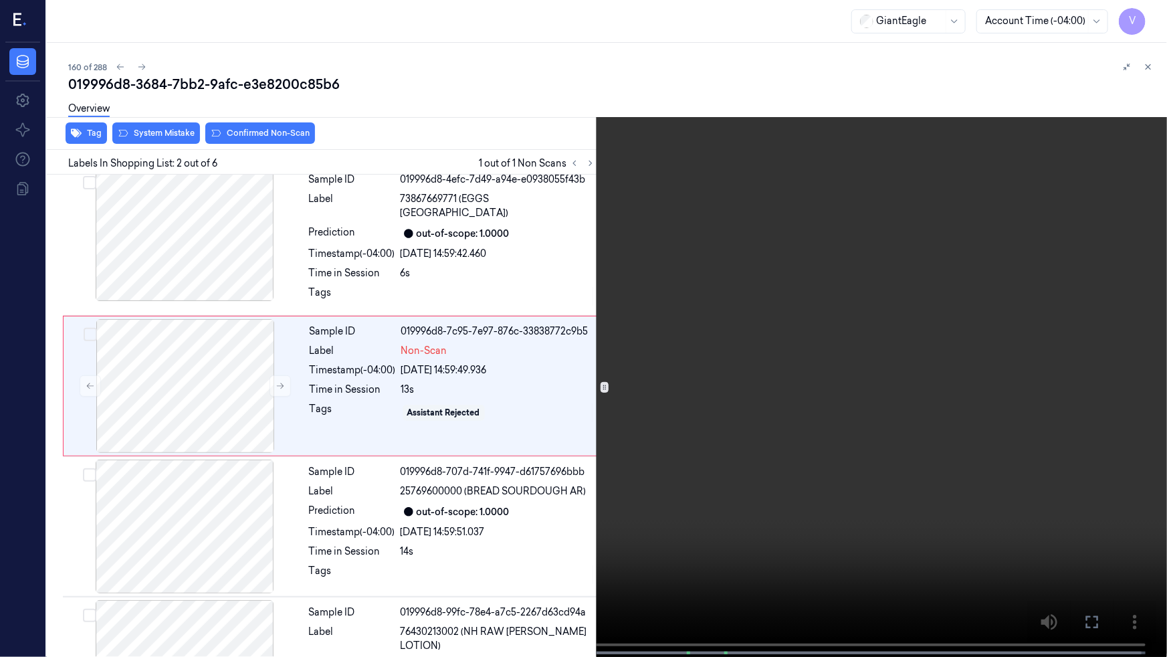
scroll to position [0, 0]
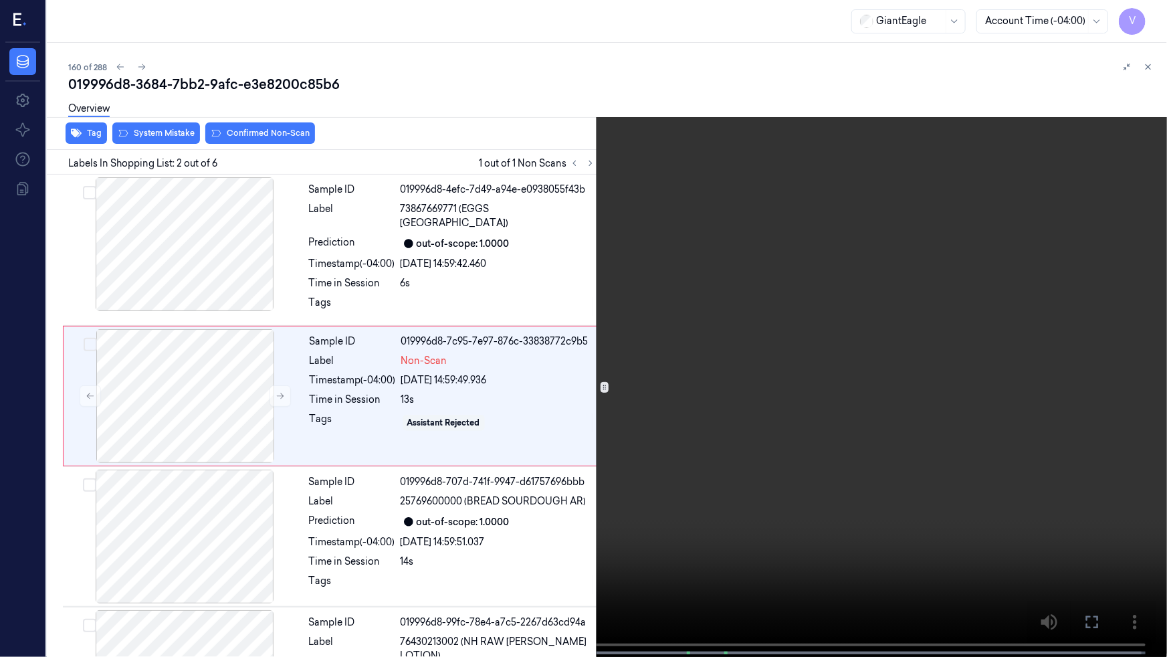
click at [0, 0] on icon at bounding box center [0, 0] width 0 height 0
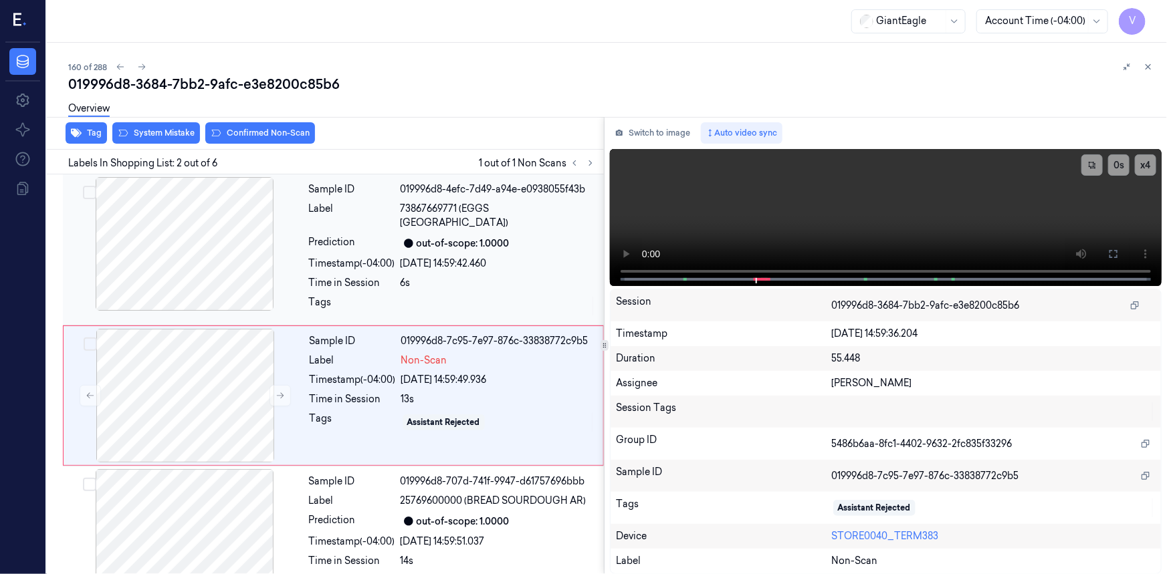
click at [551, 286] on div "Tag System Mistake Confirmed Non-Scan Labels In Shopping List: 2 out of 6 1 out…" at bounding box center [603, 345] width 1125 height 457
click at [1121, 253] on button at bounding box center [1112, 253] width 21 height 21
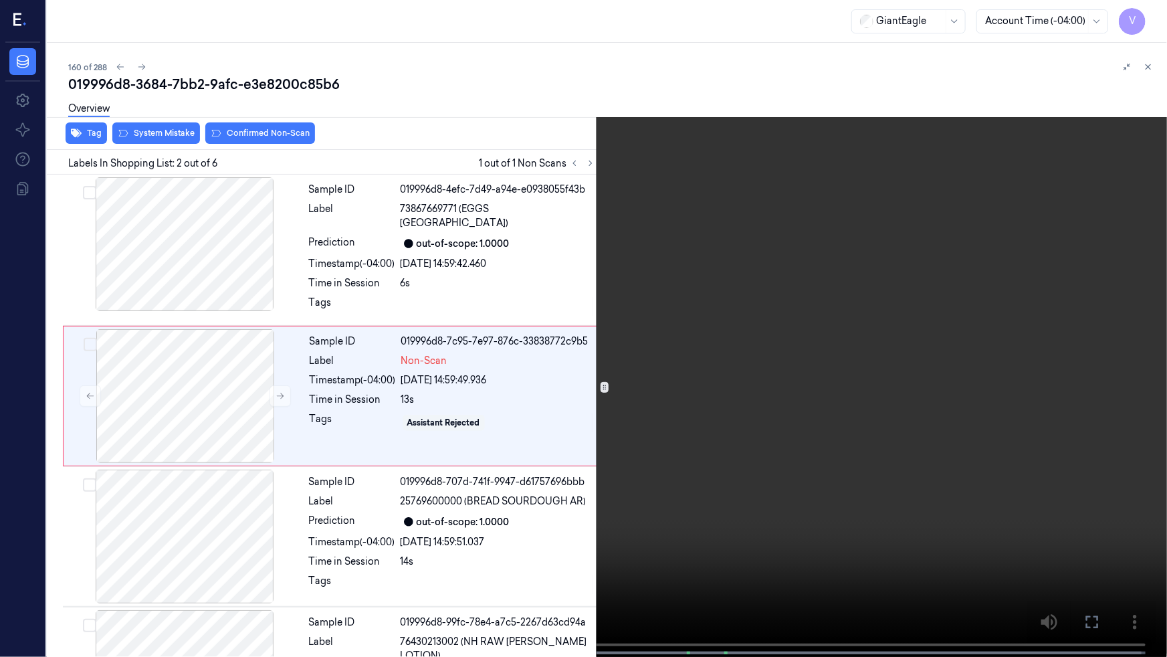
drag, startPoint x: 913, startPoint y: 346, endPoint x: 926, endPoint y: 346, distance: 12.7
click at [913, 346] on video at bounding box center [583, 329] width 1167 height 659
click at [1049, 297] on video at bounding box center [583, 329] width 1167 height 659
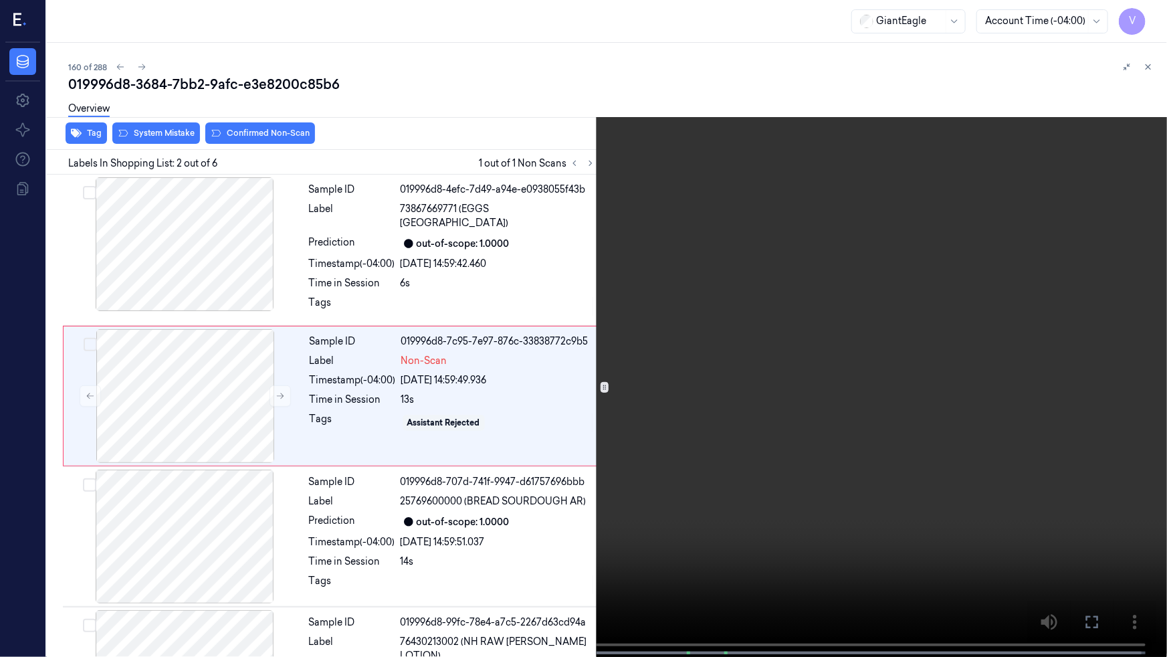
click at [553, 509] on video at bounding box center [583, 329] width 1167 height 659
click at [703, 473] on video at bounding box center [583, 329] width 1167 height 659
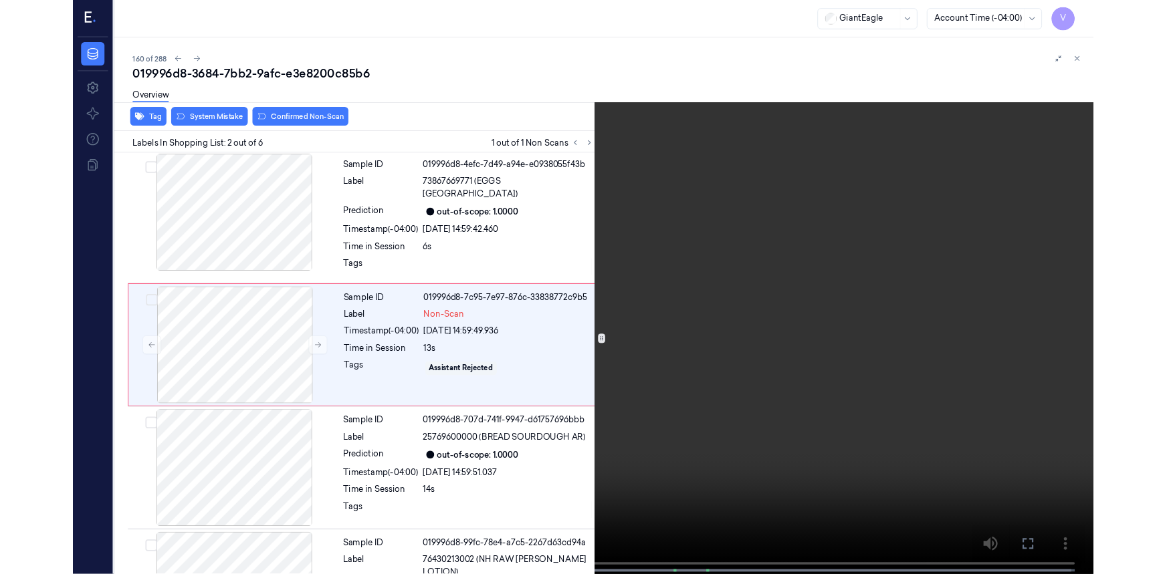
scroll to position [0, 0]
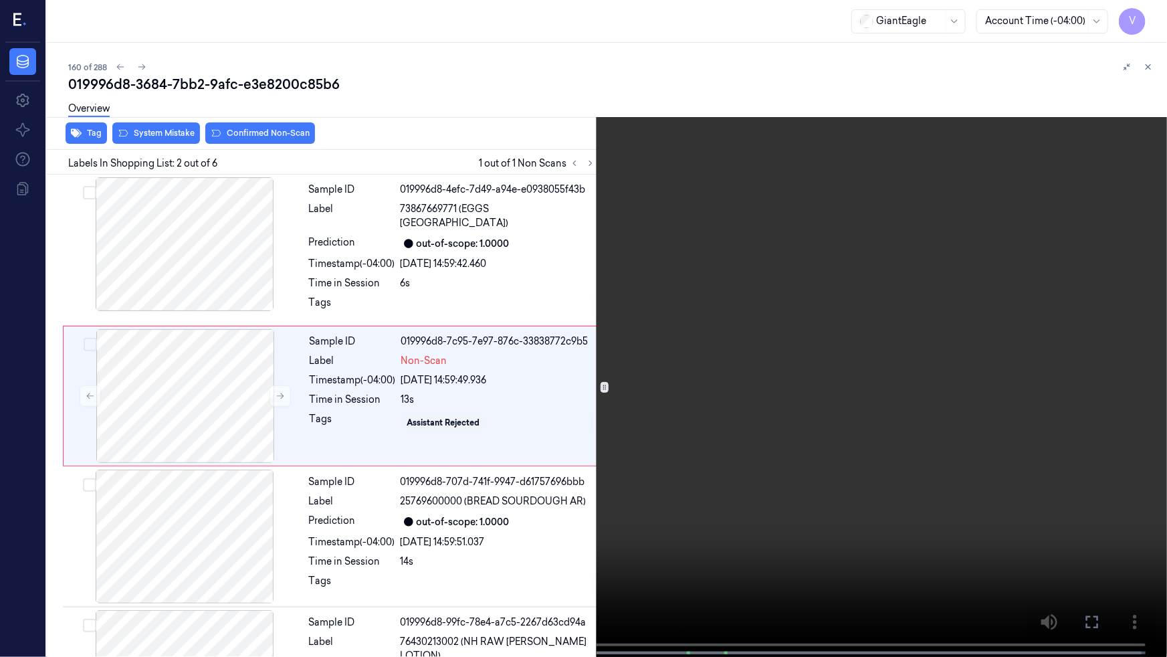
click at [0, 0] on icon at bounding box center [0, 0] width 0 height 0
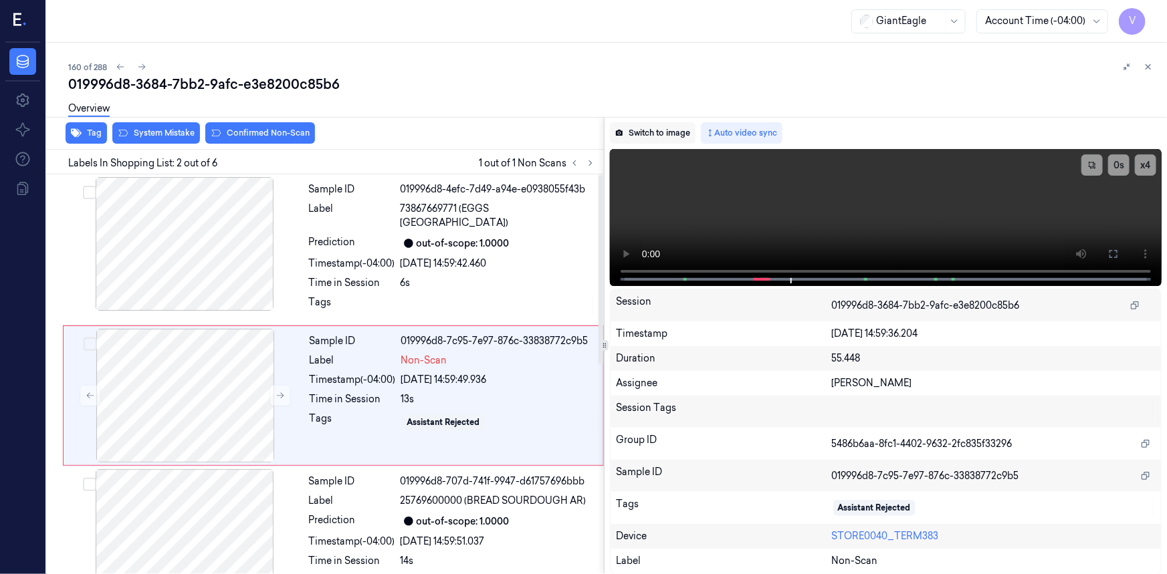
click at [648, 127] on button "Switch to image" at bounding box center [653, 132] width 86 height 21
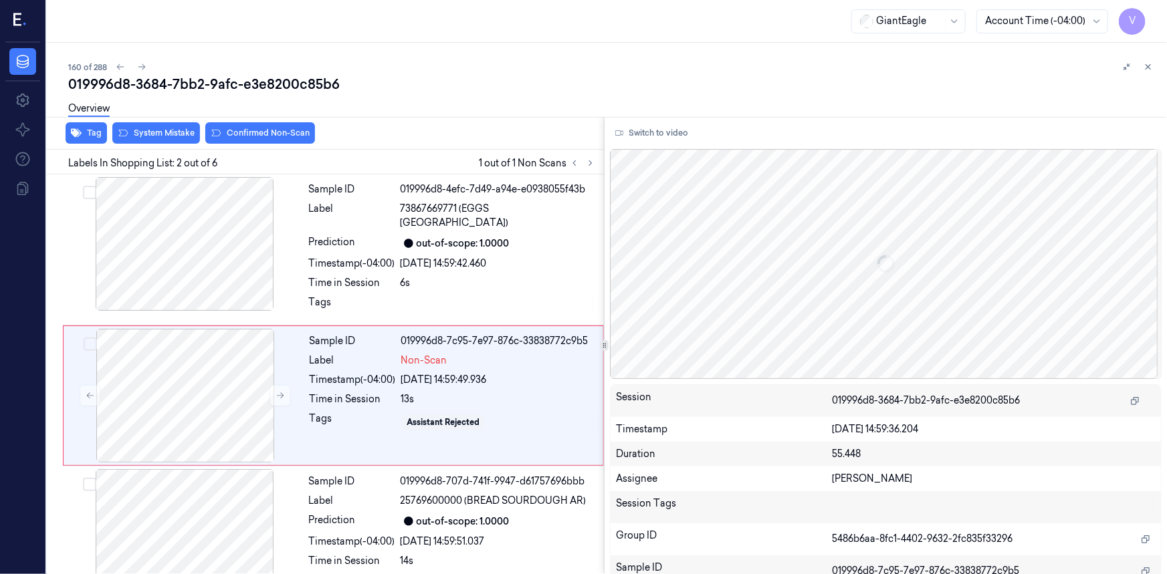
scroll to position [9, 0]
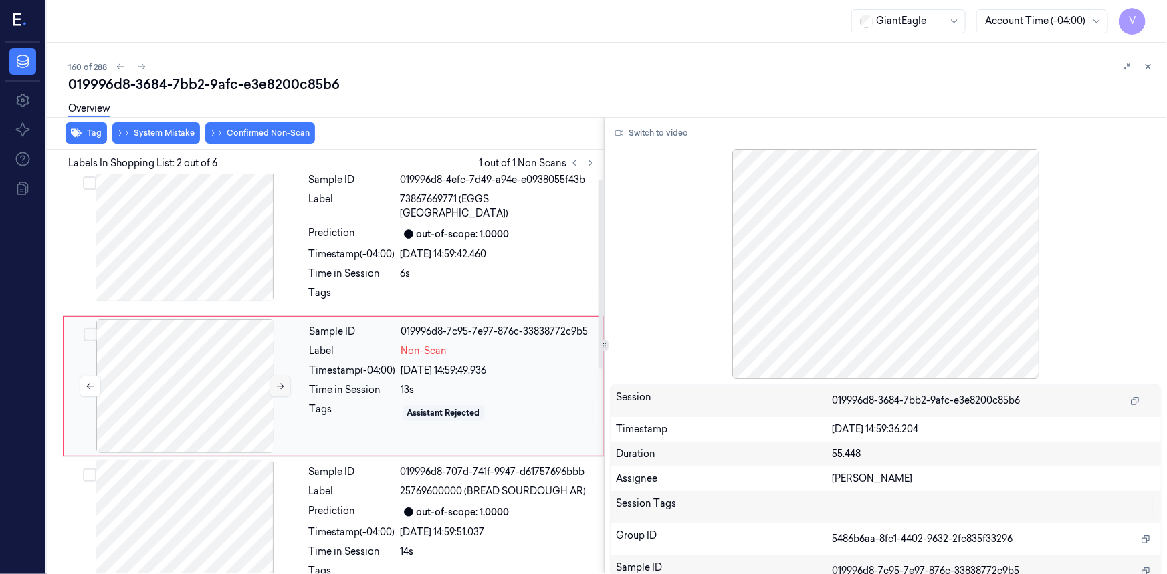
click at [280, 382] on icon at bounding box center [279, 386] width 9 height 9
click at [281, 382] on icon at bounding box center [279, 386] width 9 height 9
click at [650, 137] on button "Switch to video" at bounding box center [652, 132] width 84 height 21
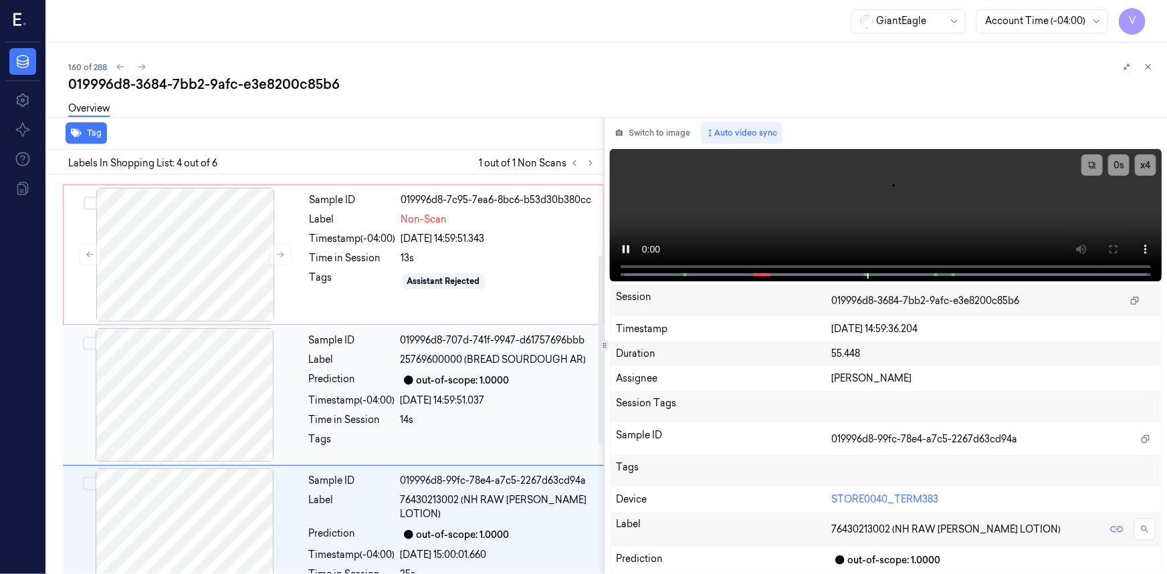
scroll to position [108, 0]
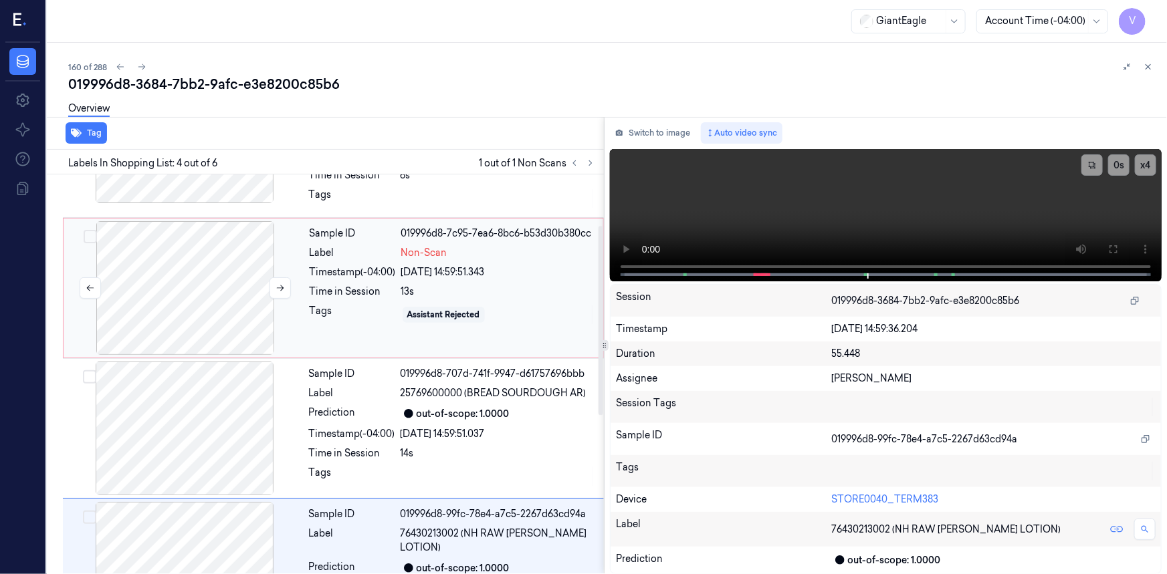
click at [216, 233] on div at bounding box center [185, 288] width 238 height 134
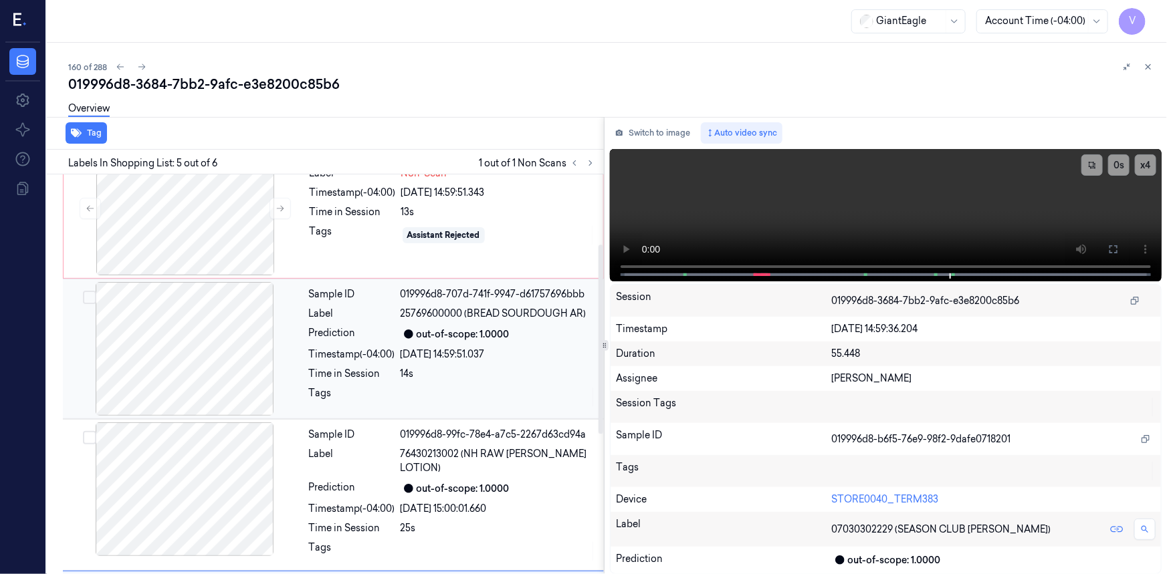
scroll to position [0, 0]
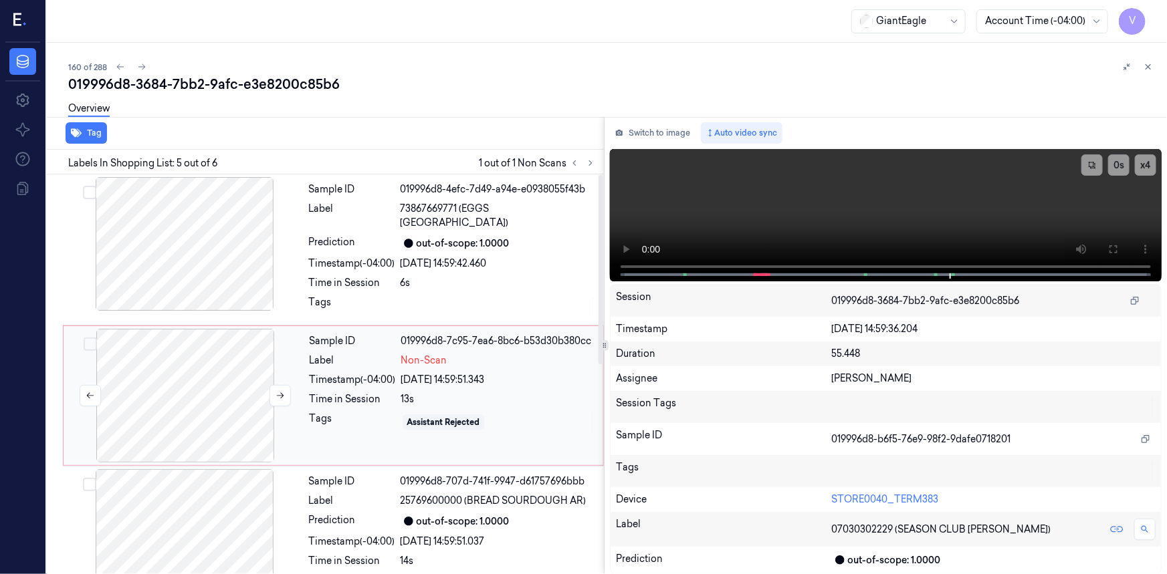
click at [205, 352] on div at bounding box center [185, 396] width 238 height 134
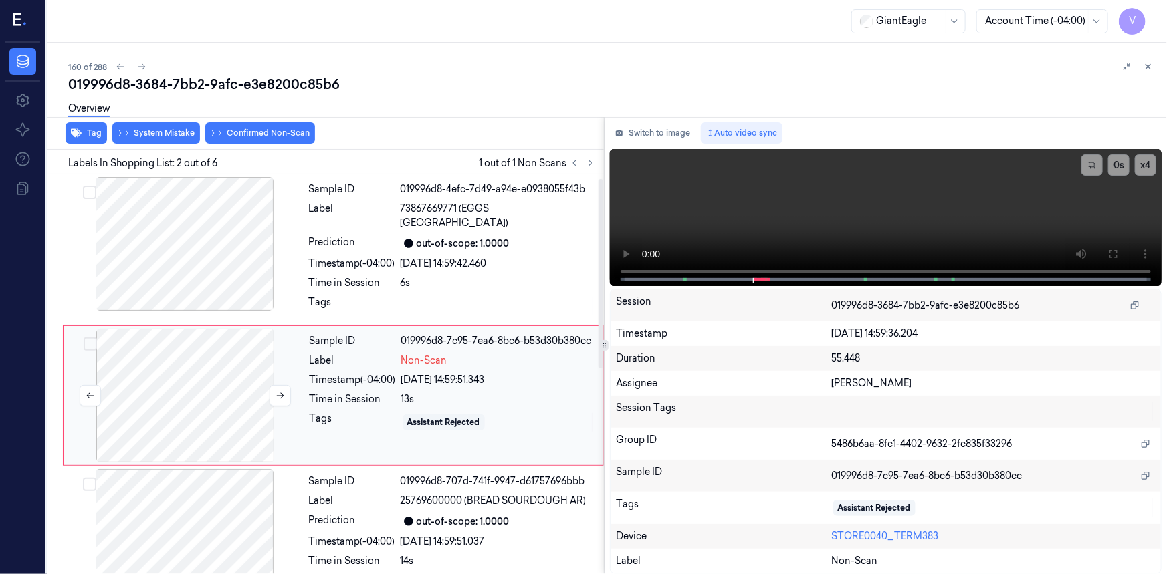
scroll to position [9, 0]
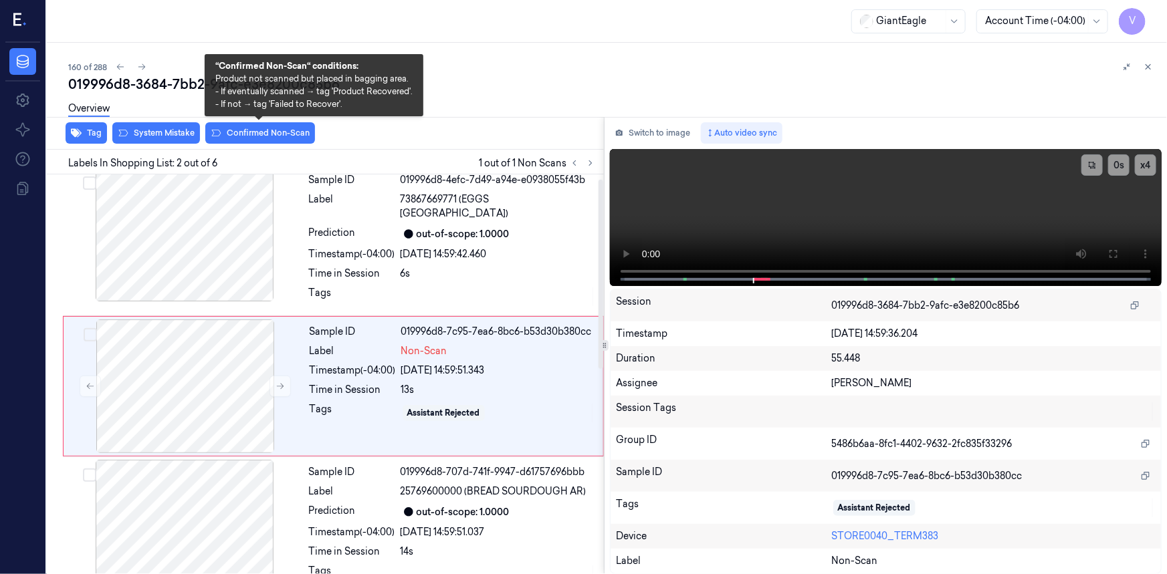
click at [271, 127] on div "Overview" at bounding box center [612, 111] width 1088 height 34
click at [267, 134] on button "Confirmed Non-Scan" at bounding box center [260, 132] width 110 height 21
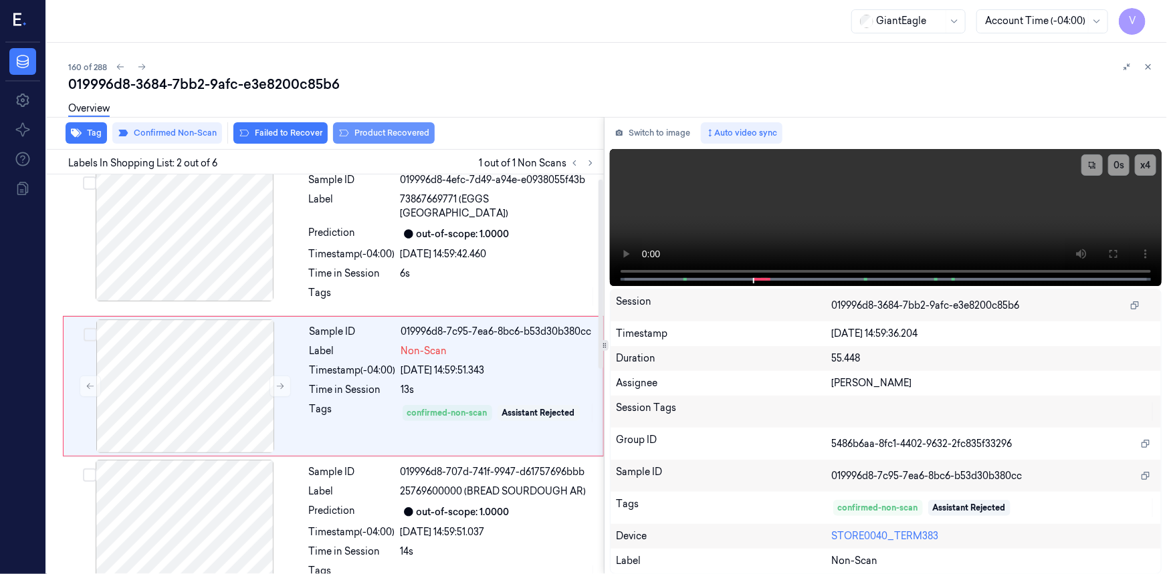
click at [374, 132] on button "Product Recovered" at bounding box center [384, 132] width 102 height 21
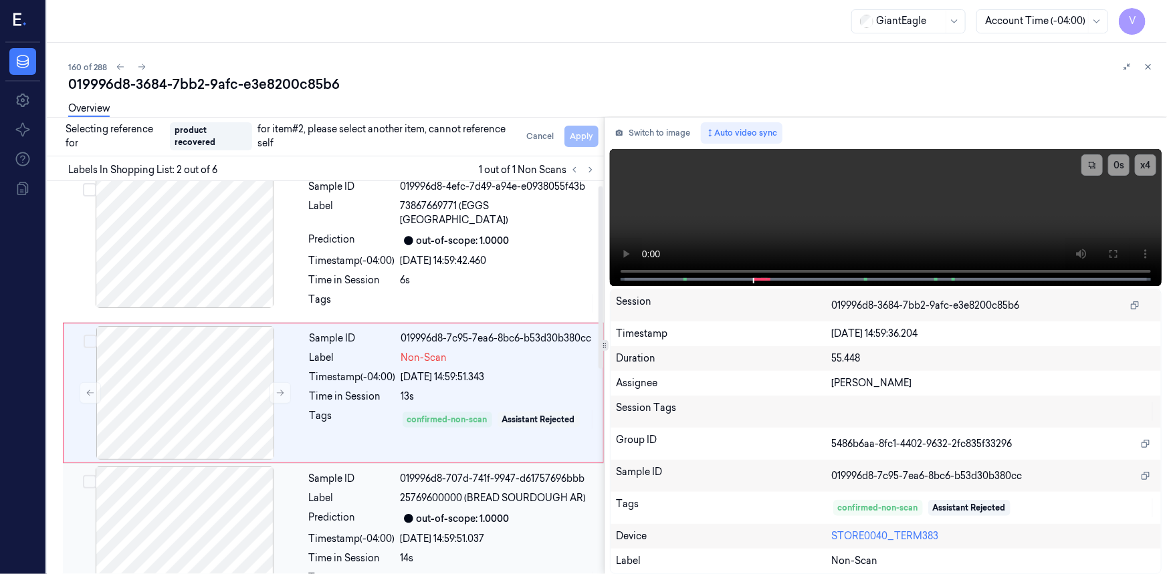
click at [243, 485] on div at bounding box center [185, 534] width 238 height 134
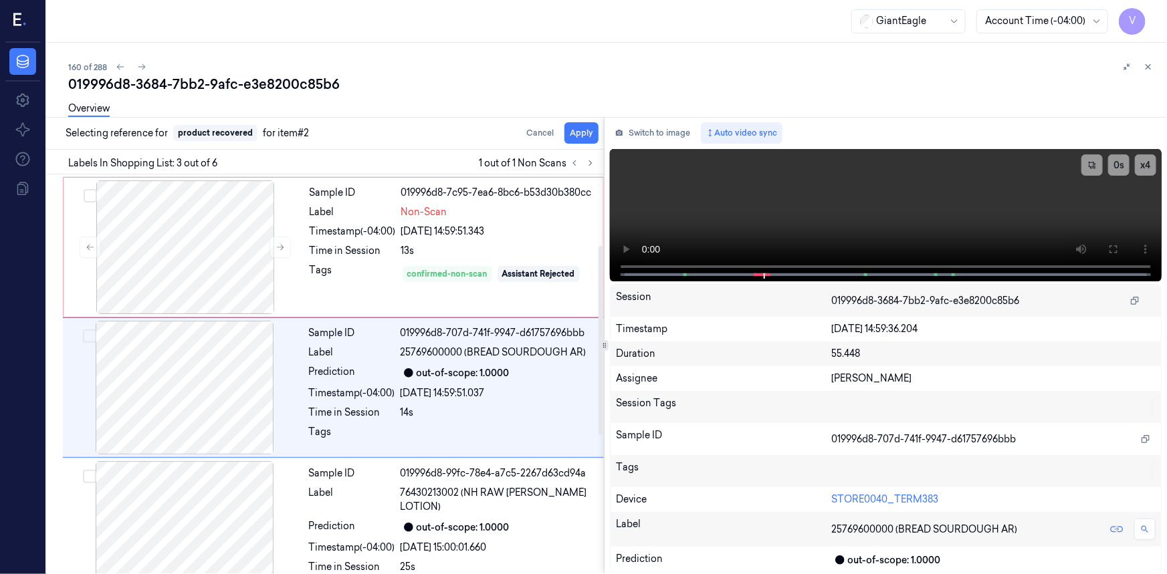
scroll to position [150, 0]
click at [586, 135] on button "Apply" at bounding box center [581, 132] width 34 height 21
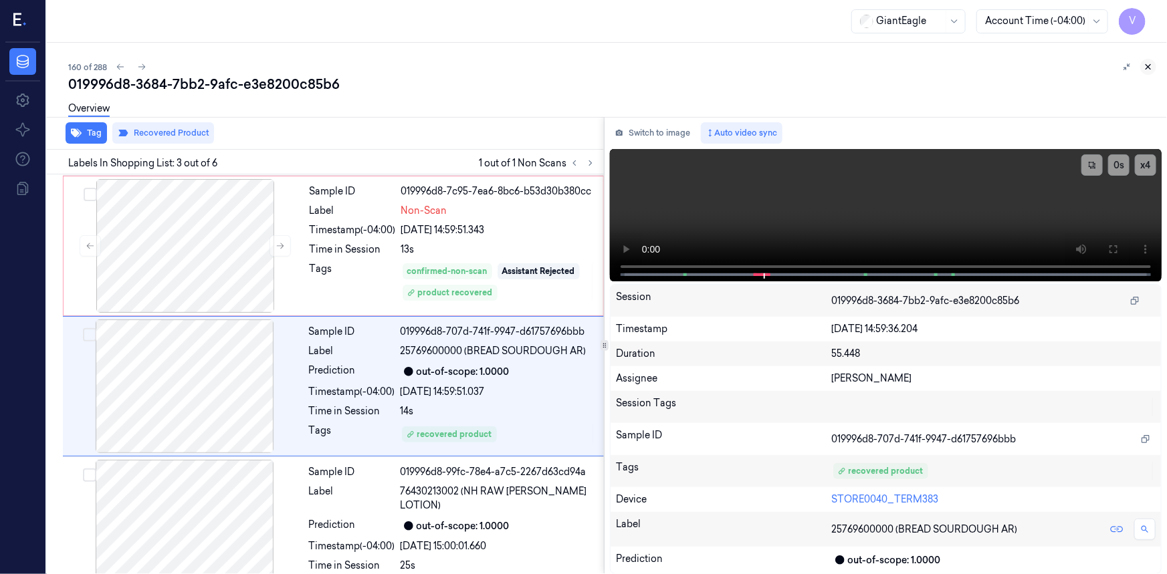
click at [1155, 66] on button at bounding box center [1148, 67] width 16 height 16
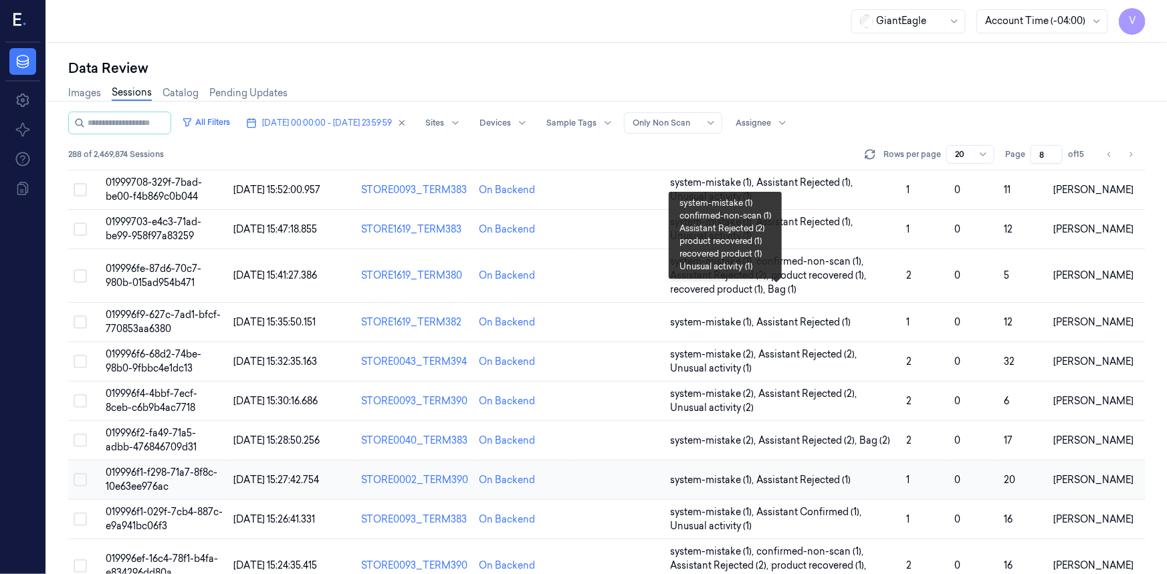
scroll to position [449, 0]
